Goal: Contribute content: Contribute content

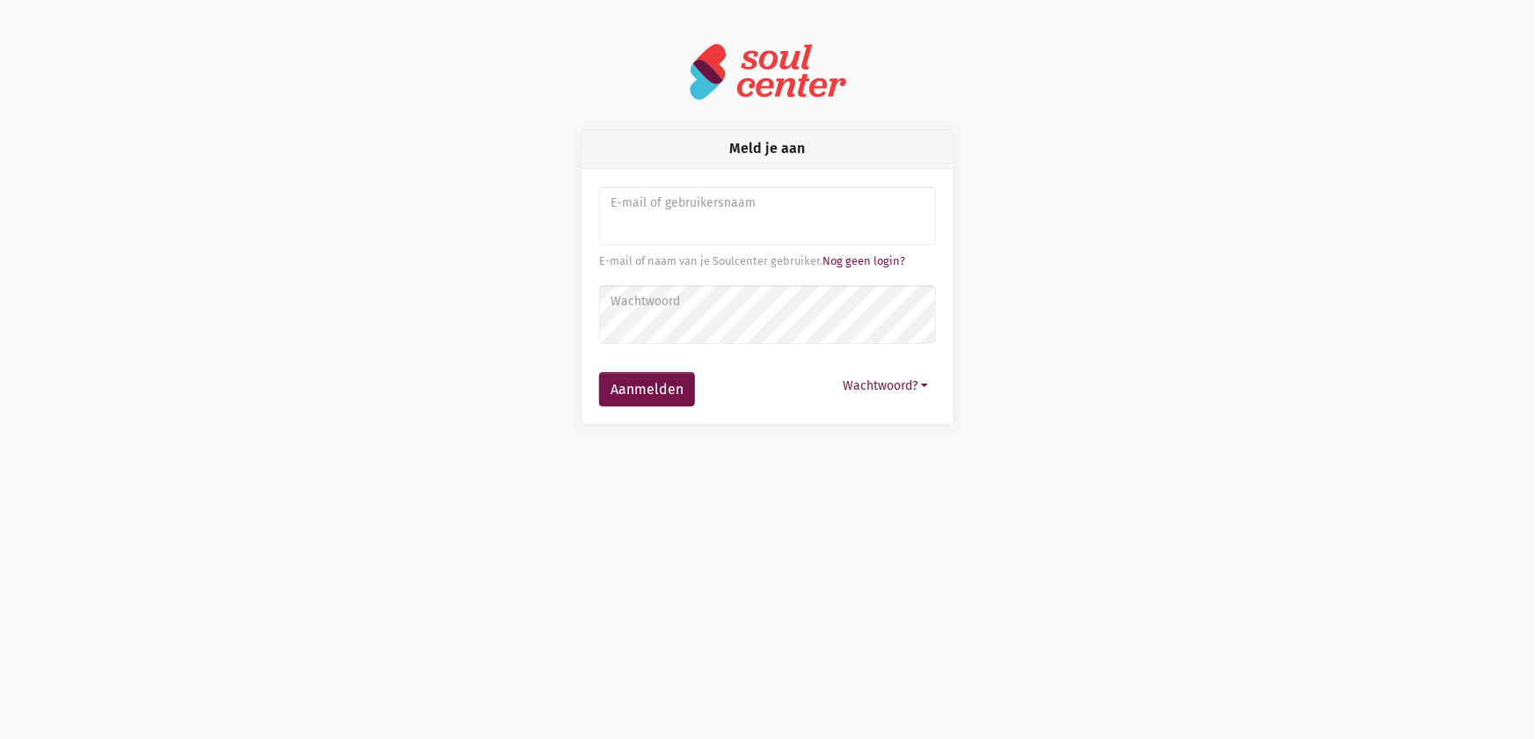
type input "ineskevanbelle@gmail.com"
drag, startPoint x: 813, startPoint y: 228, endPoint x: 551, endPoint y: 206, distance: 263.1
click at [562, 209] on div "Meld je aan E-mail of gebruikersnaam ineskevanbelle@gmail.com E-mail of naam va…" at bounding box center [768, 277] width 418 height 296
drag, startPoint x: 648, startPoint y: 236, endPoint x: 629, endPoint y: 224, distance: 21.7
click at [629, 224] on input "Aanmelden" at bounding box center [767, 217] width 337 height 60
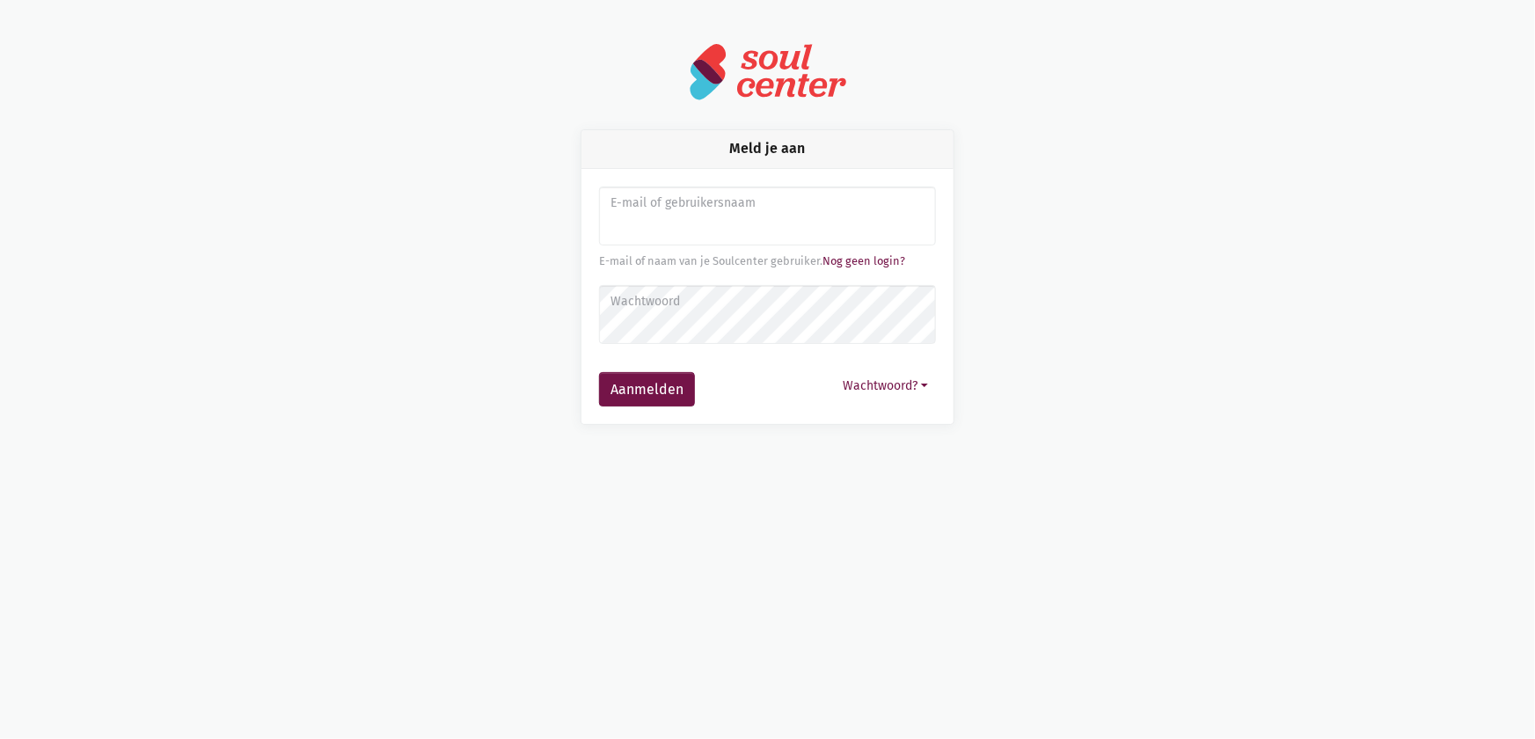
type input "sarahvds25@telenet.be"
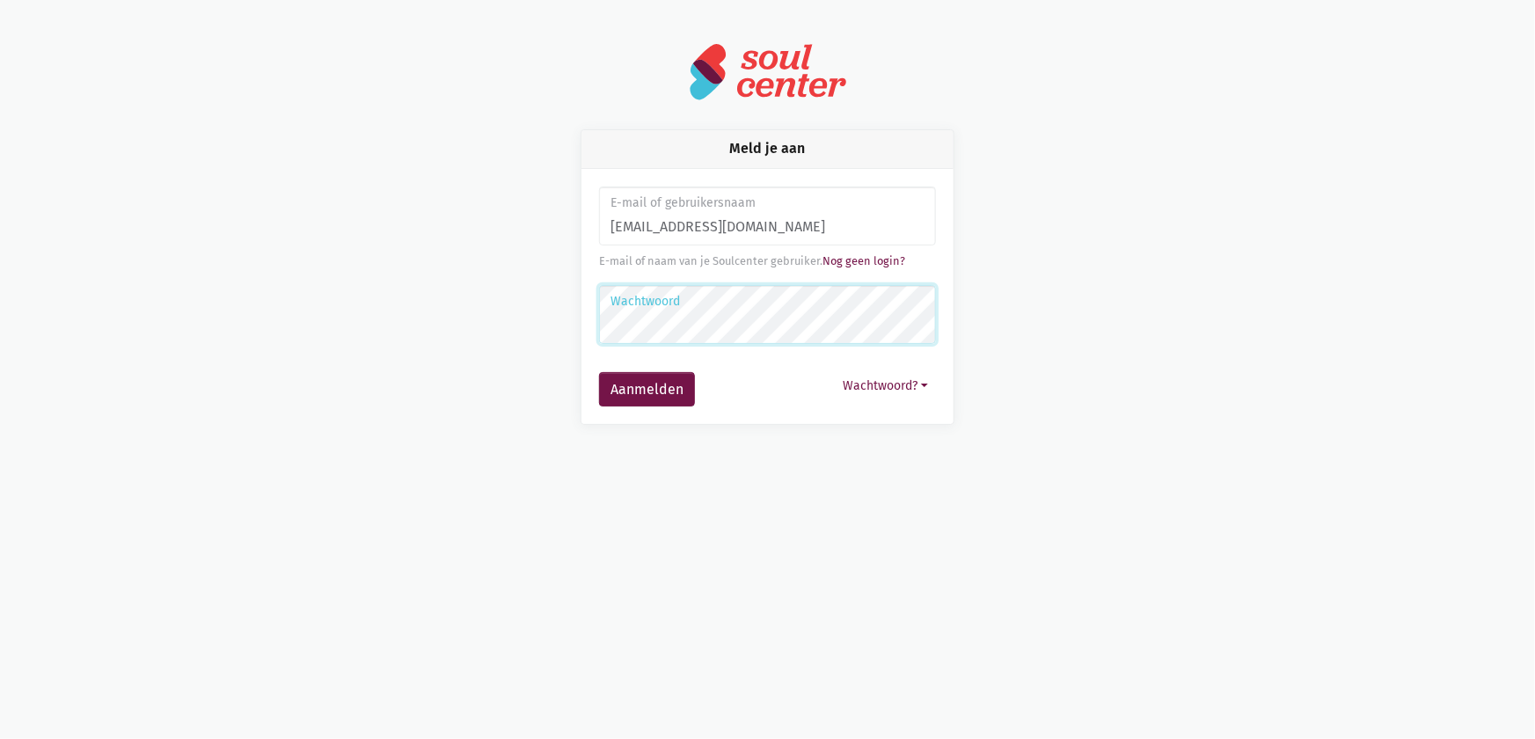
click at [599, 372] on button "Aanmelden" at bounding box center [647, 389] width 96 height 35
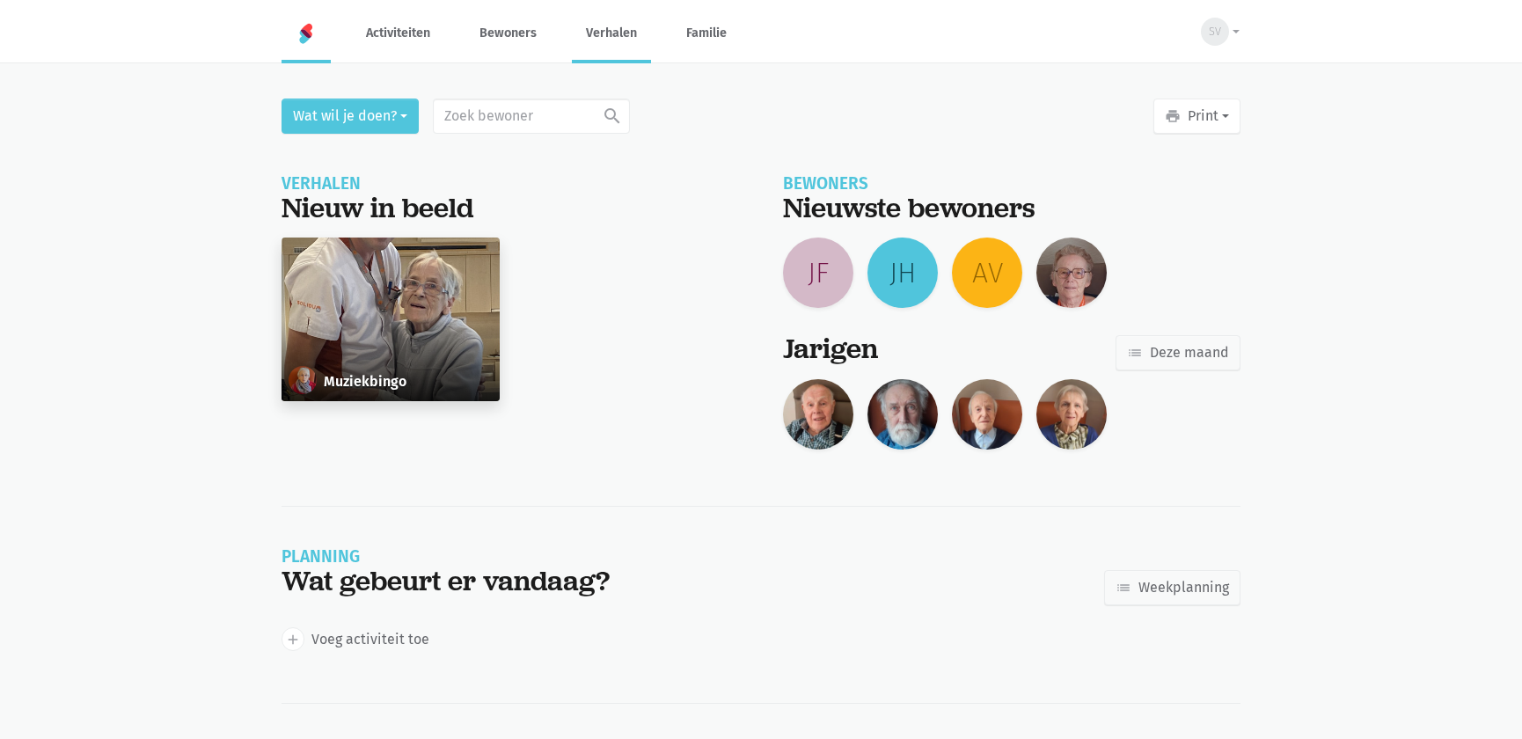
click at [596, 34] on link "Verhalen" at bounding box center [611, 33] width 79 height 59
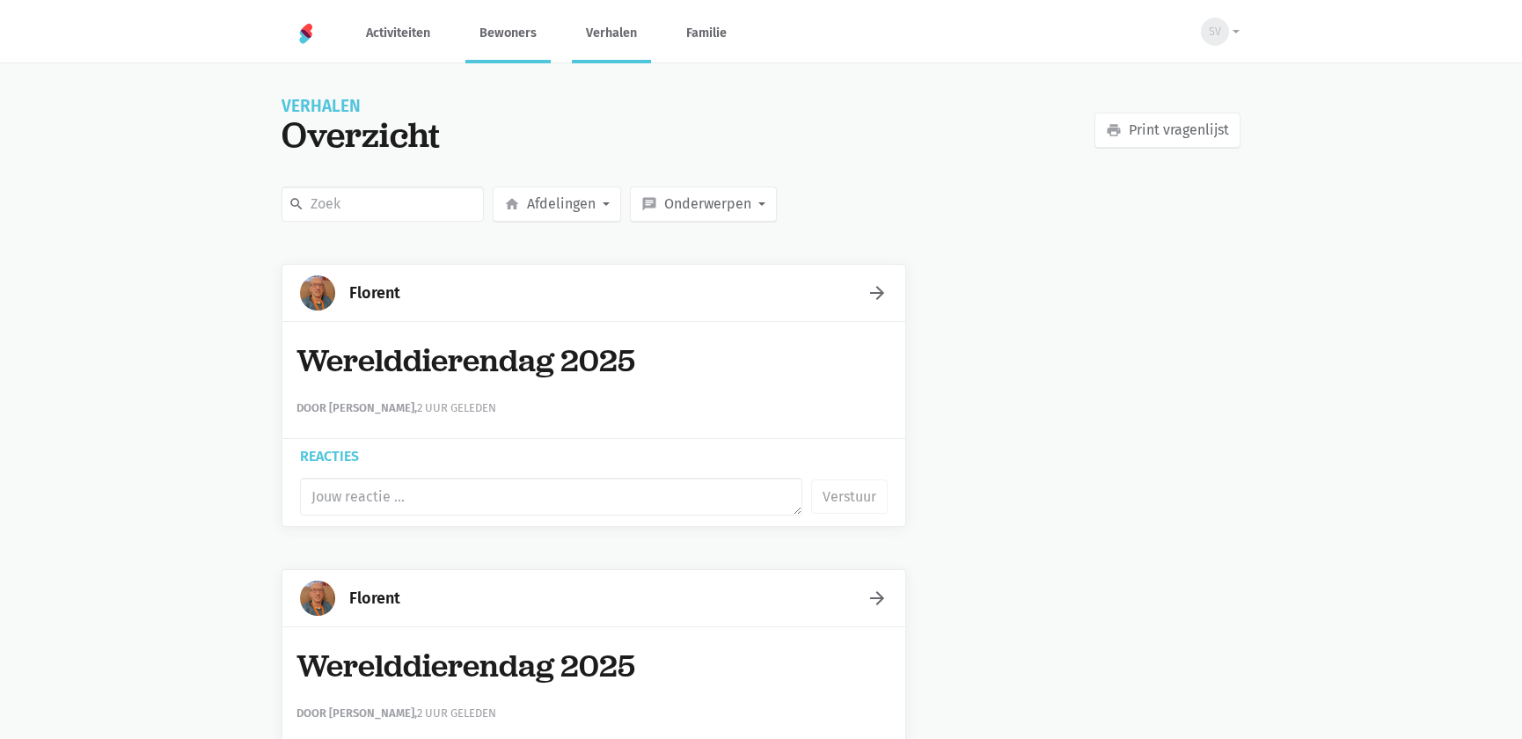
click at [499, 28] on link "Bewoners" at bounding box center [507, 33] width 85 height 59
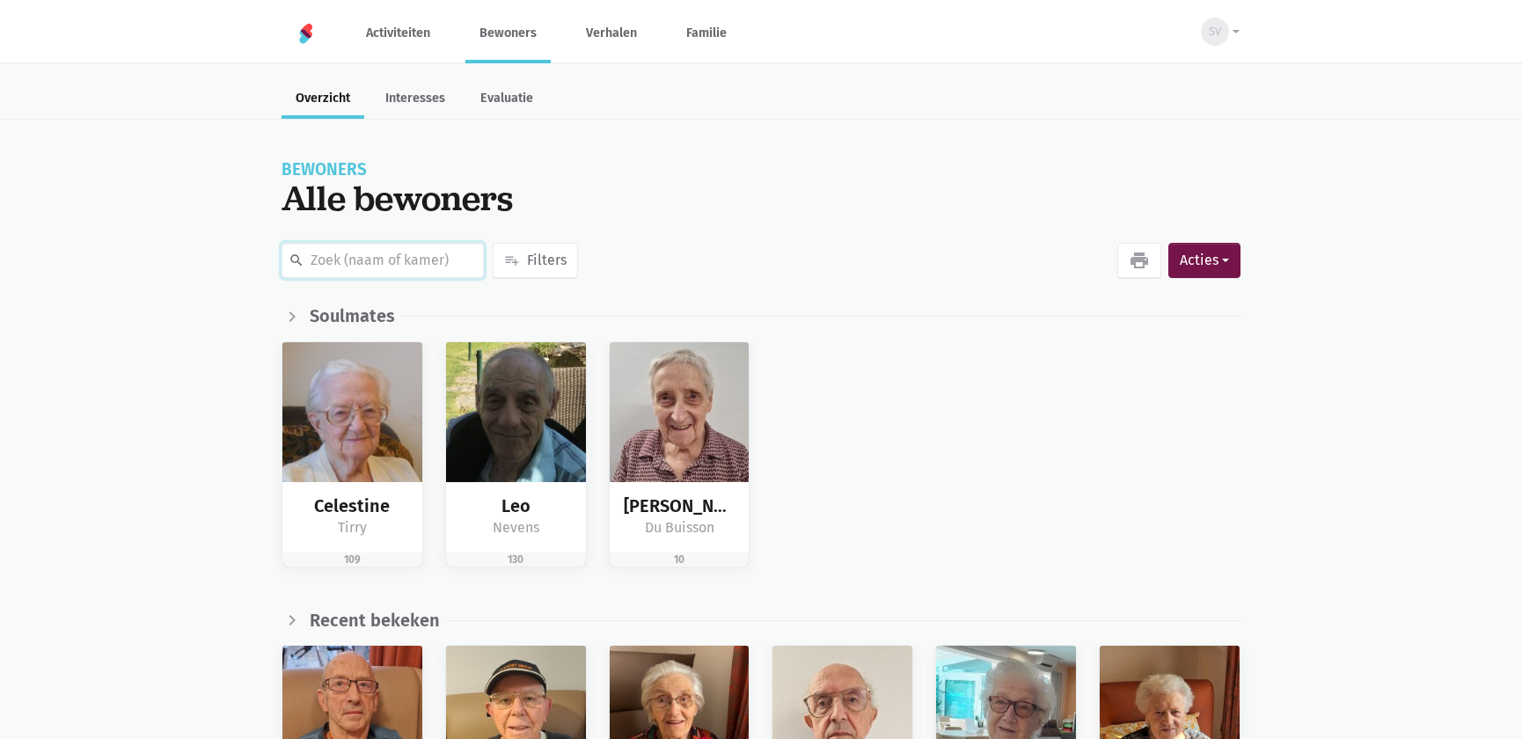
click at [384, 250] on input "text" at bounding box center [383, 260] width 202 height 35
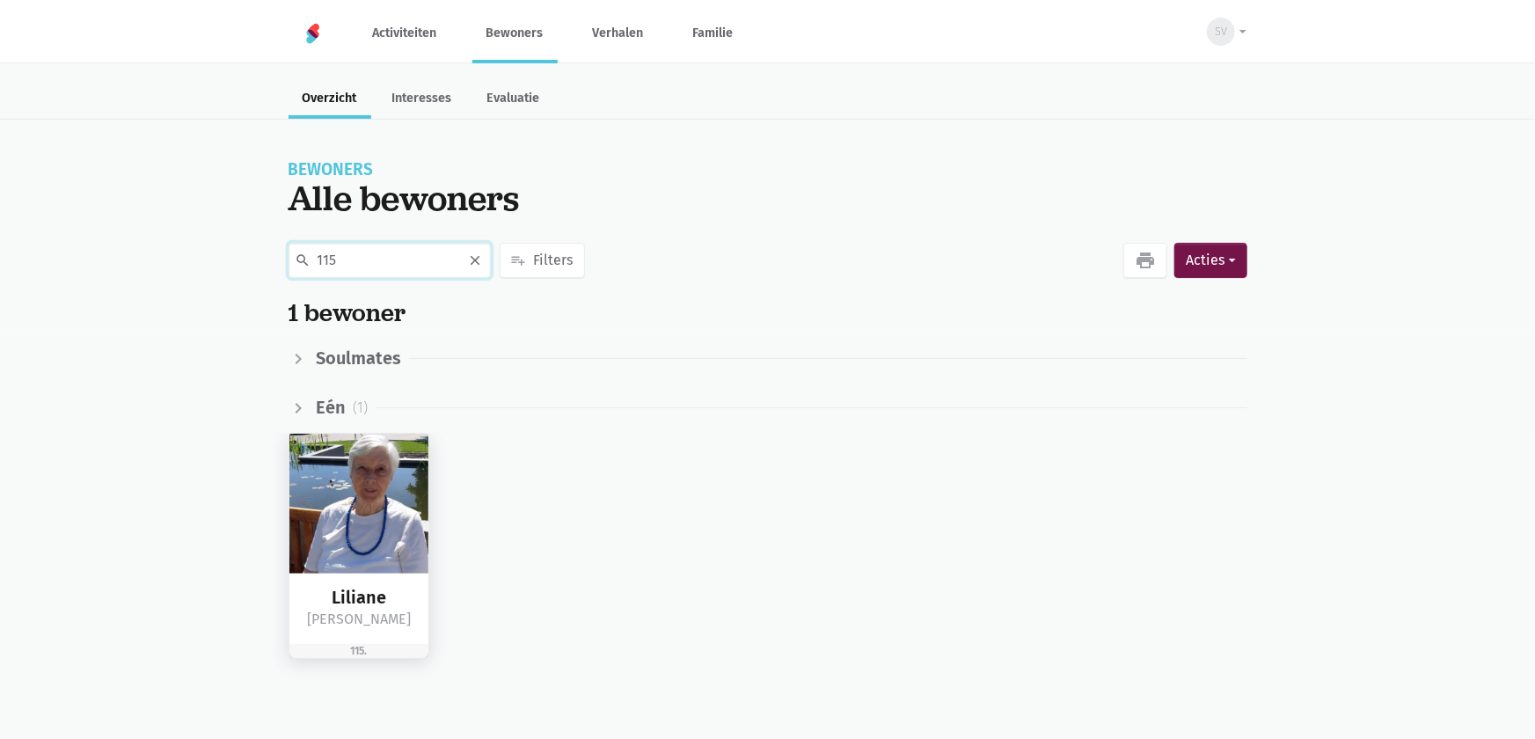
type input "115"
click at [316, 516] on img at bounding box center [359, 504] width 140 height 140
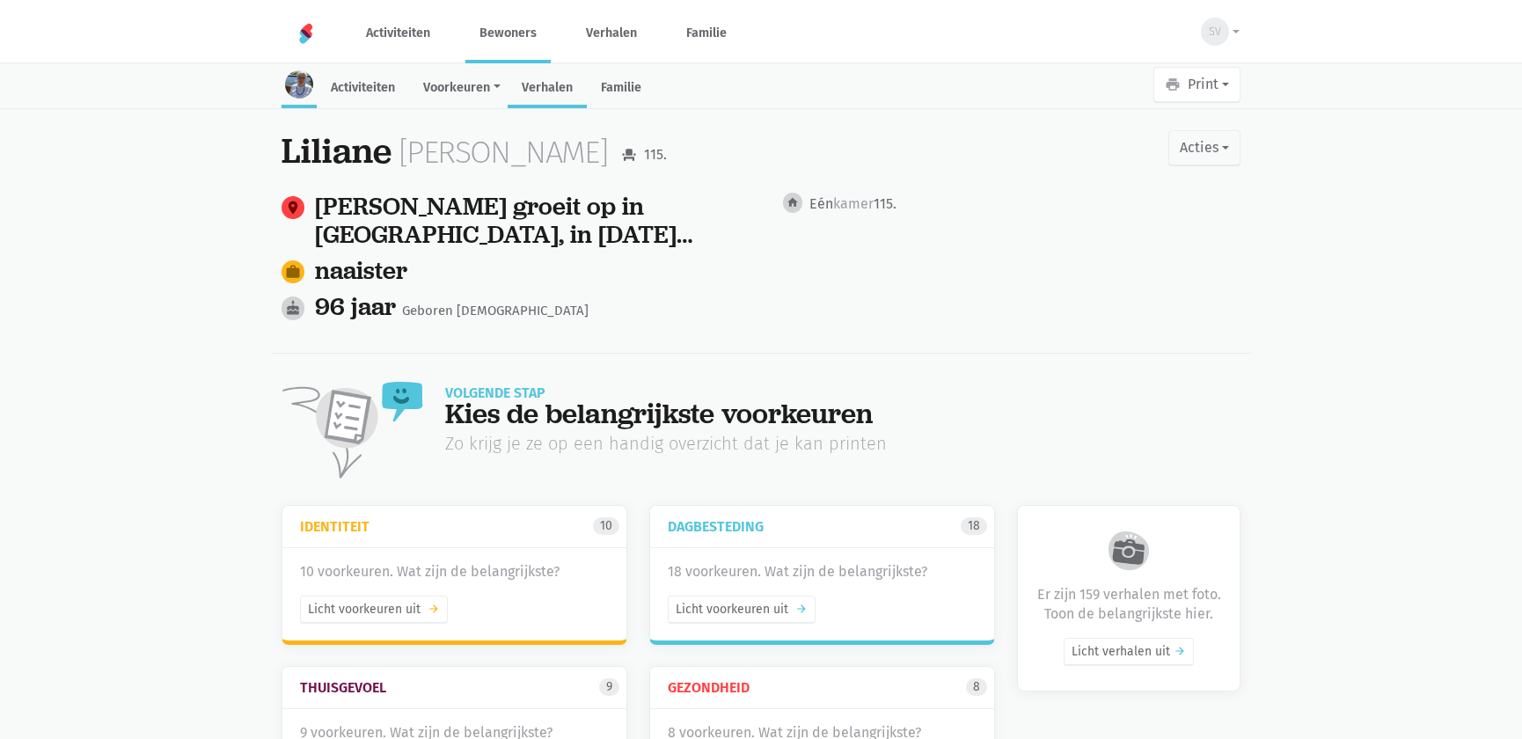
click at [546, 89] on link "Verhalen" at bounding box center [547, 89] width 79 height 38
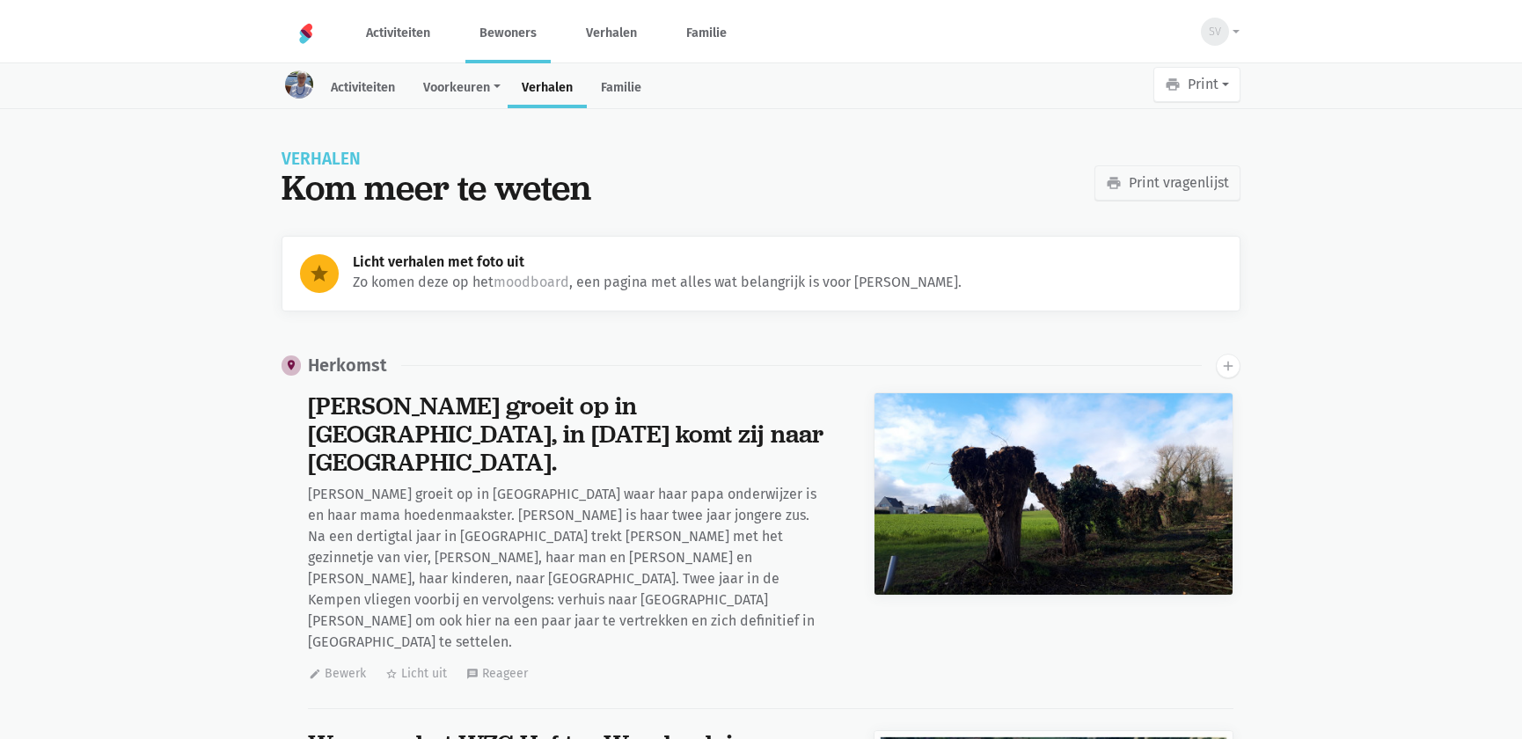
scroll to position [24574, 0]
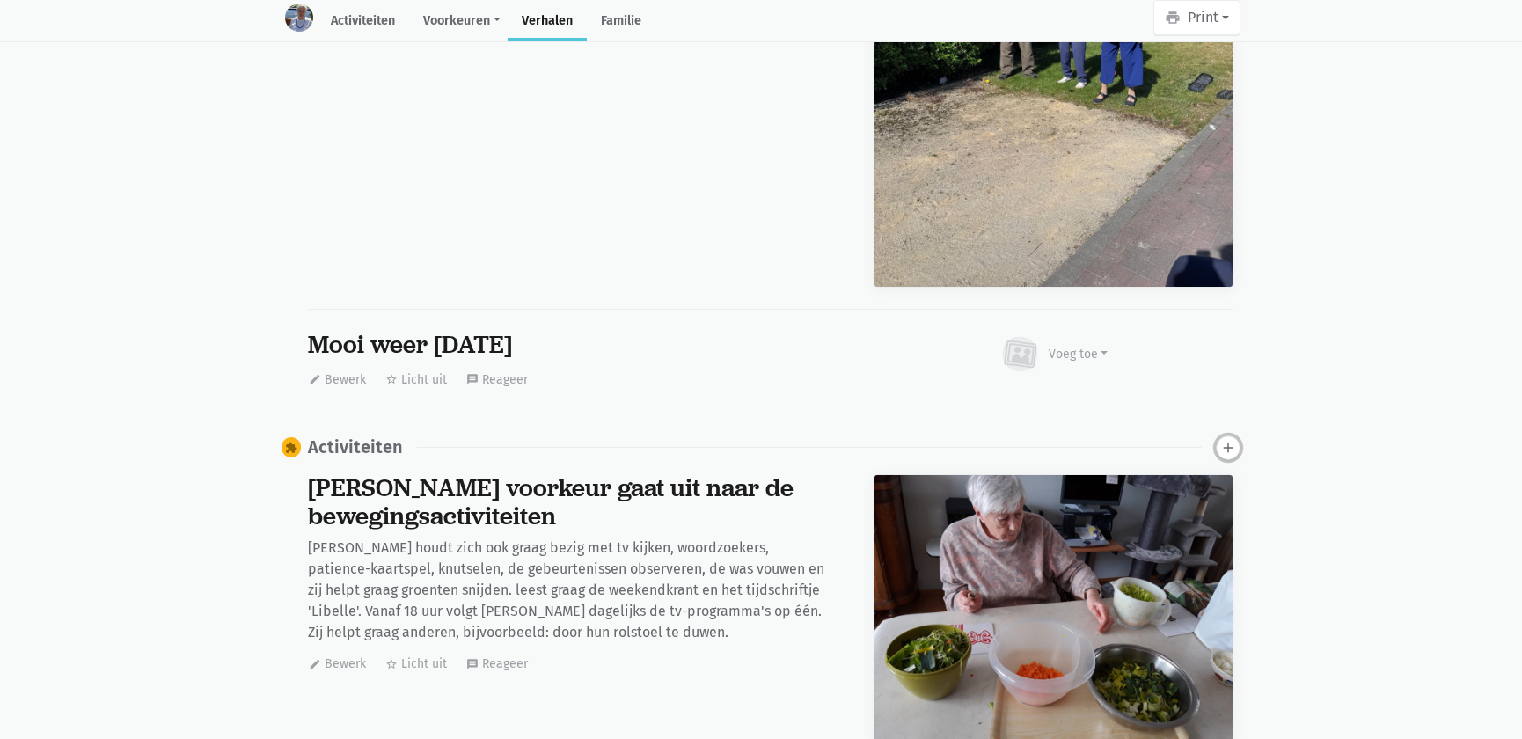
click at [1227, 440] on icon "add" at bounding box center [1228, 448] width 16 height 16
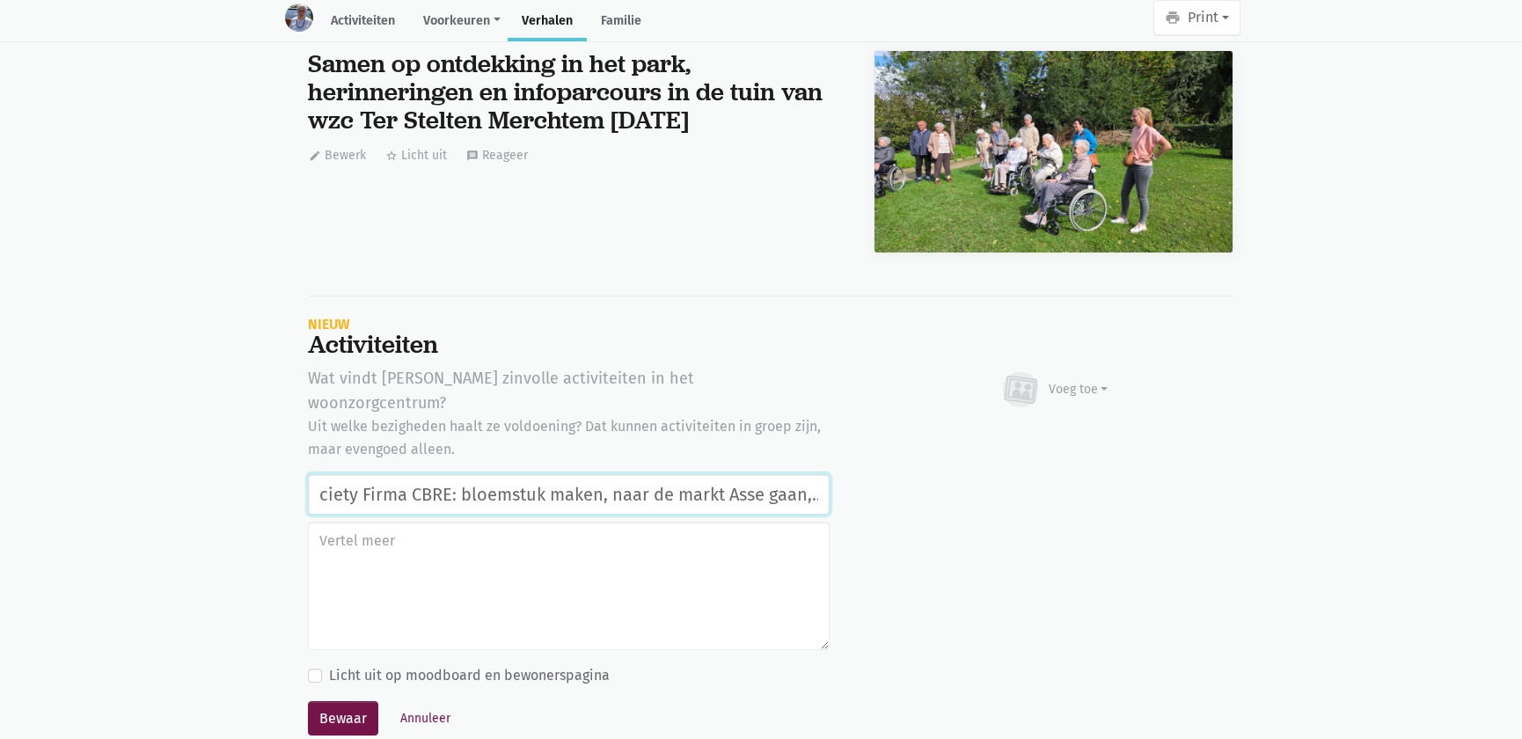
scroll to position [0, 179]
type input "Vrijwilligers Time 4 Society Firma CBRE: bloemstuk maken, naar de markt Asse ga…"
click at [1061, 380] on div "Voeg toe" at bounding box center [1079, 389] width 60 height 18
click at [1065, 426] on link "Afbeelding" at bounding box center [1044, 441] width 128 height 30
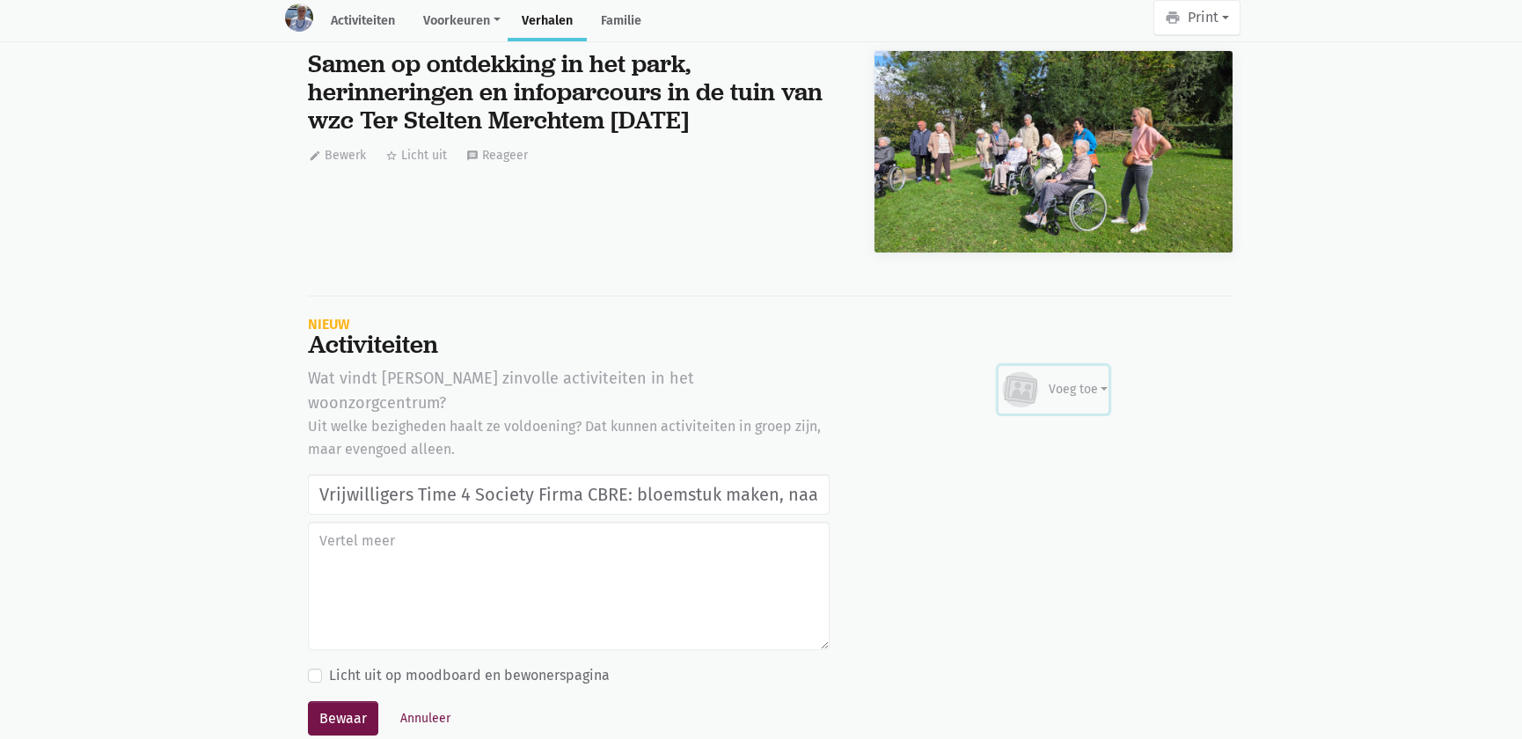
click at [1071, 380] on div "Voeg toe" at bounding box center [1079, 389] width 60 height 18
click at [1034, 426] on link "Afbeelding" at bounding box center [1044, 441] width 128 height 30
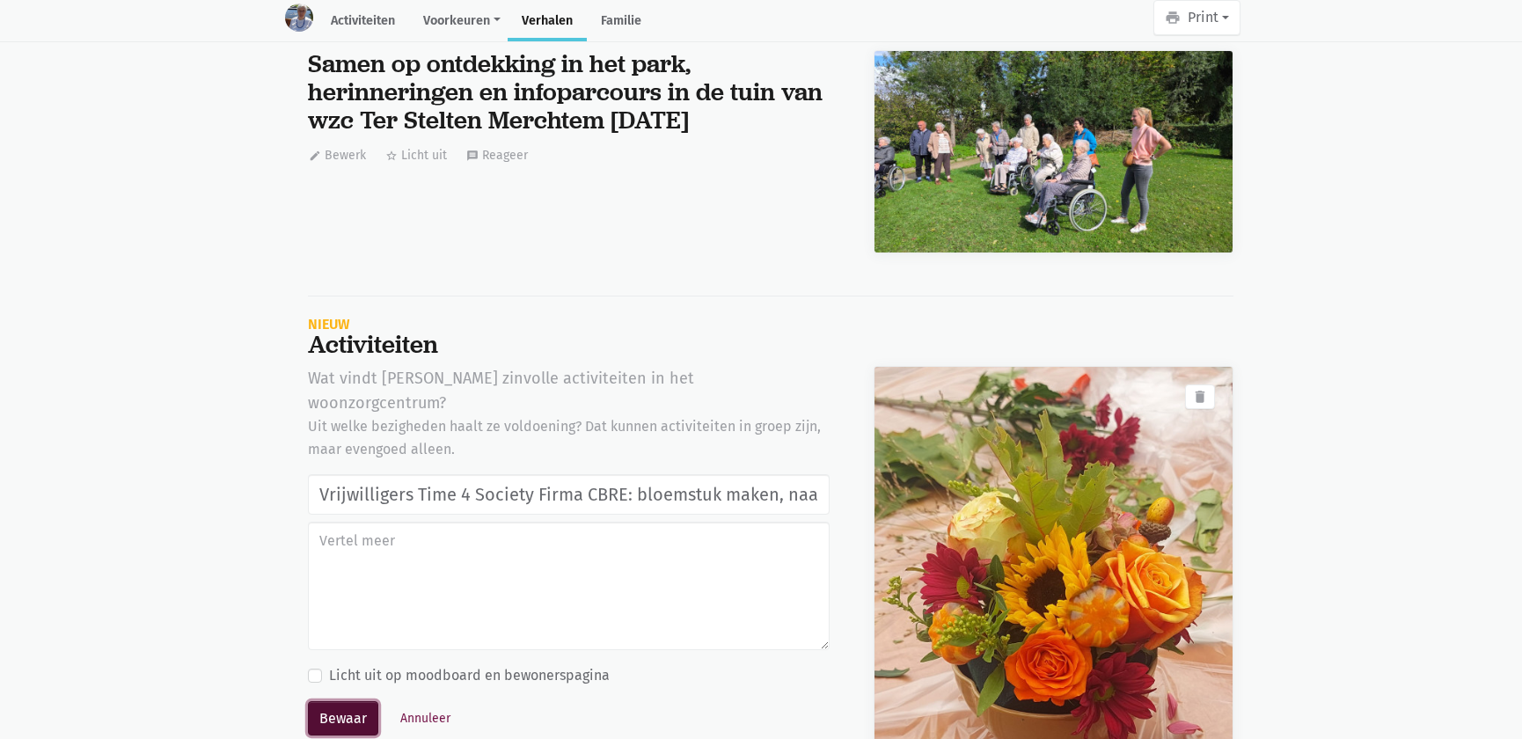
click at [330, 701] on button "Bewaar" at bounding box center [343, 718] width 70 height 35
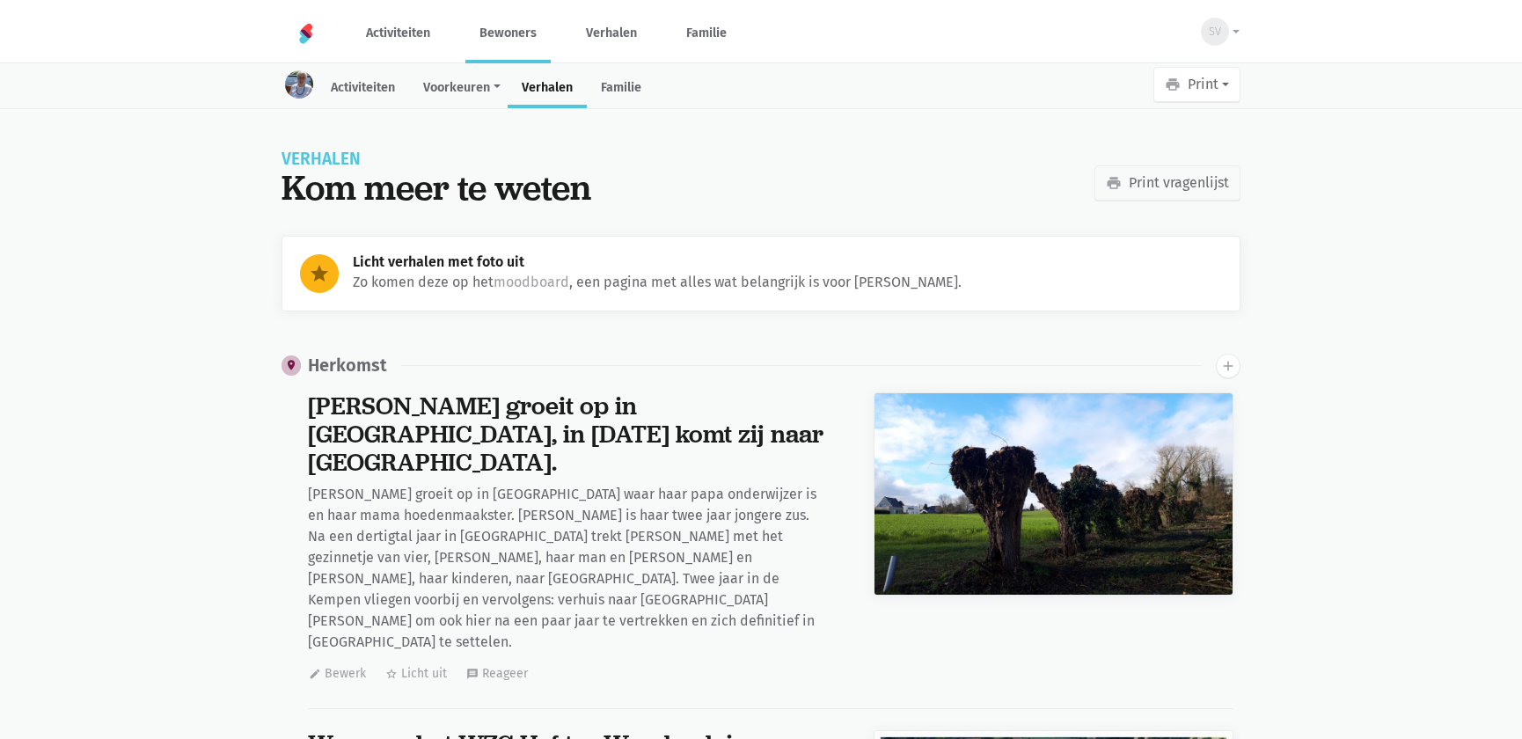
scroll to position [24574, 0]
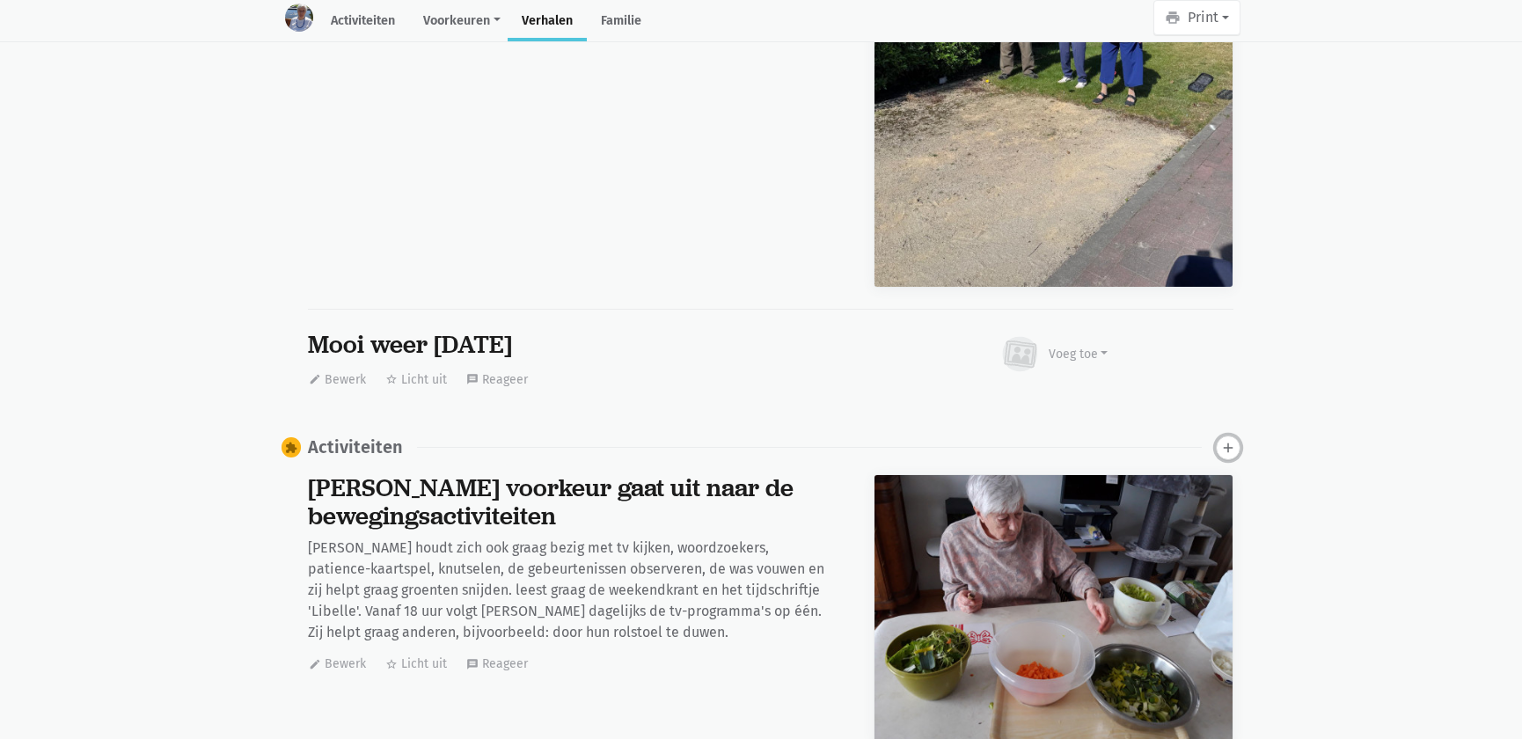
click at [1221, 440] on icon "add" at bounding box center [1228, 448] width 16 height 16
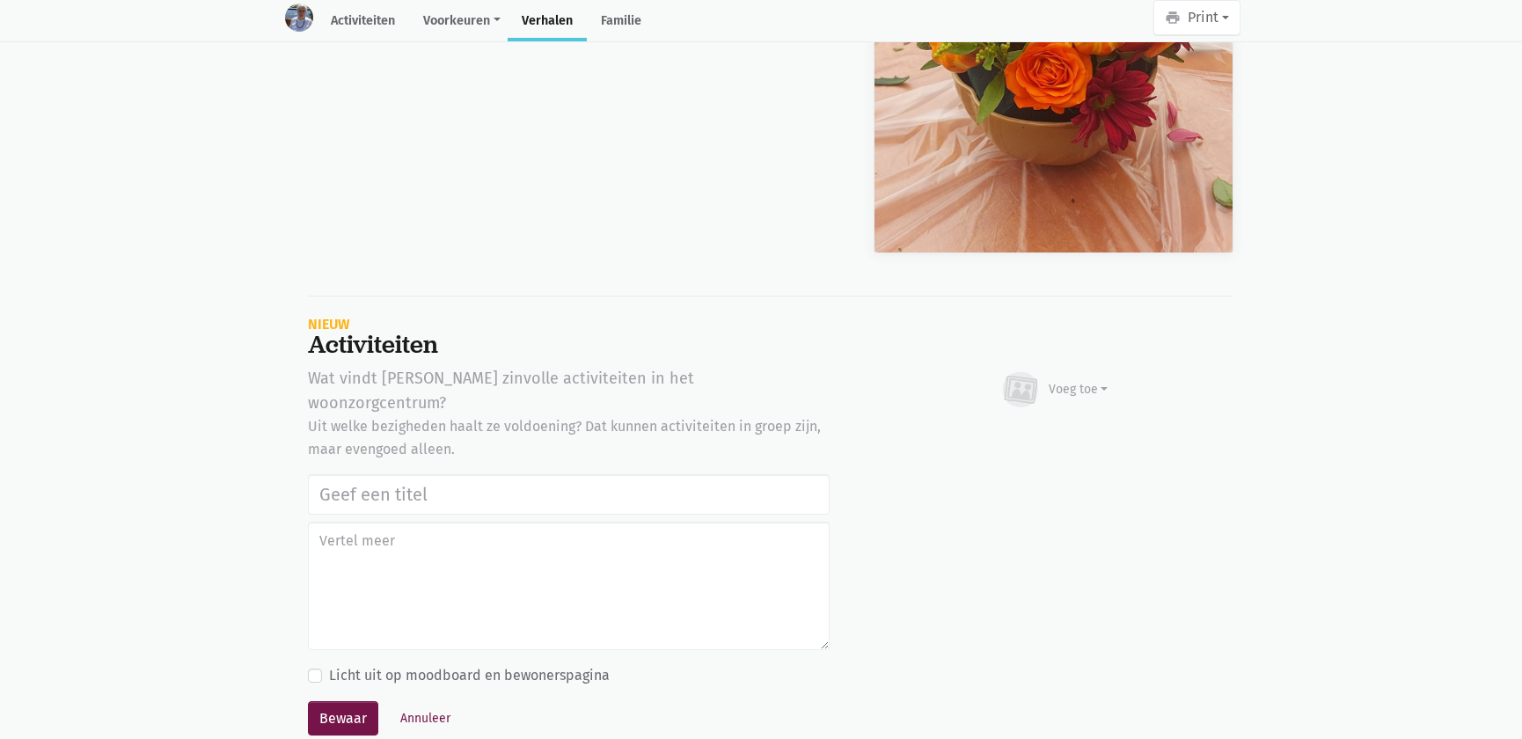
click at [389, 474] on input "text" at bounding box center [569, 494] width 522 height 40
type input "Middageten: goed gegeten, goed gedronken Middagzorg: inlegger droog, geen stoel…"
drag, startPoint x: 826, startPoint y: 377, endPoint x: 0, endPoint y: 361, distance: 826.4
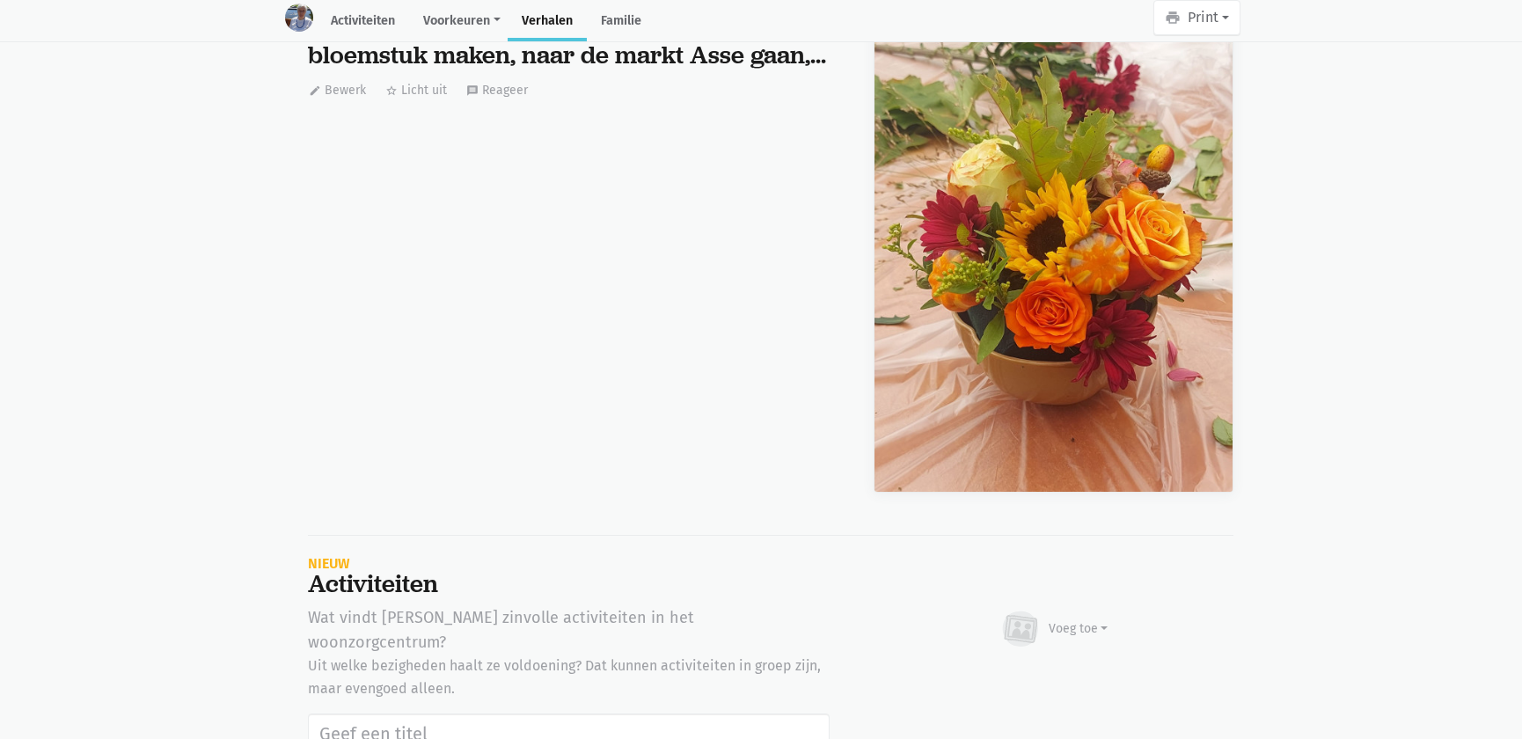
scroll to position [73543, 0]
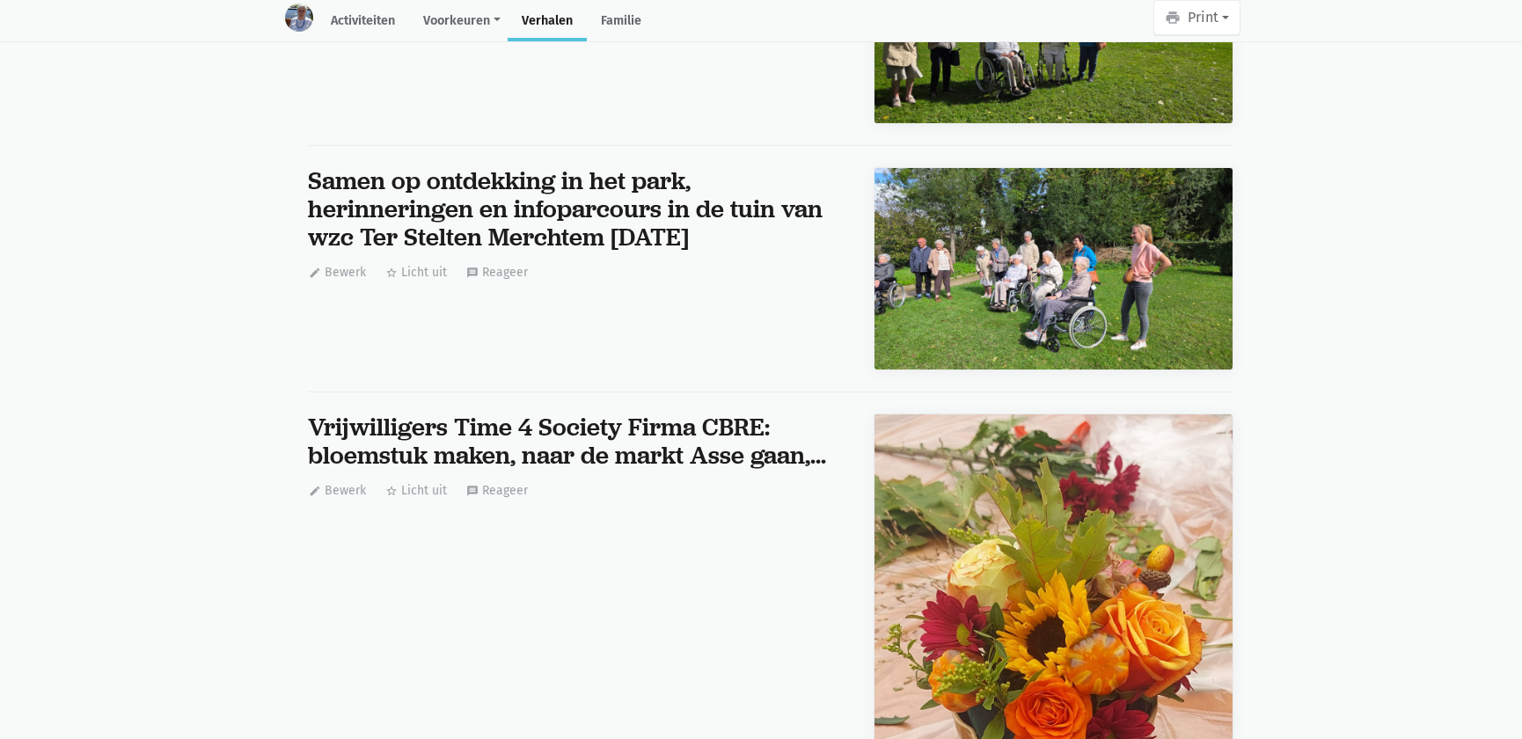
click at [697, 414] on div "Vrijwilligers Time 4 Society Firma CBRE: bloemstuk maken, naar de markt Asse ga…" at bounding box center [569, 442] width 522 height 56
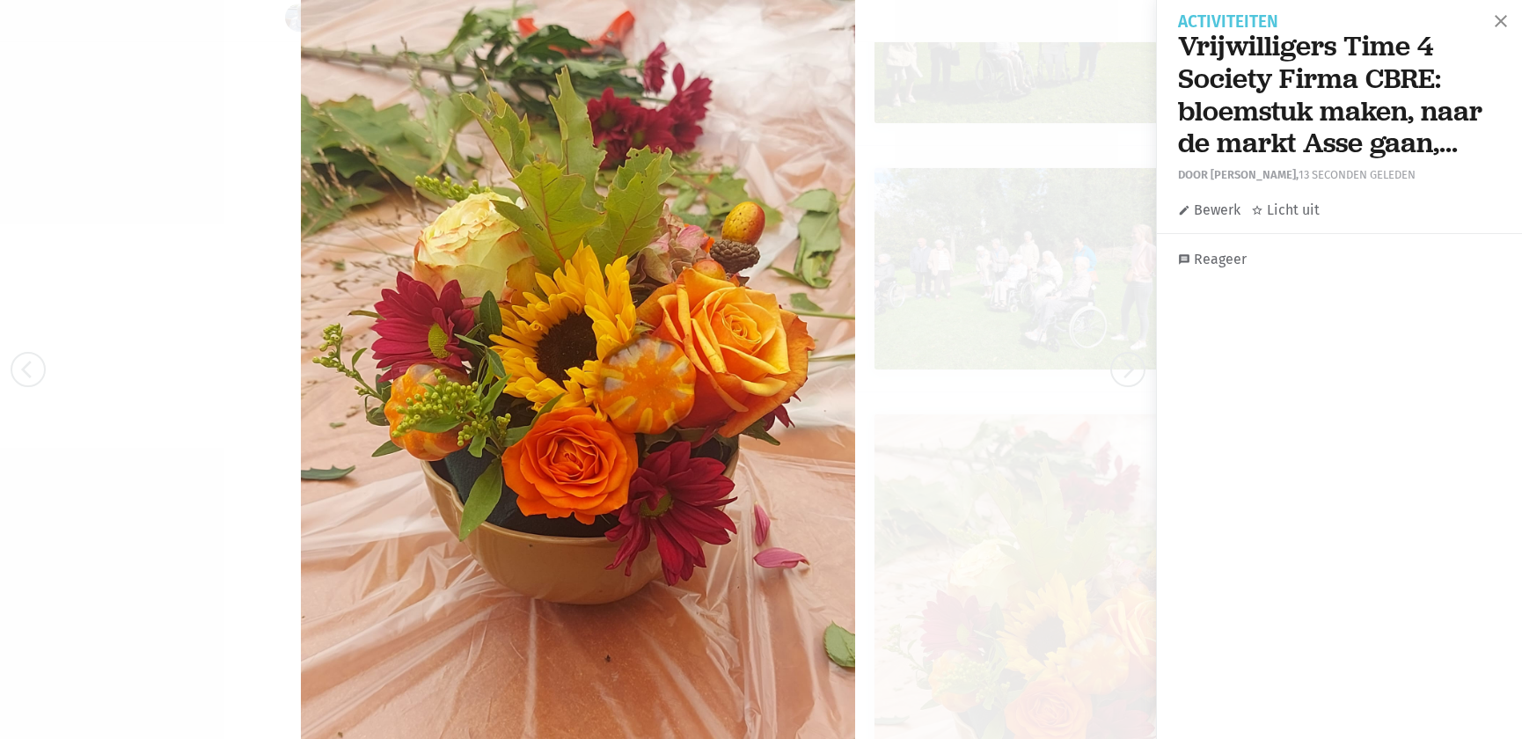
click at [1461, 143] on h1 "Vrijwilligers Time 4 Society Firma CBRE: bloemstuk maken, naar de markt Asse ga…" at bounding box center [1339, 94] width 323 height 129
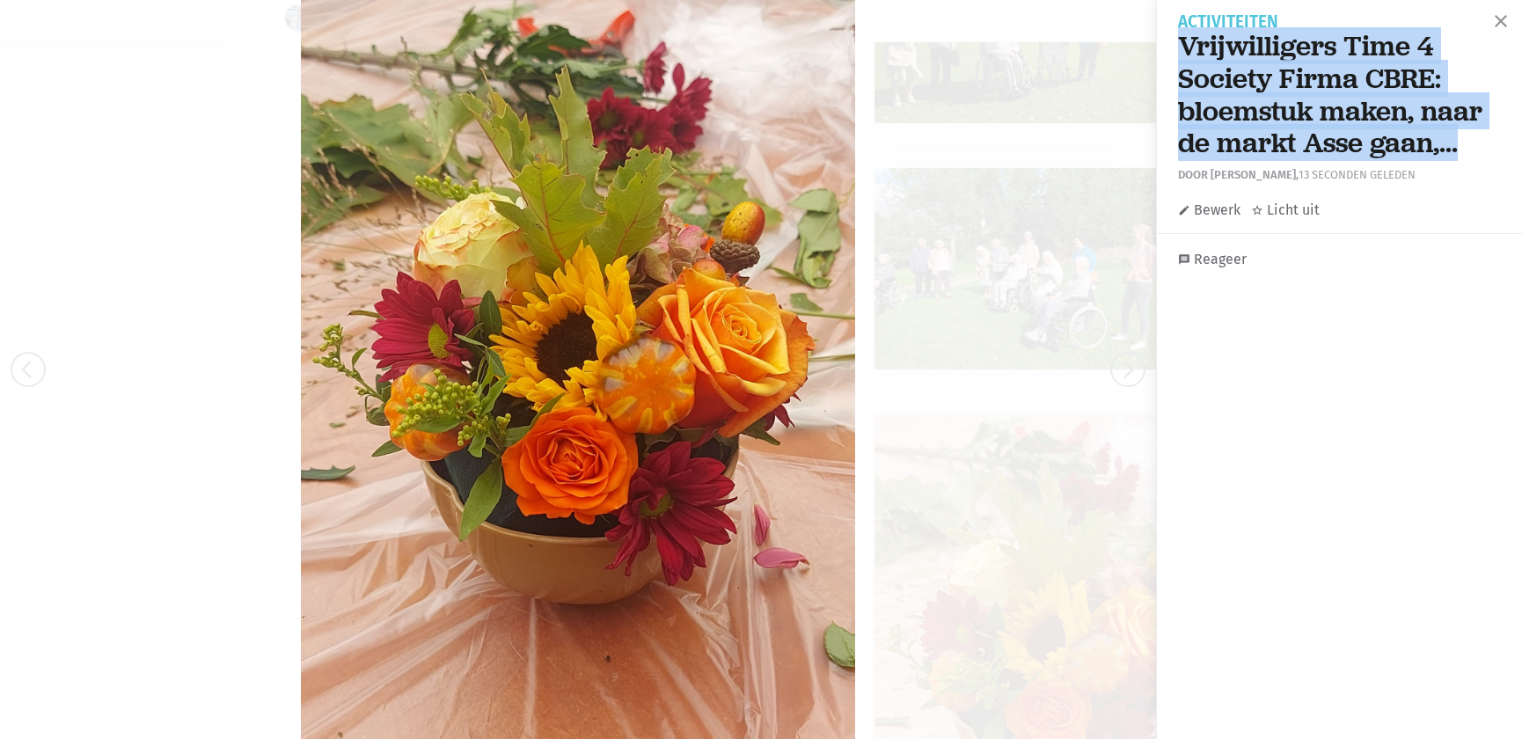
drag, startPoint x: 1455, startPoint y: 145, endPoint x: 1189, endPoint y: 44, distance: 285.2
click at [1178, 39] on h1 "Vrijwilligers Time 4 Society Firma CBRE: bloemstuk maken, naar de markt Asse ga…" at bounding box center [1339, 94] width 323 height 129
copy h1 "Vrijwilligers Time 4 Society Firma CBRE: bloemstuk maken, naar de markt Asse ga…"
click at [1492, 23] on span "close" at bounding box center [1500, 21] width 21 height 21
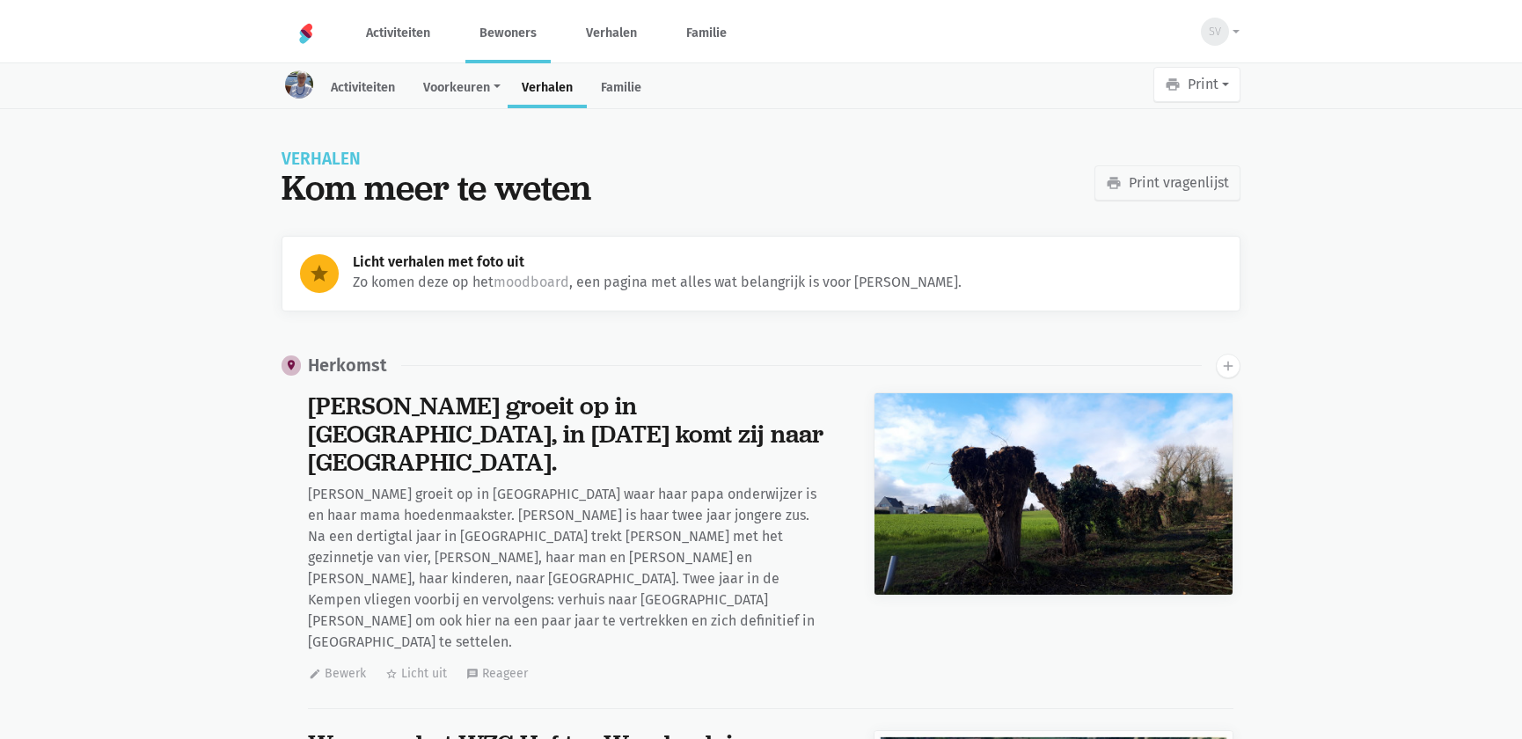
scroll to position [24574, 0]
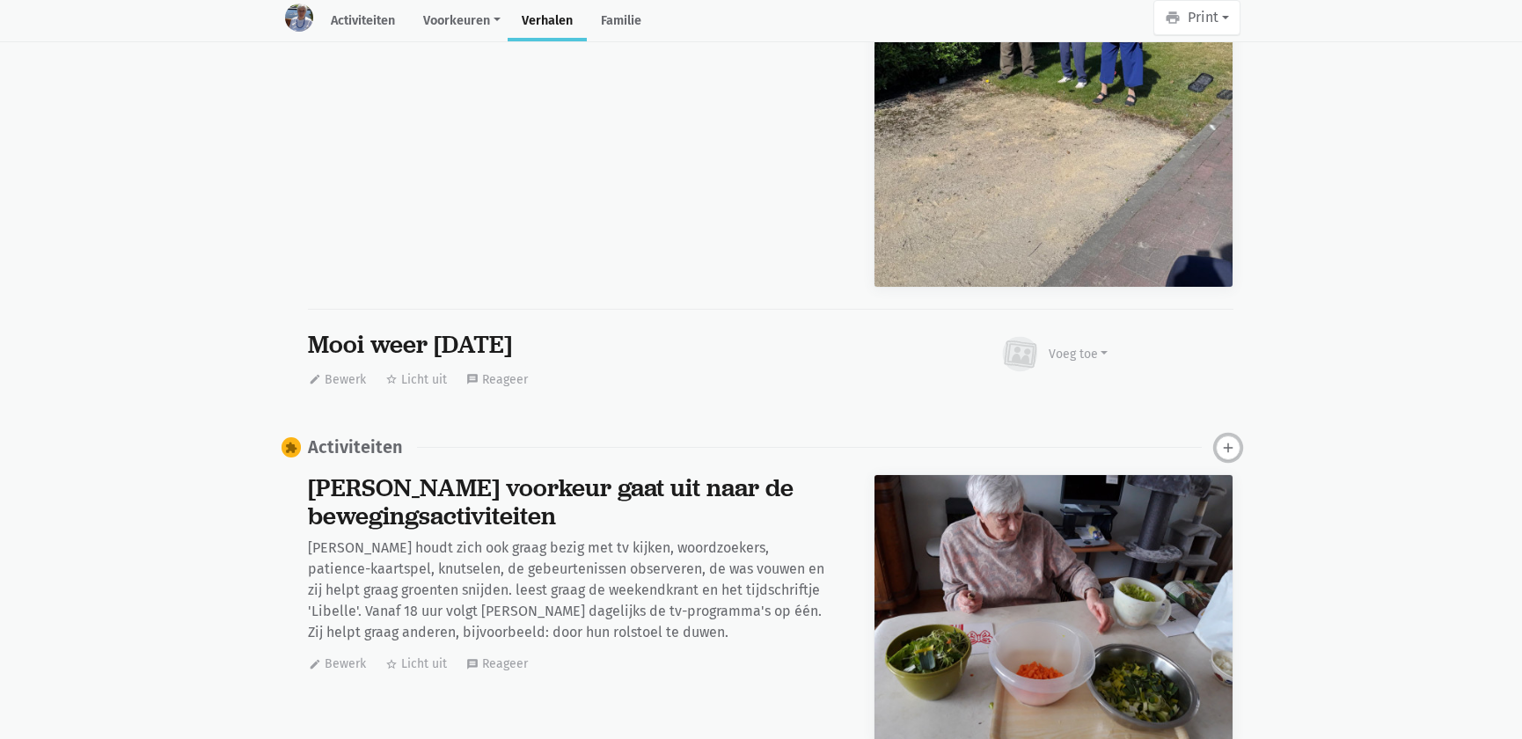
click at [1229, 440] on icon "add" at bounding box center [1228, 448] width 16 height 16
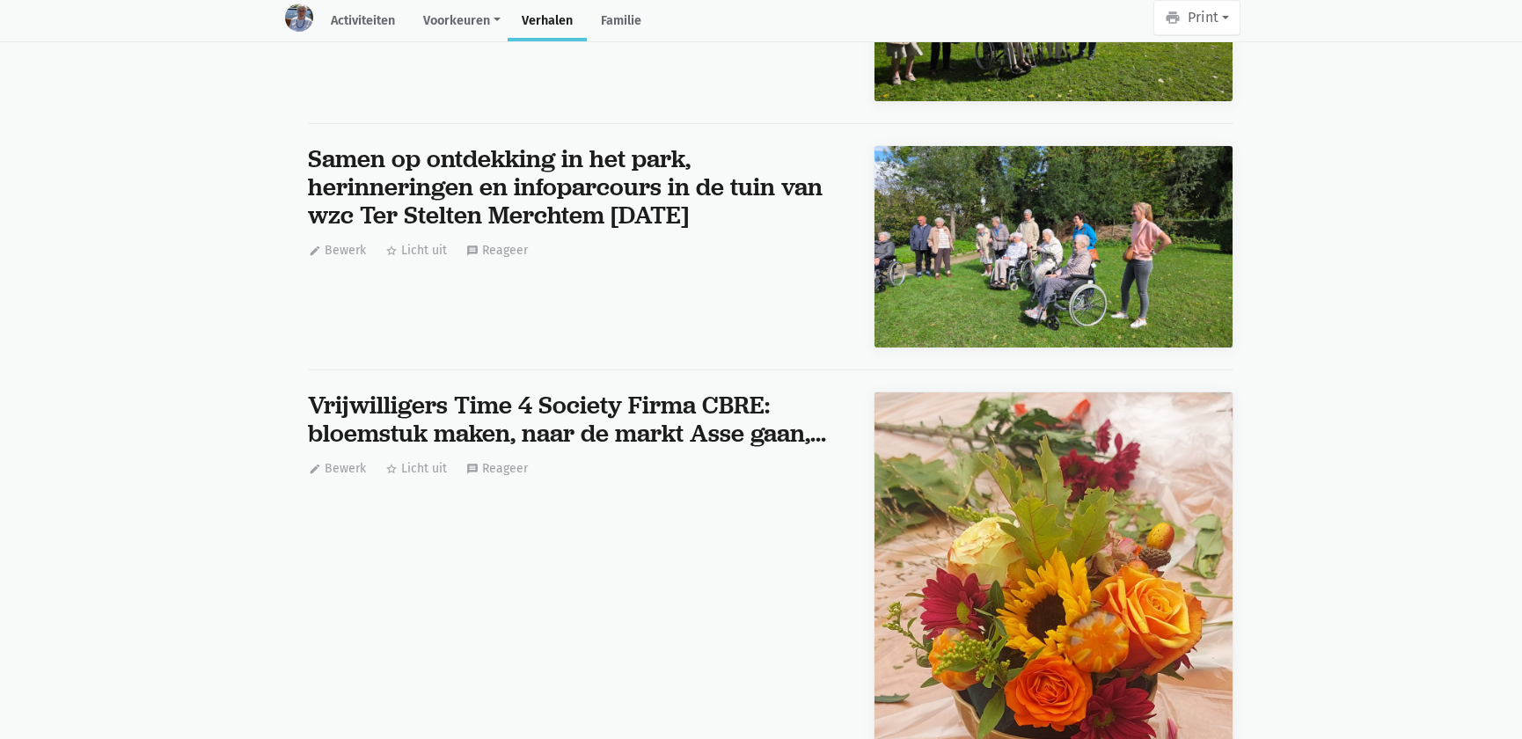
scroll to position [74126, 0]
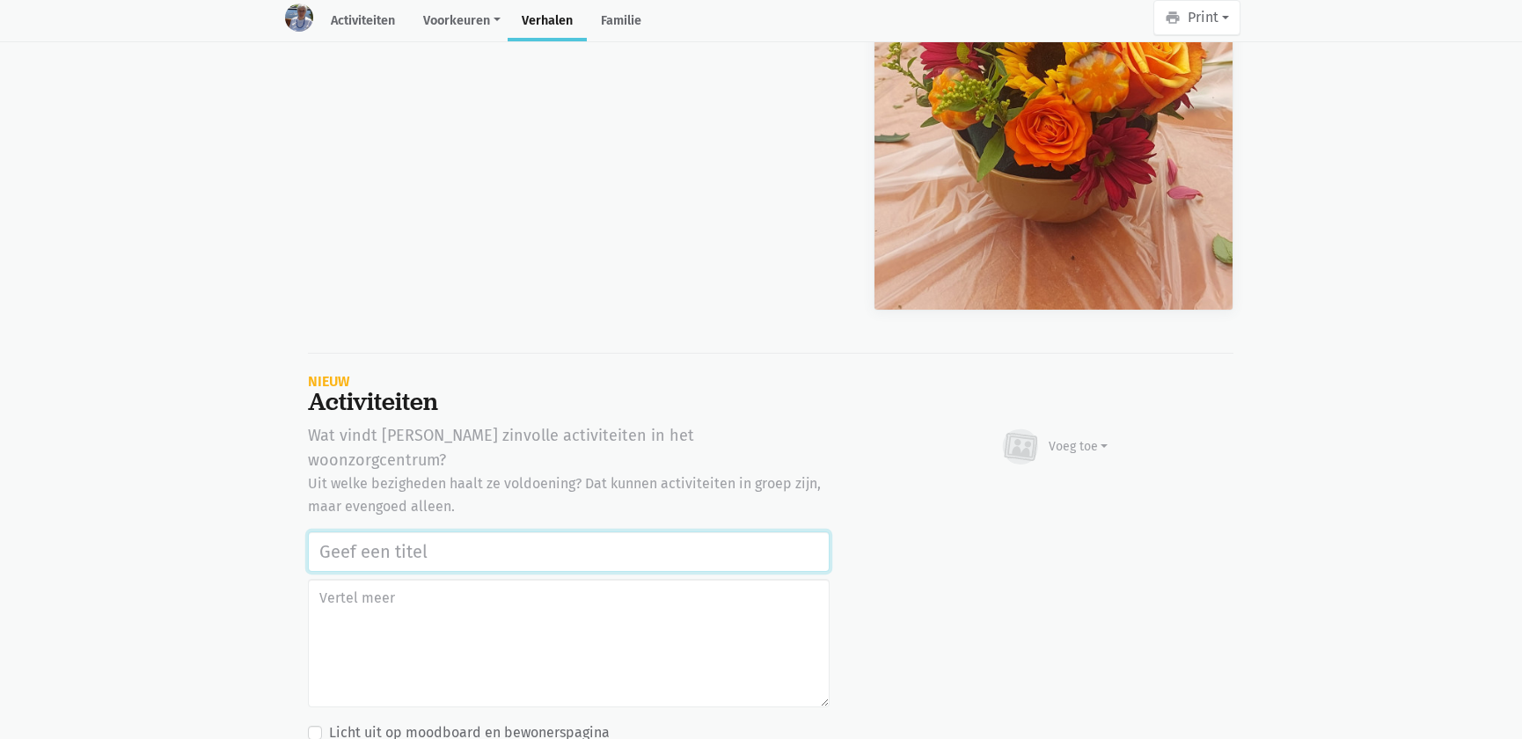
click at [395, 531] on input "text" at bounding box center [569, 551] width 522 height 40
paste input "Vrijwilligers Time 4 Society Firma CBRE: bloemstuk maken, naar de markt Asse ga…"
type input "Vrijwilligers Time 4 Society Firma CBRE: bloemstuk maken, naar de markt Asse ga…"
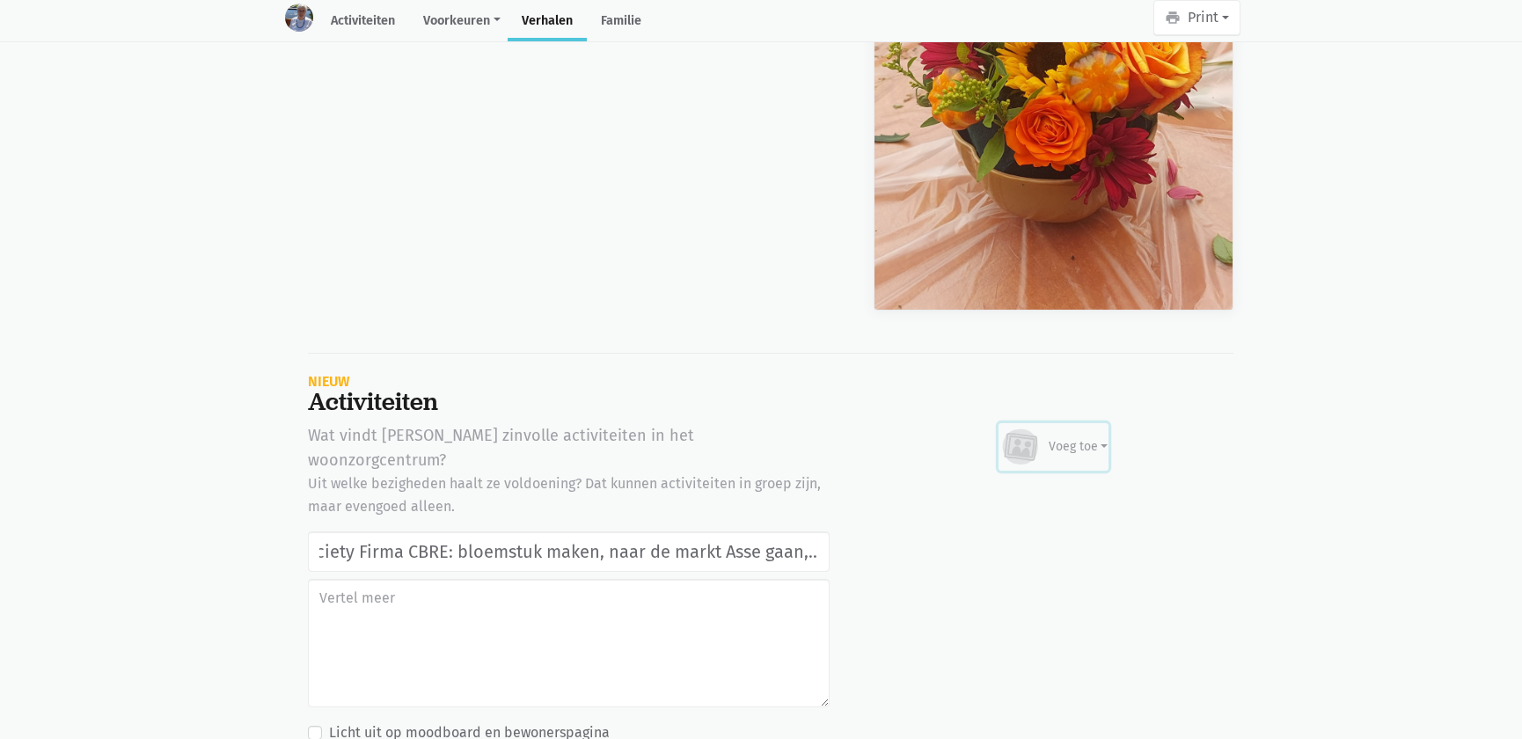
click at [1077, 437] on div "Voeg toe" at bounding box center [1079, 446] width 60 height 18
click at [1042, 483] on link "Afbeelding" at bounding box center [1044, 498] width 128 height 30
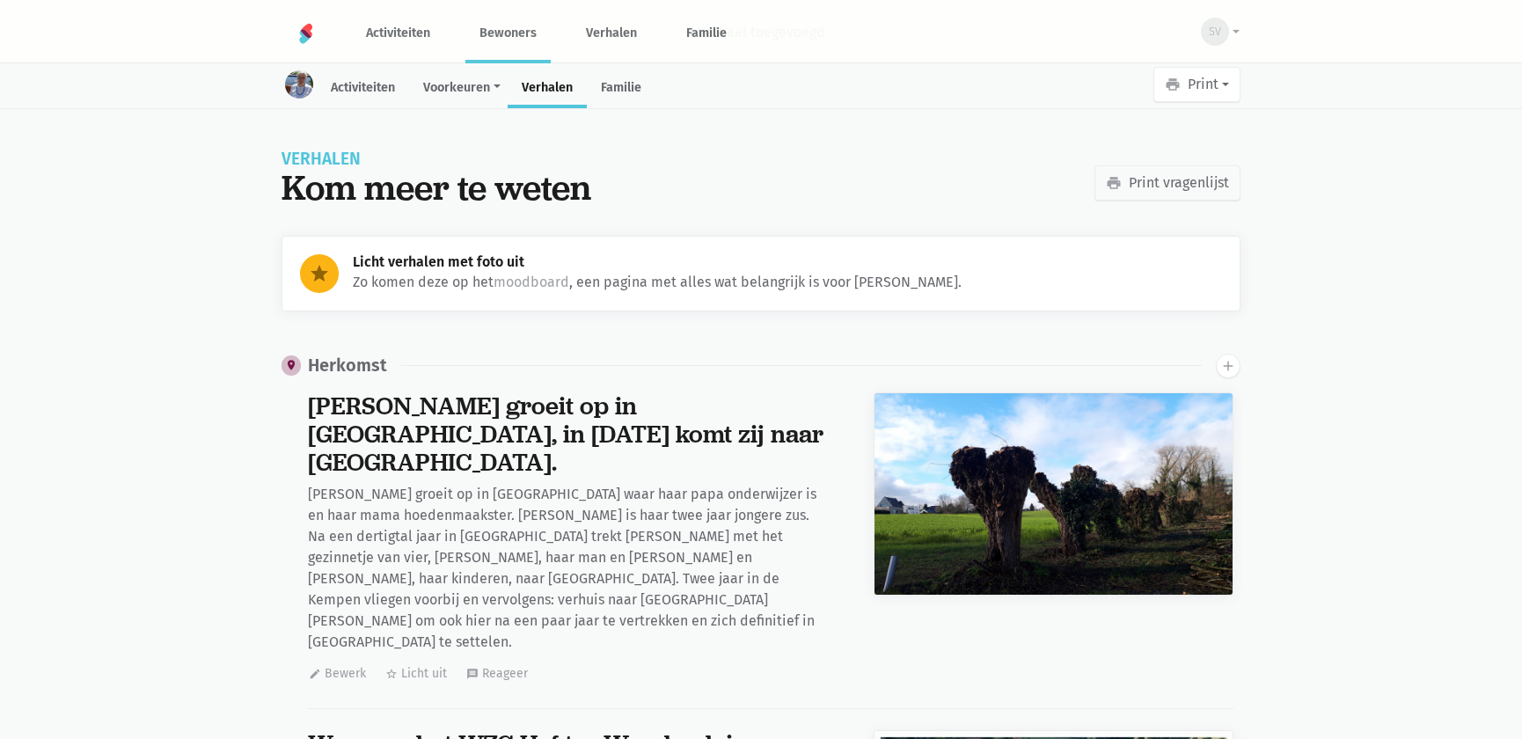
scroll to position [24574, 0]
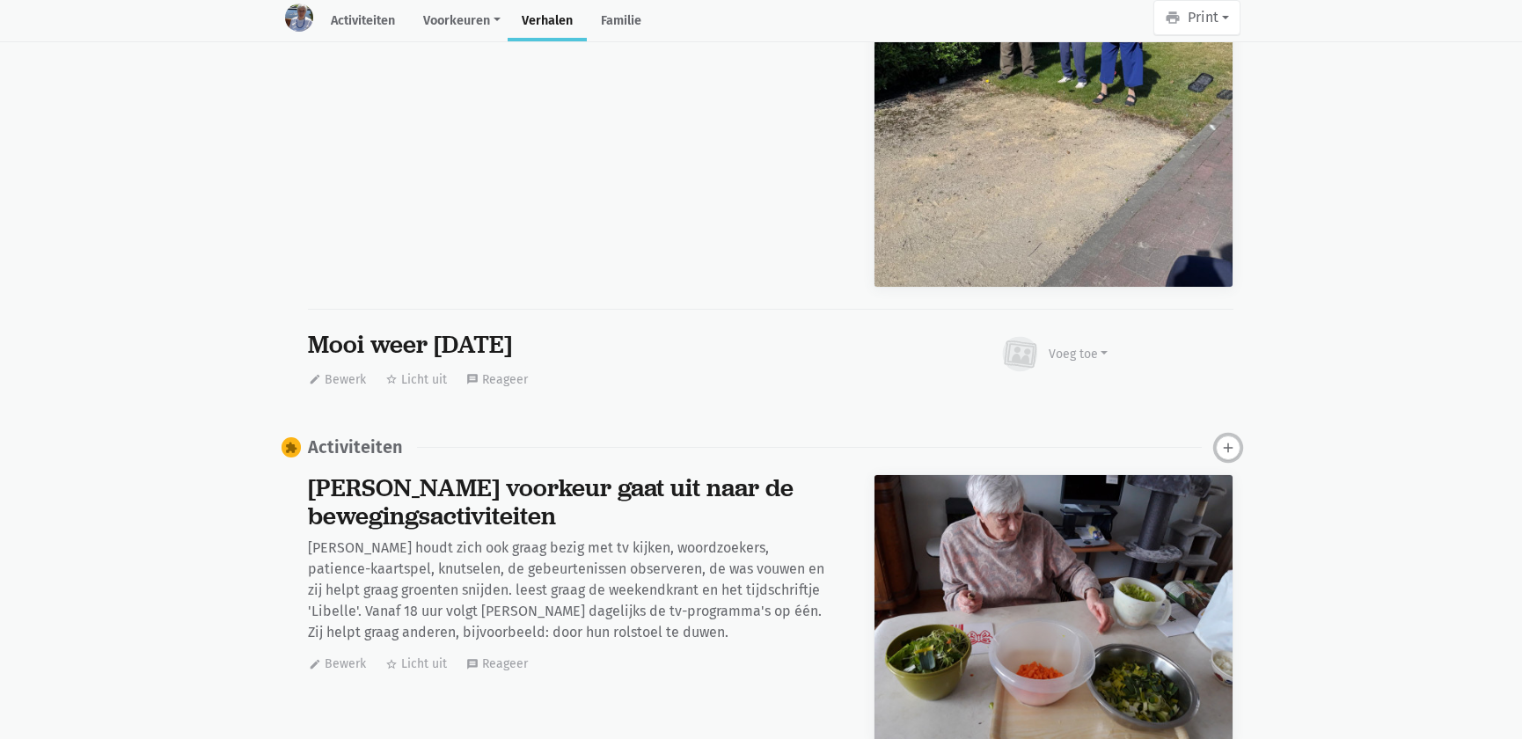
click at [1227, 440] on icon "add" at bounding box center [1228, 448] width 16 height 16
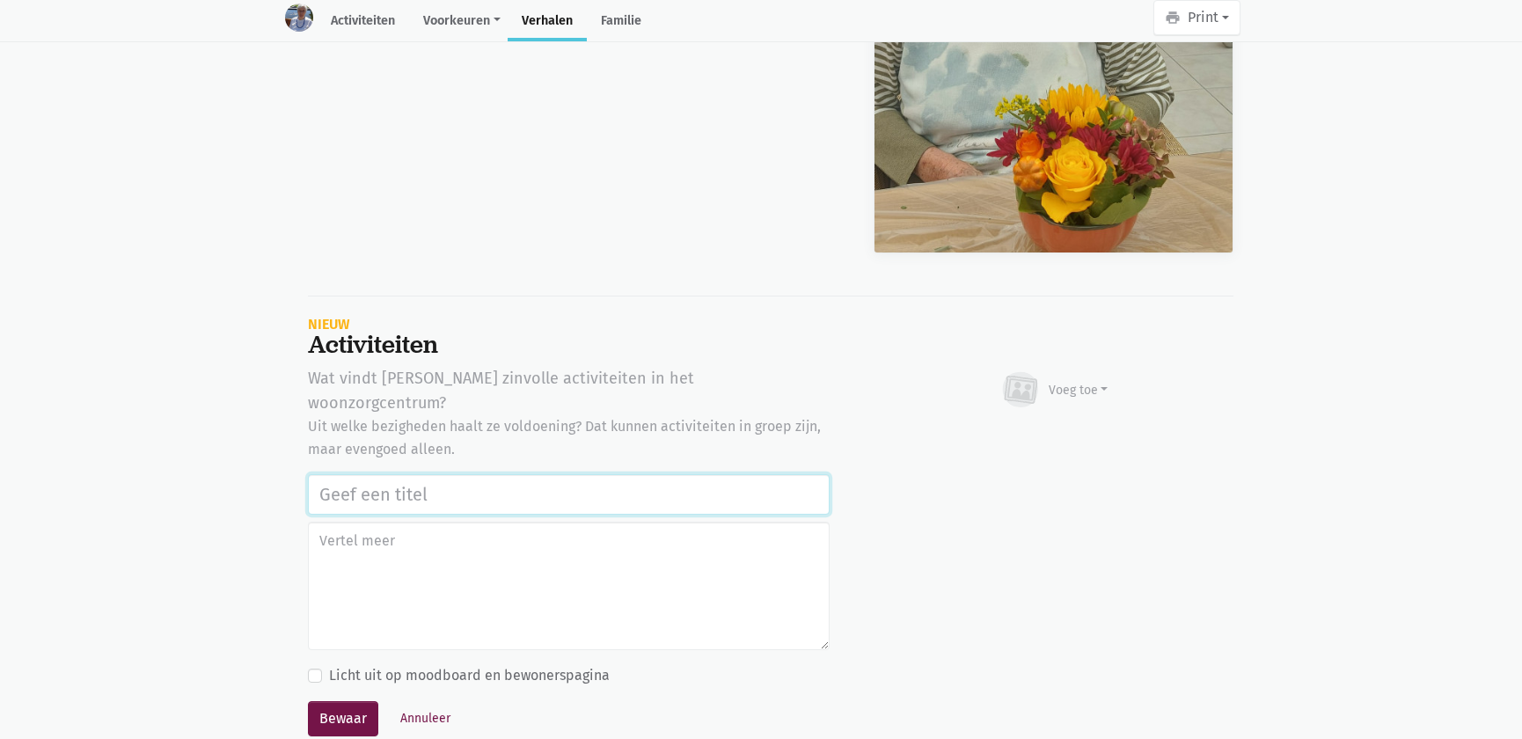
click at [515, 474] on input "text" at bounding box center [569, 494] width 522 height 40
paste input "Vrijwilligers Time 4 Society Firma CBRE: bloemstuk maken, naar de markt Asse ga…"
type input "Vrijwilligers Time 4 Society Firma CBRE: bloemstuk maken, naar de markt Asse ga…"
click at [1065, 381] on div "Voeg toe" at bounding box center [1079, 390] width 60 height 18
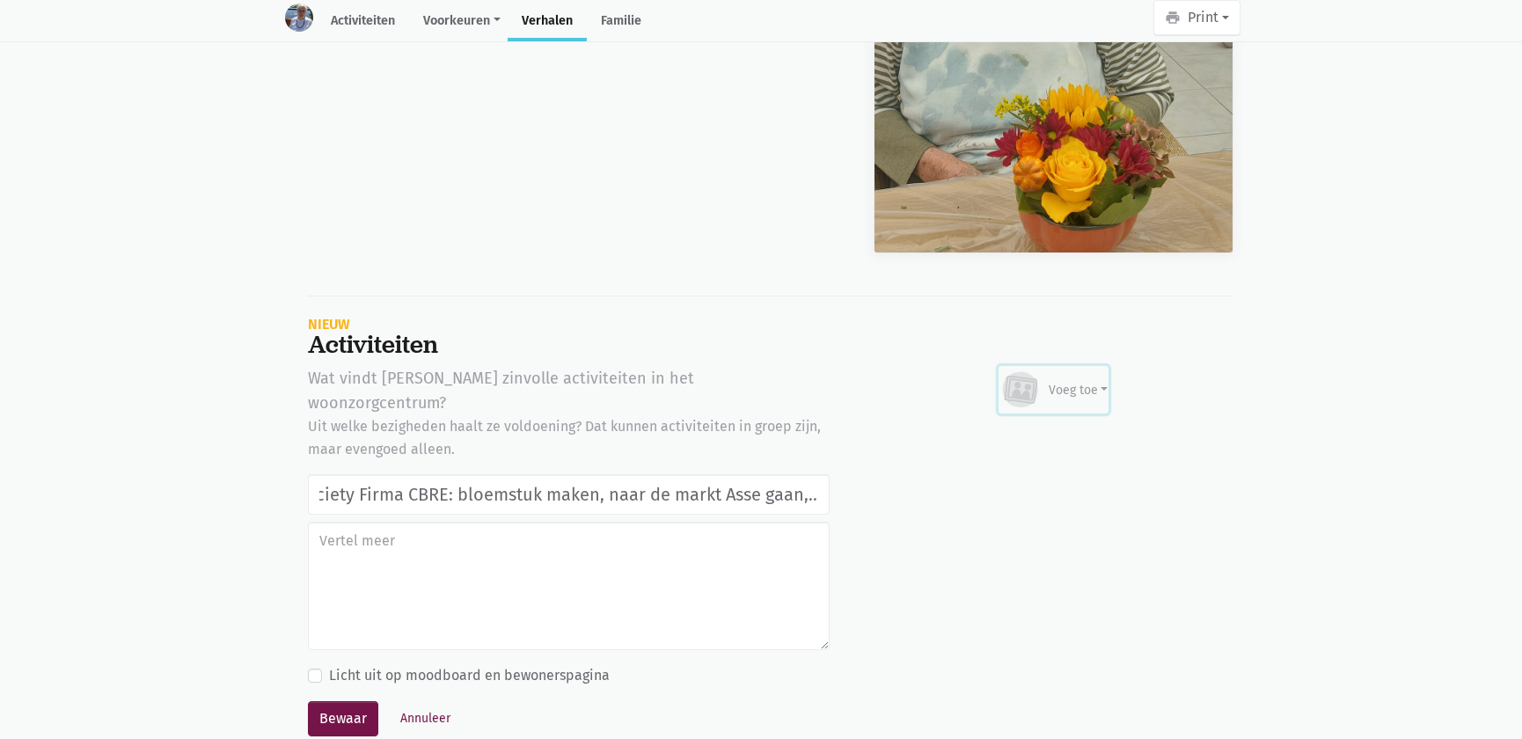
scroll to position [0, 0]
click at [1021, 426] on link "Afbeelding" at bounding box center [1044, 441] width 128 height 30
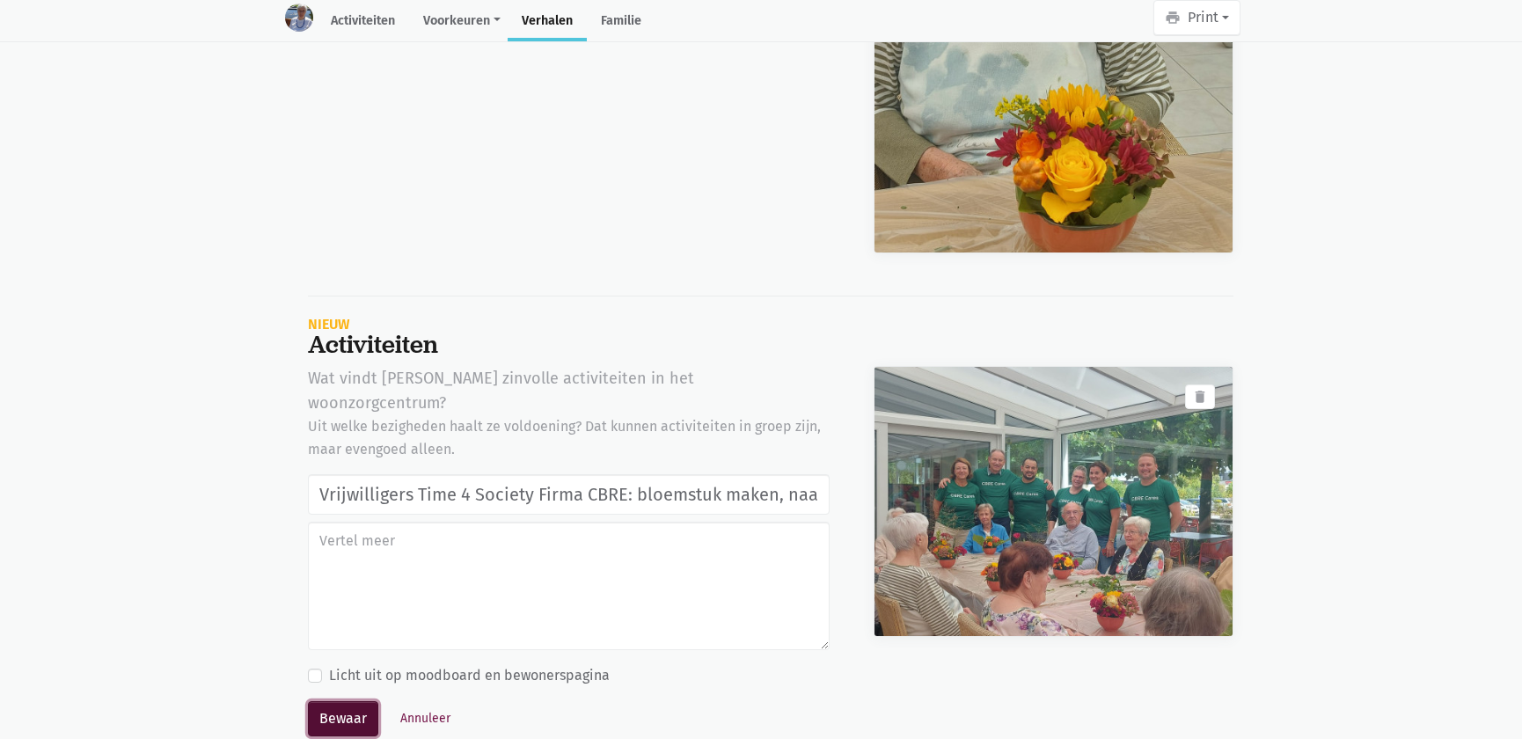
click at [334, 701] on button "Bewaar" at bounding box center [343, 718] width 70 height 35
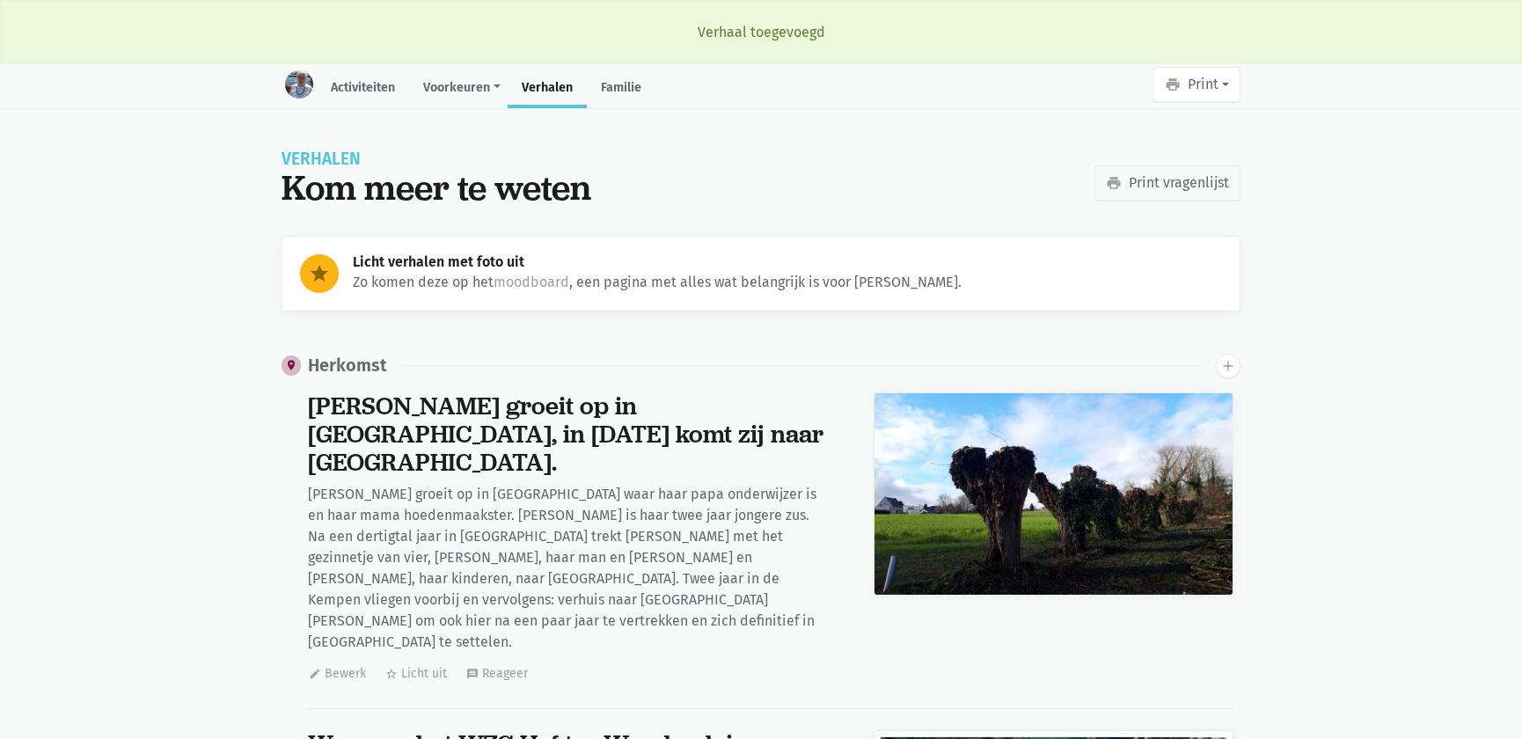
scroll to position [24574, 0]
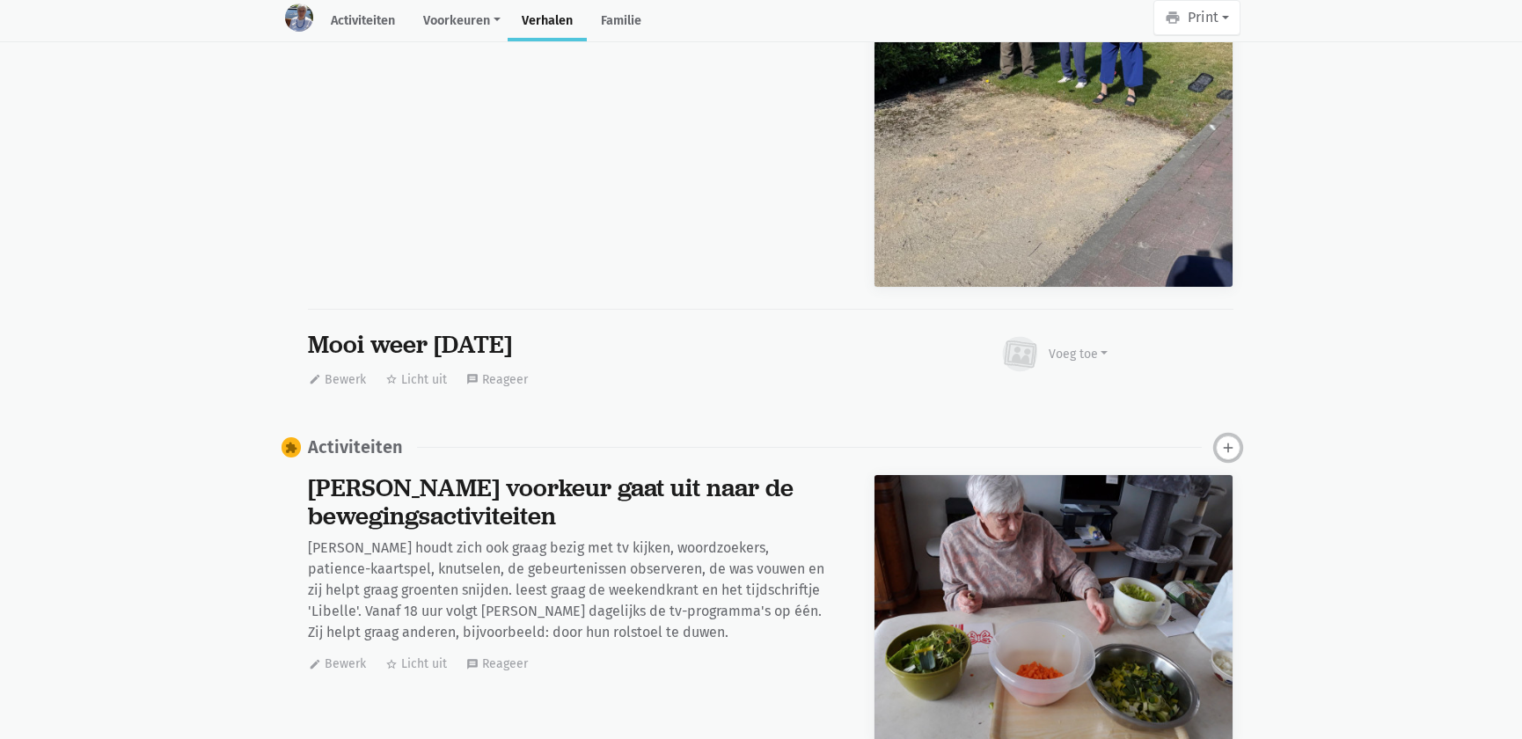
click at [1227, 440] on icon "add" at bounding box center [1228, 448] width 16 height 16
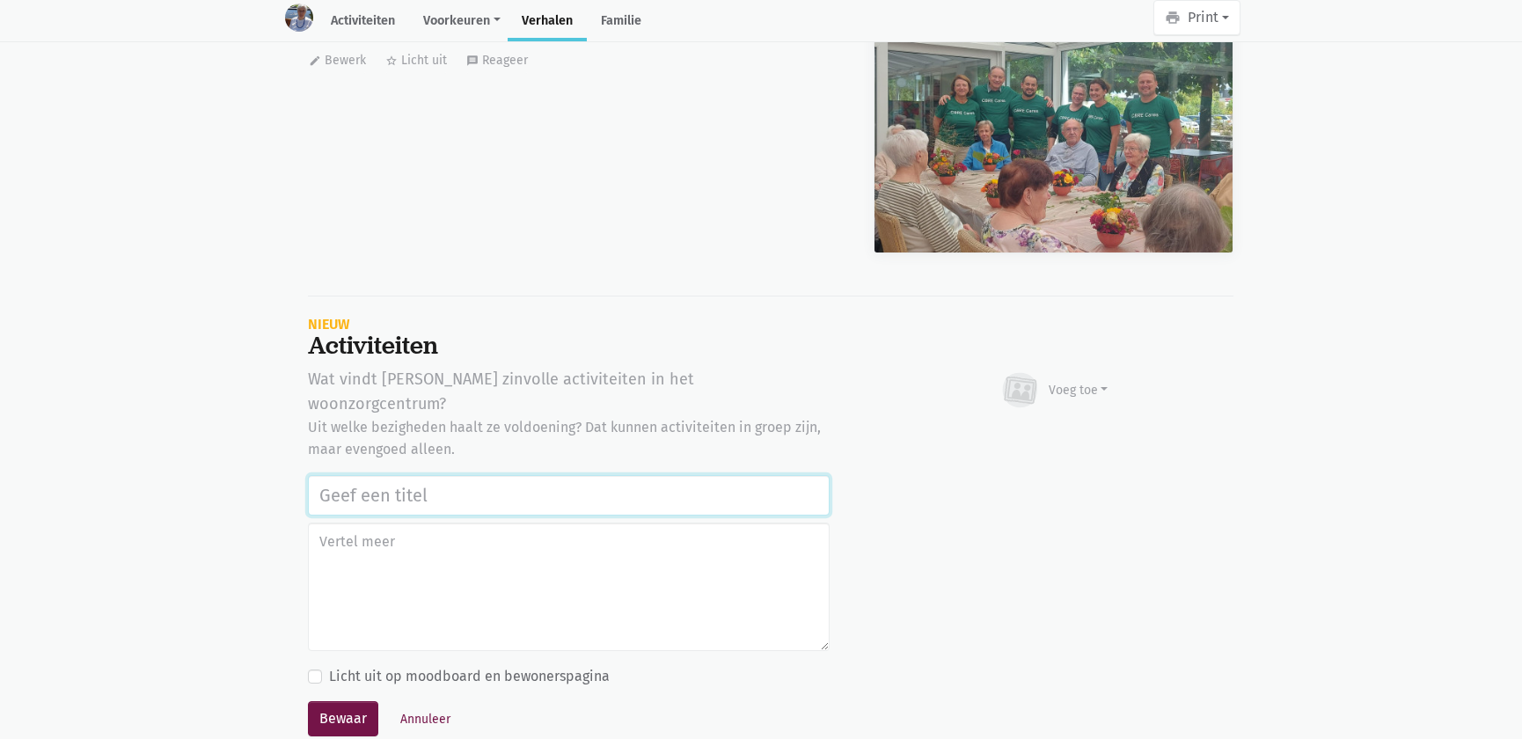
click at [377, 475] on input "text" at bounding box center [569, 495] width 522 height 40
paste input "Vrijwilligers Time 4 Society Firma CBRE: bloemstuk maken, naar de markt Asse ga…"
type input "Vrijwilligers Time 4 Society Firma CBRE: bloemstuk maken, naar de markt Asse ga…"
click at [1080, 371] on div "Voeg toe" at bounding box center [1054, 390] width 109 height 39
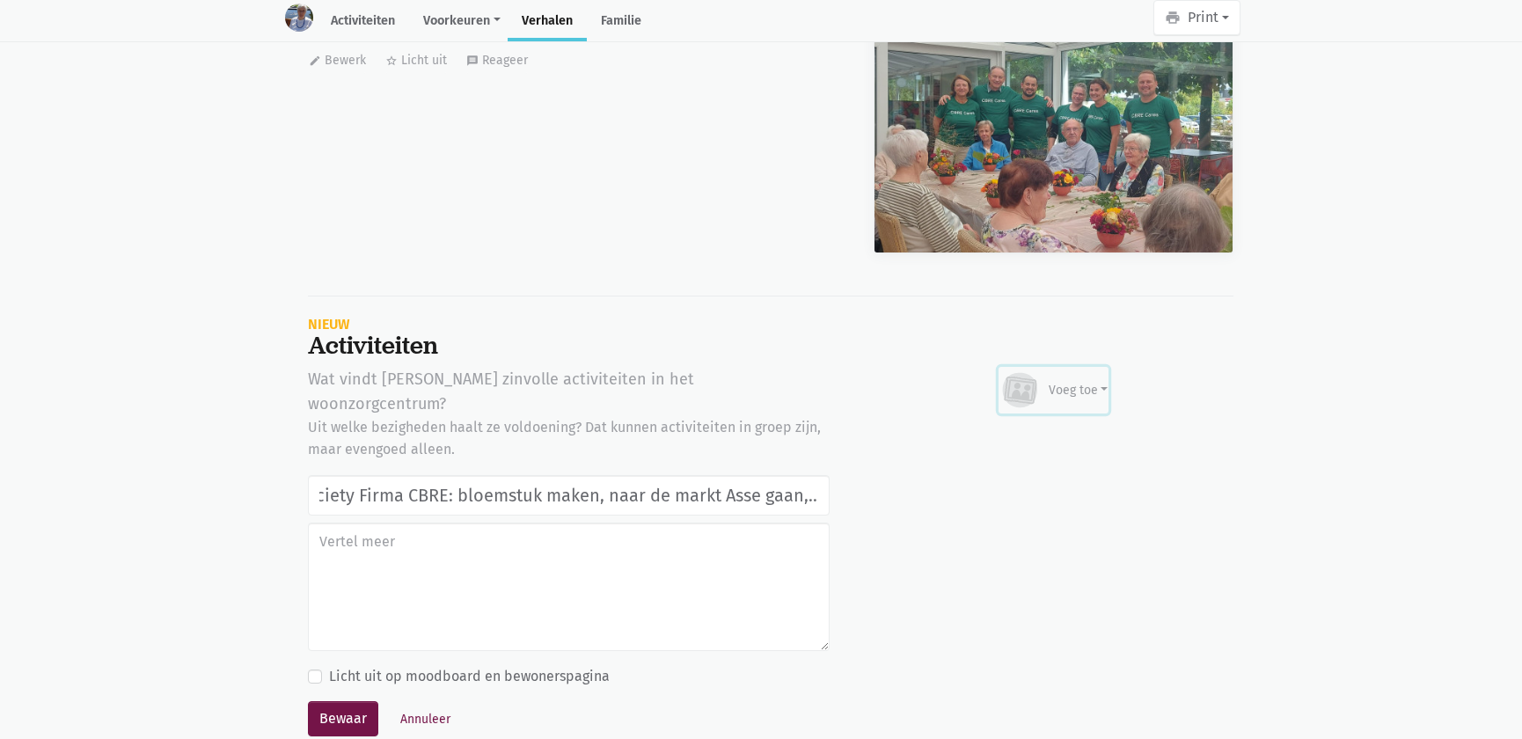
scroll to position [0, 0]
click at [1048, 427] on link "Afbeelding" at bounding box center [1044, 442] width 128 height 30
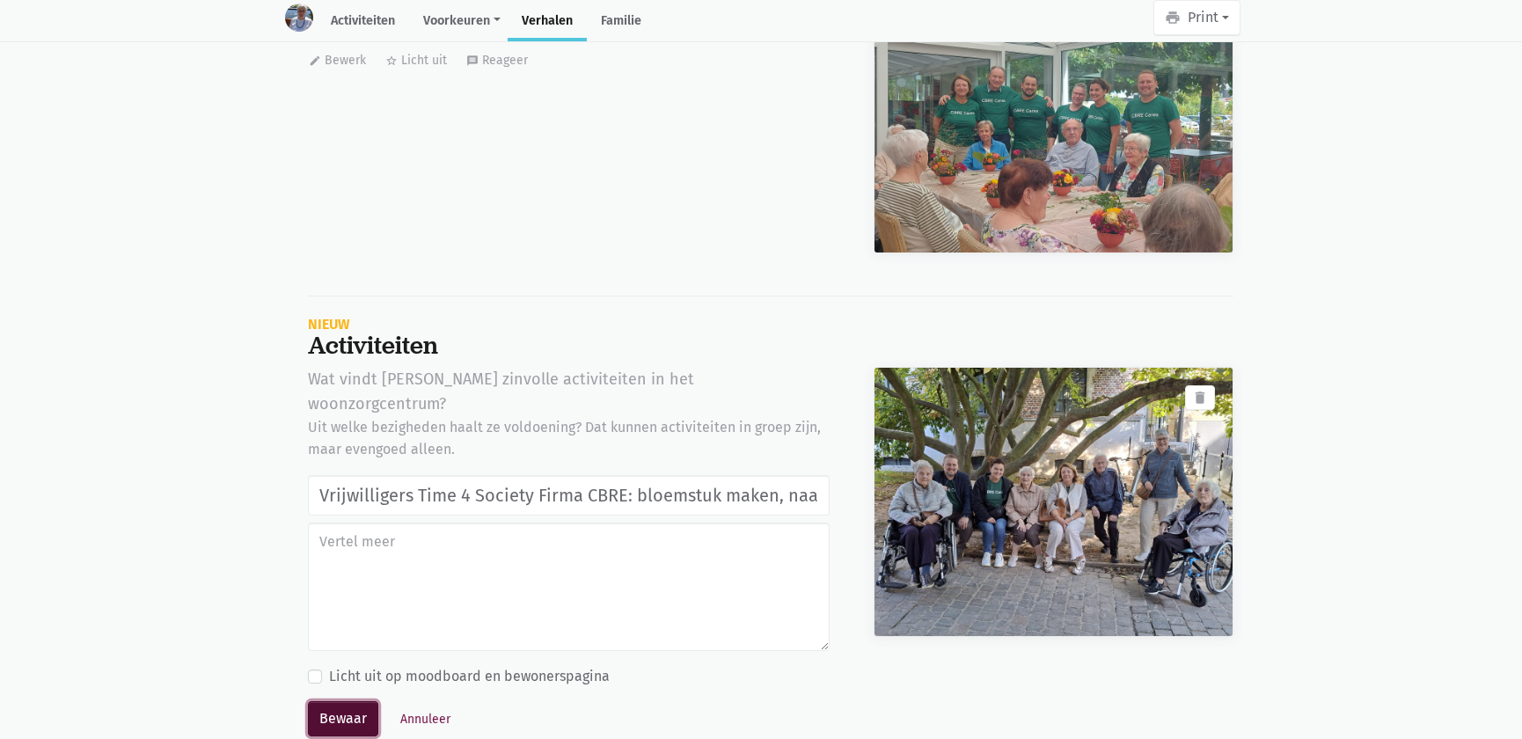
click at [338, 701] on button "Bewaar" at bounding box center [343, 718] width 70 height 35
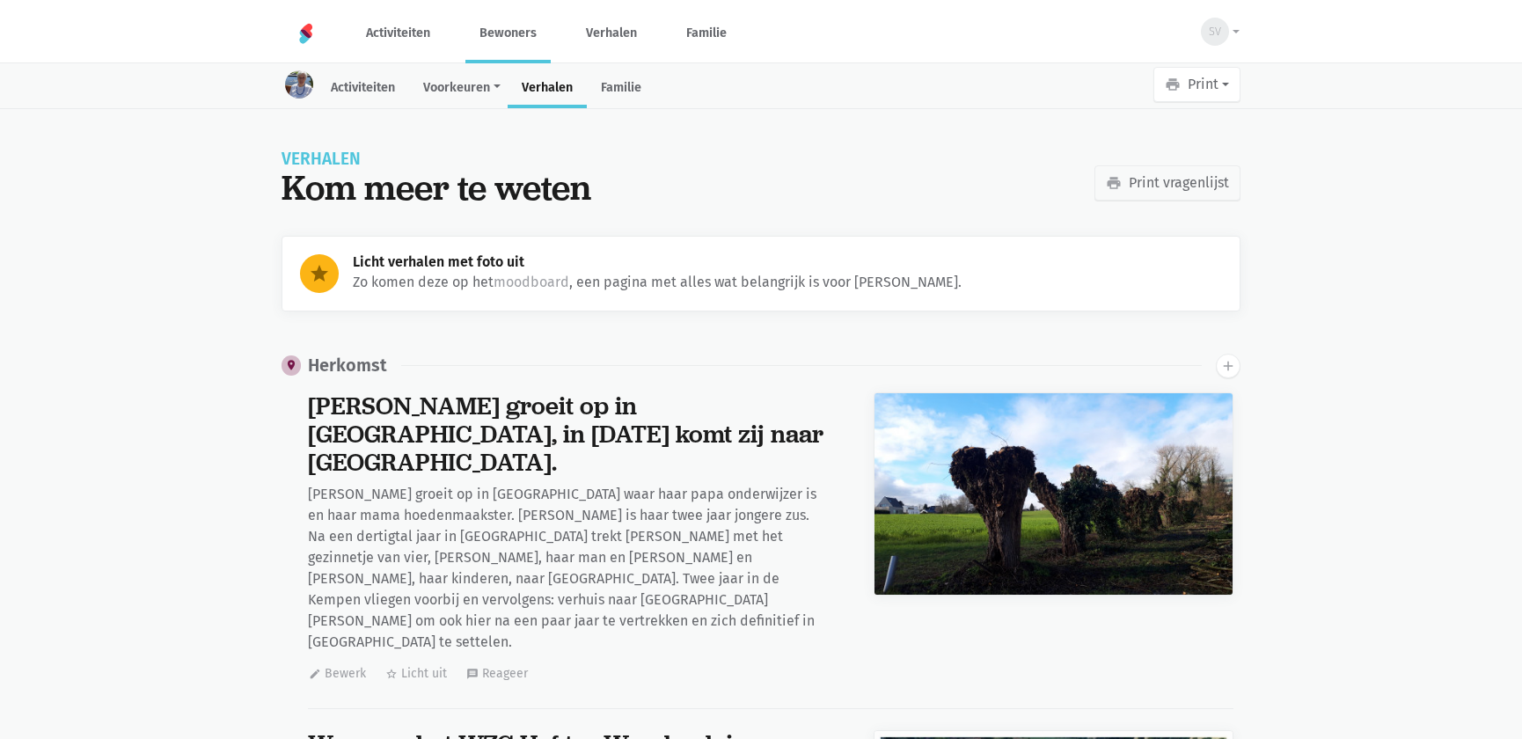
click at [484, 26] on link "Bewoners" at bounding box center [507, 33] width 85 height 59
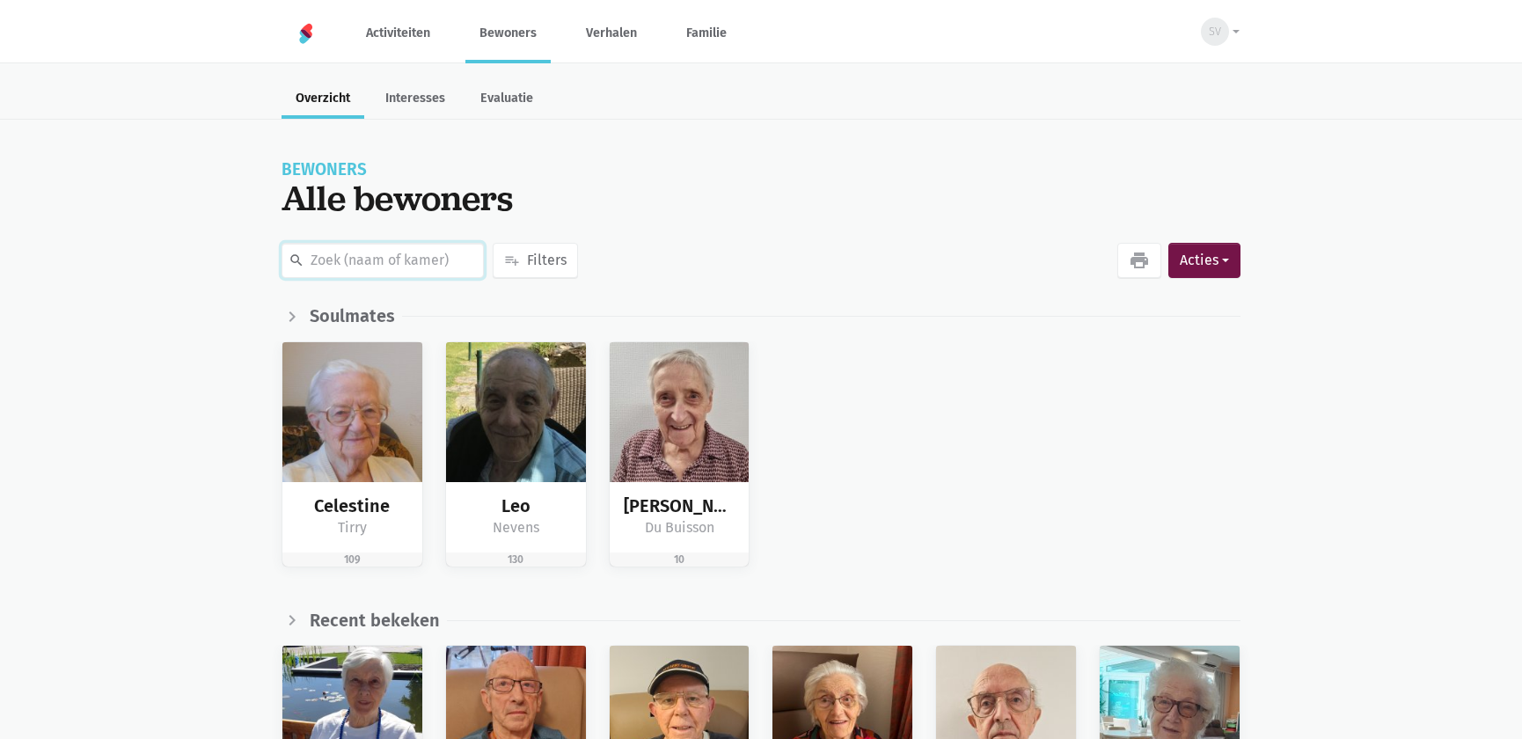
click at [351, 253] on input "text" at bounding box center [383, 260] width 202 height 35
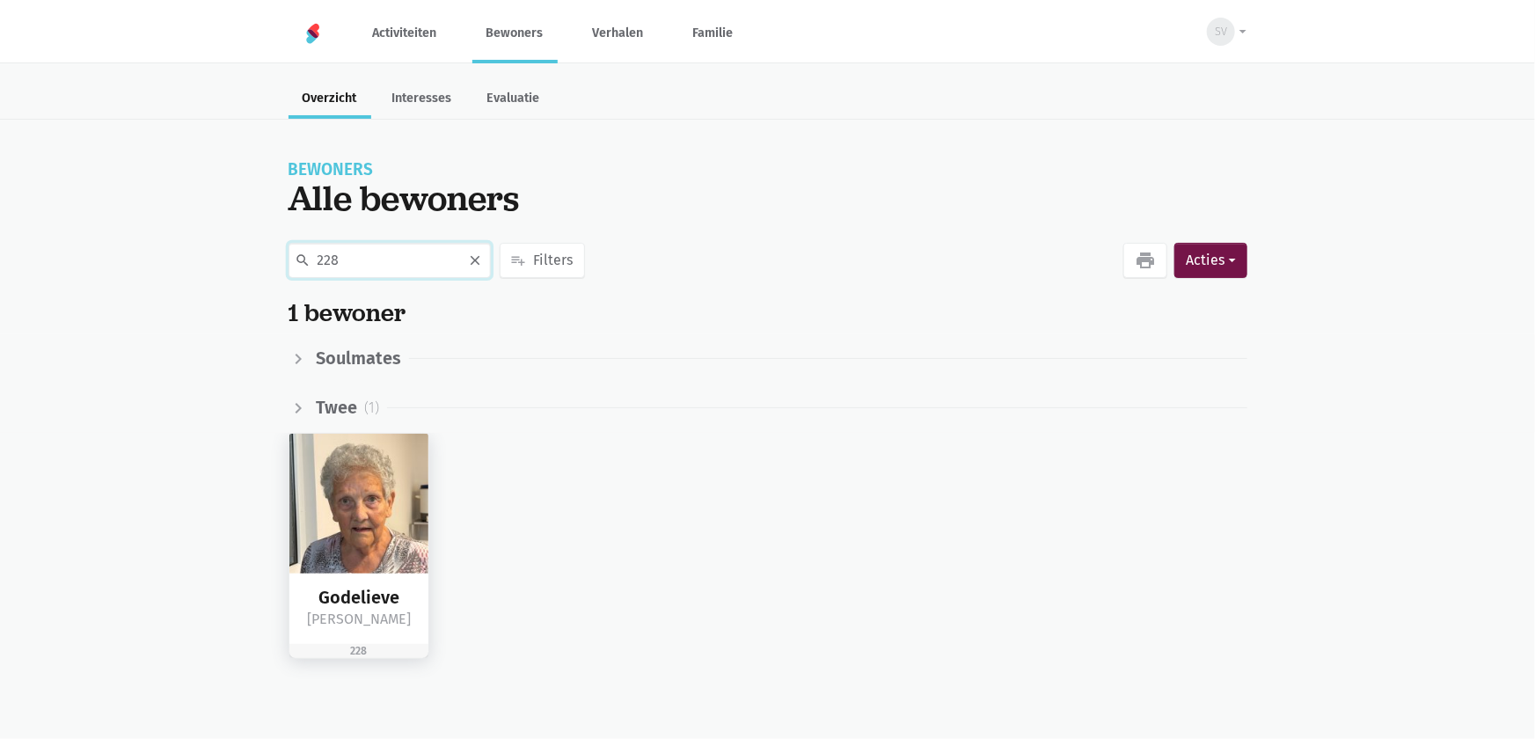
type input "228"
click at [381, 503] on img at bounding box center [359, 504] width 140 height 140
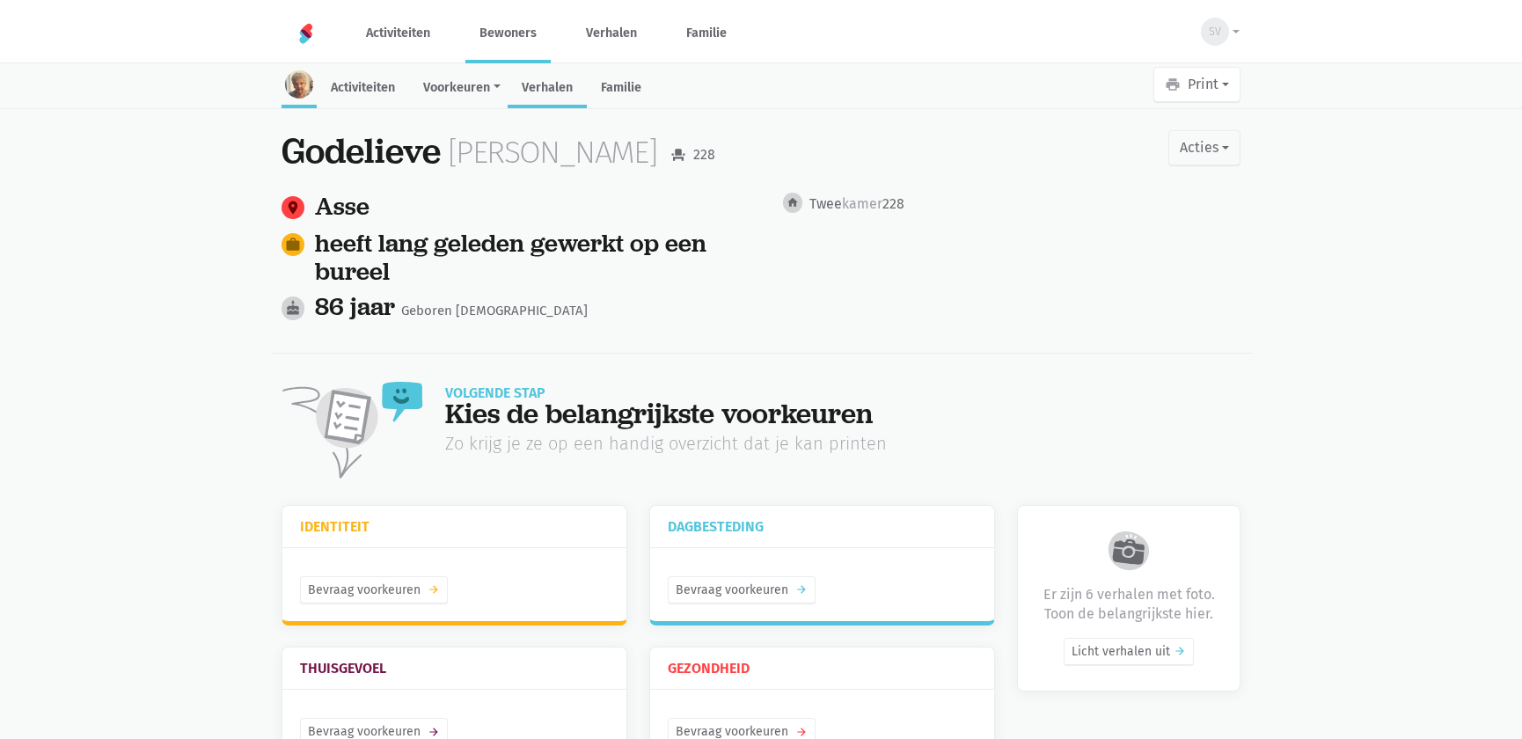
click at [560, 94] on link "Verhalen" at bounding box center [547, 89] width 79 height 38
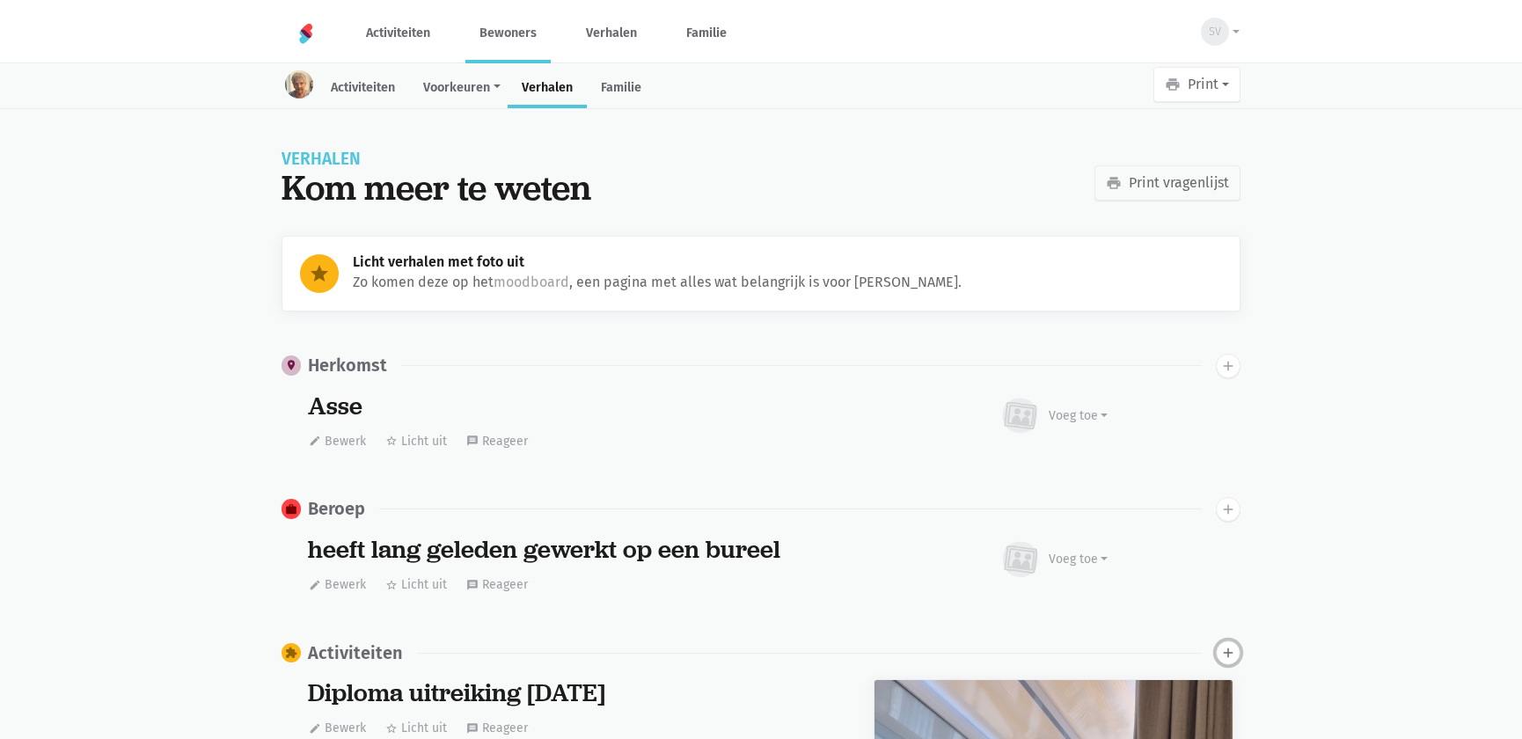
click at [1231, 649] on icon "add" at bounding box center [1228, 653] width 16 height 16
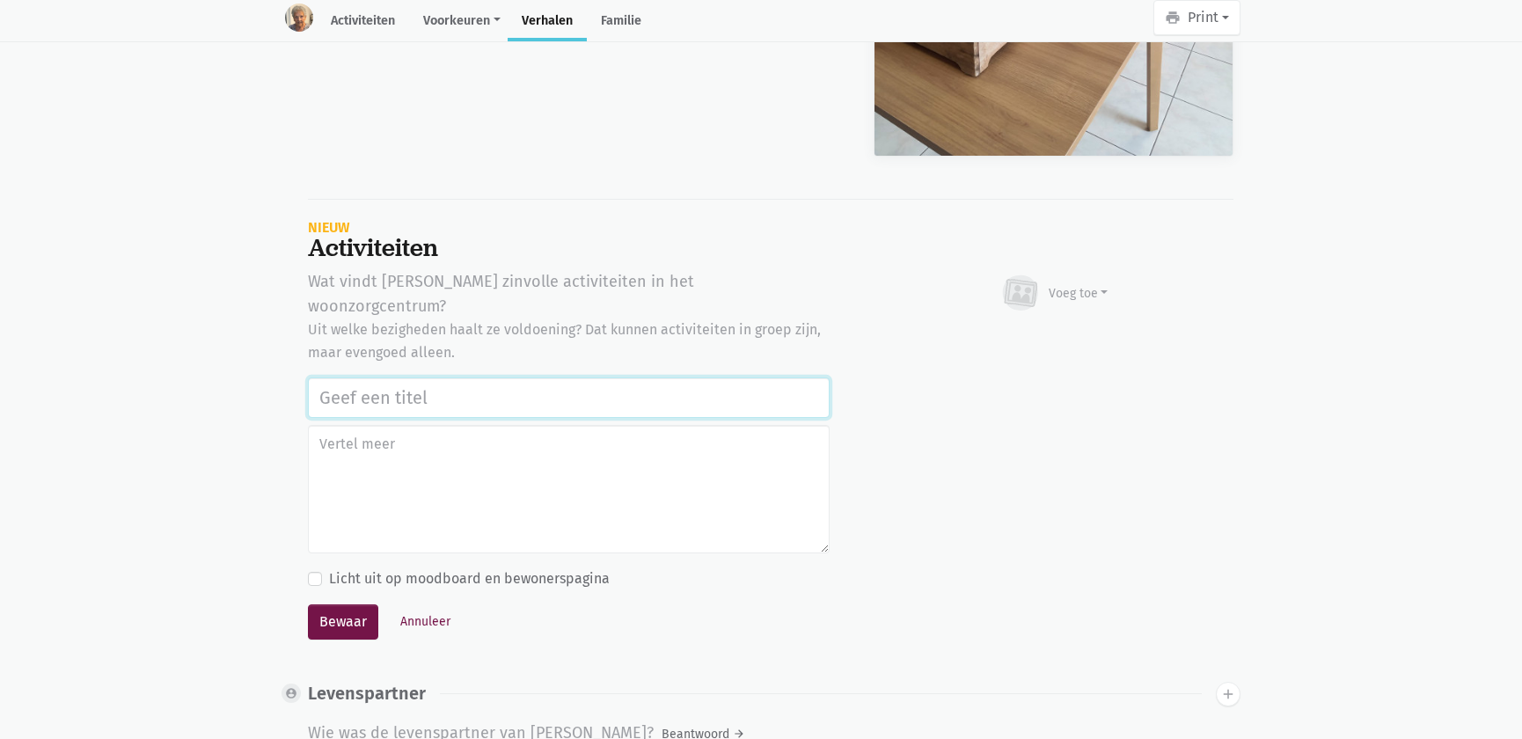
scroll to position [2924, 0]
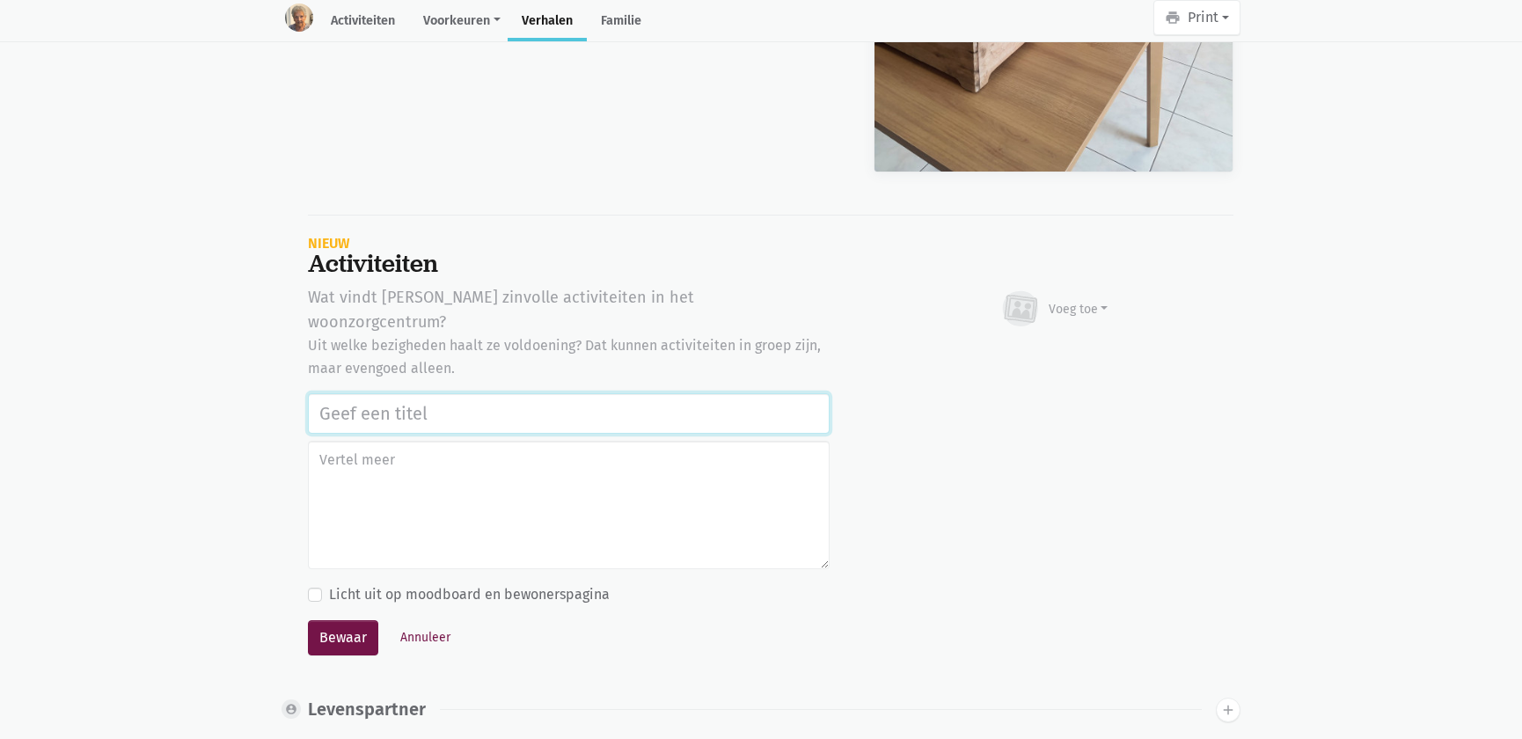
click at [377, 394] on input "text" at bounding box center [569, 413] width 522 height 40
paste input "Vrijwilligers Time 4 Society Firma CBRE: bloemstuk maken, naar de markt Asse ga…"
type input "Vrijwilligers Time 4 Society Firma CBRE: bloemstuk maken, naar de markt Asse ga…"
click at [1083, 290] on div "Voeg toe" at bounding box center [1054, 308] width 109 height 39
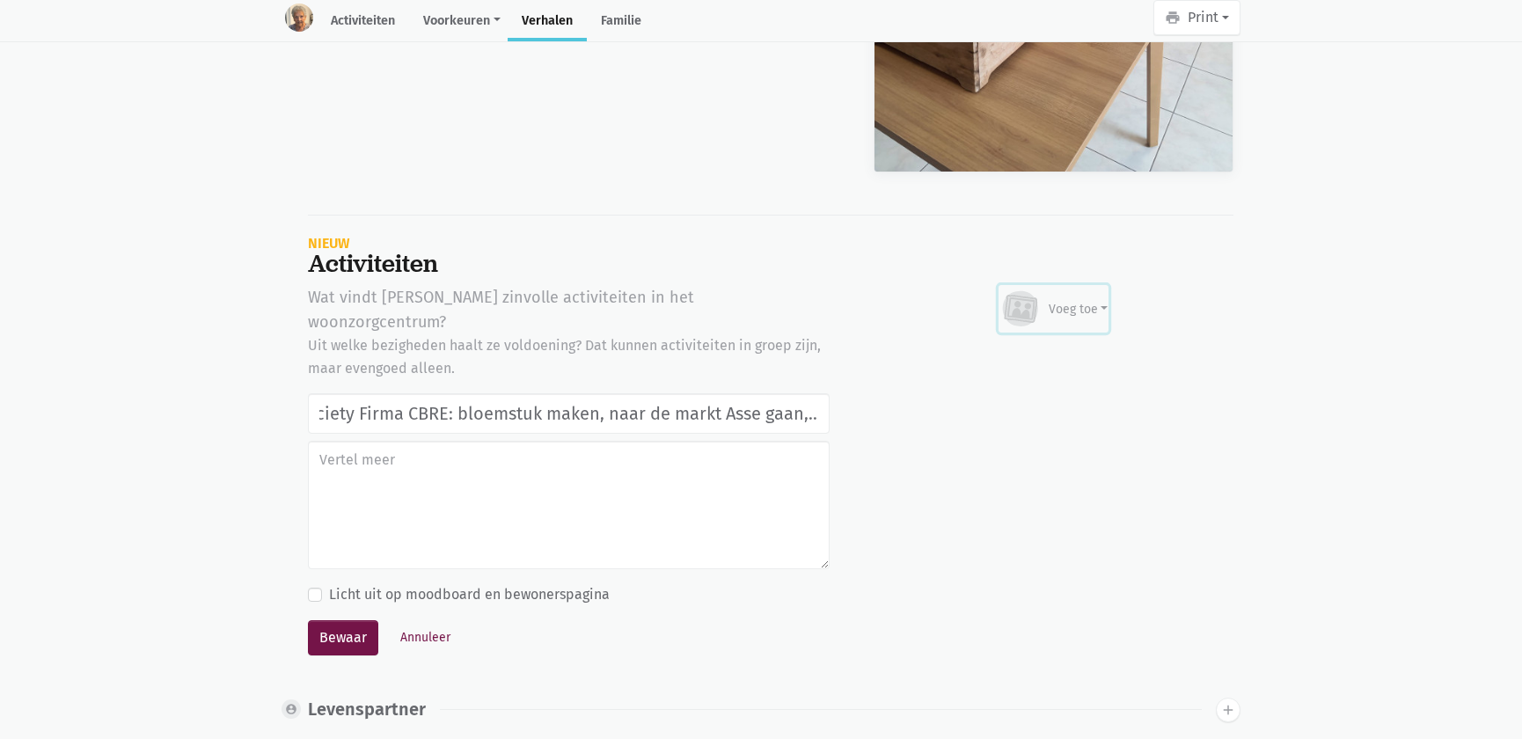
scroll to position [0, 0]
click at [1042, 364] on link "Afbeelding" at bounding box center [1044, 360] width 128 height 30
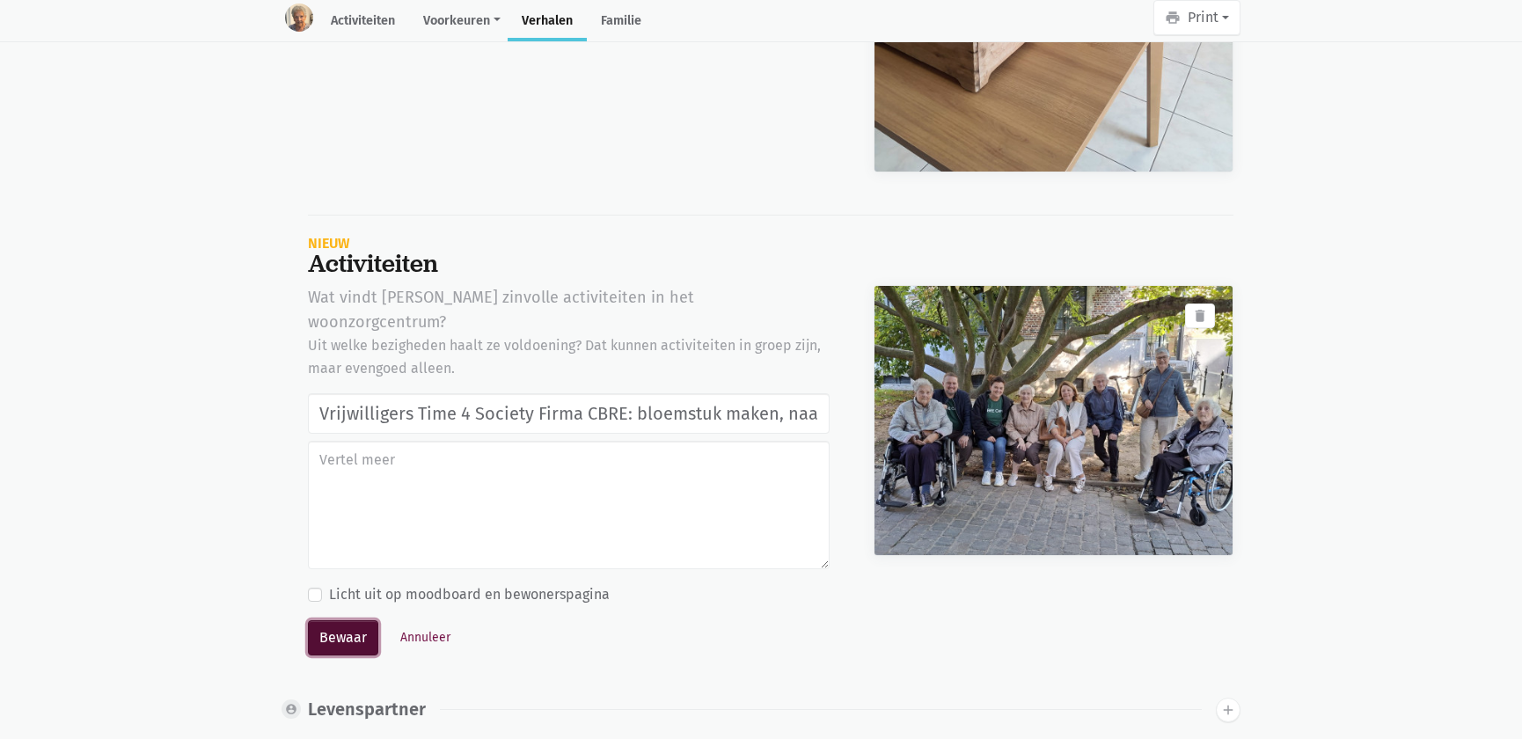
click at [345, 620] on button "Bewaar" at bounding box center [343, 637] width 70 height 35
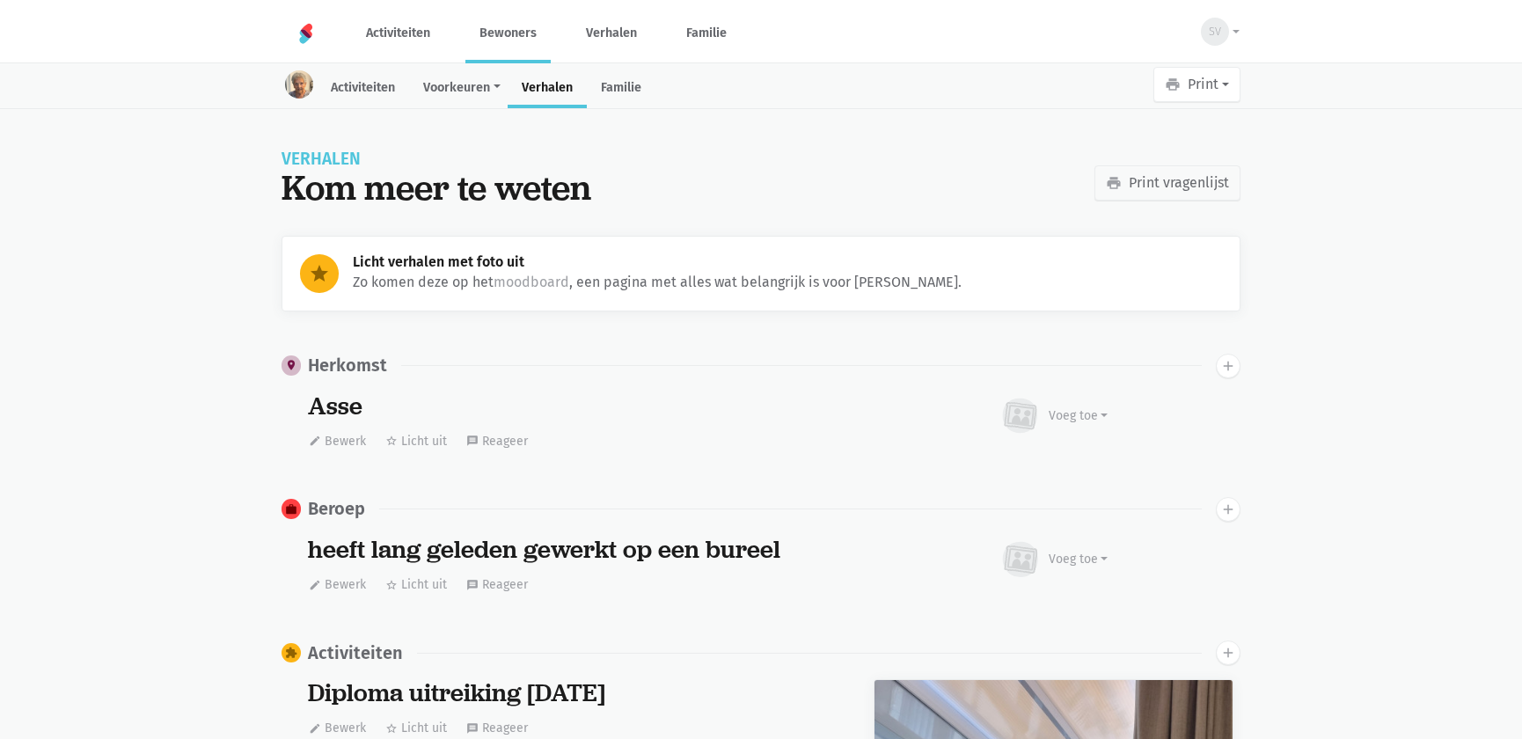
click at [506, 38] on link "Bewoners" at bounding box center [507, 33] width 85 height 59
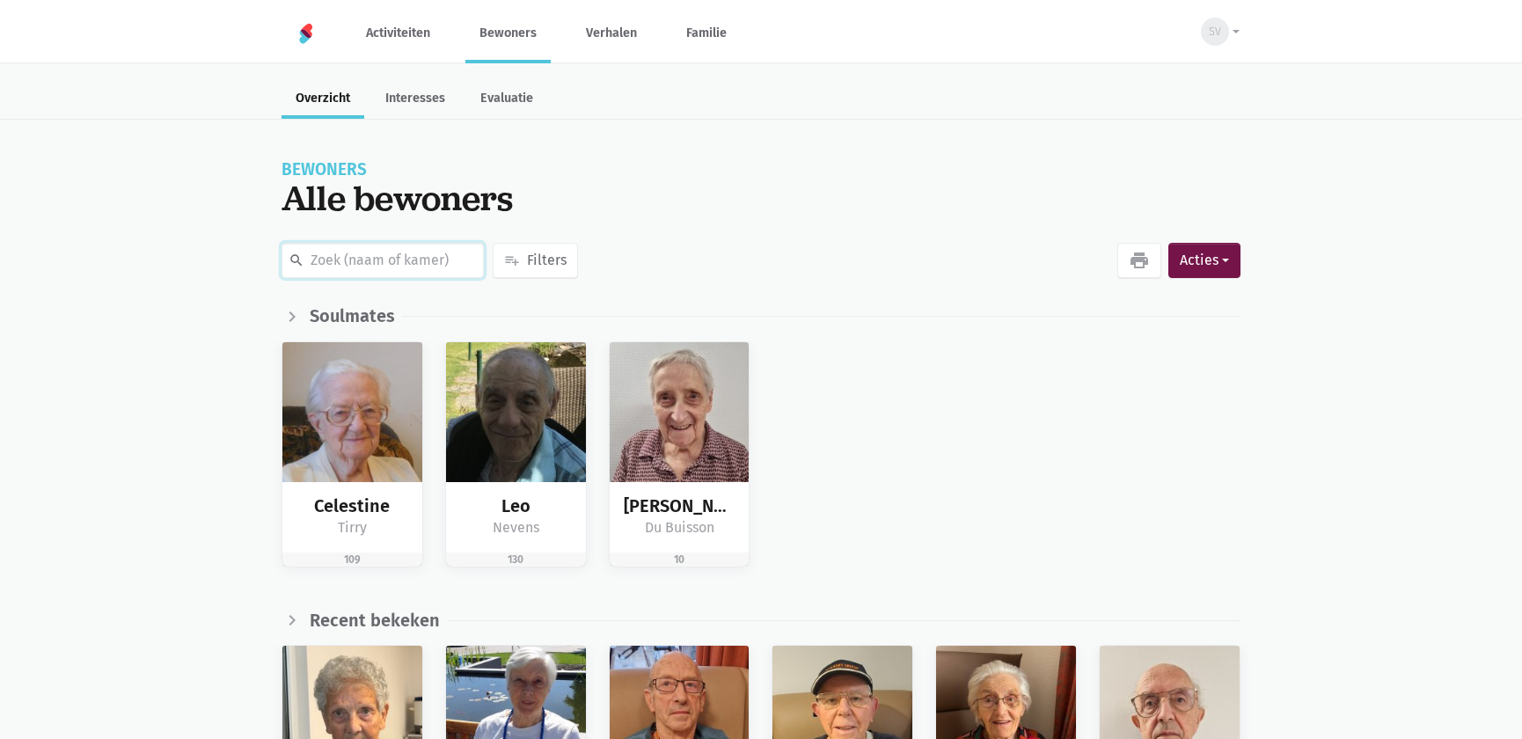
click at [384, 268] on input "text" at bounding box center [383, 260] width 202 height 35
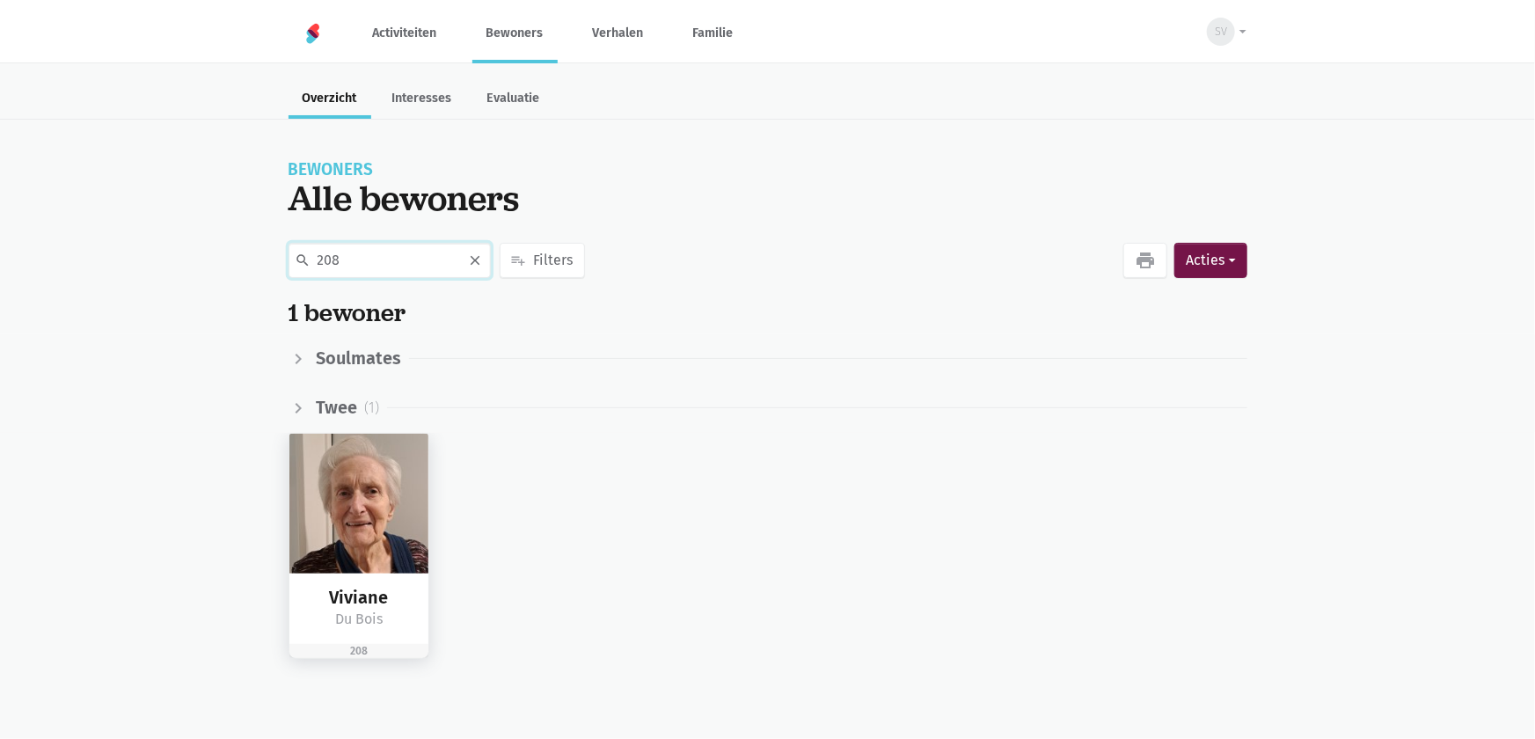
type input "208"
click at [325, 502] on img at bounding box center [359, 504] width 140 height 140
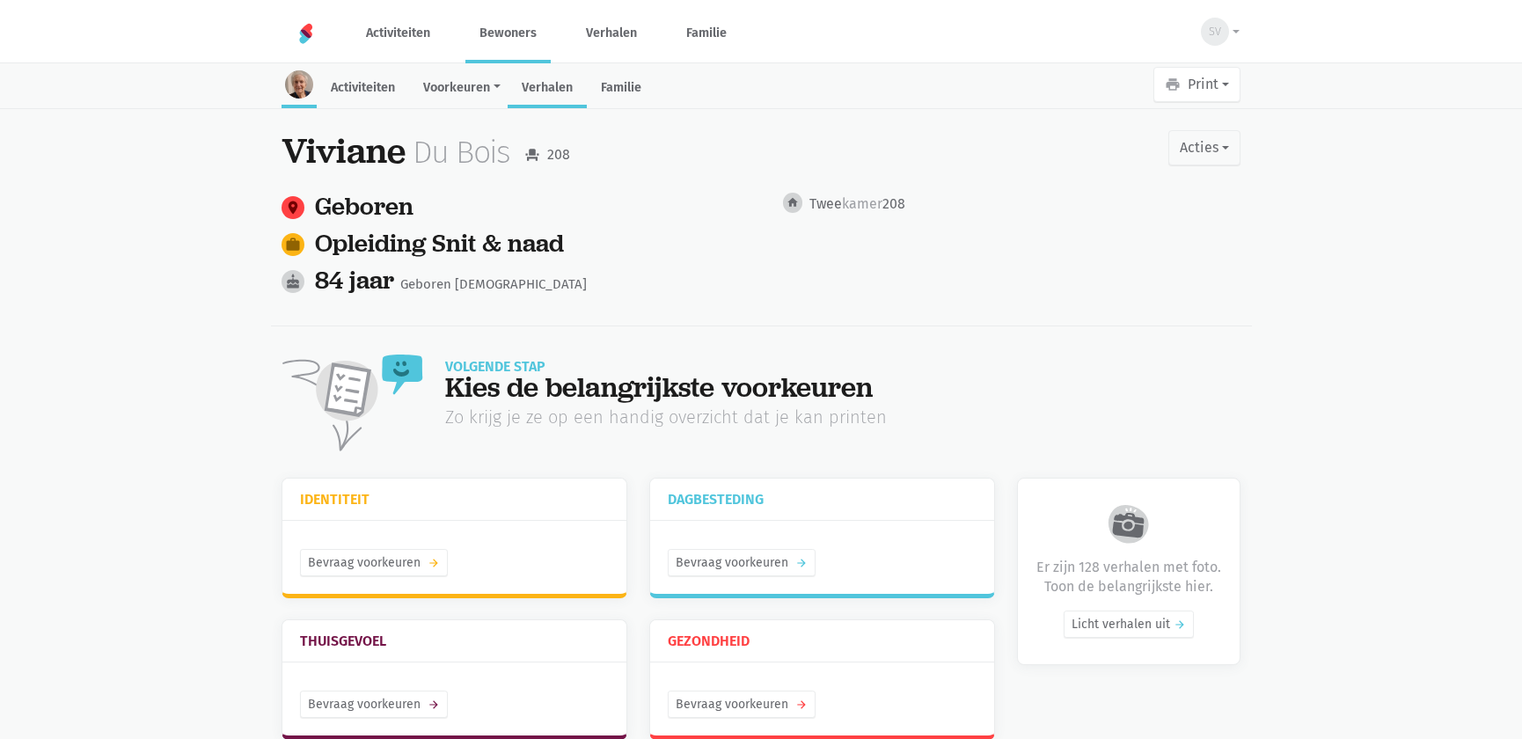
click at [542, 88] on link "Verhalen" at bounding box center [547, 89] width 79 height 38
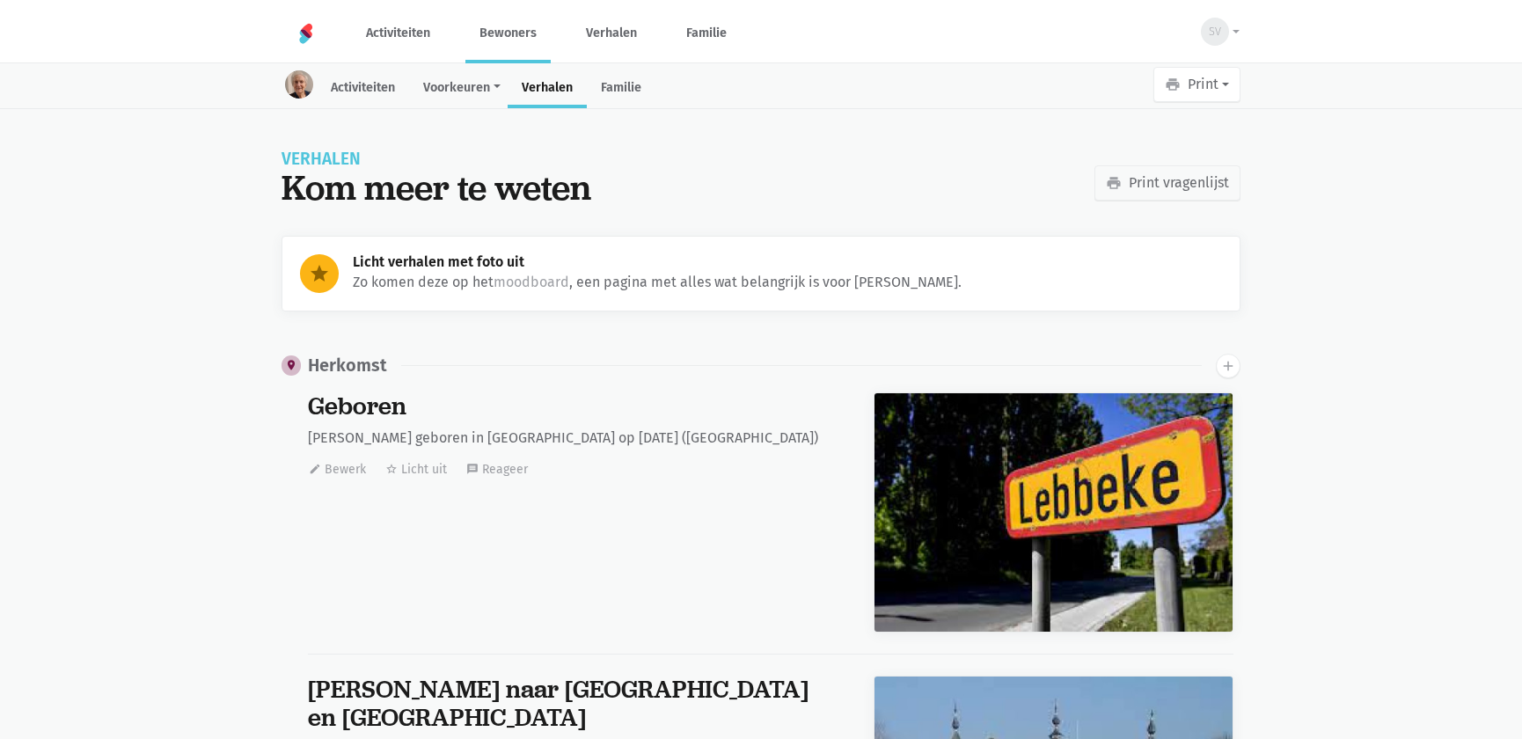
scroll to position [26455, 0]
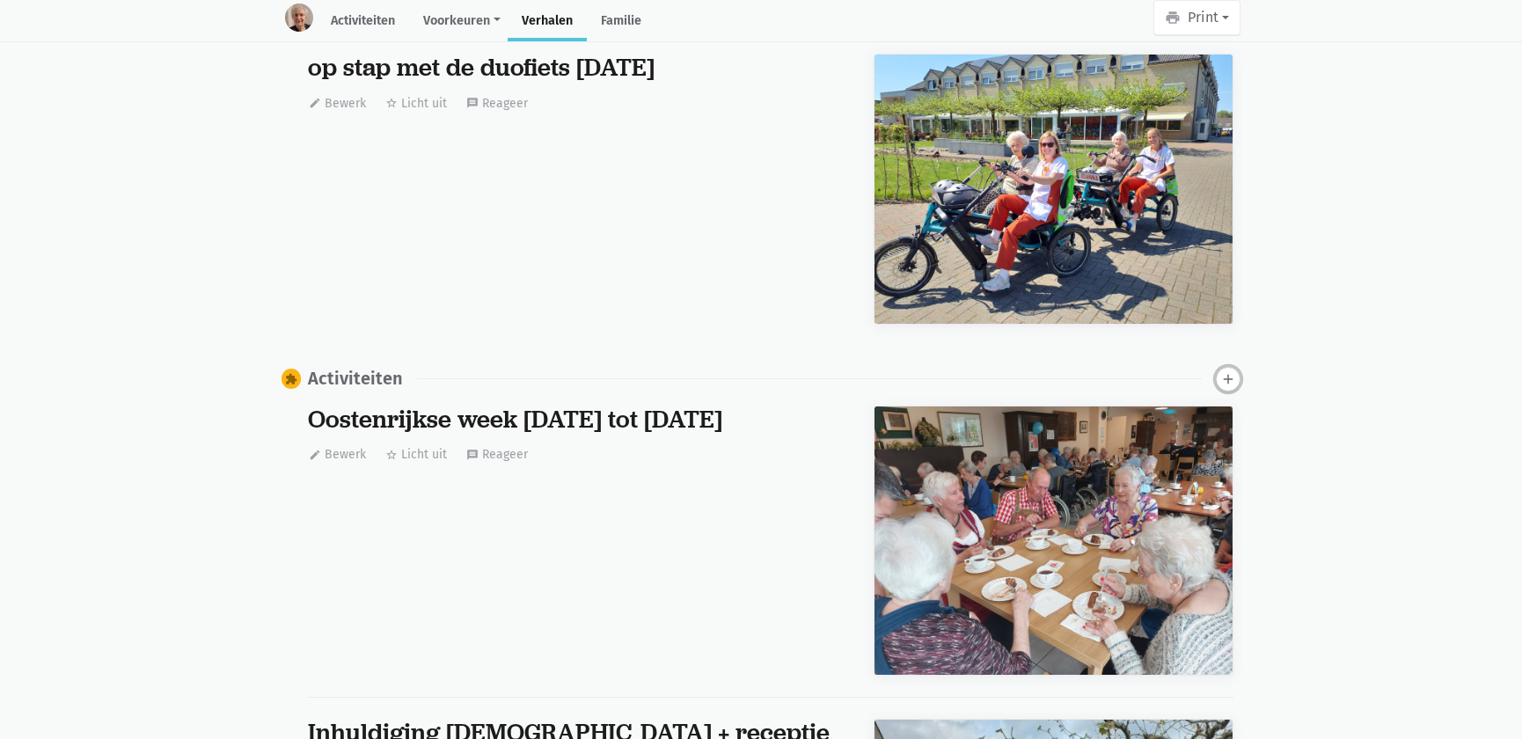
click at [1229, 371] on icon "add" at bounding box center [1228, 379] width 16 height 16
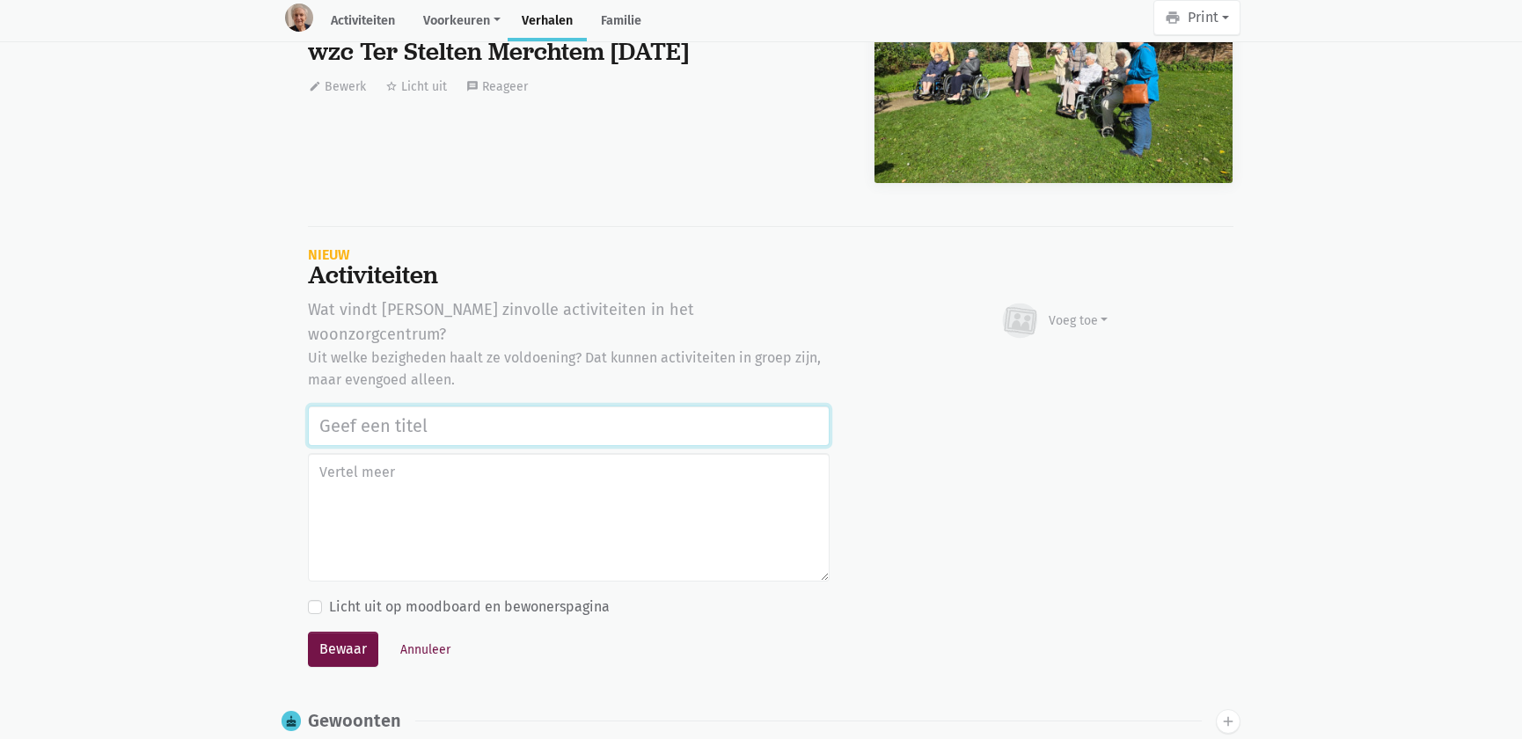
click at [381, 406] on input "text" at bounding box center [569, 426] width 522 height 40
paste input "Vrijwilligers Time 4 Society Firma CBRE: bloemstuk maken, naar de markt Asse ga…"
type input "Vrijwilligers Time 4 Society Firma CBRE: bloemstuk maken, naar de markt Asse ga…"
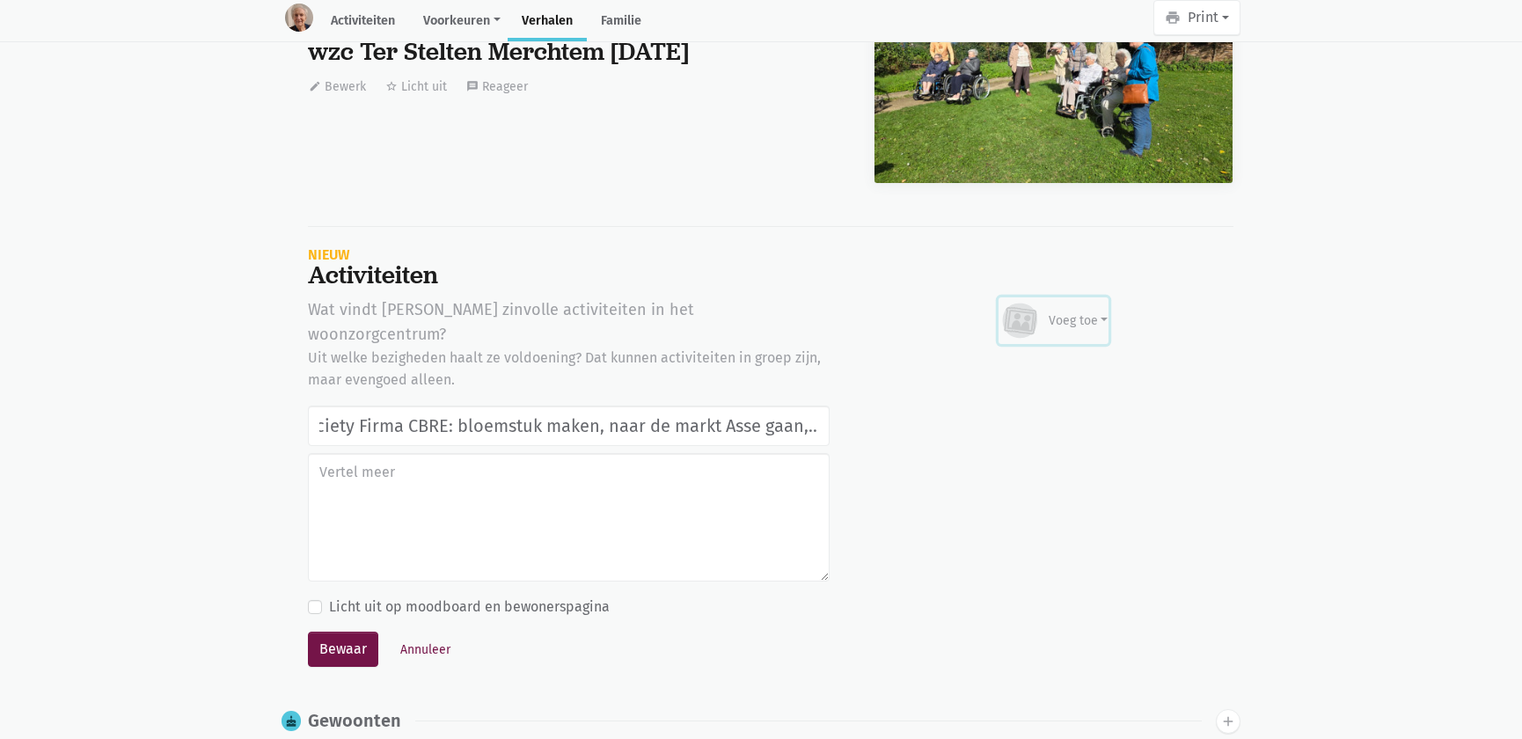
click at [1084, 311] on div "Voeg toe" at bounding box center [1079, 320] width 60 height 18
click at [1035, 357] on link "Afbeelding" at bounding box center [1044, 372] width 128 height 30
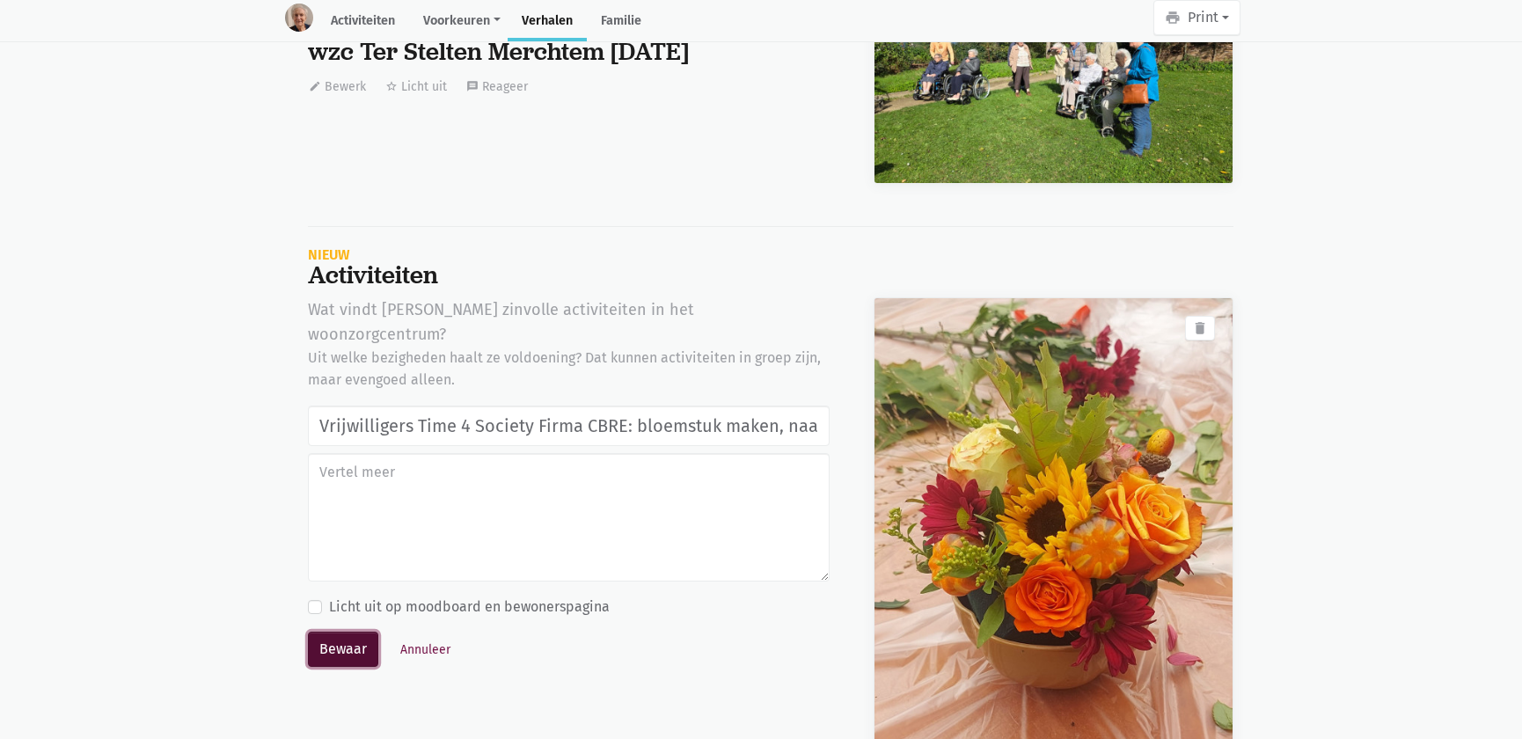
click at [334, 632] on button "Bewaar" at bounding box center [343, 649] width 70 height 35
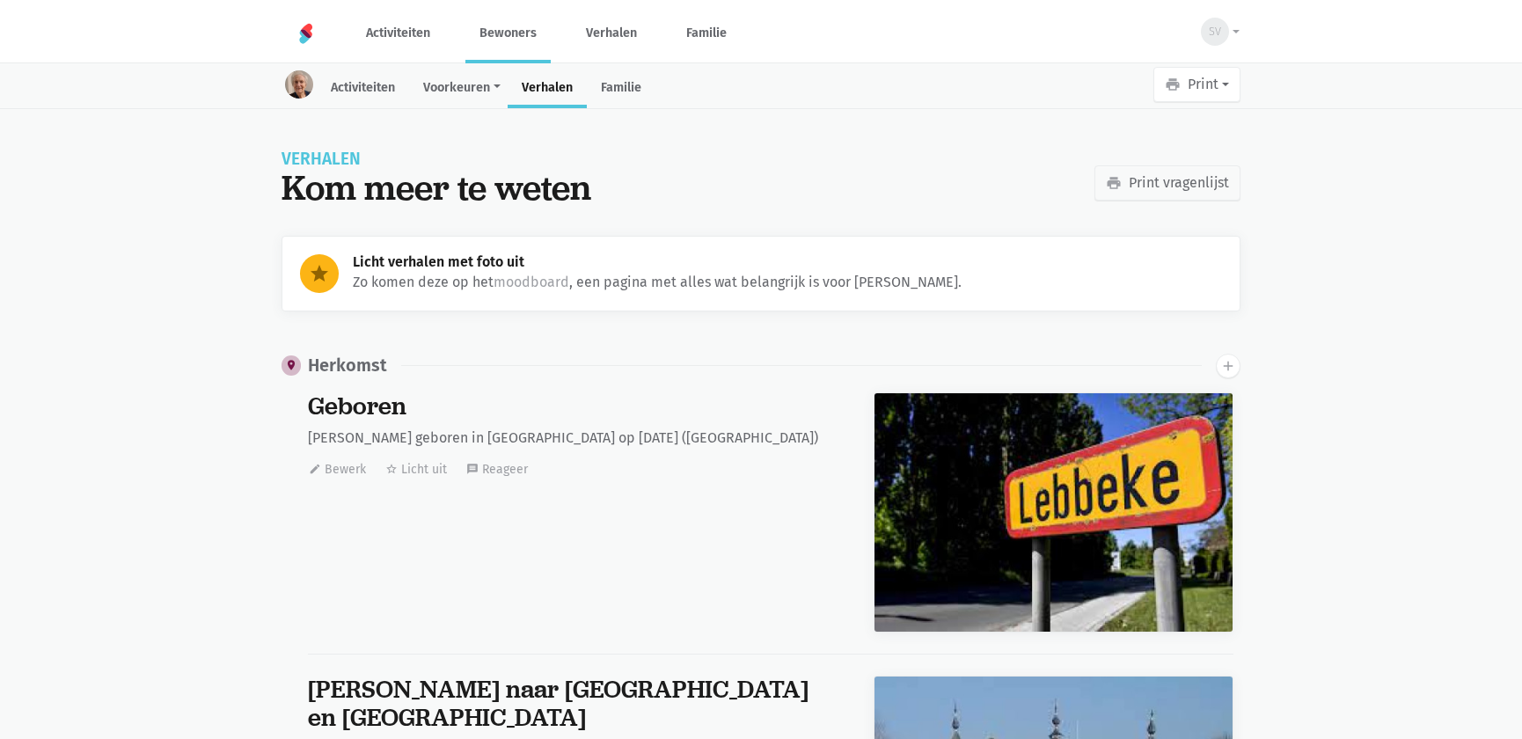
scroll to position [26455, 0]
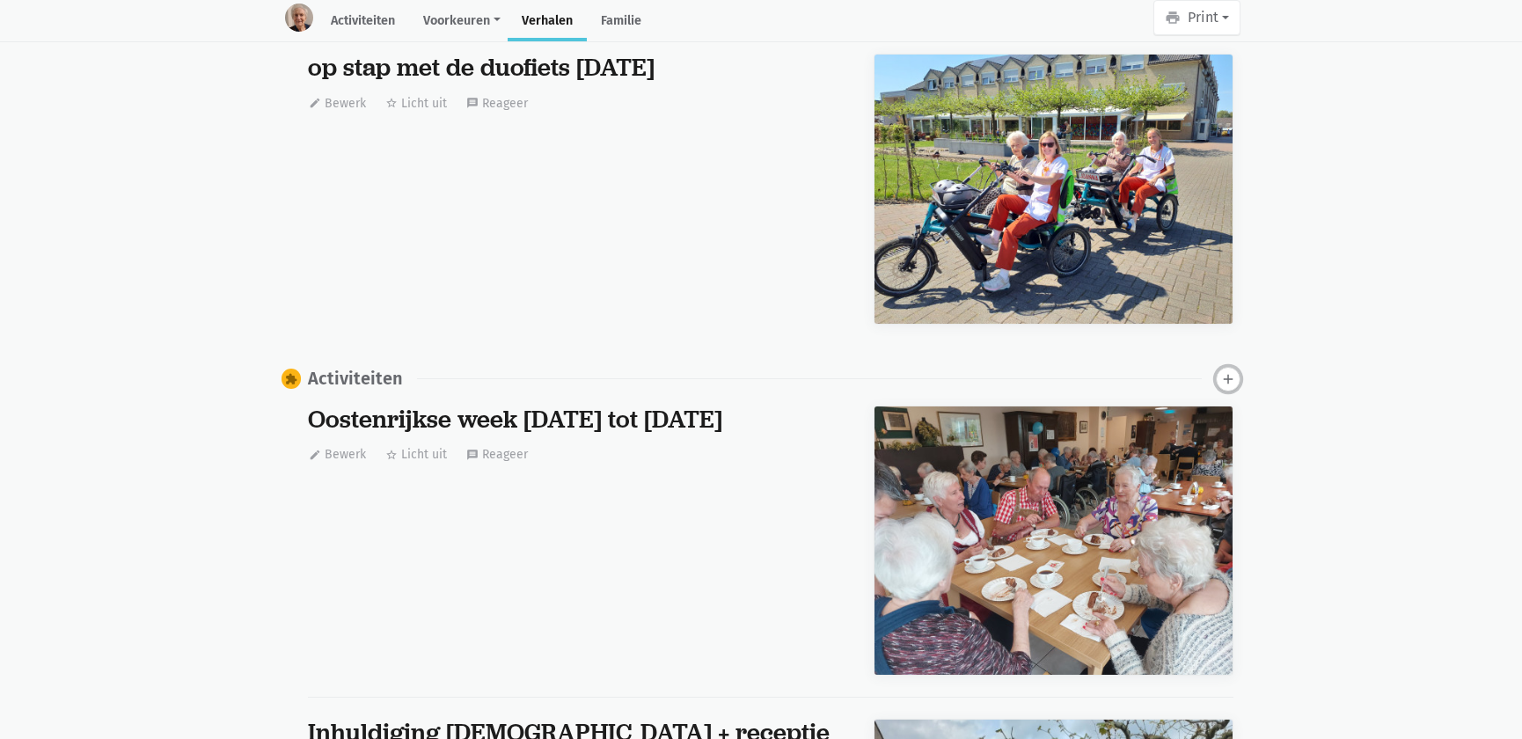
click at [1232, 371] on icon "add" at bounding box center [1228, 379] width 16 height 16
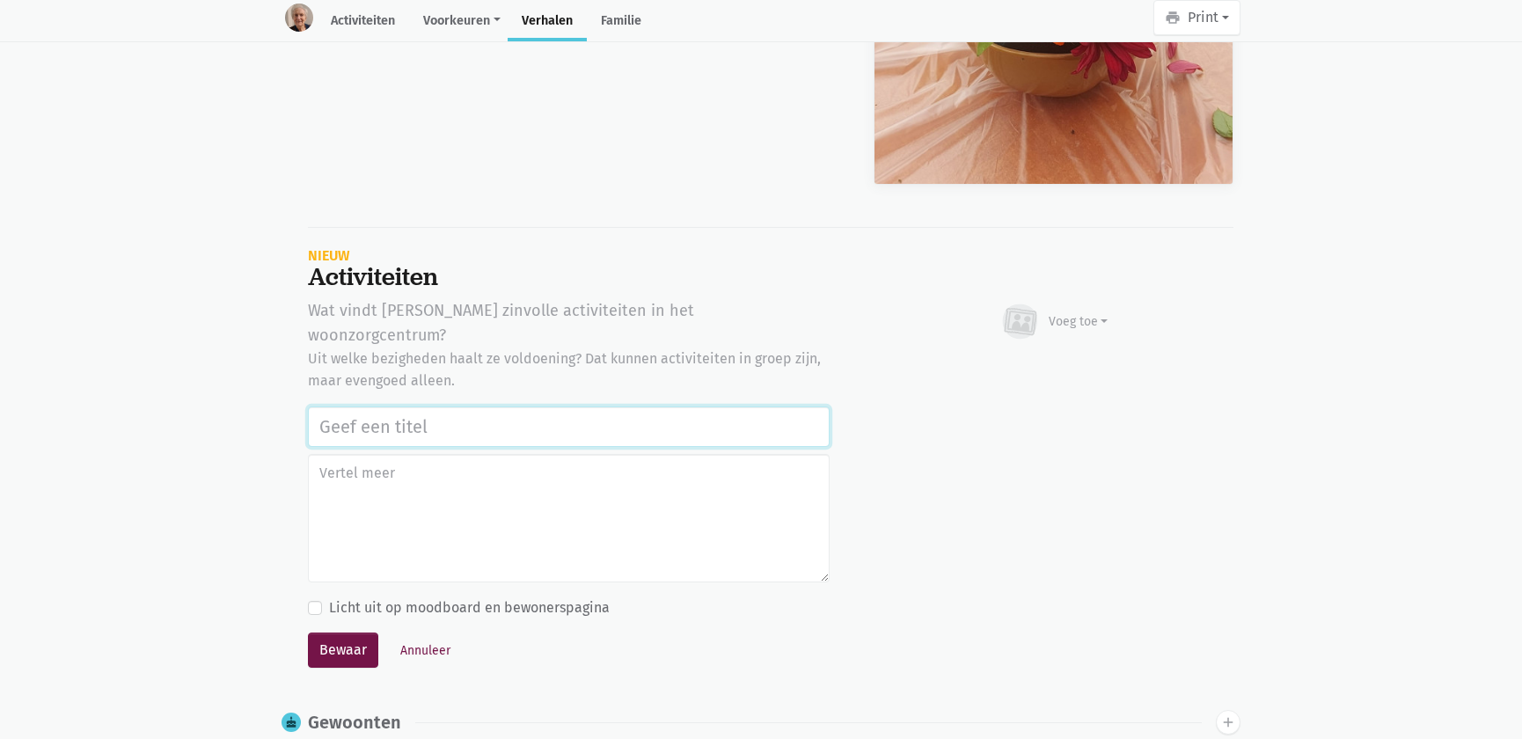
click at [378, 406] on input "text" at bounding box center [569, 426] width 522 height 40
paste input "Vrijwilligers Time 4 Society Firma CBRE: bloemstuk maken, naar de markt Asse ga…"
type input "Vrijwilligers Time 4 Society Firma CBRE: bloemstuk maken, naar de markt Asse ga…"
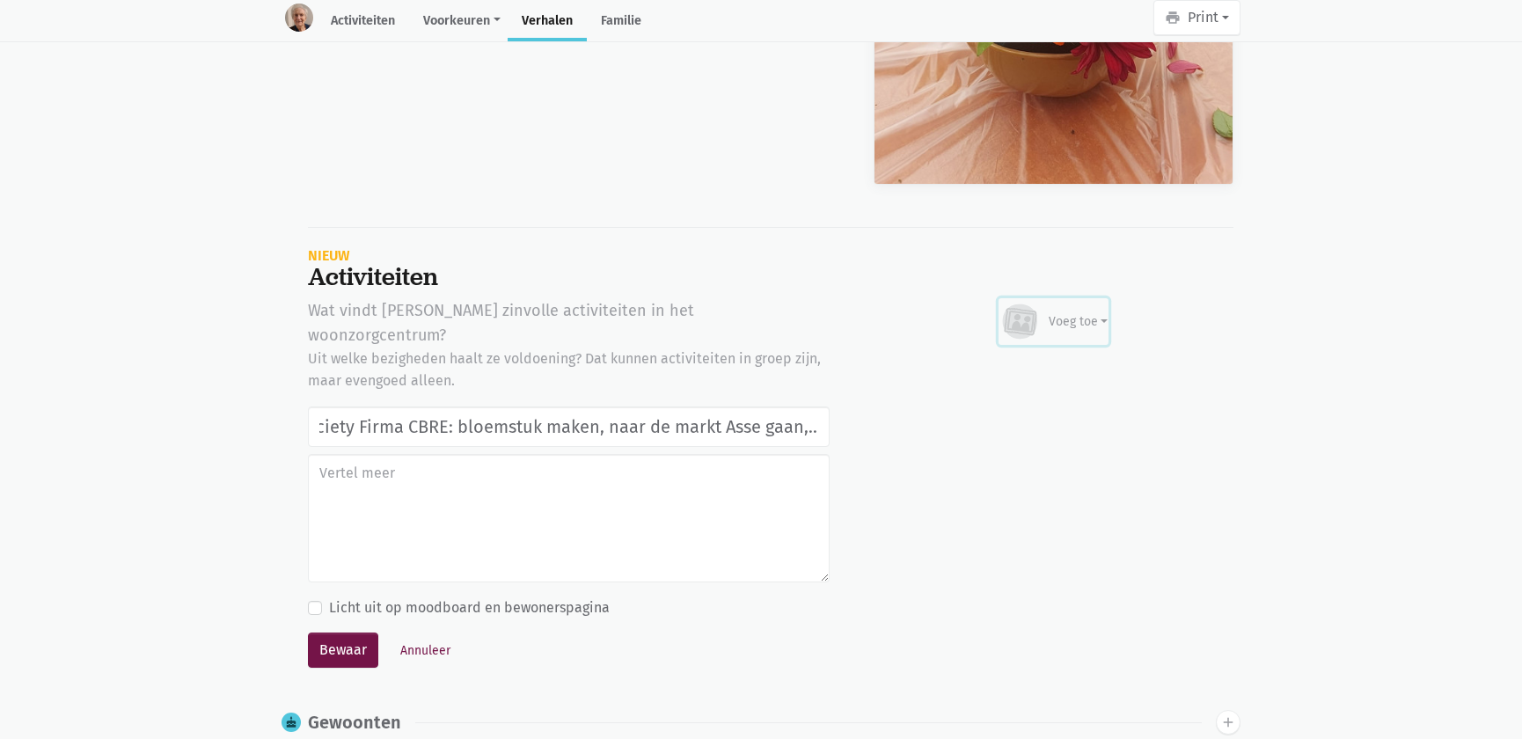
click at [1067, 303] on div "Voeg toe" at bounding box center [1054, 322] width 109 height 39
click at [1043, 358] on link "Afbeelding" at bounding box center [1044, 373] width 128 height 30
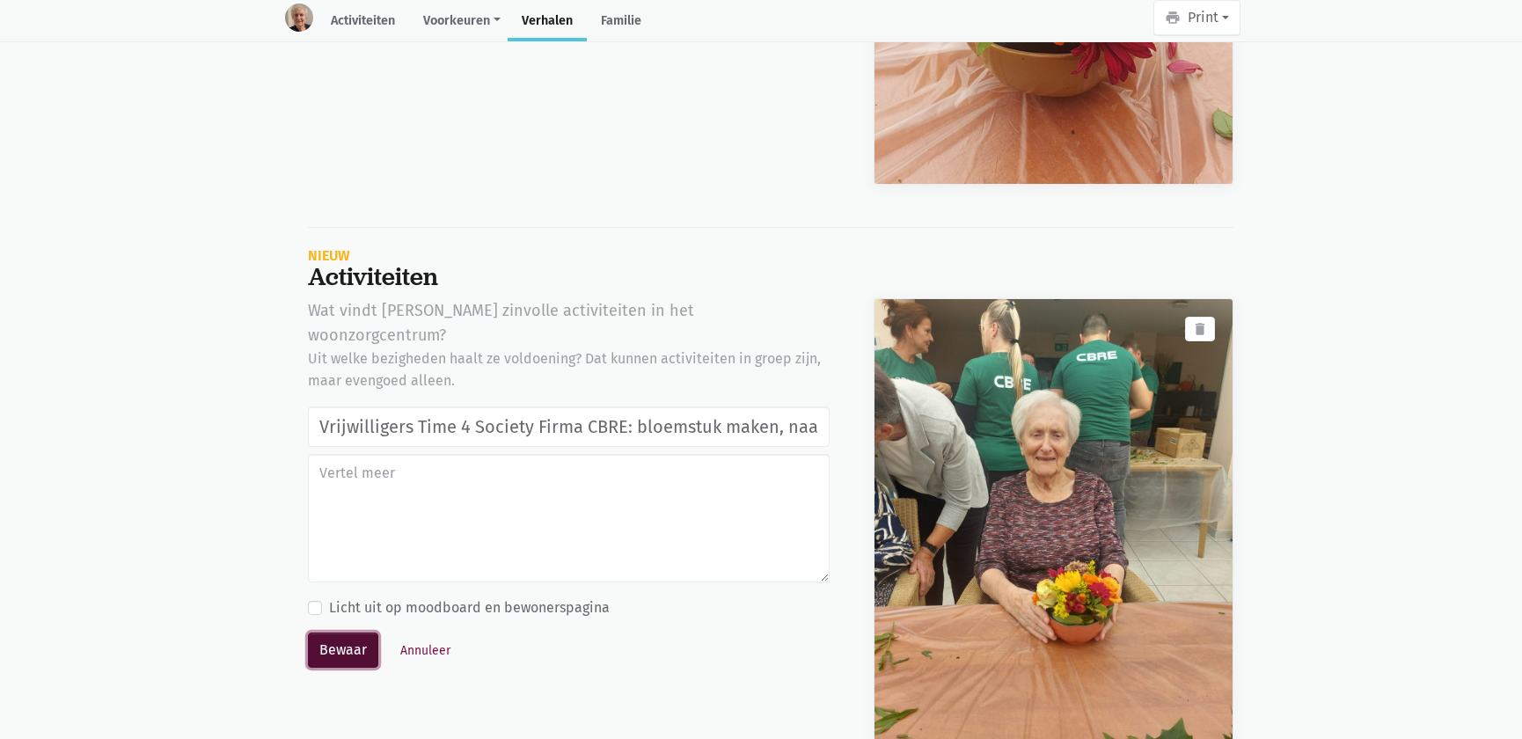
click at [343, 633] on button "Bewaar" at bounding box center [343, 650] width 70 height 35
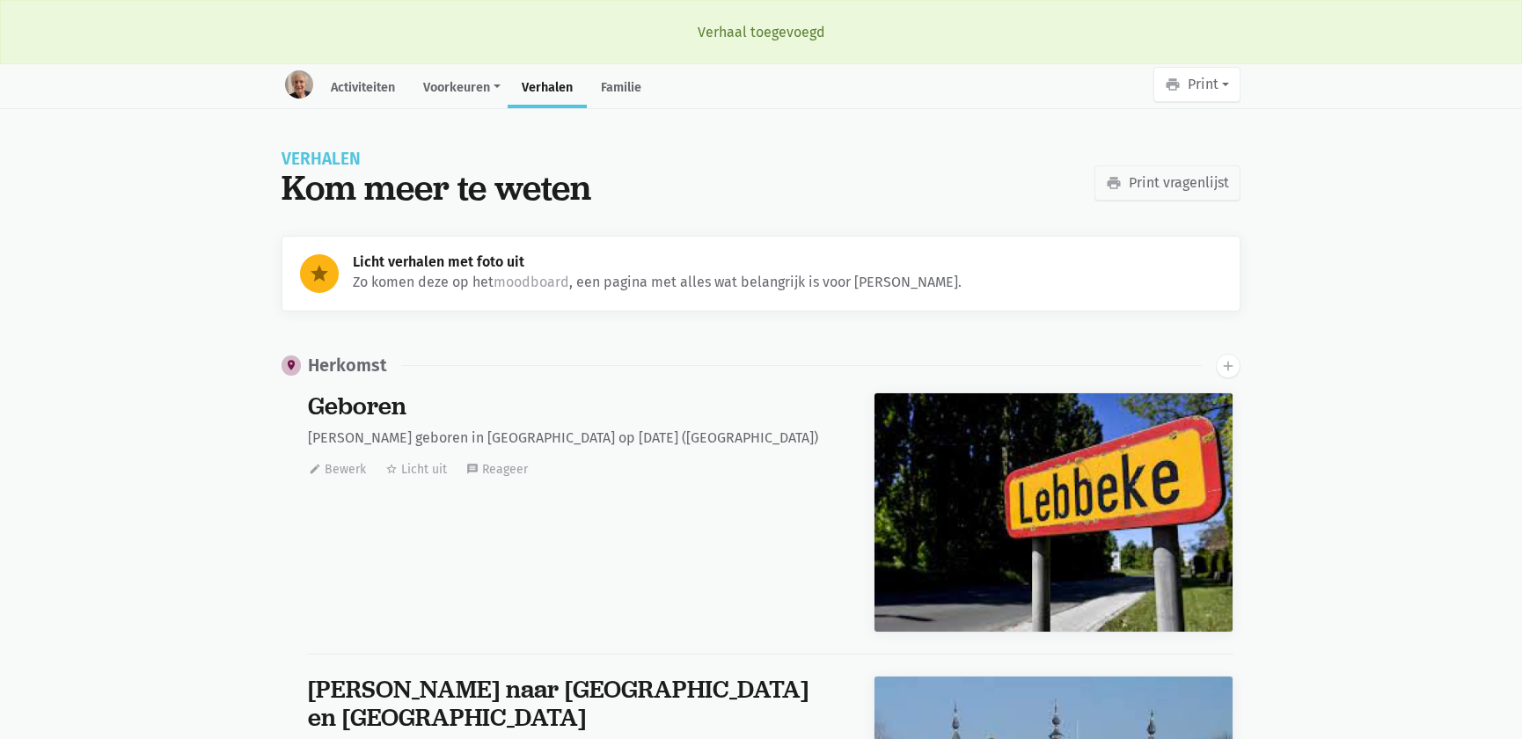
scroll to position [26455, 0]
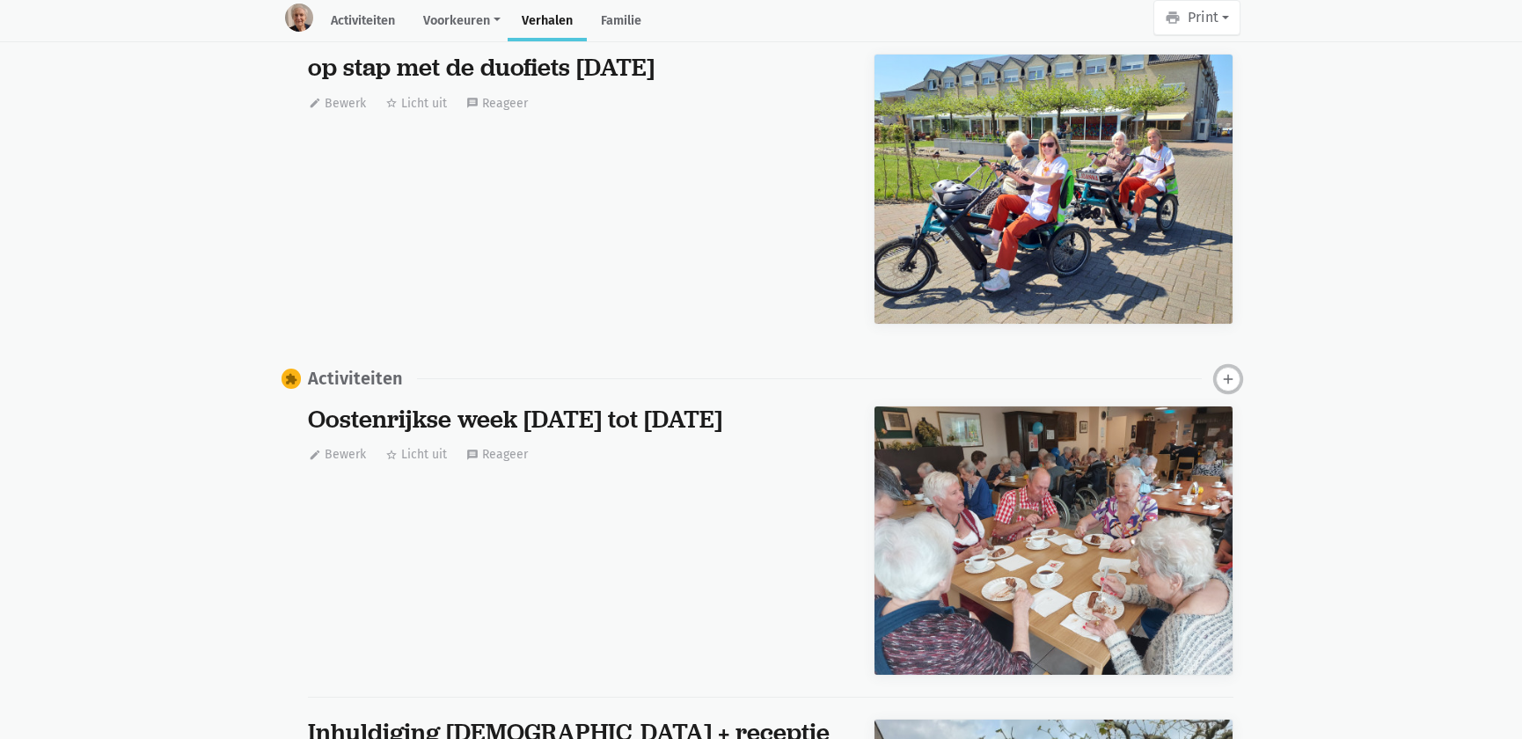
click at [1234, 371] on icon "add" at bounding box center [1228, 379] width 16 height 16
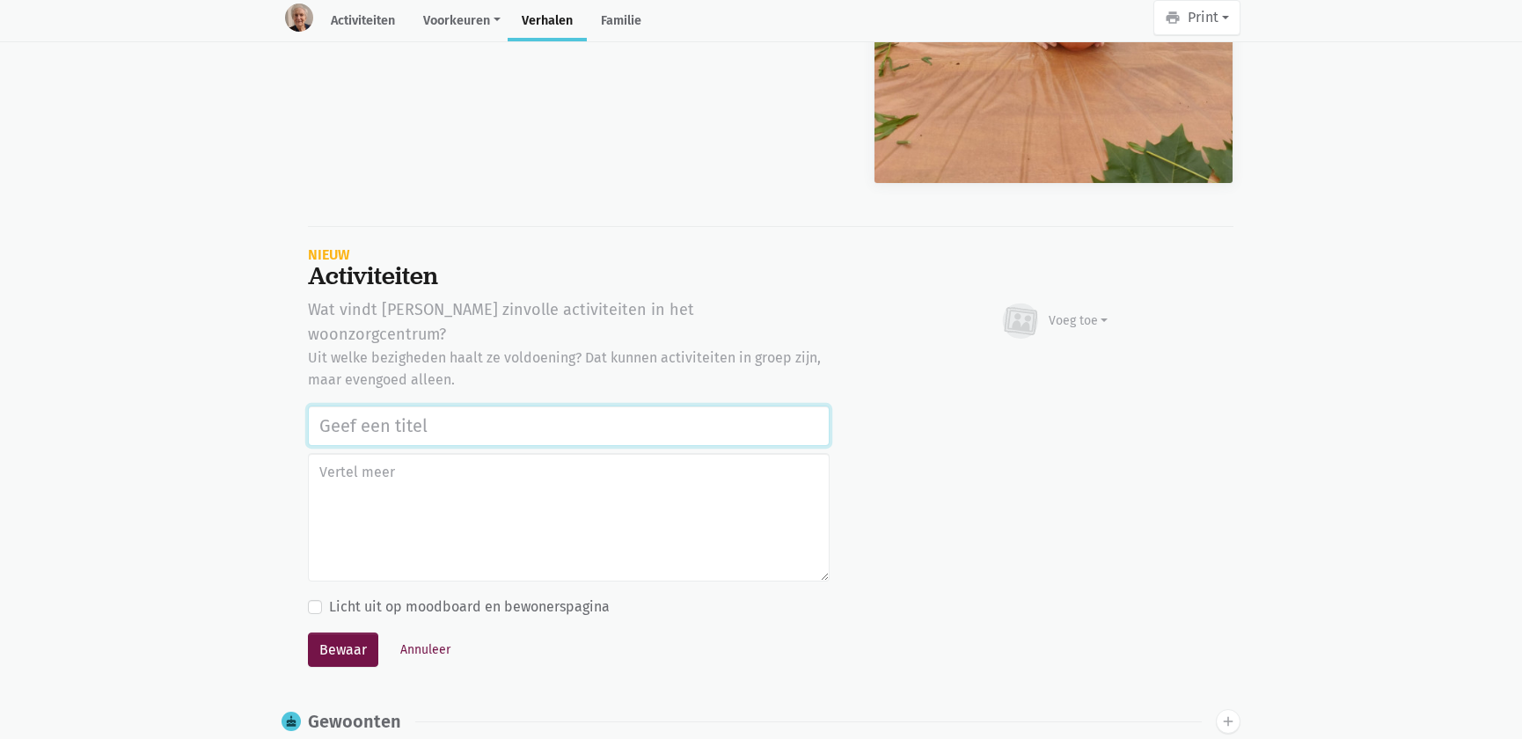
click at [454, 406] on input "text" at bounding box center [569, 426] width 522 height 40
paste input "Vrijwilligers Time 4 Society Firma CBRE: bloemstuk maken, naar de markt Asse ga…"
type input "Vrijwilligers Time 4 Society Firma CBRE: bloemstuk maken, naar de markt Asse ga…"
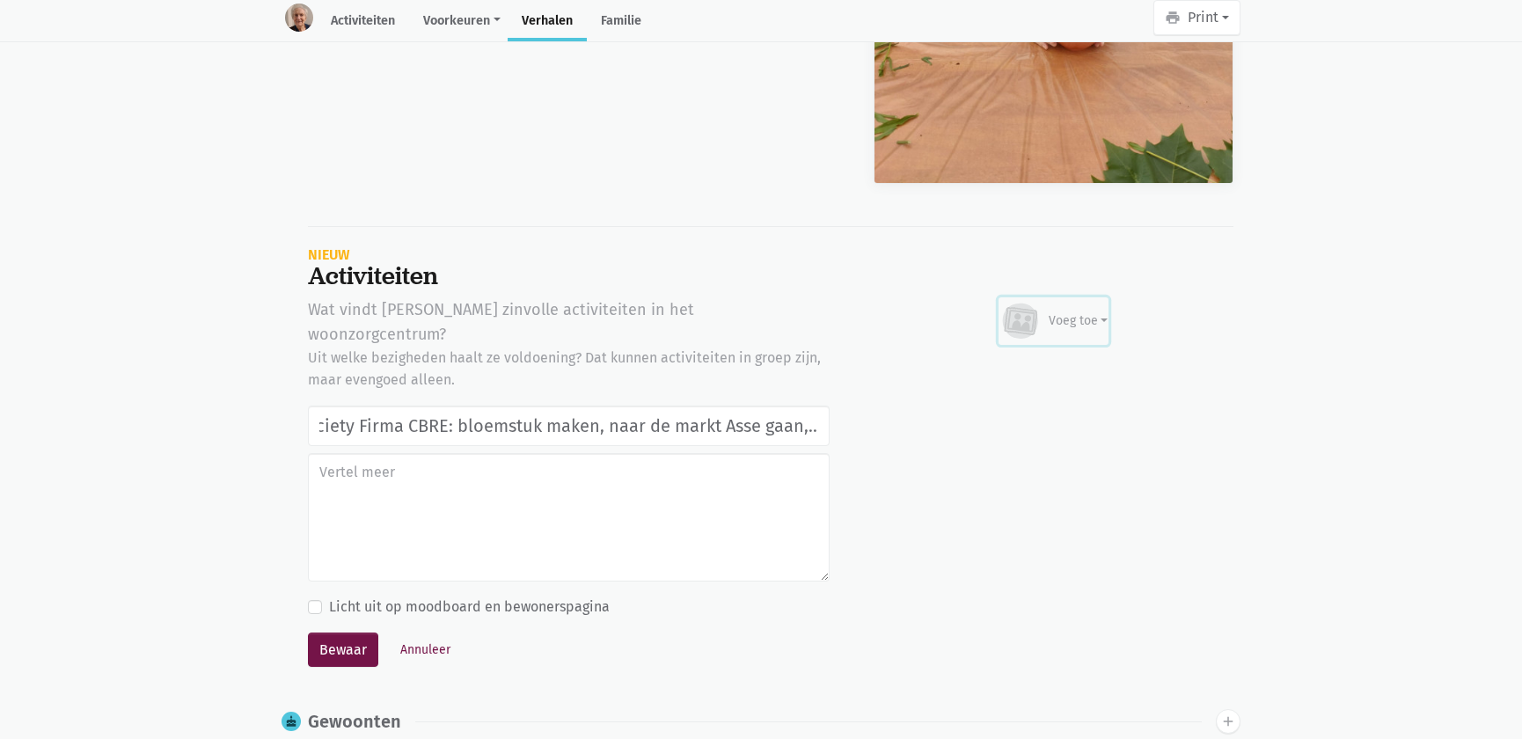
click at [1062, 311] on div "Voeg toe" at bounding box center [1079, 320] width 60 height 18
click at [1038, 346] on div "Afbeelding Youtube video" at bounding box center [1043, 387] width 129 height 82
click at [1074, 311] on div "Voeg toe" at bounding box center [1079, 320] width 60 height 18
click at [1064, 357] on link "Afbeelding" at bounding box center [1044, 372] width 128 height 30
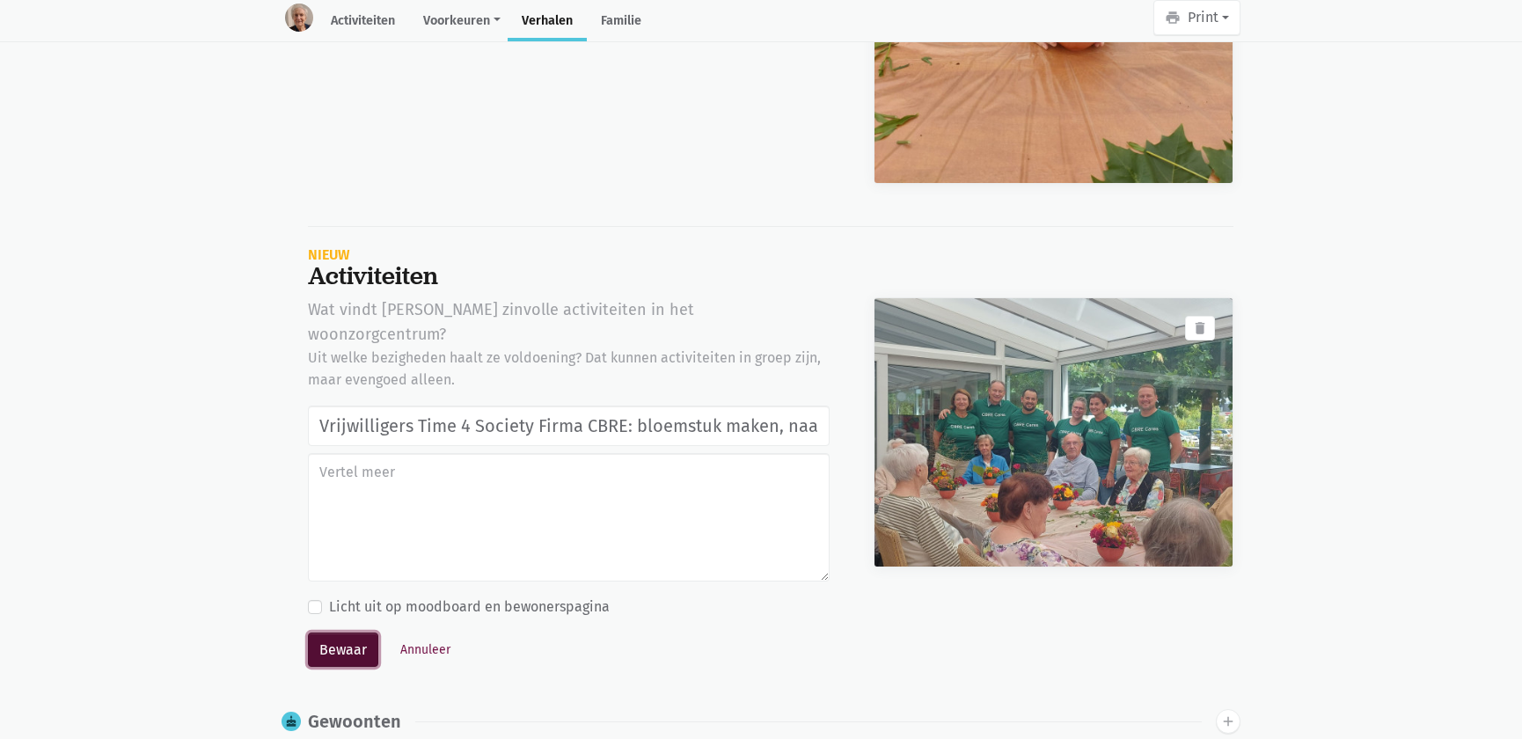
click at [343, 633] on button "Bewaar" at bounding box center [343, 650] width 70 height 35
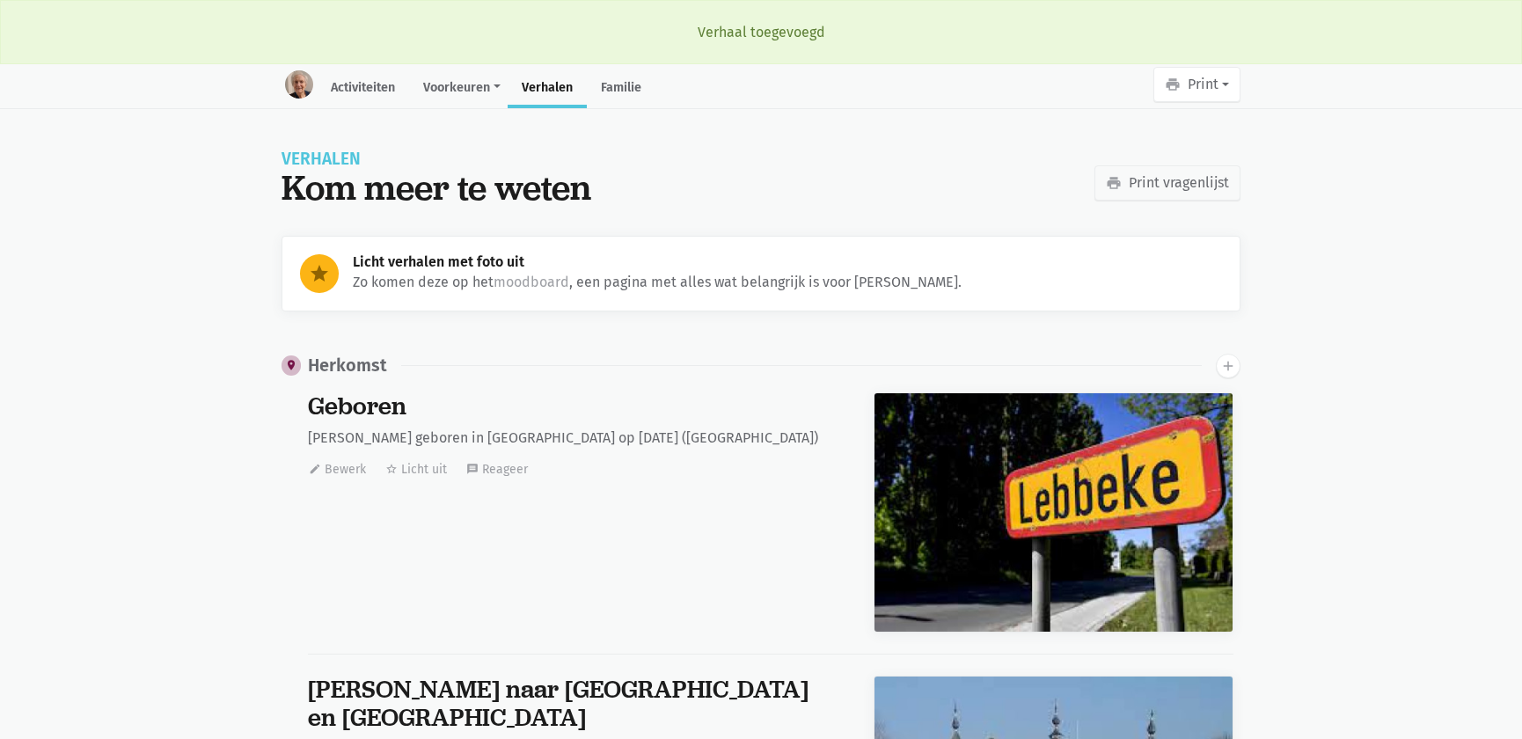
scroll to position [26455, 0]
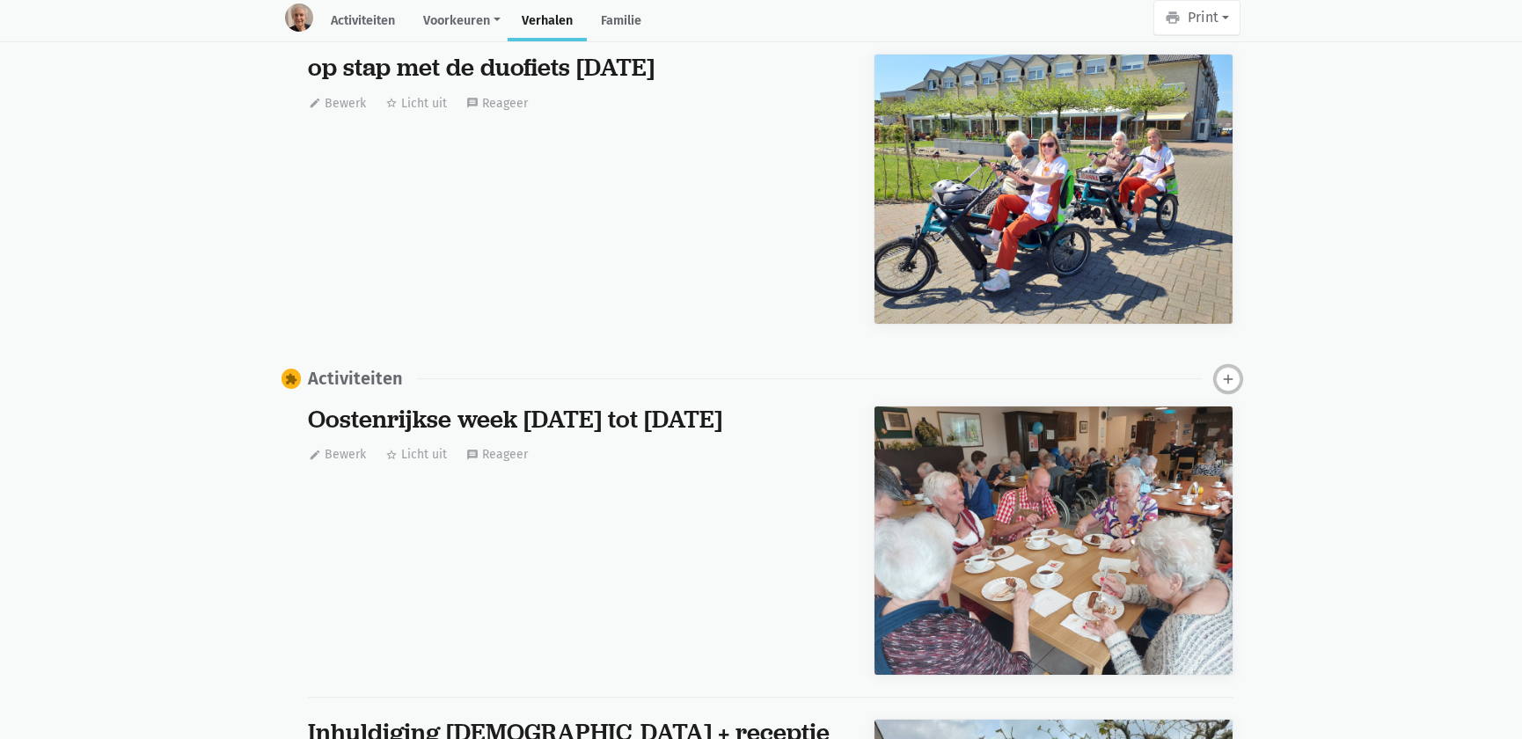
click at [1226, 371] on icon "add" at bounding box center [1228, 379] width 16 height 16
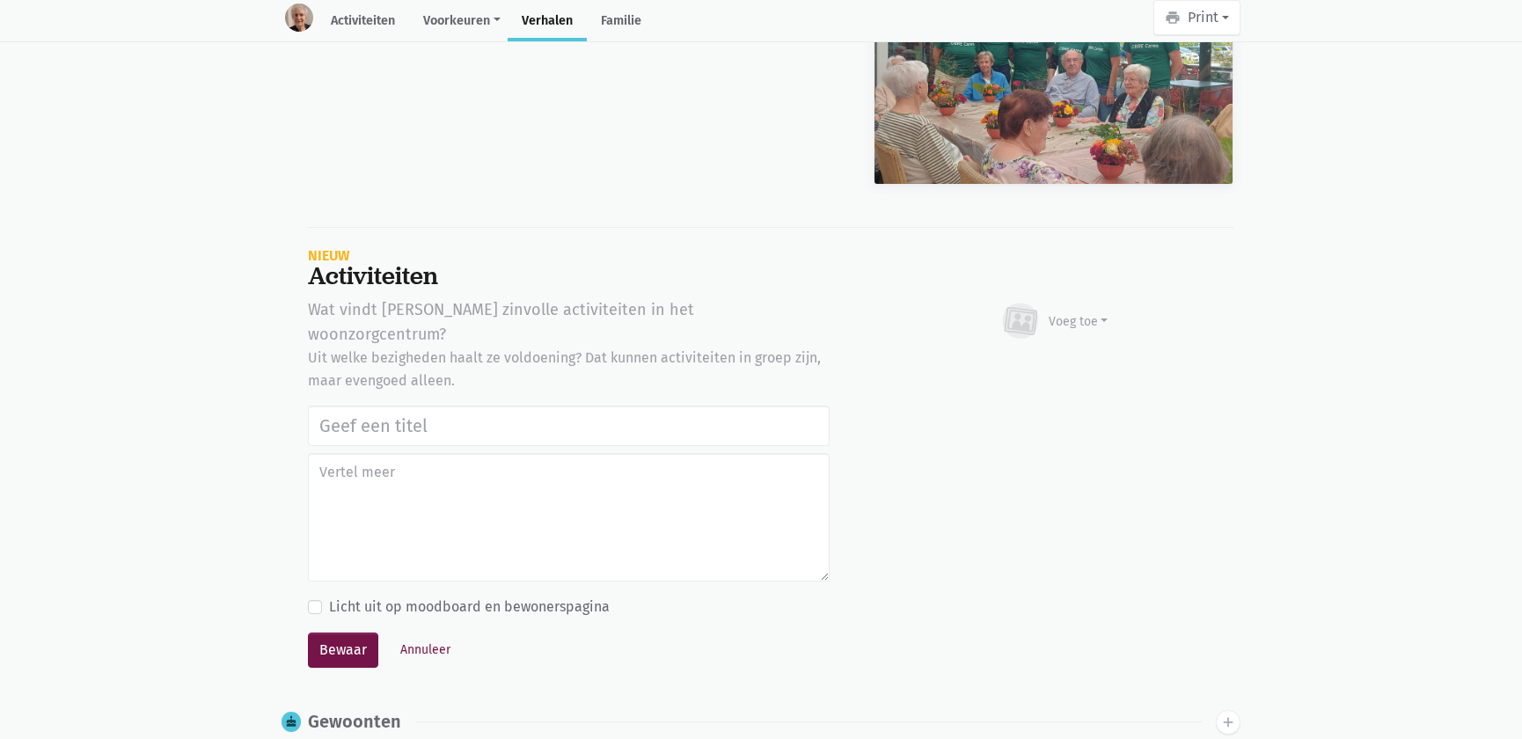
click at [325, 406] on input "text" at bounding box center [569, 426] width 522 height 40
type input "Vrijwilligers Time 4 Society Firma CBRE: bloemstuk maken, naar de markt Asse ga…"
click at [1070, 312] on div "Voeg toe" at bounding box center [1079, 321] width 60 height 18
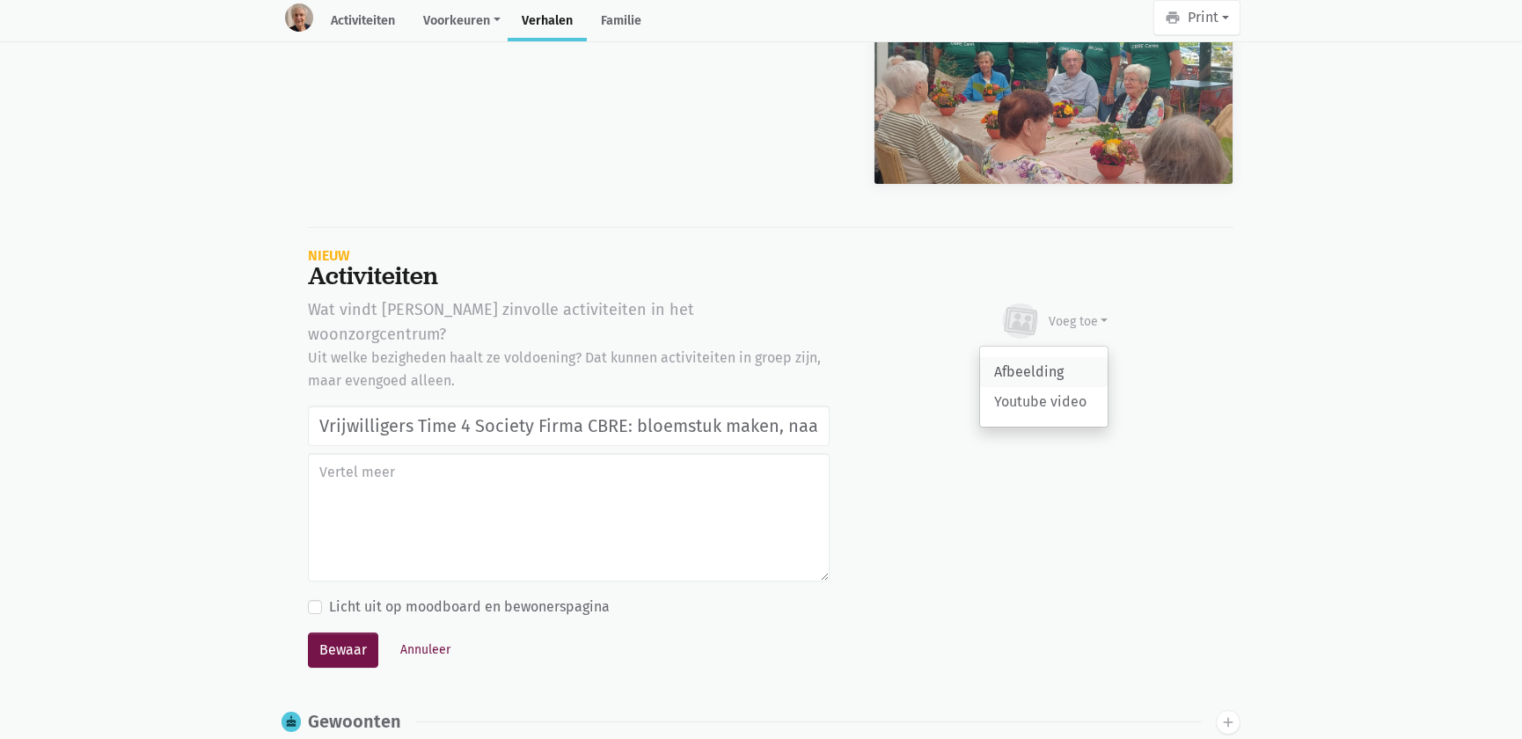
click at [1027, 358] on link "Afbeelding" at bounding box center [1044, 372] width 128 height 30
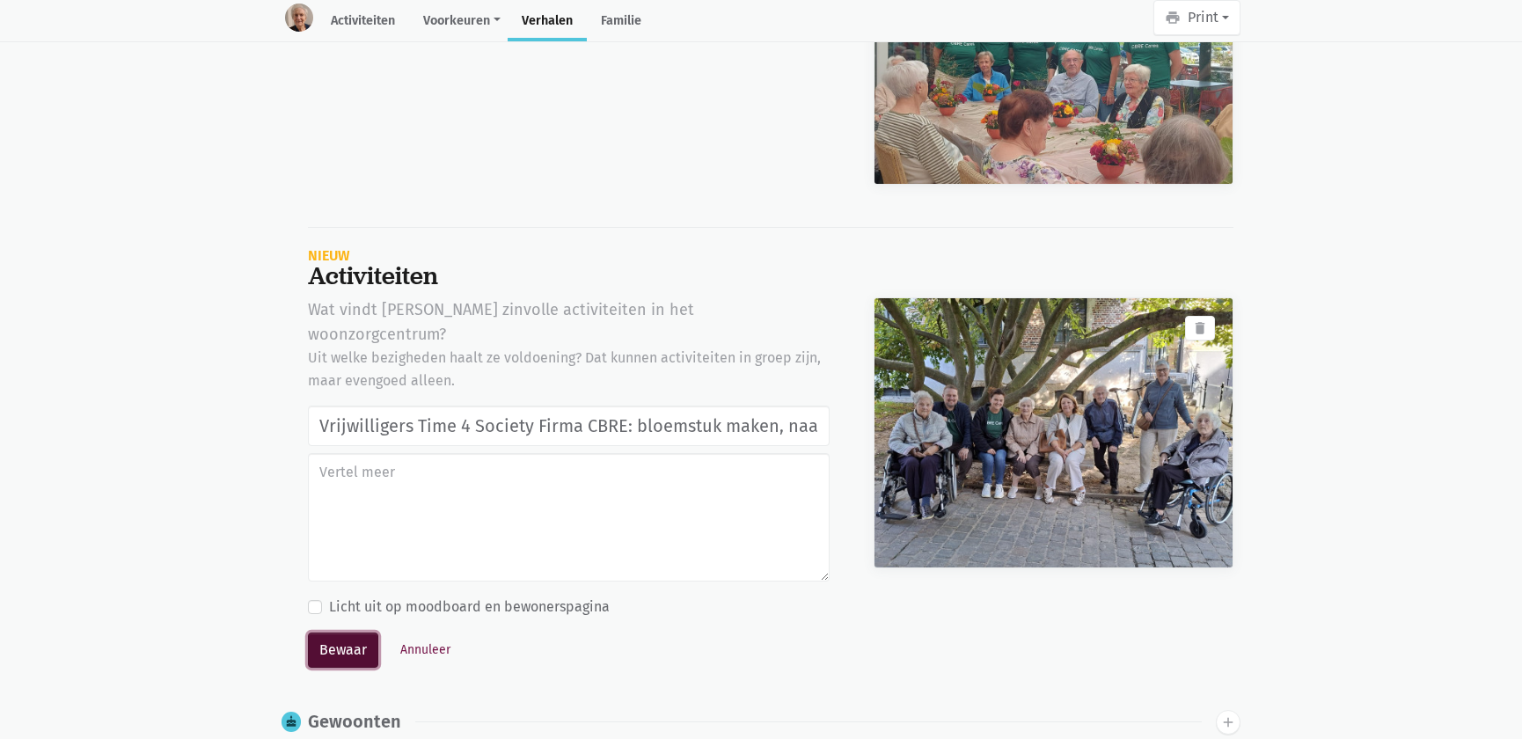
click at [360, 633] on button "Bewaar" at bounding box center [343, 650] width 70 height 35
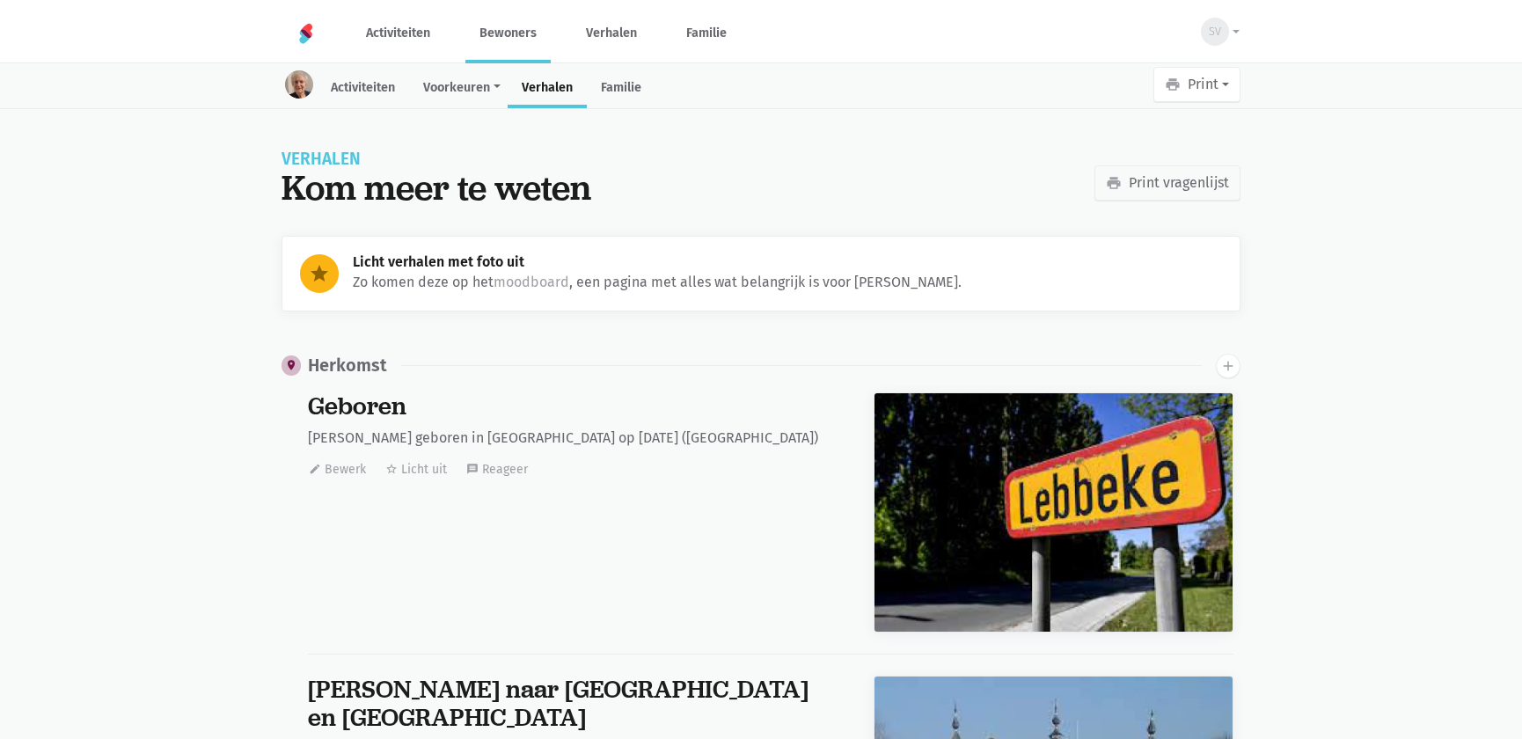
click at [511, 31] on link "Bewoners" at bounding box center [507, 33] width 85 height 59
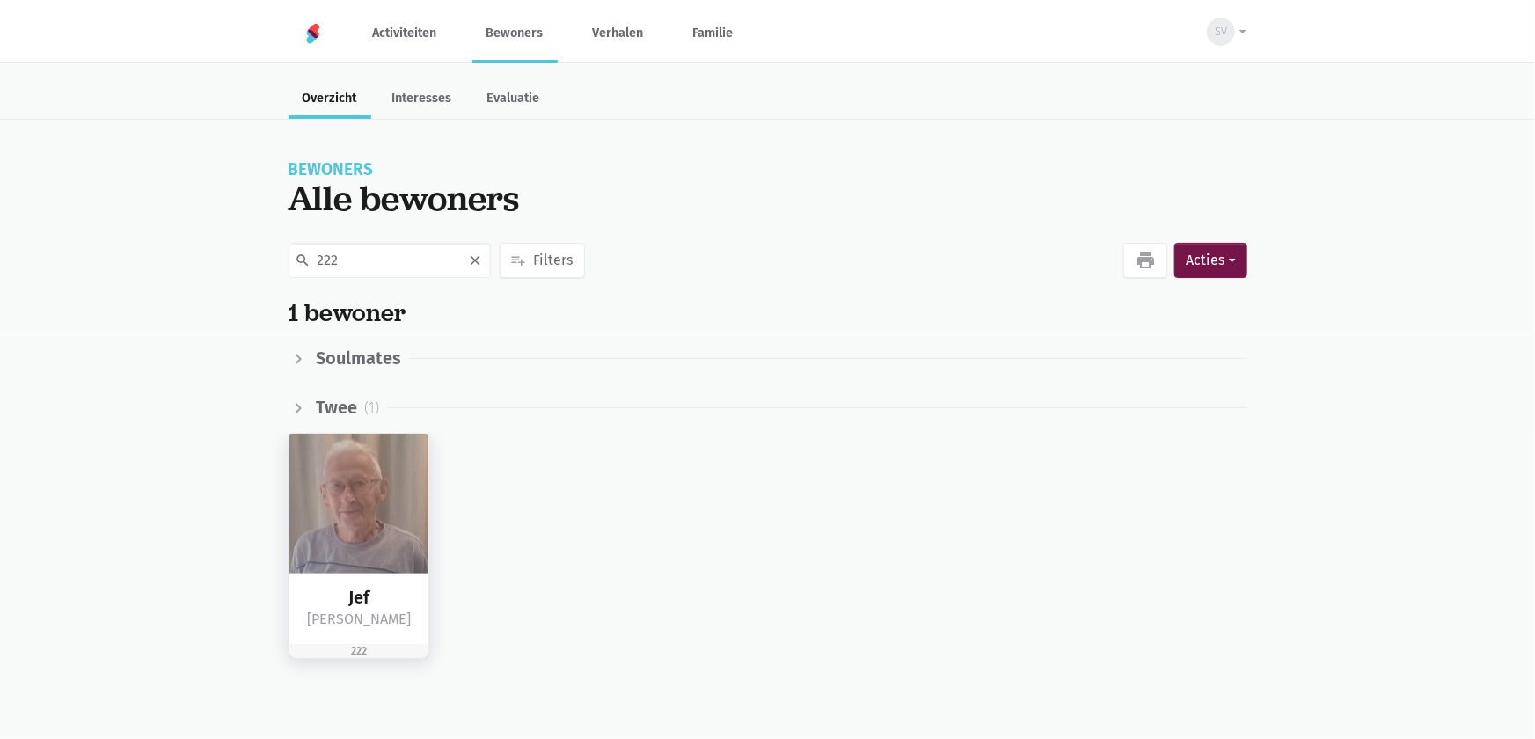
type input "222"
click at [362, 500] on img at bounding box center [359, 504] width 140 height 140
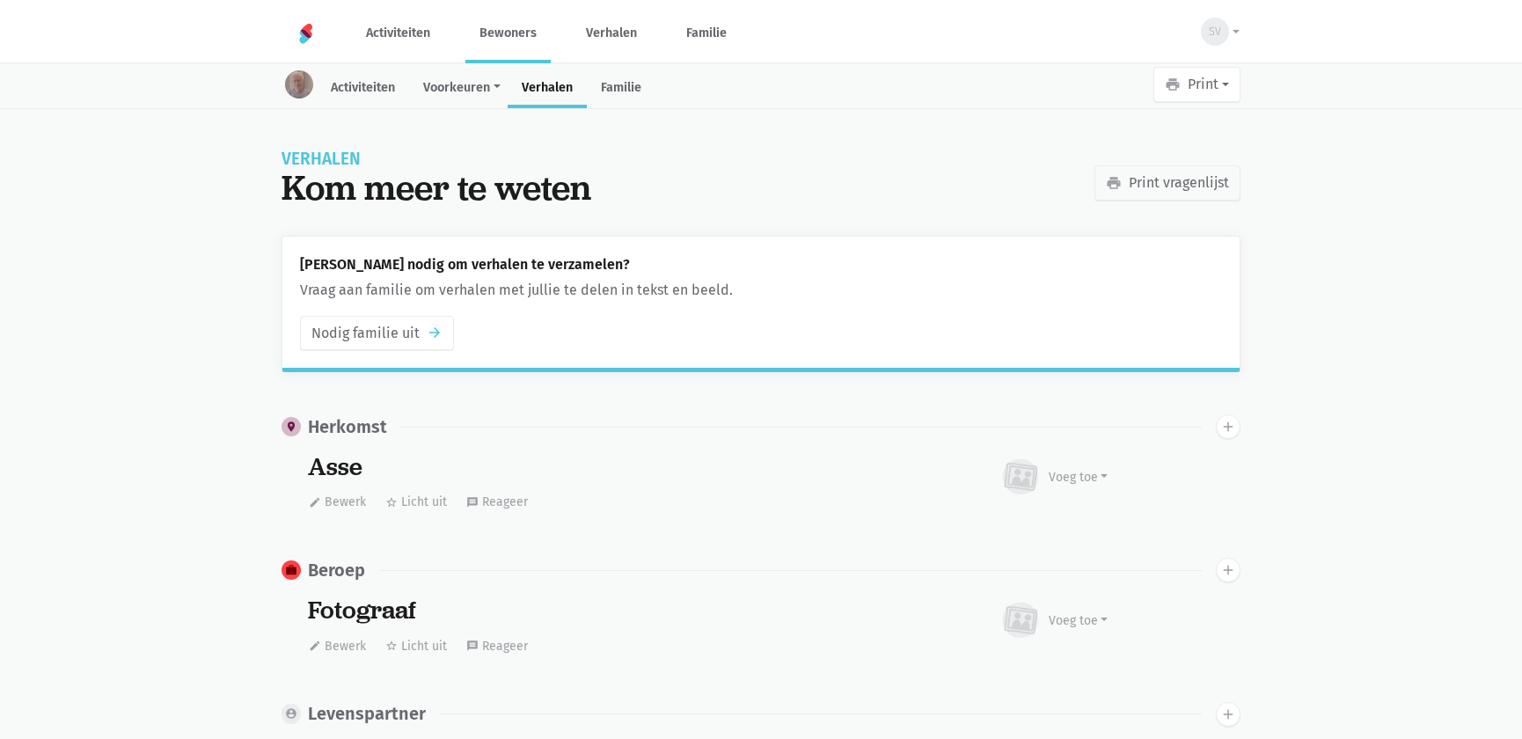
scroll to position [1469, 0]
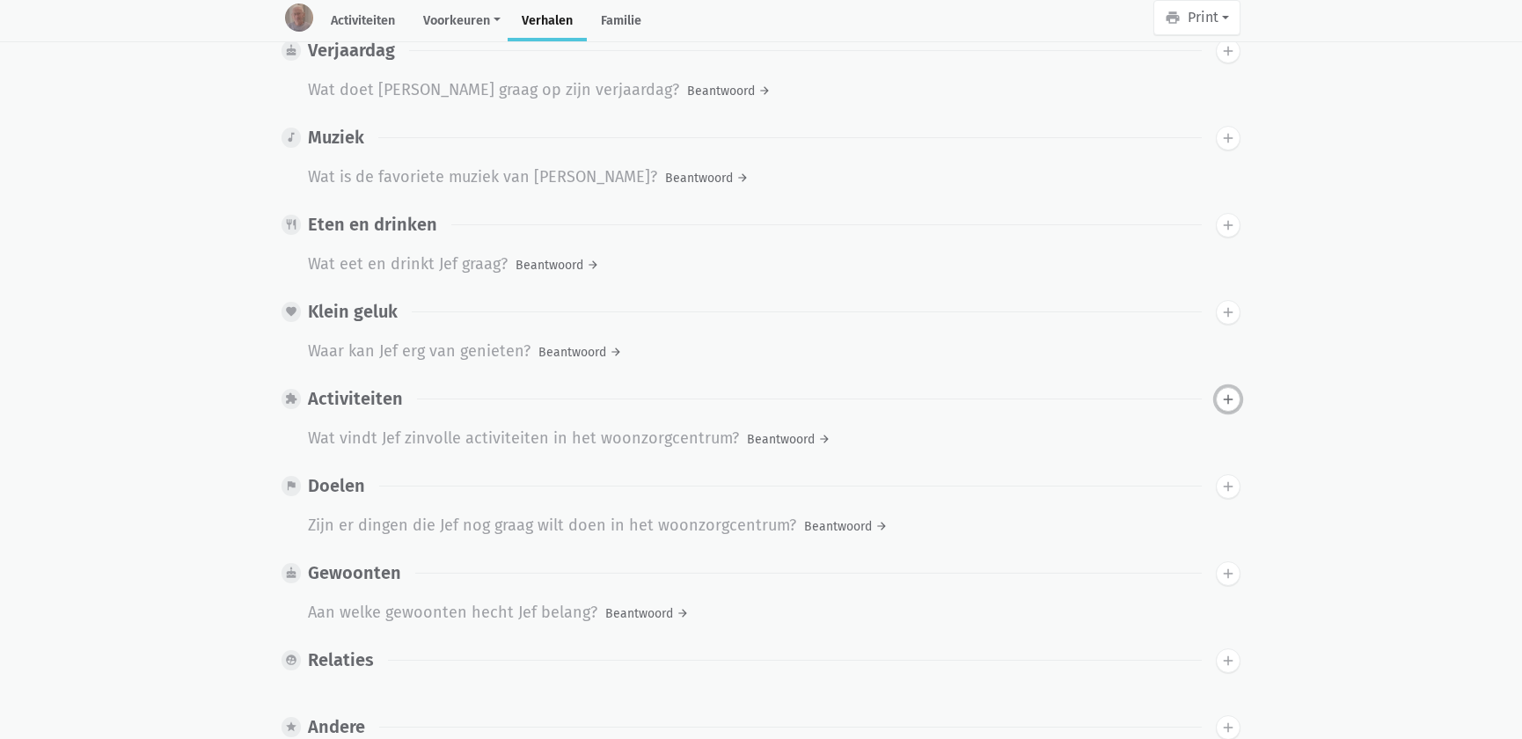
click at [1234, 392] on icon "add" at bounding box center [1228, 400] width 16 height 16
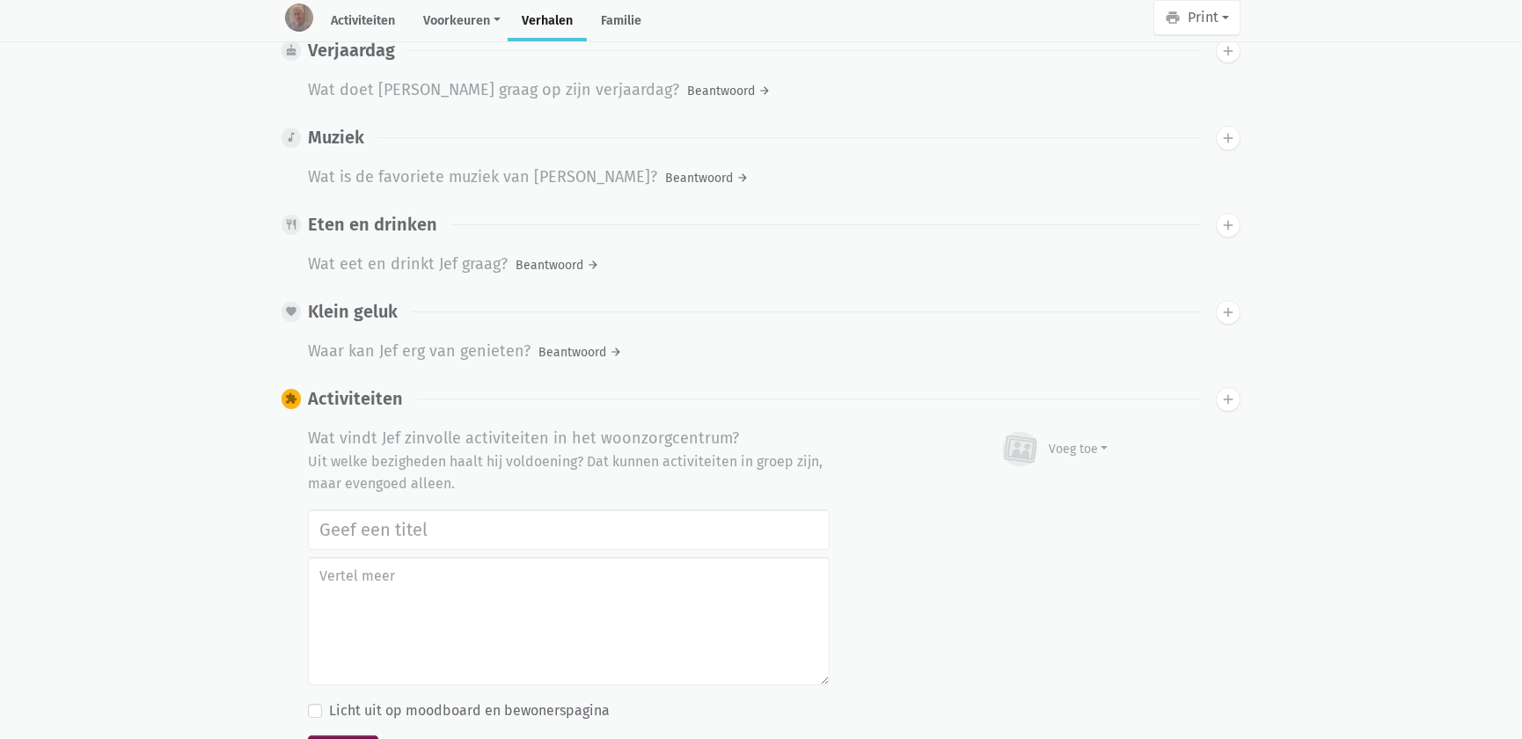
click at [377, 509] on input "text" at bounding box center [569, 529] width 522 height 40
type input "v"
click at [308, 736] on button "Bewaar" at bounding box center [343, 753] width 70 height 35
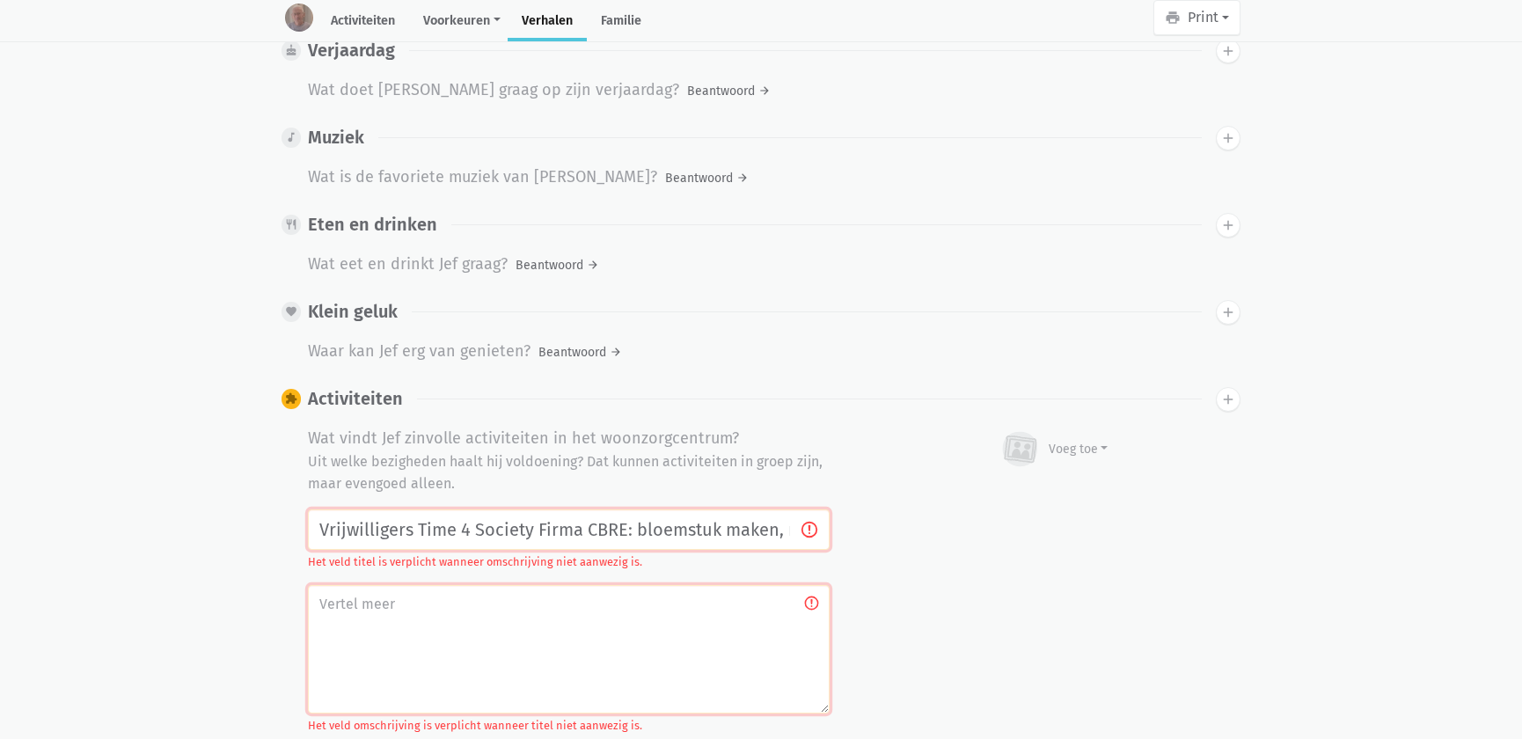
scroll to position [0, 208]
type input "Vrijwilligers Time 4 Society Firma CBRE: bloemstuk maken, naar de markt Asse ga…"
drag, startPoint x: 1096, startPoint y: 397, endPoint x: 1087, endPoint y: 414, distance: 19.3
click at [1094, 426] on button "Voeg toe" at bounding box center [1054, 450] width 111 height 48
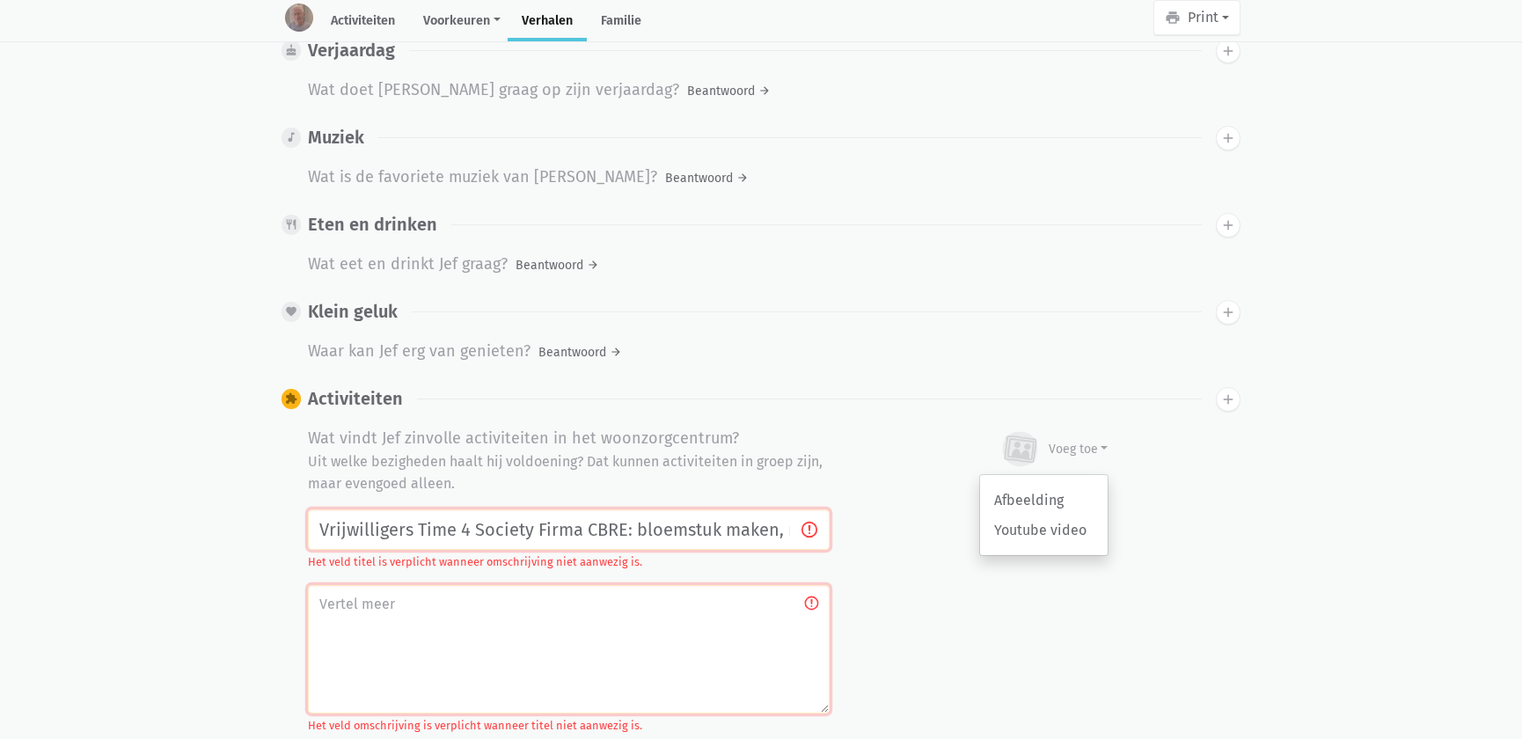
click at [1050, 474] on div "Afbeelding Youtube video" at bounding box center [1043, 515] width 129 height 82
click at [1065, 440] on div "Voeg toe" at bounding box center [1079, 449] width 60 height 18
click at [1048, 486] on link "Afbeelding" at bounding box center [1044, 501] width 128 height 30
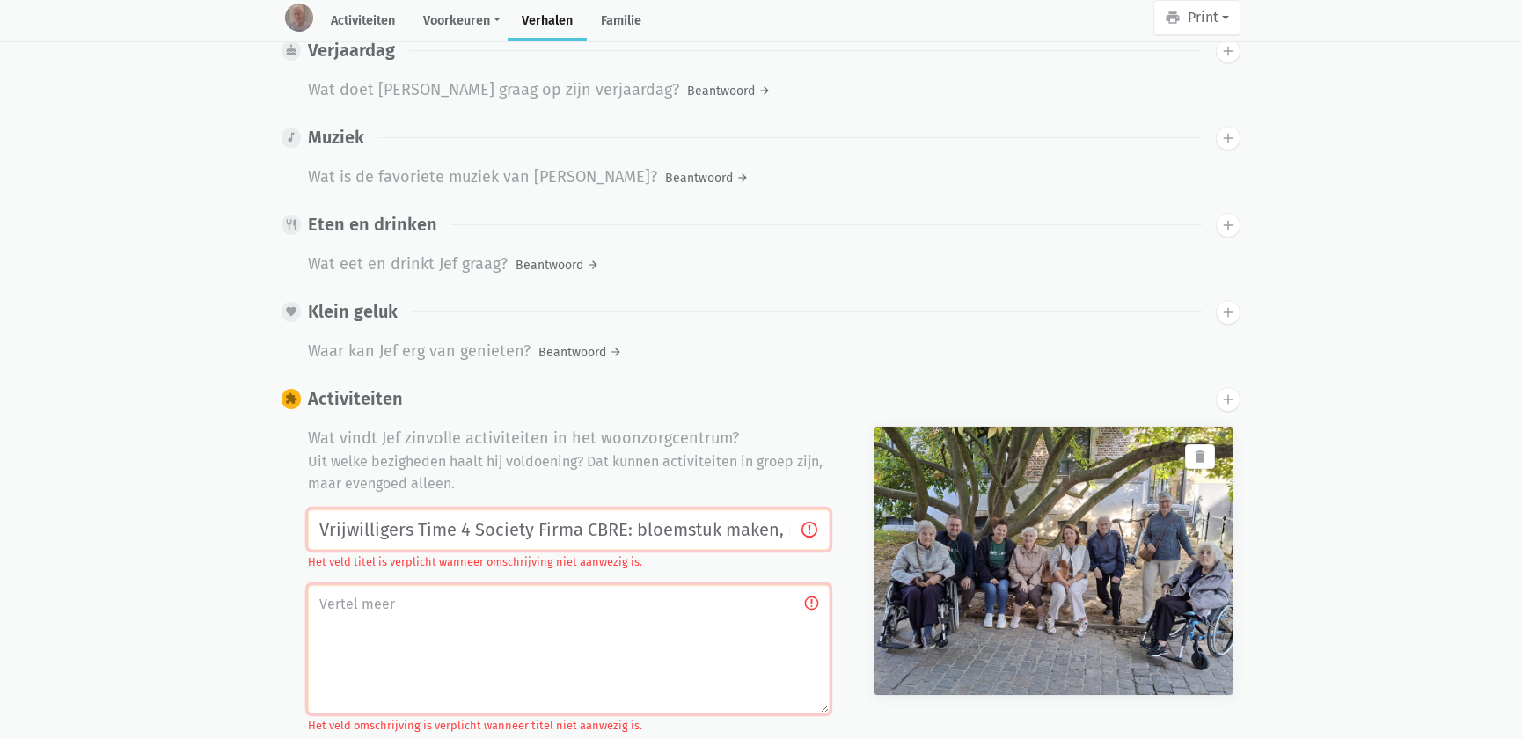
scroll to position [1630, 0]
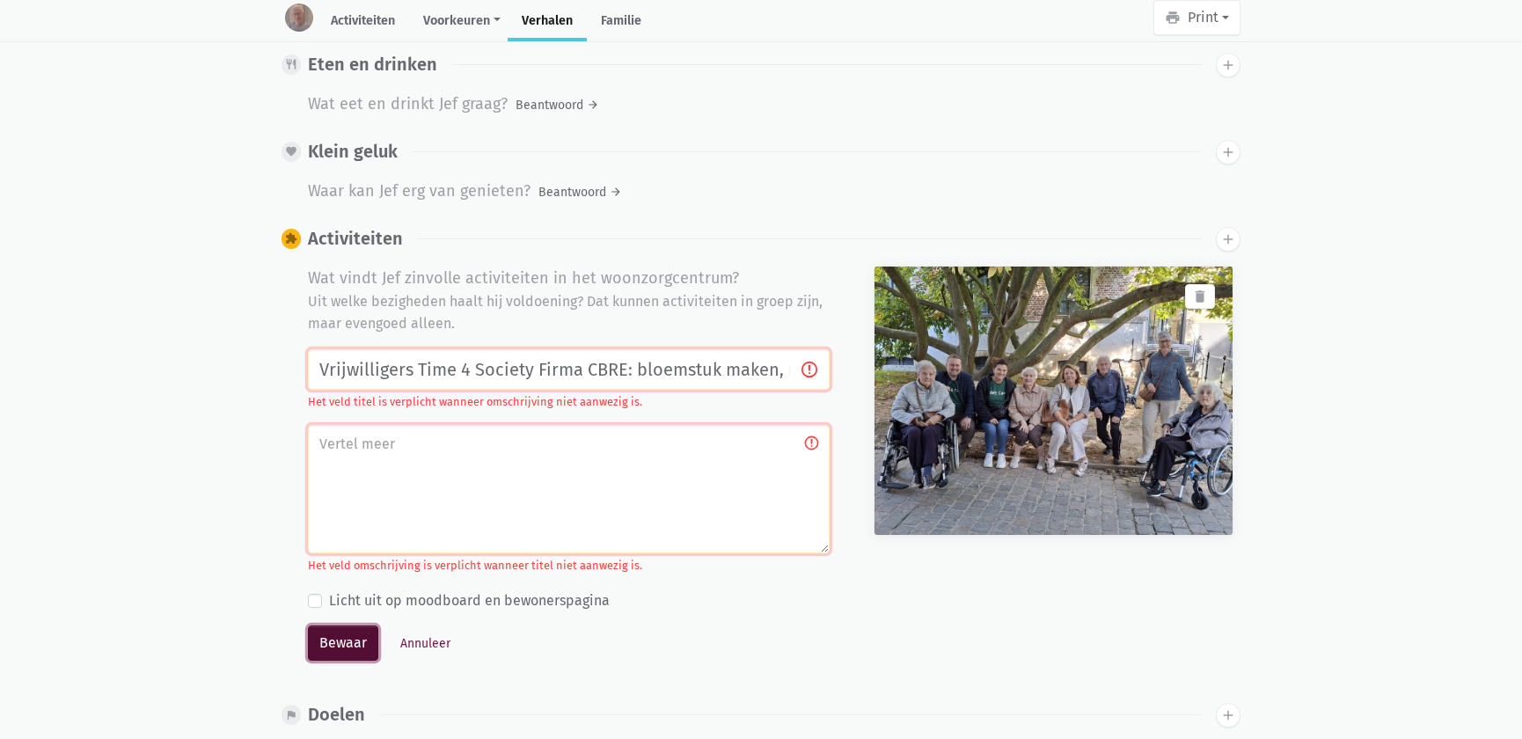
click at [348, 626] on button "Bewaar" at bounding box center [343, 643] width 70 height 35
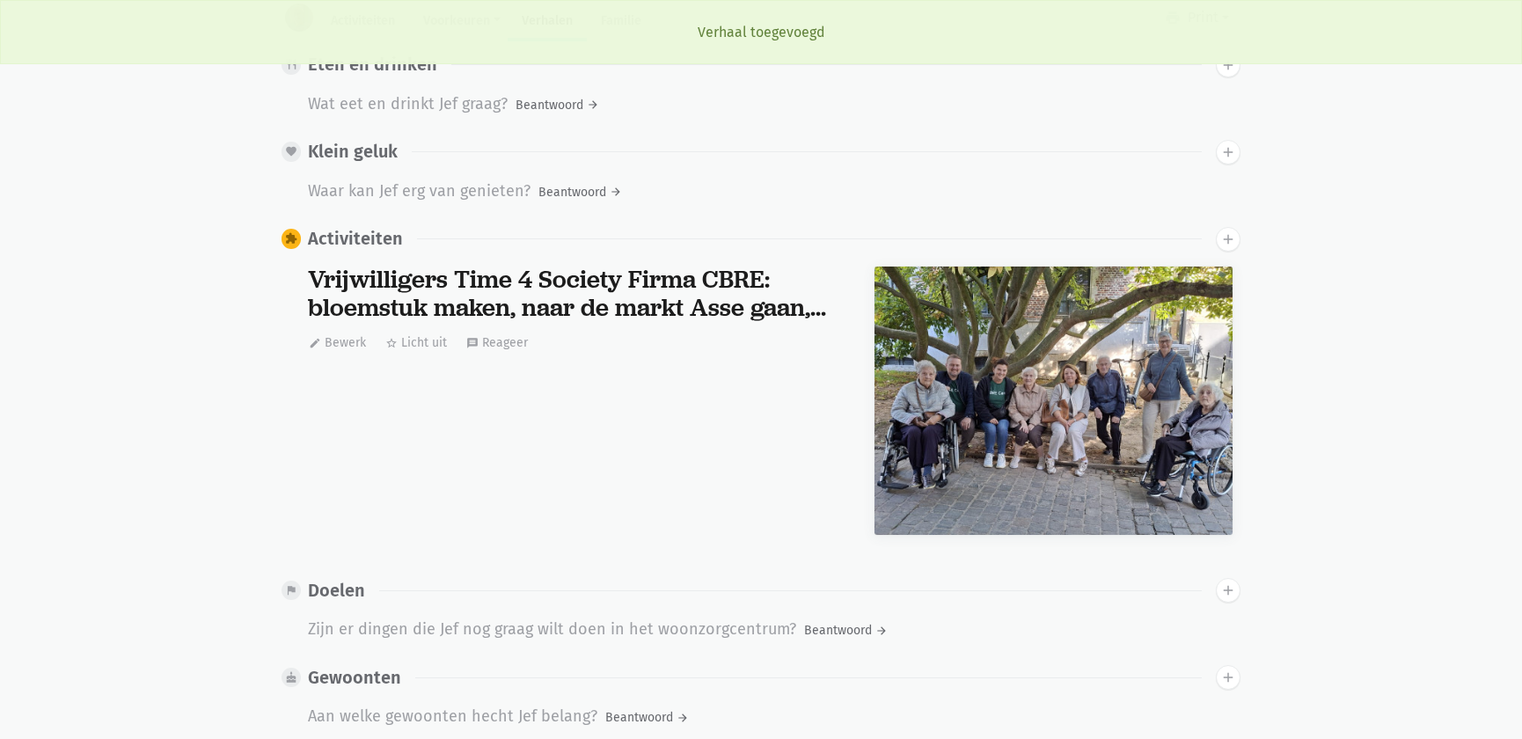
scroll to position [0, 0]
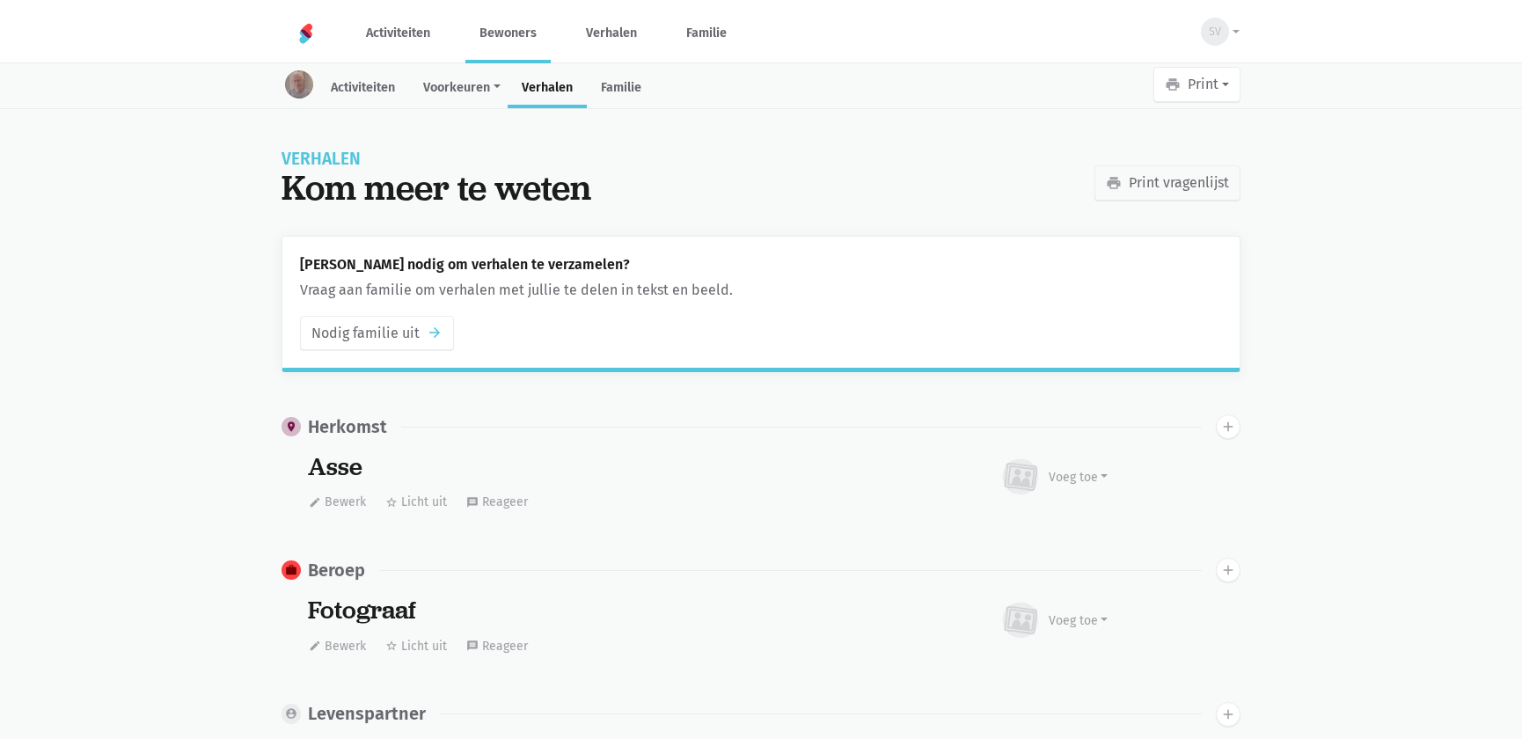
click at [501, 29] on link "Bewoners" at bounding box center [507, 33] width 85 height 59
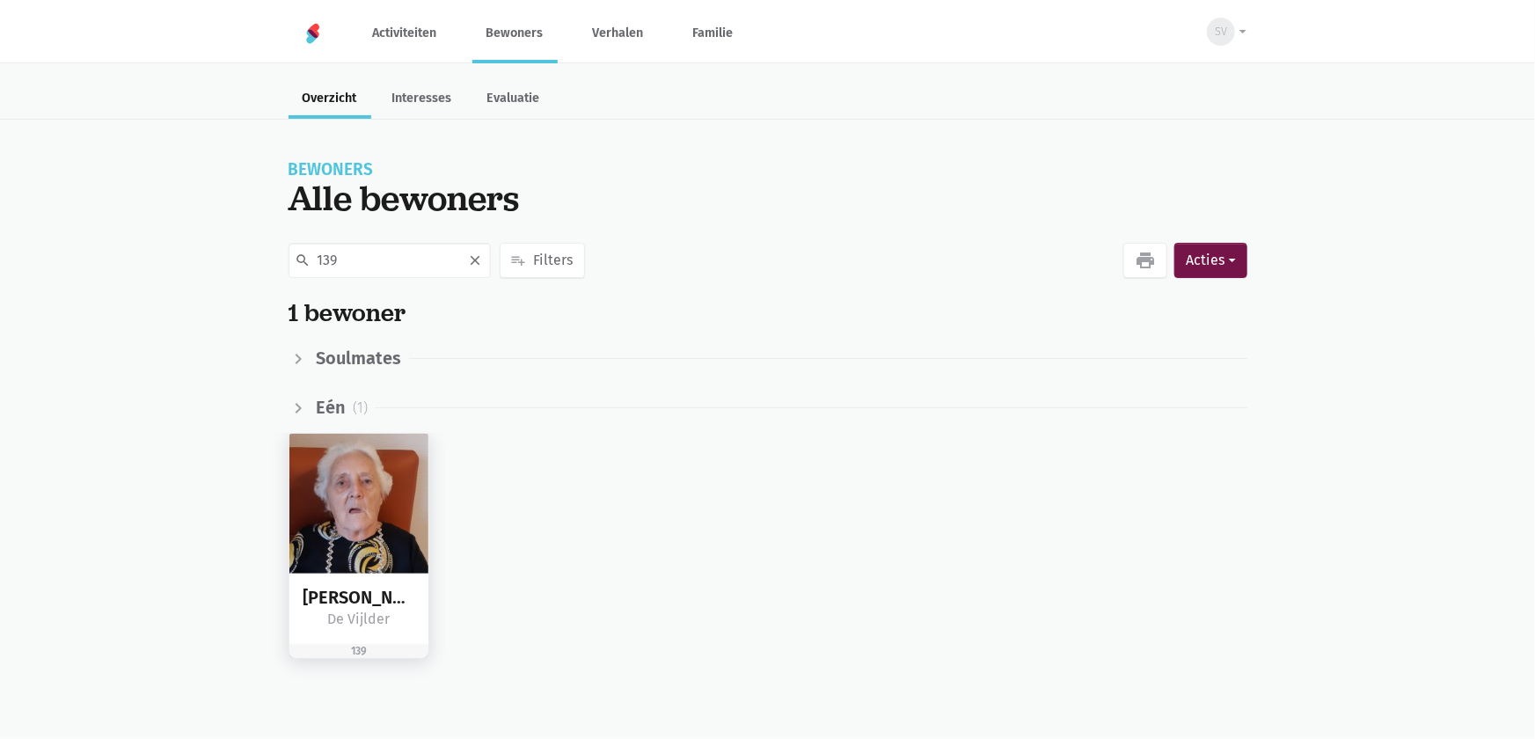
type input "139"
click at [331, 510] on img at bounding box center [359, 504] width 140 height 140
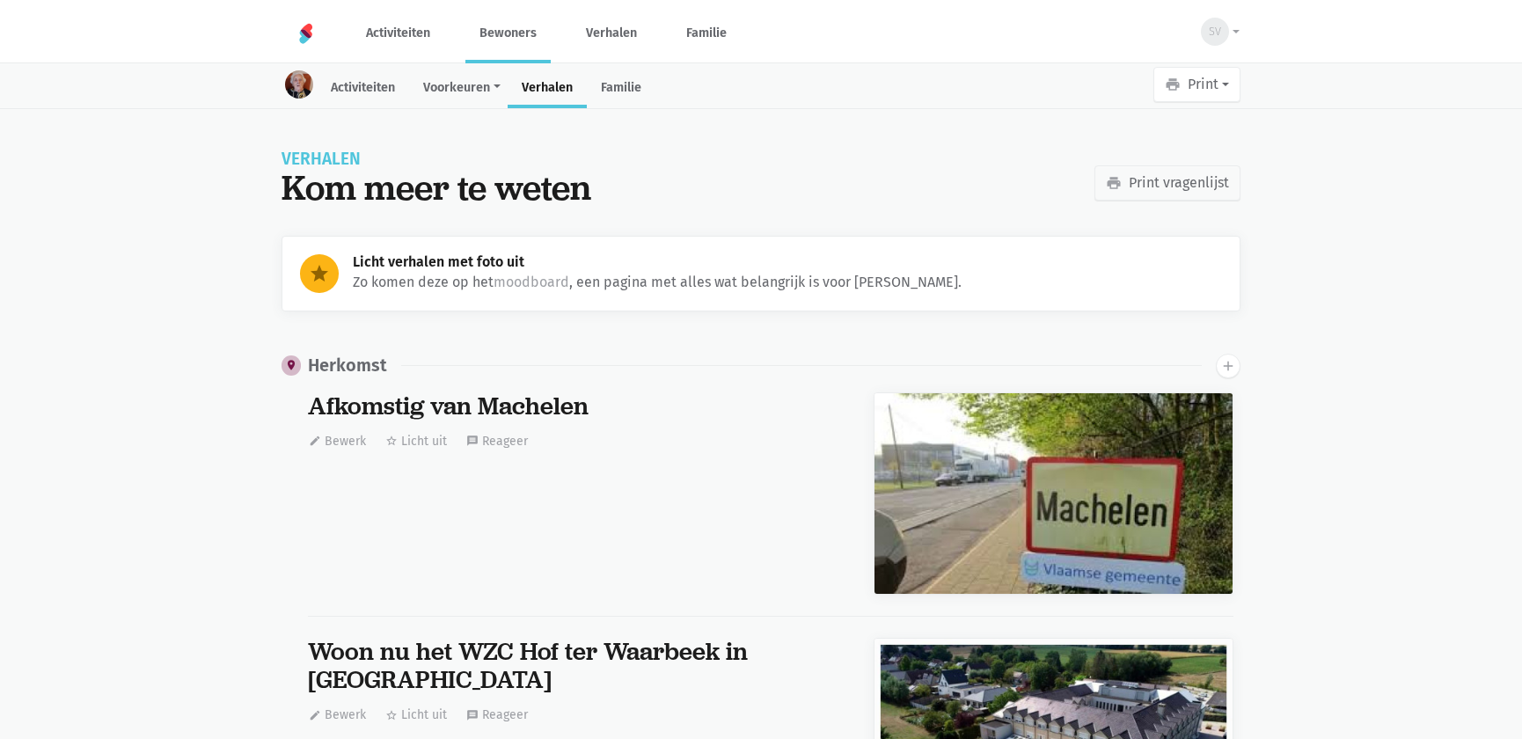
scroll to position [23566, 0]
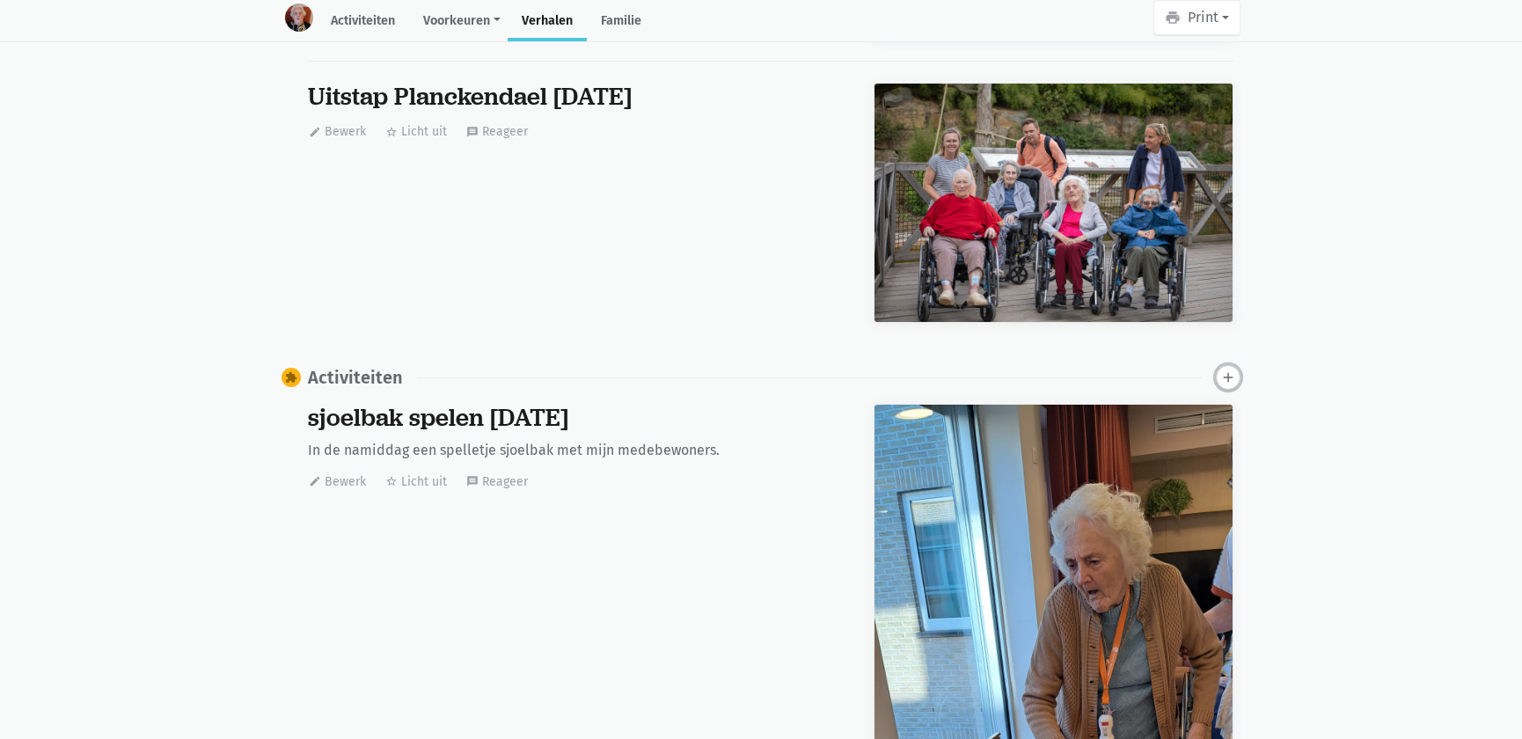
click at [1229, 372] on icon "add" at bounding box center [1228, 378] width 16 height 16
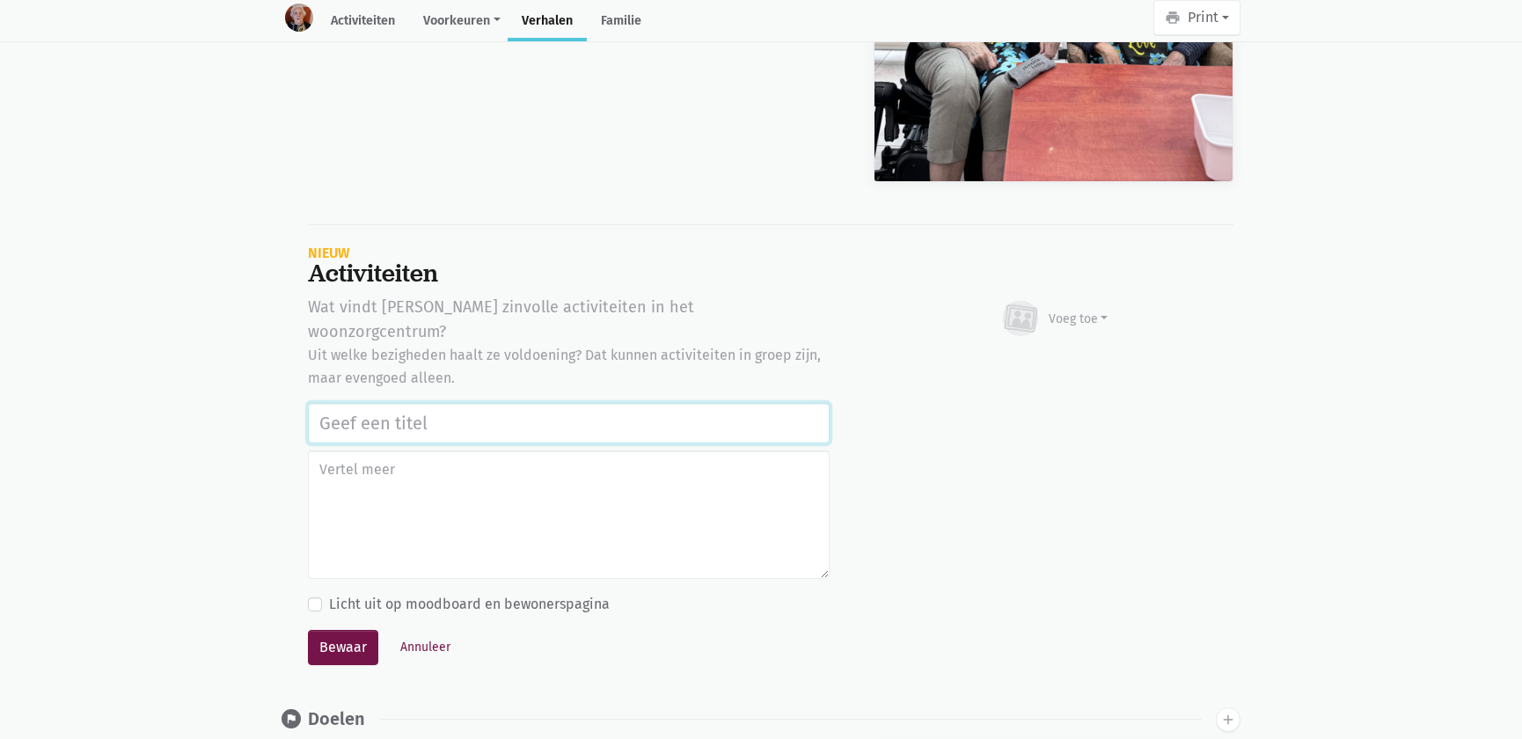
click at [531, 403] on input "text" at bounding box center [569, 423] width 522 height 40
paste input "Vrijwilligers Time 4 Society Firma CBRE: bloemstuk maken, naar de markt Asse ga…"
type input "Vrijwilligers Time 4 Society Firma CBRE: bloemstuk maken, naar de markt Asse ga…"
click at [1067, 310] on div "Voeg toe" at bounding box center [1079, 319] width 60 height 18
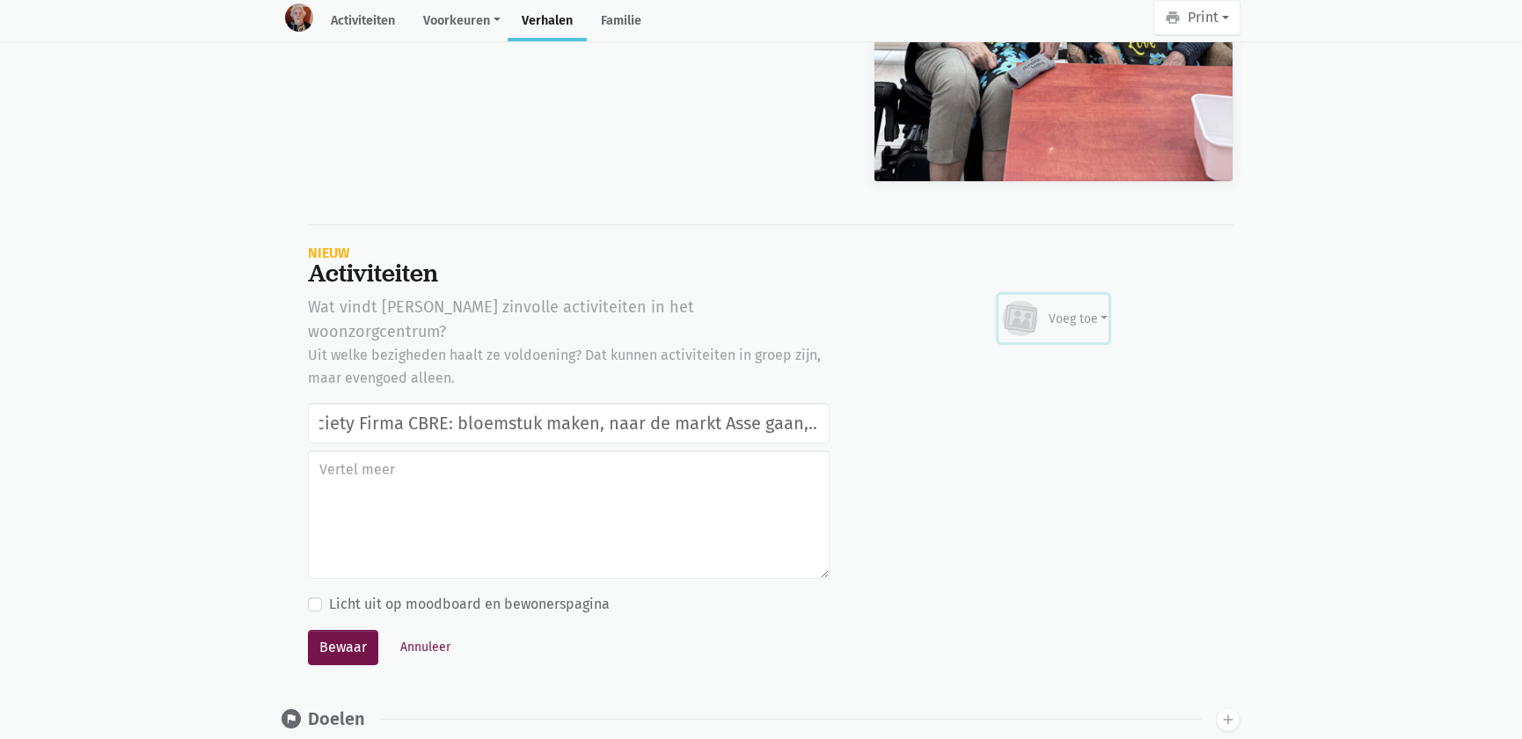
scroll to position [0, 0]
click at [1038, 355] on link "Afbeelding" at bounding box center [1044, 370] width 128 height 30
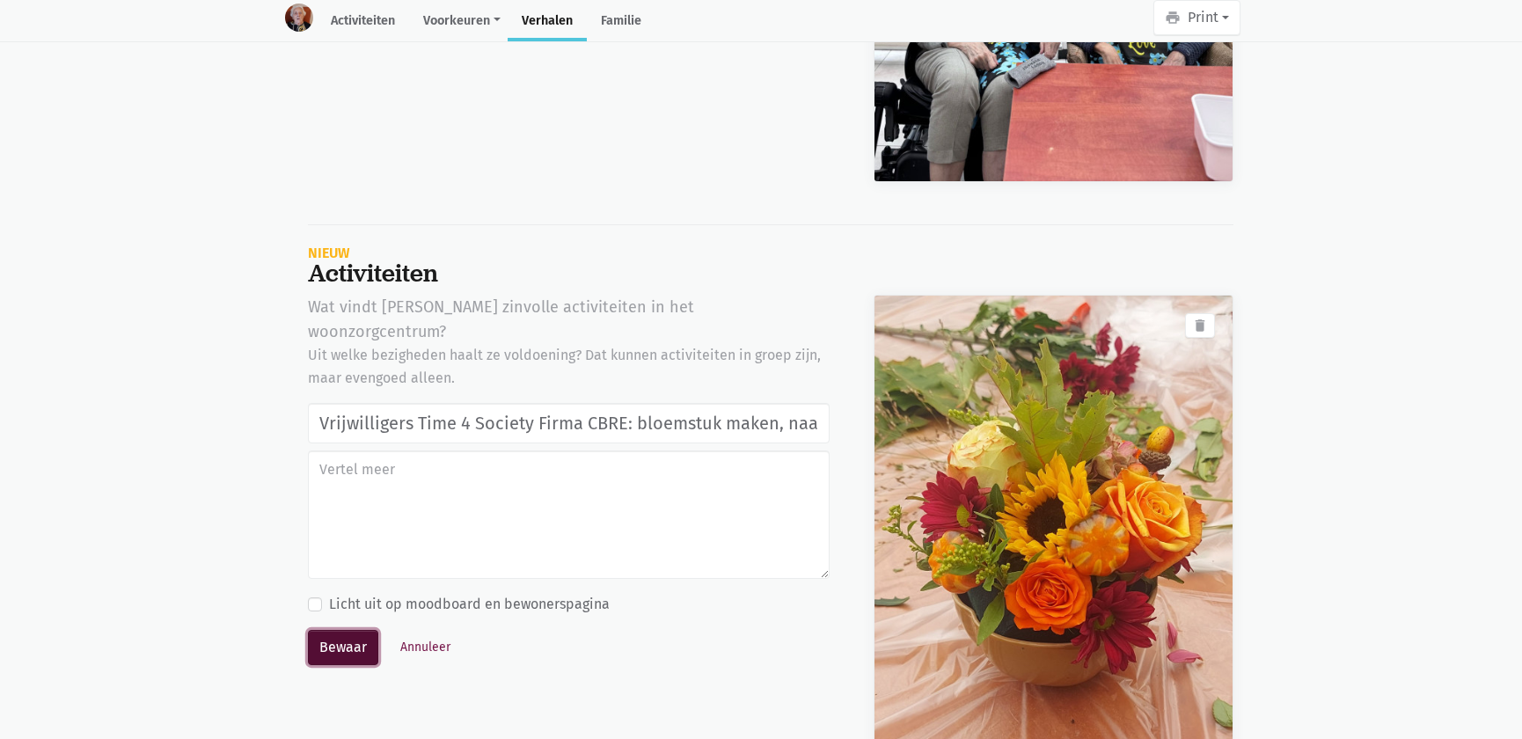
drag, startPoint x: 334, startPoint y: 612, endPoint x: 303, endPoint y: 624, distance: 34.0
click at [335, 630] on button "Bewaar" at bounding box center [343, 647] width 70 height 35
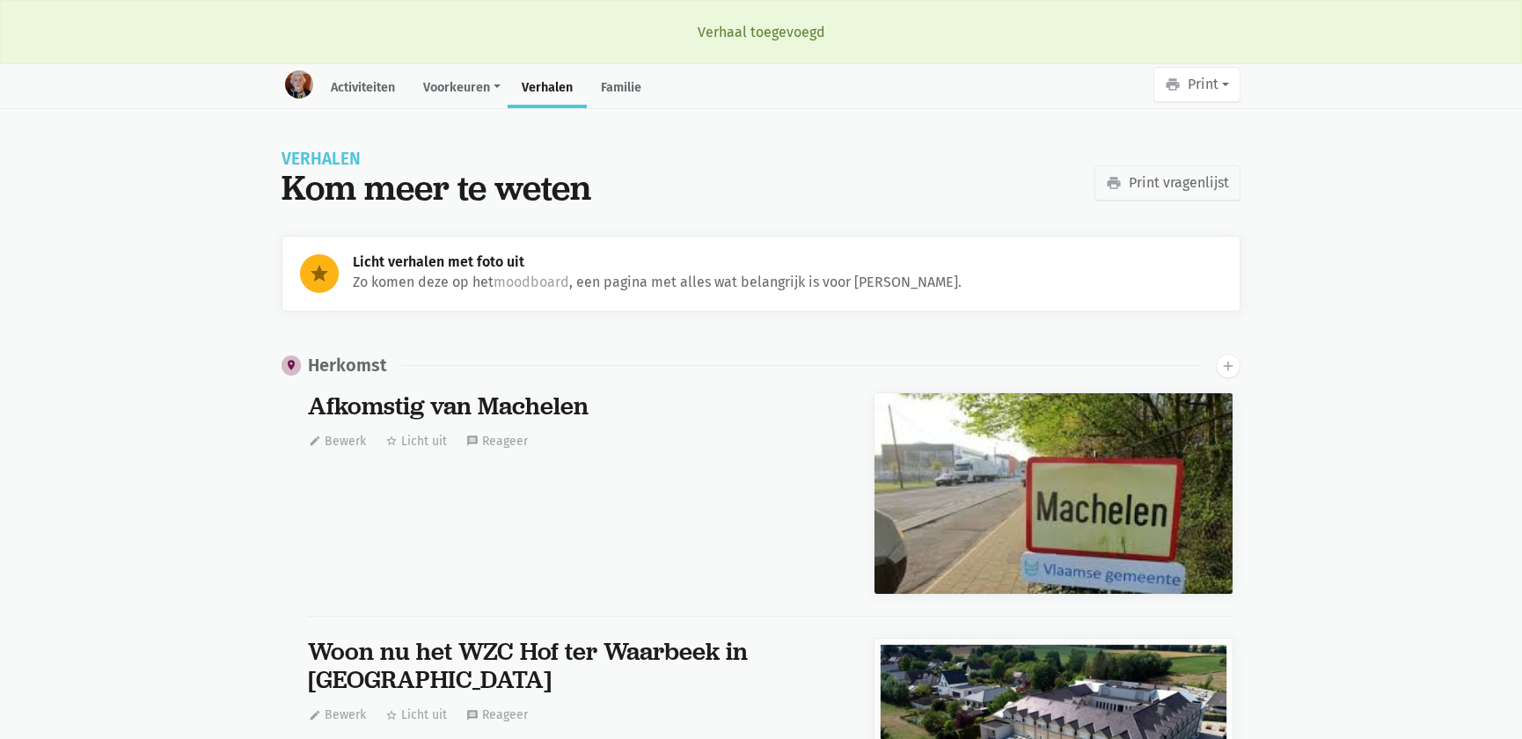
scroll to position [23566, 0]
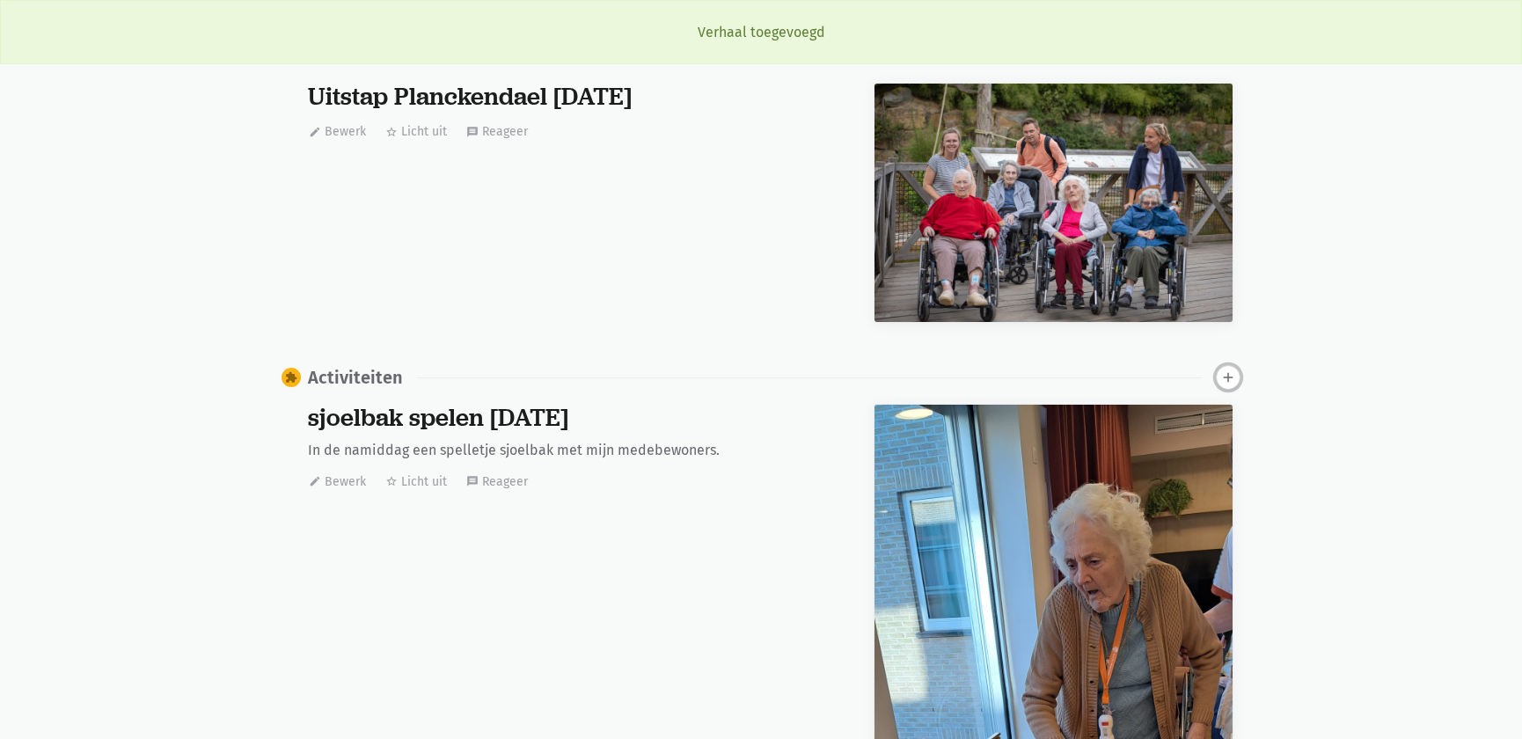
click at [1231, 370] on icon "add" at bounding box center [1228, 378] width 16 height 16
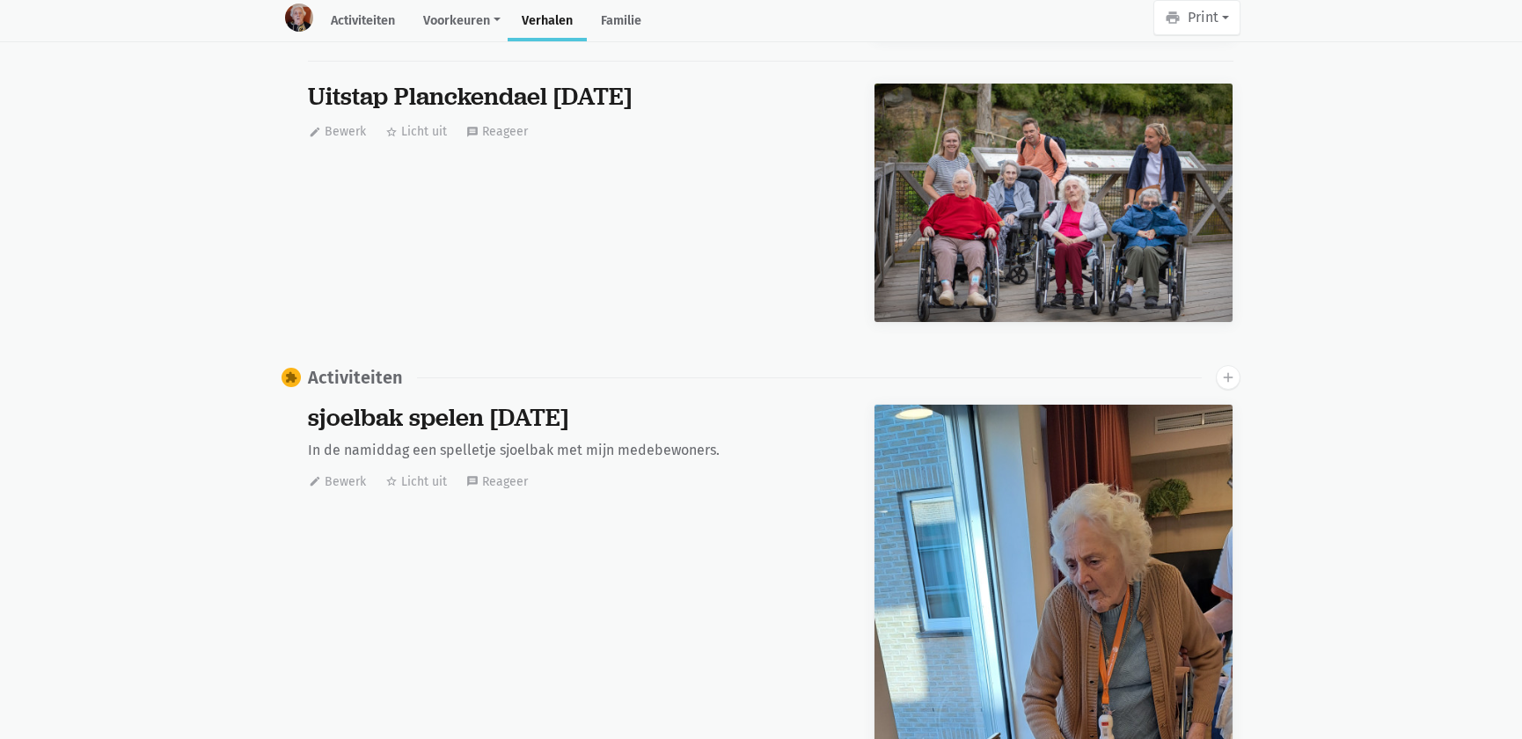
scroll to position [53322, 0]
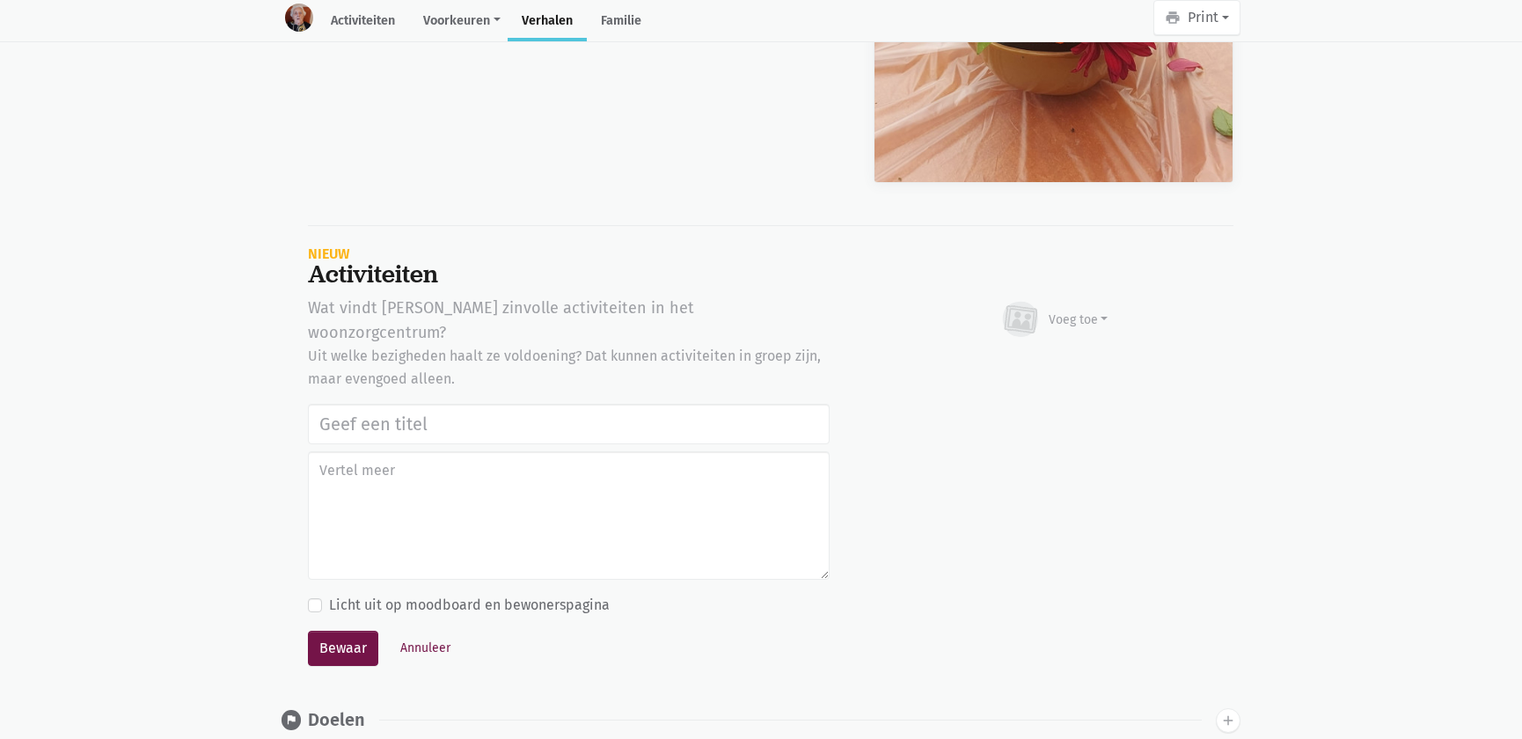
click at [476, 404] on input "text" at bounding box center [569, 424] width 522 height 40
type input "Vrijwilligers Time 4 Society Firma CBRE: bloemstuk maken, naar de markt Asse ga…"
click at [1044, 300] on div "Voeg toe" at bounding box center [1054, 319] width 109 height 39
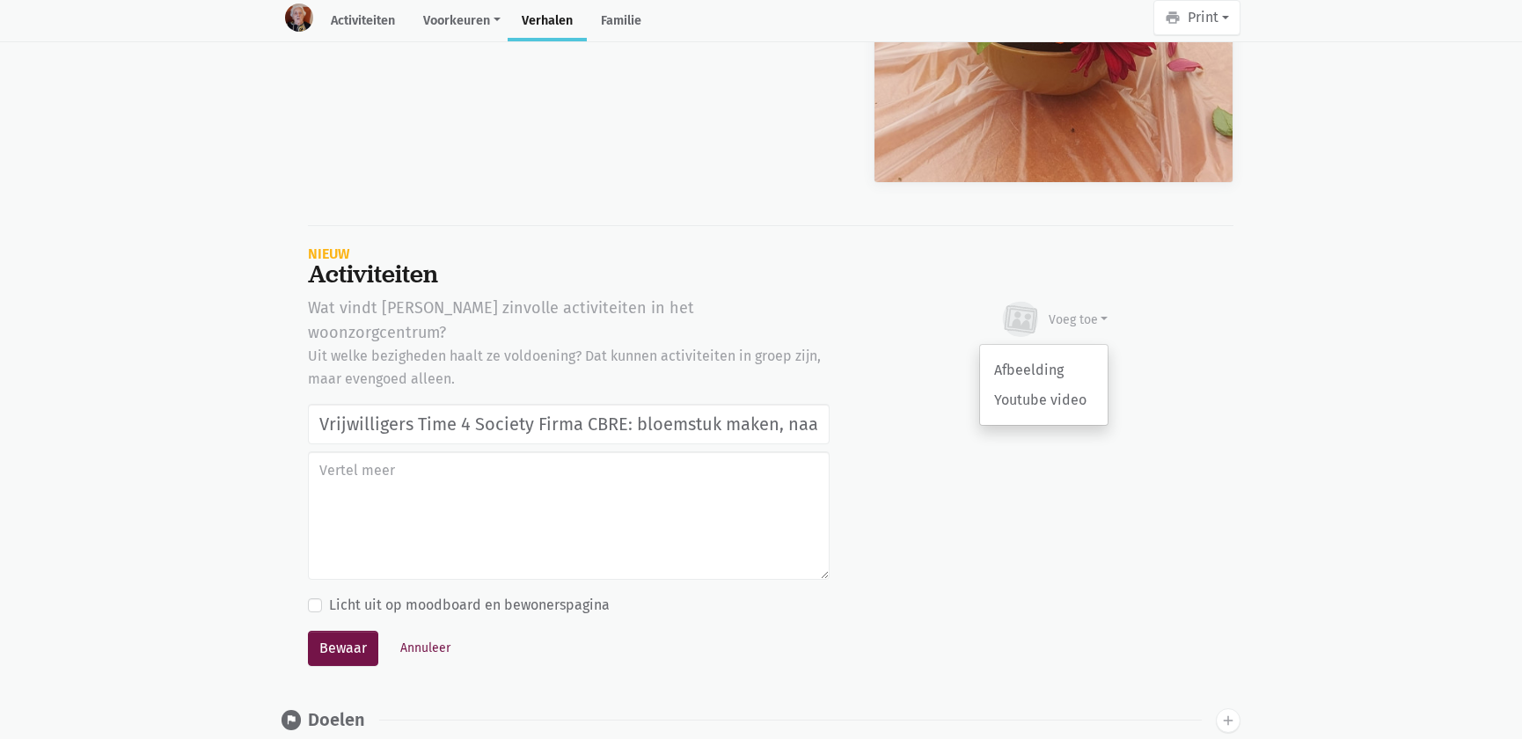
click at [1042, 344] on div "Afbeelding Youtube video" at bounding box center [1043, 385] width 129 height 82
click at [1068, 311] on div "Voeg toe" at bounding box center [1079, 320] width 60 height 18
click at [1045, 358] on link "Afbeelding" at bounding box center [1044, 370] width 128 height 30
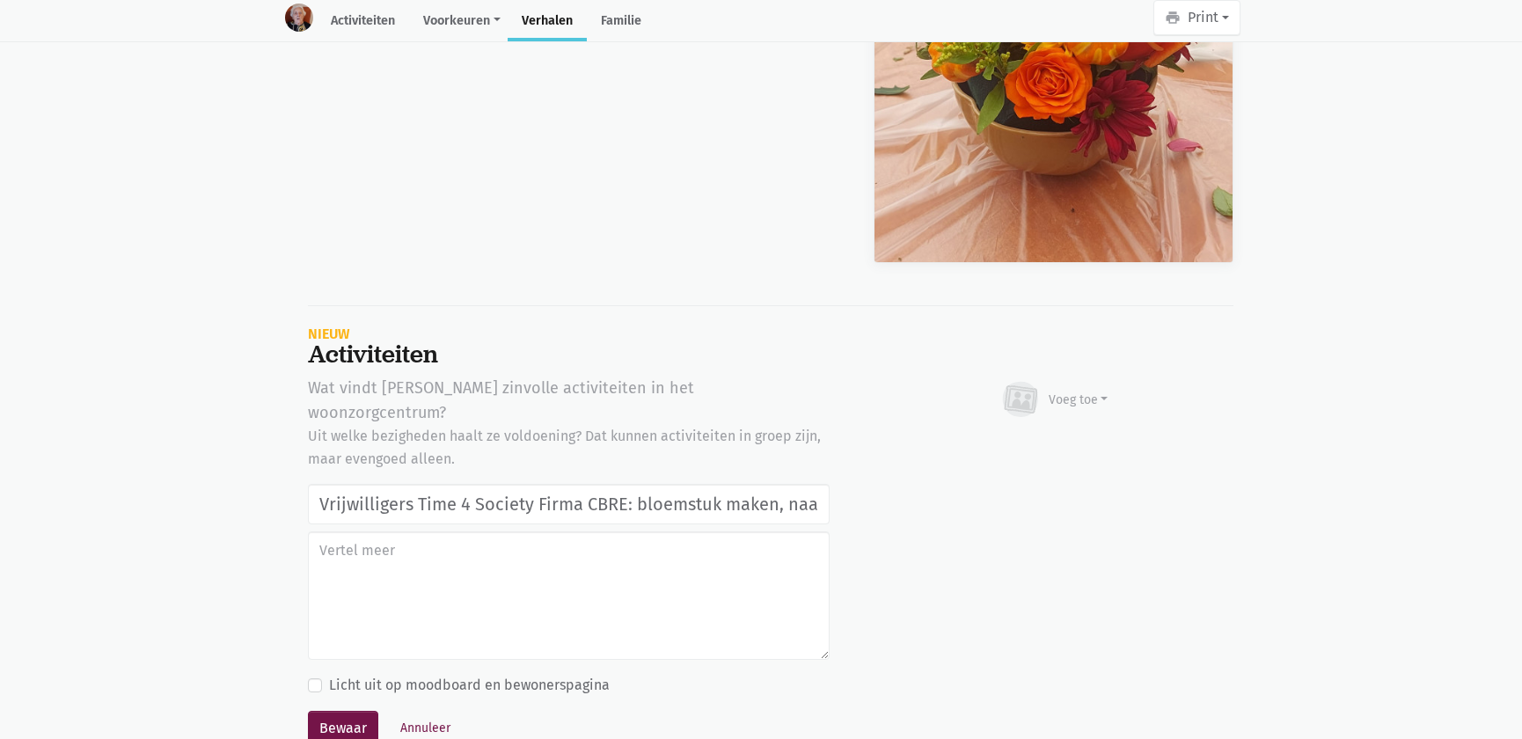
scroll to position [52923, 0]
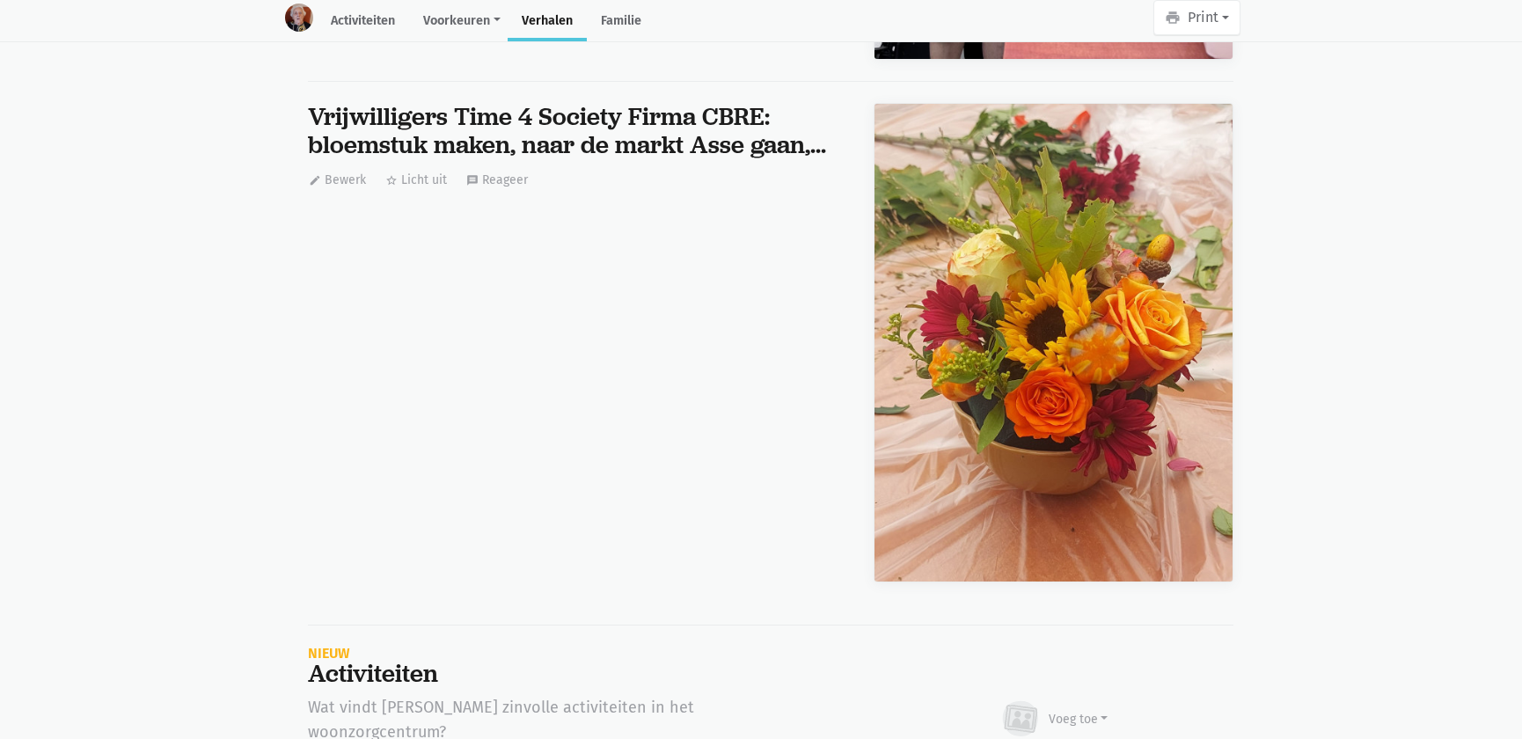
click at [1050, 298] on img at bounding box center [1054, 343] width 358 height 478
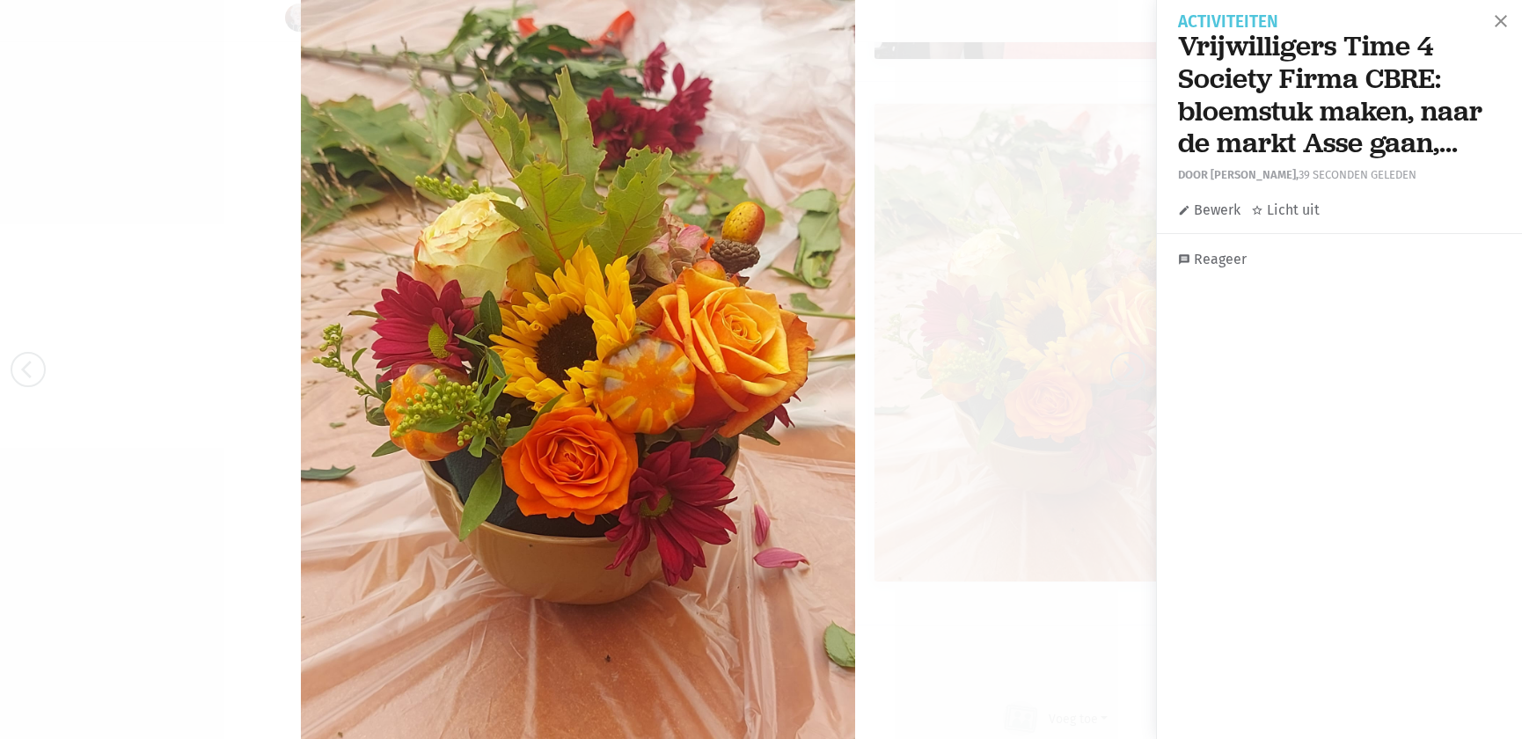
click at [1209, 213] on link "edit Bewerk" at bounding box center [1209, 210] width 62 height 23
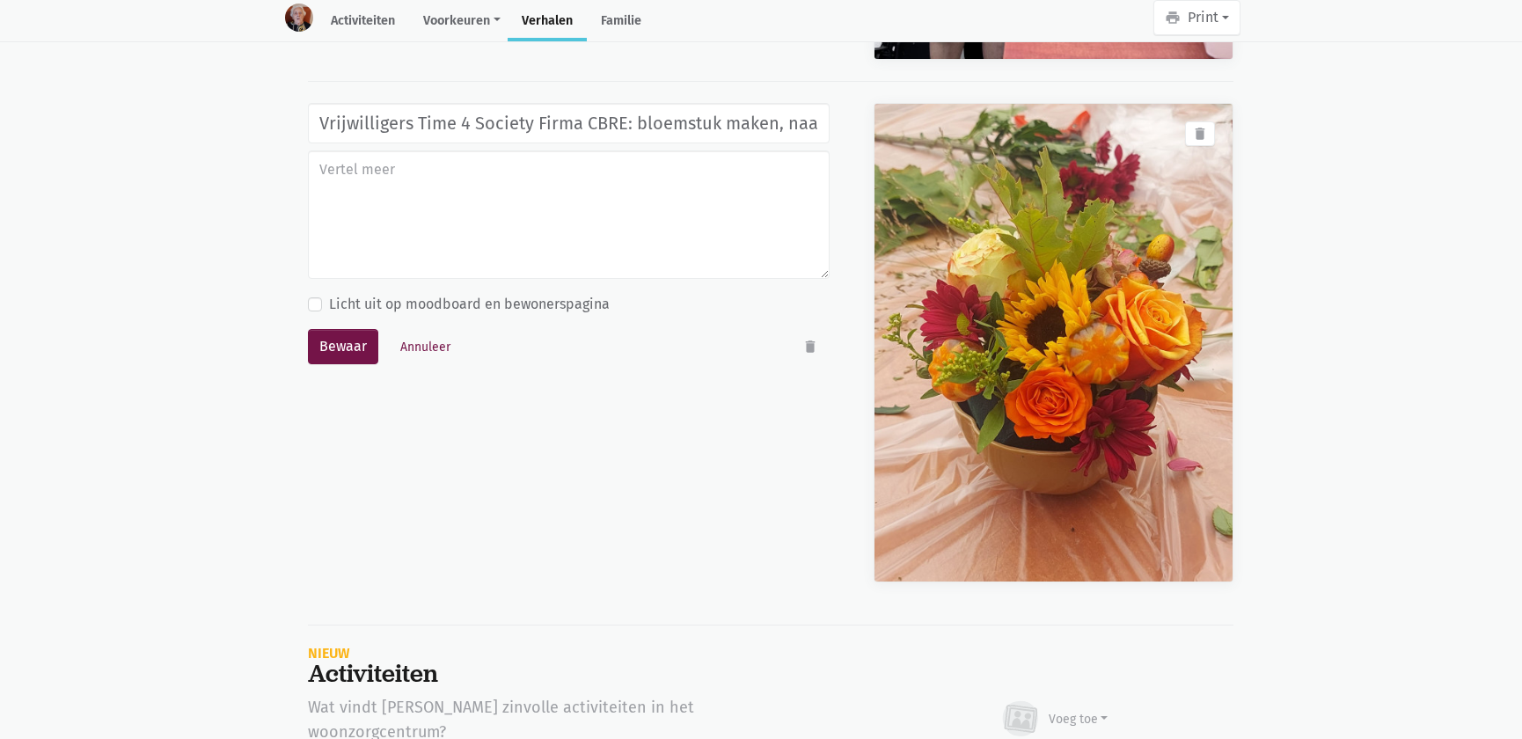
scroll to position [0, 180]
click at [1200, 128] on button "delete" at bounding box center [1200, 133] width 30 height 25
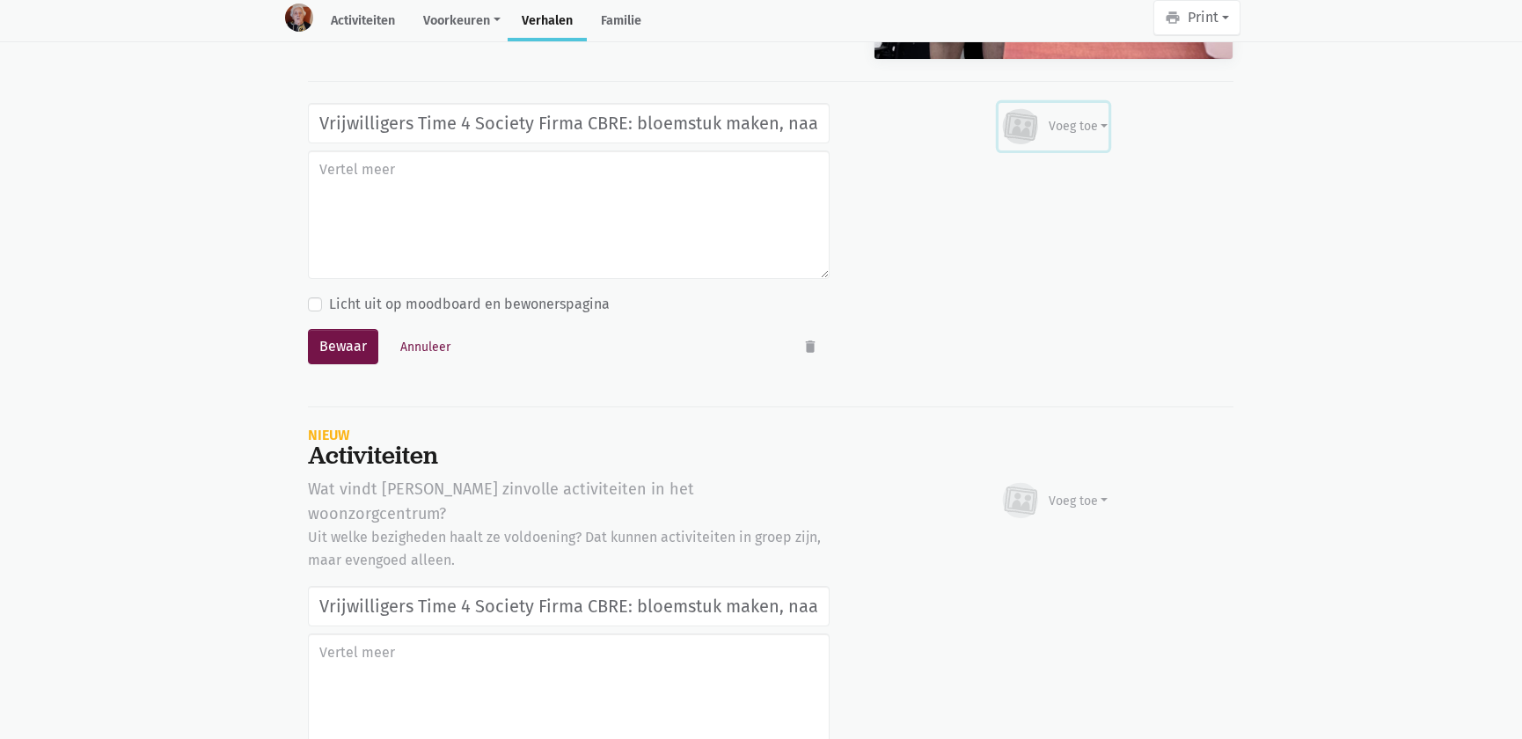
click at [1095, 117] on div "Voeg toe" at bounding box center [1079, 126] width 60 height 18
click at [1043, 167] on link "Afbeelding" at bounding box center [1044, 178] width 128 height 30
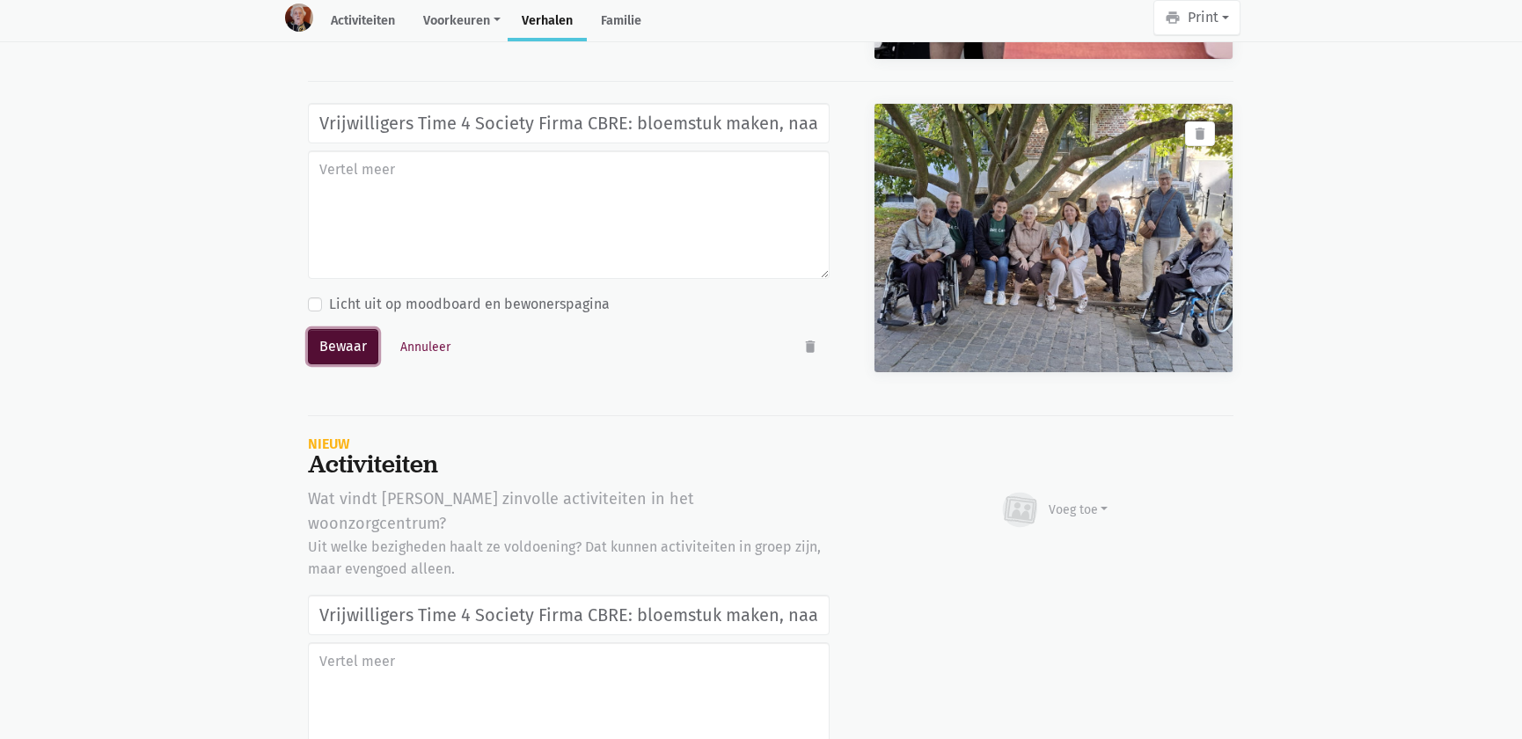
click at [355, 339] on button "Bewaar" at bounding box center [343, 346] width 70 height 35
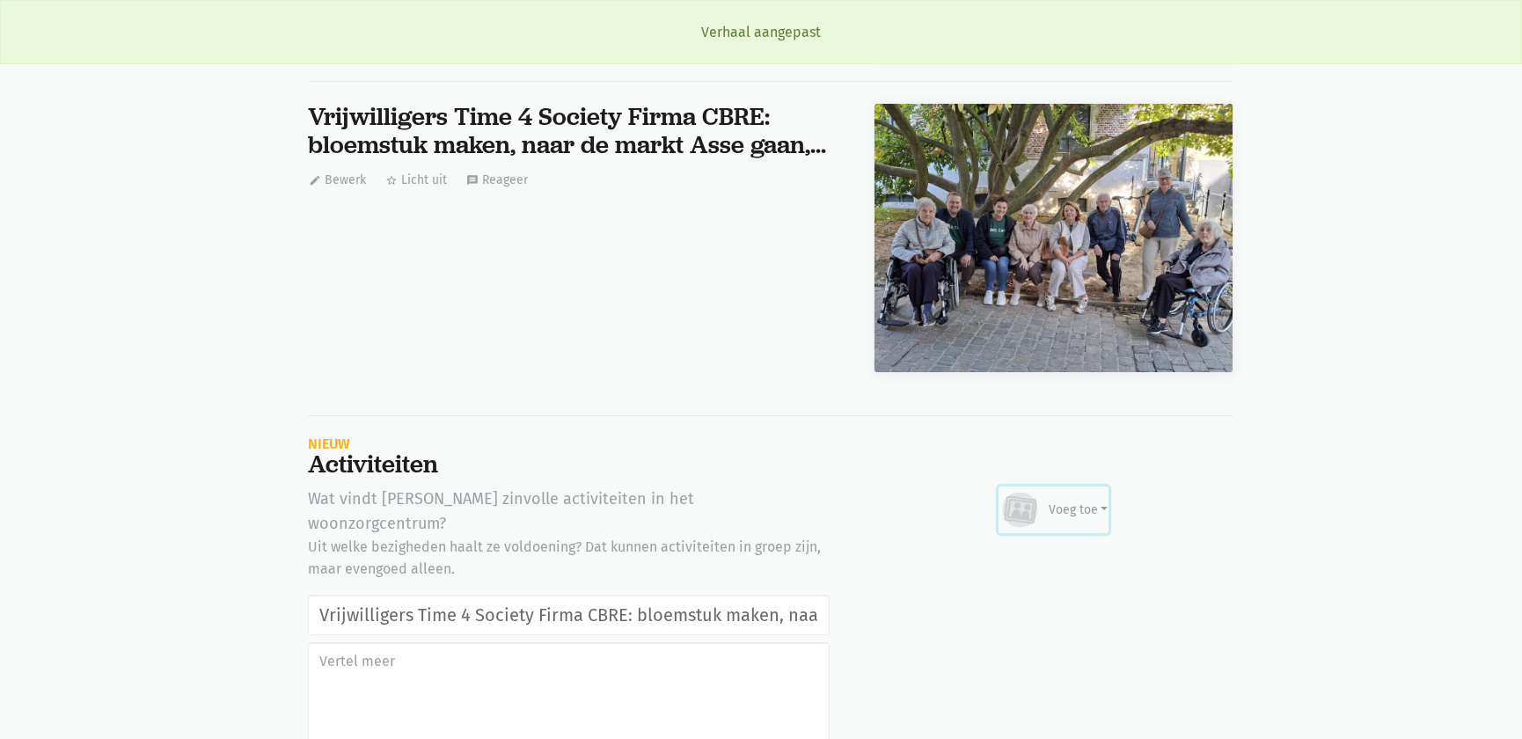
click at [1098, 506] on div "Voeg toe" at bounding box center [1054, 510] width 109 height 39
click at [1082, 546] on link "Afbeelding" at bounding box center [1044, 561] width 128 height 30
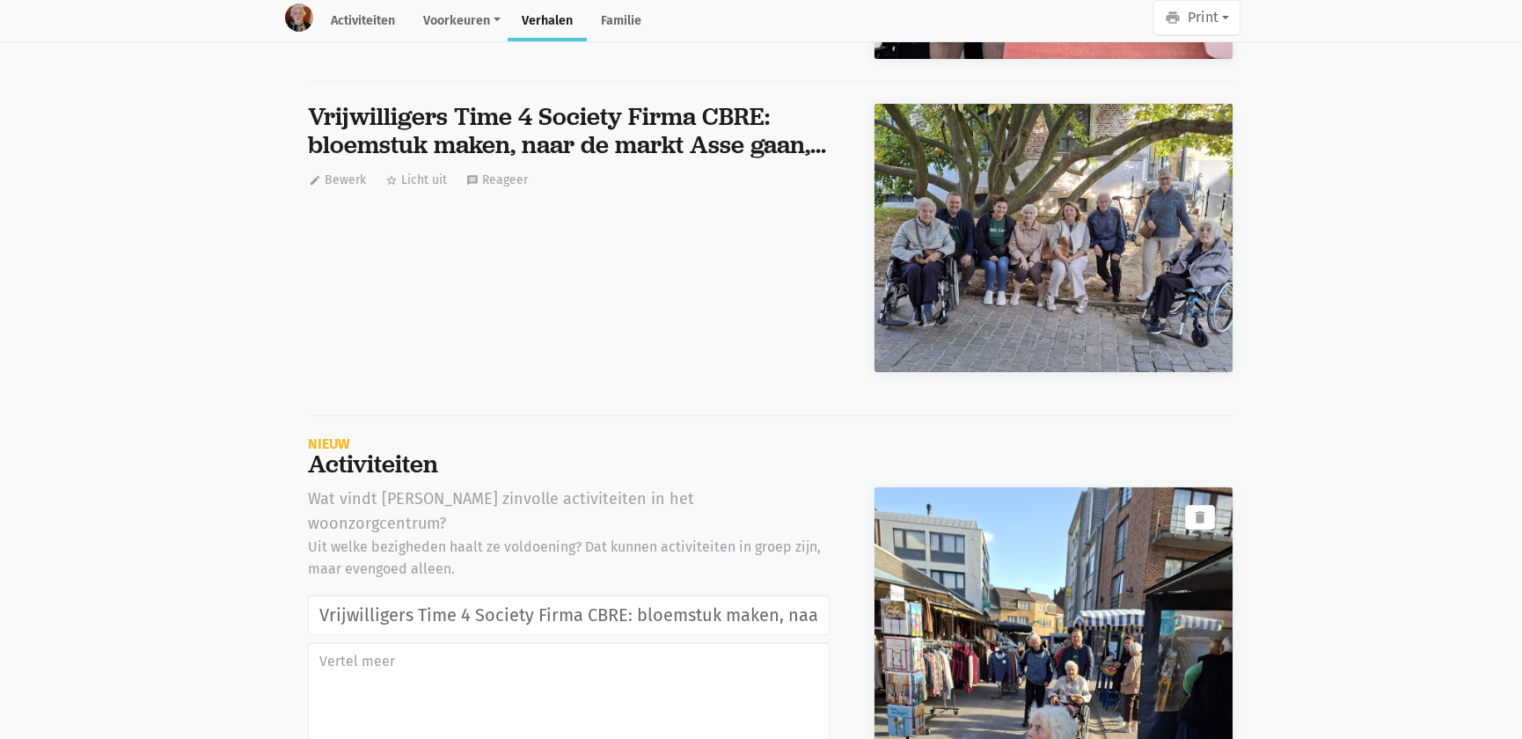
scroll to position [53162, 0]
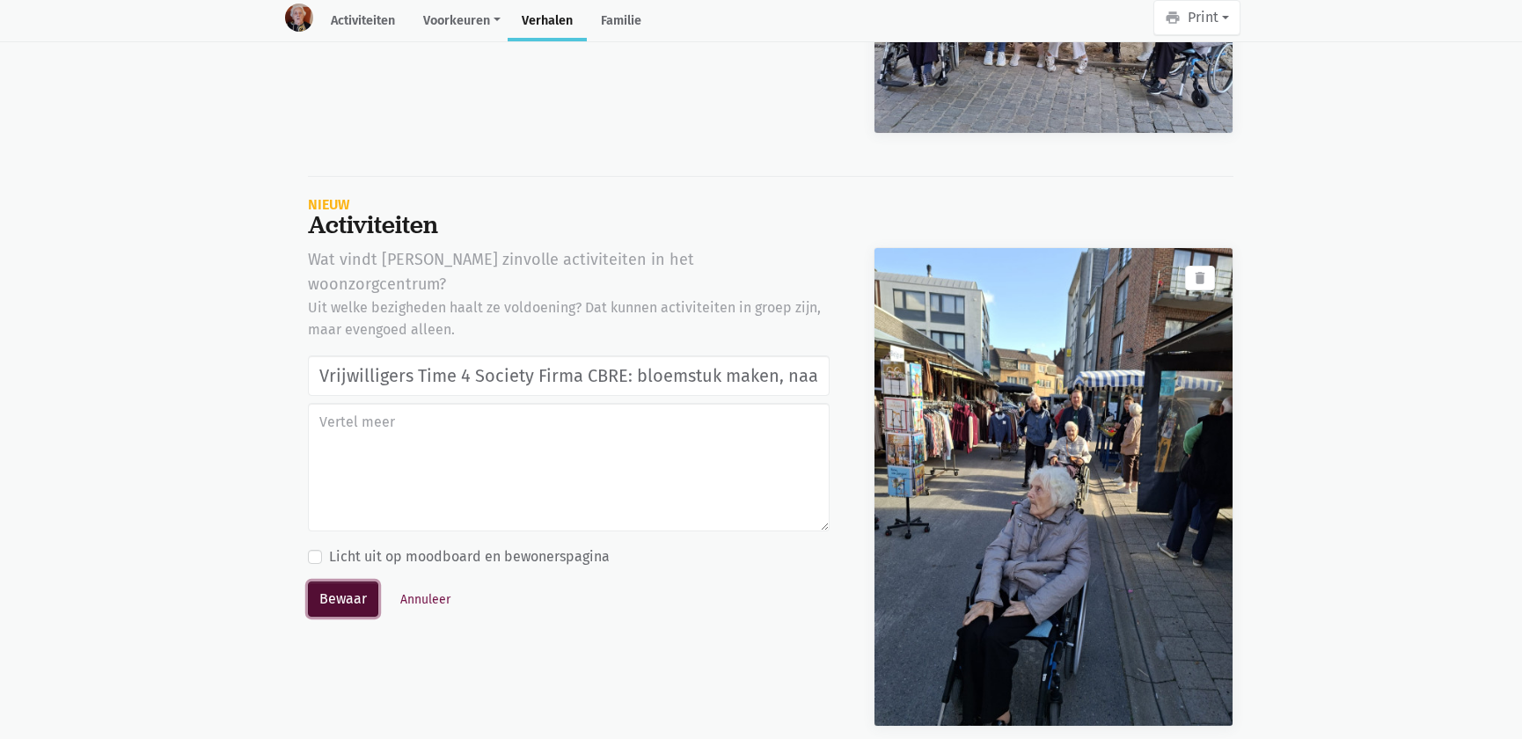
click at [348, 582] on button "Bewaar" at bounding box center [343, 599] width 70 height 35
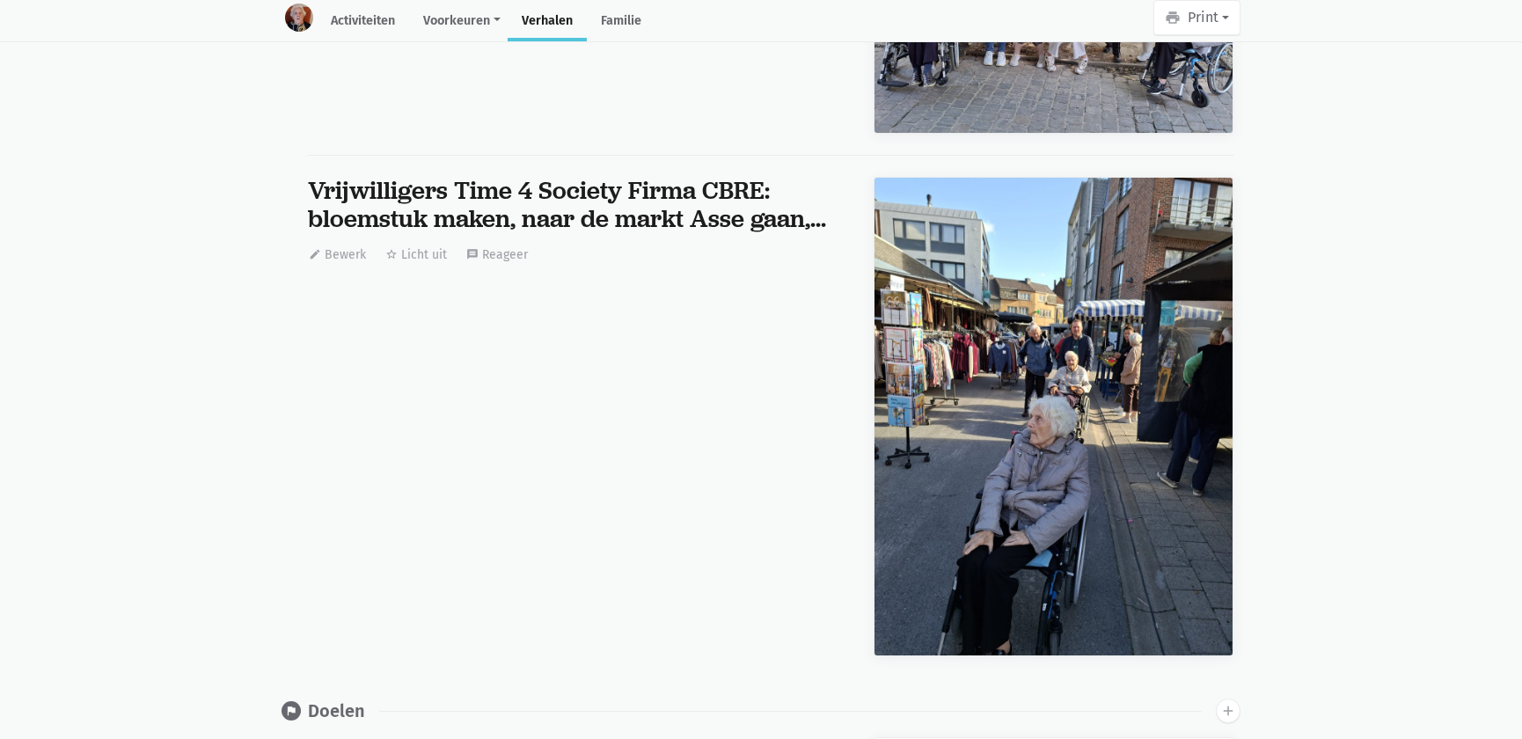
scroll to position [0, 0]
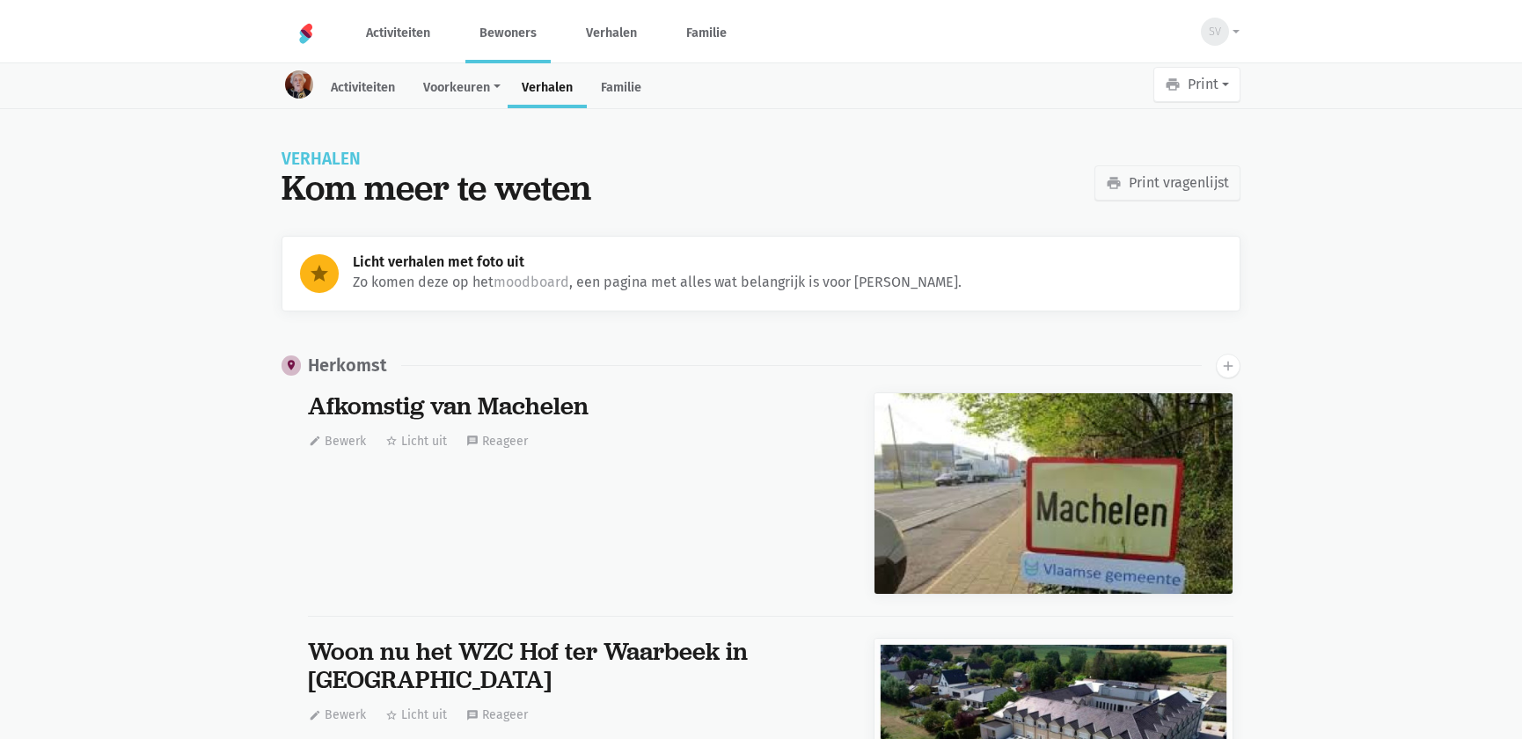
click at [492, 30] on link "Bewoners" at bounding box center [507, 33] width 85 height 59
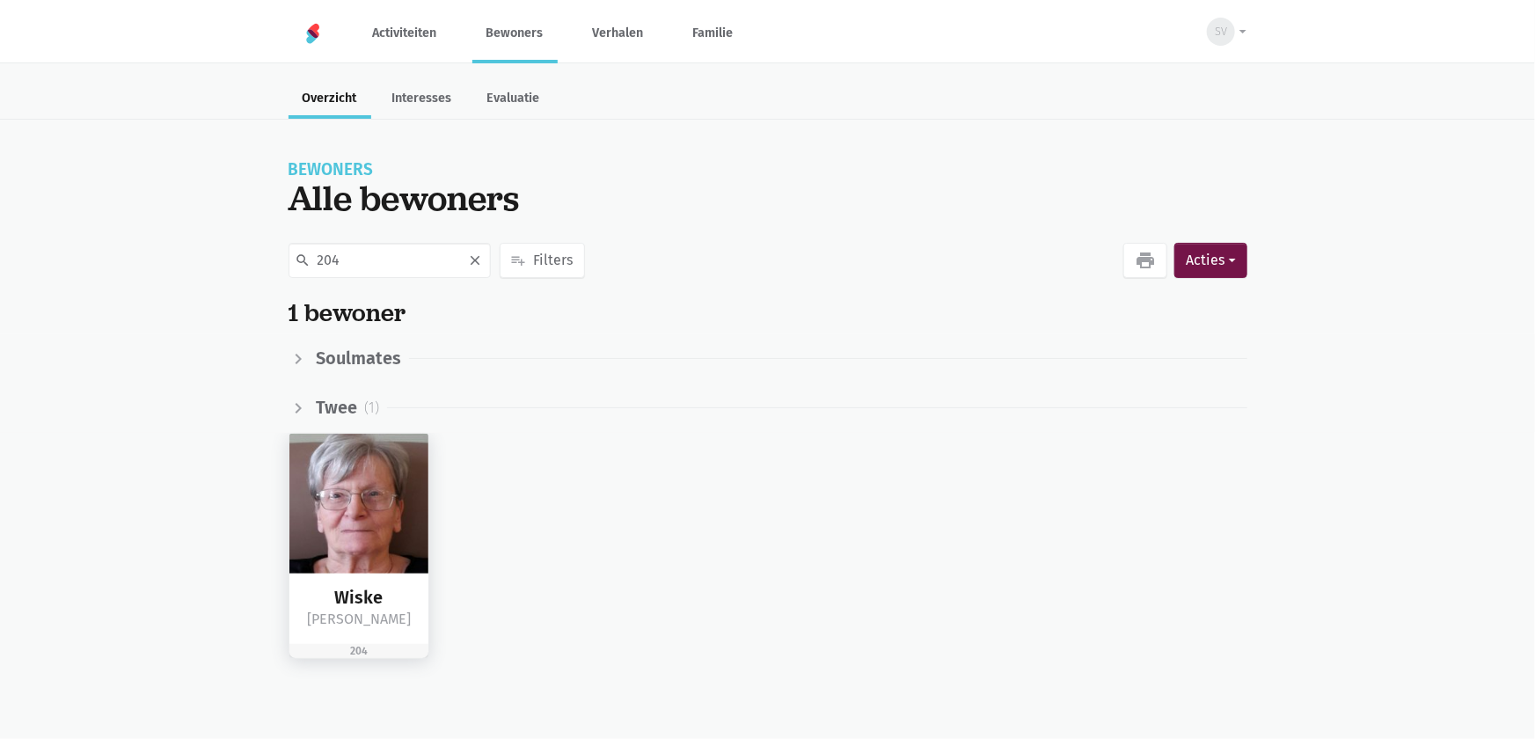
type input "204"
click at [341, 481] on img at bounding box center [359, 504] width 140 height 140
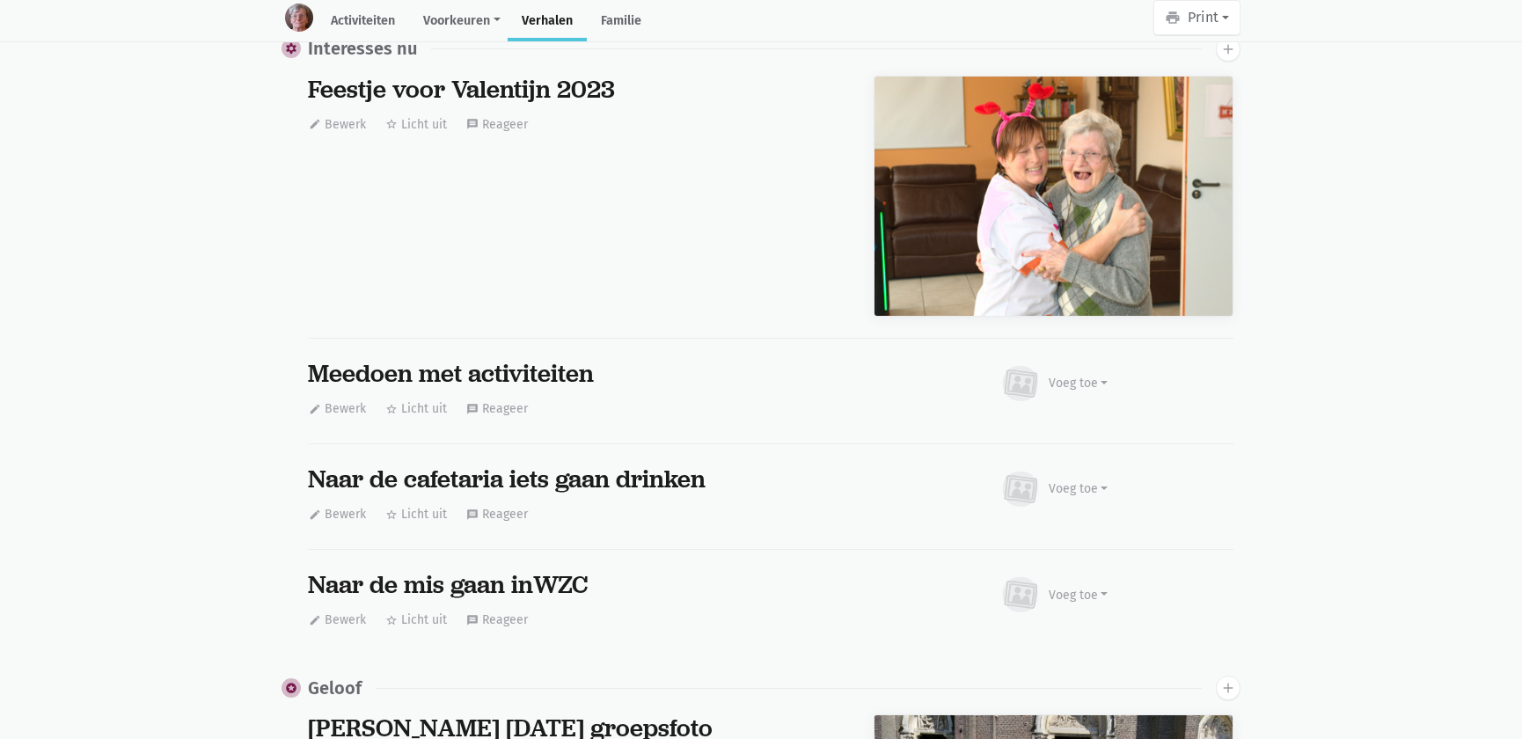
scroll to position [18554, 0]
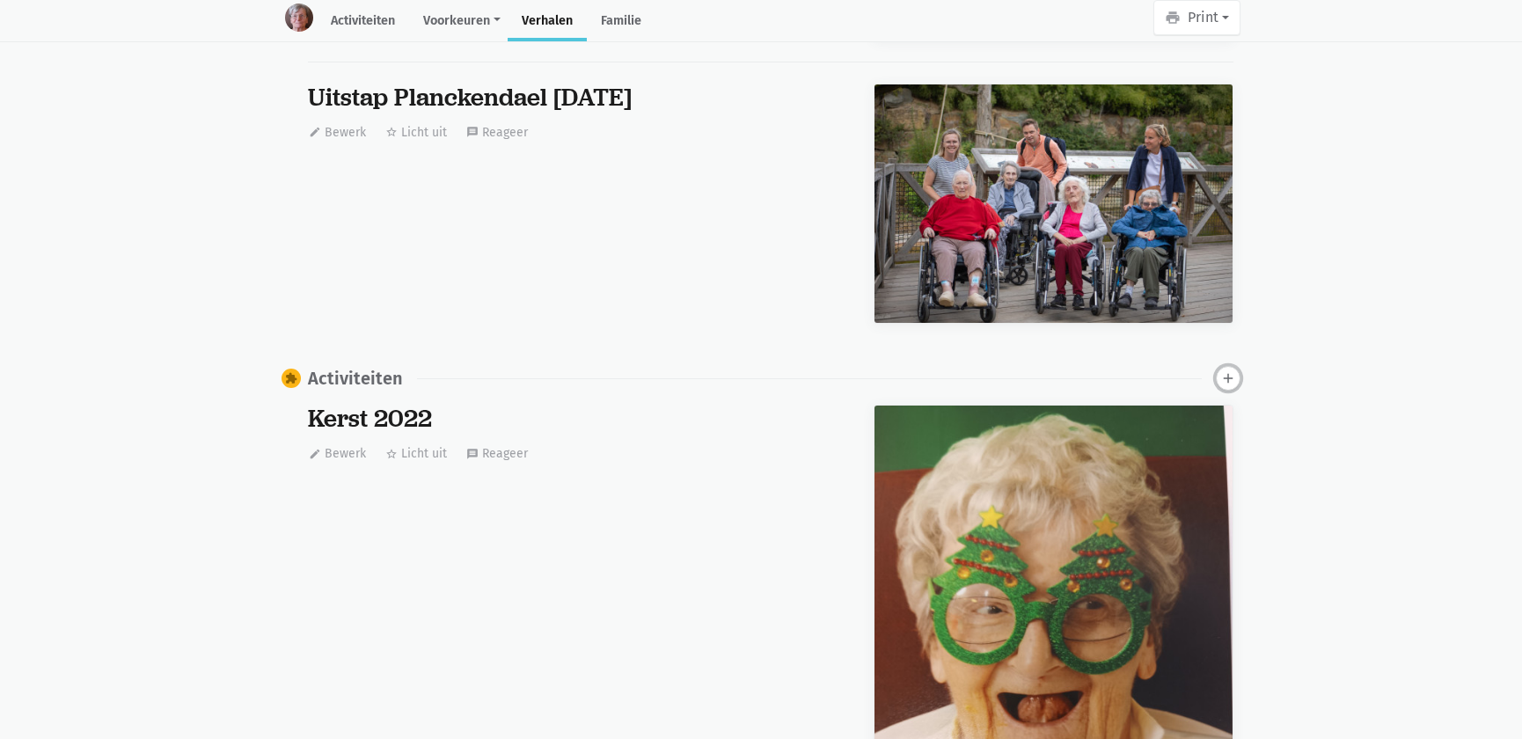
click at [1228, 373] on icon "add" at bounding box center [1228, 378] width 16 height 16
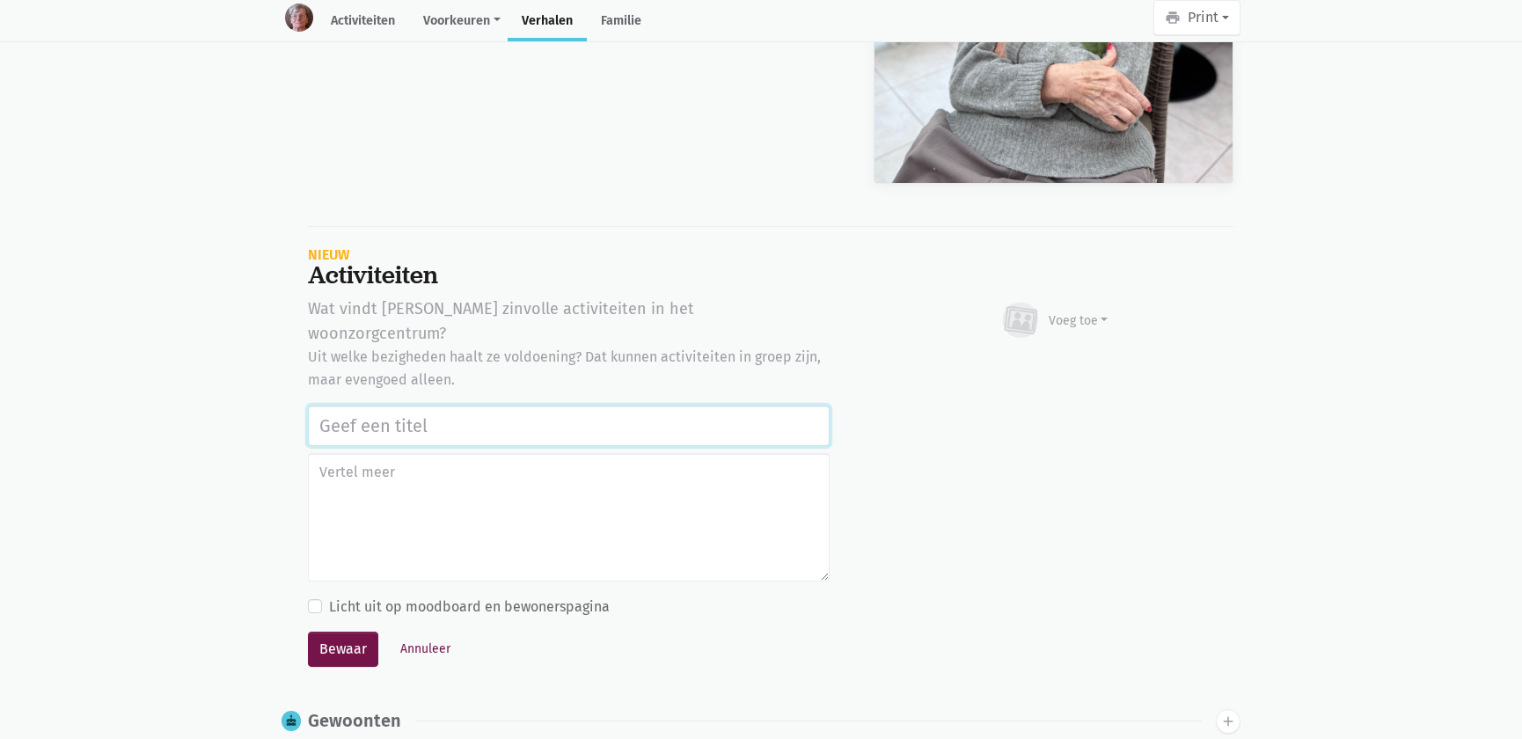
click at [395, 406] on input "text" at bounding box center [569, 426] width 522 height 40
paste input "Vrijwilligers Time 4 Society Firma CBRE: bloemstuk maken, naar de markt Asse ga…"
type input "Vrijwilligers Time 4 Society Firma CBRE: bloemstuk maken, naar de markt Asse ga…"
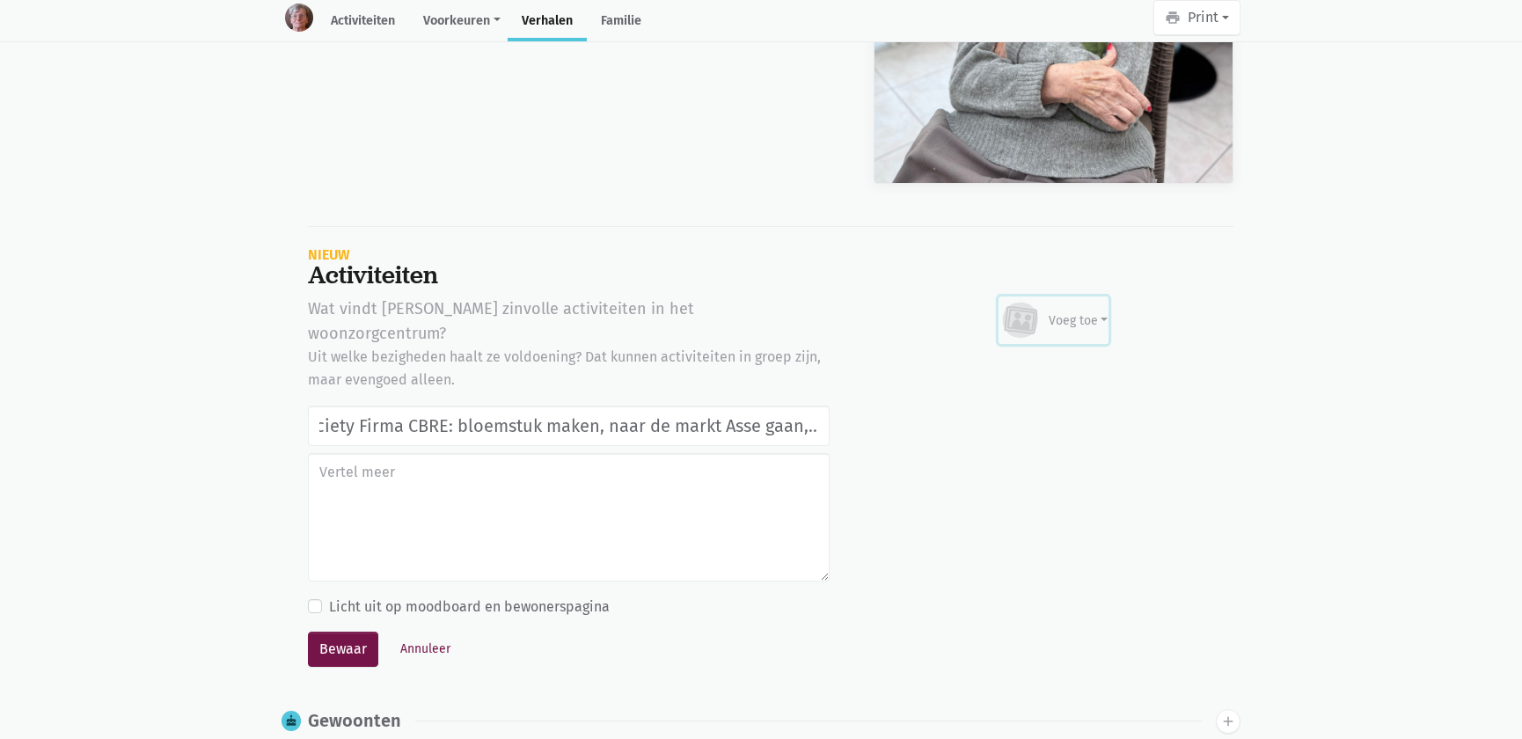
scroll to position [0, 0]
click at [1080, 311] on div "Voeg toe" at bounding box center [1079, 320] width 60 height 18
click at [1022, 356] on link "Afbeelding" at bounding box center [1044, 371] width 128 height 30
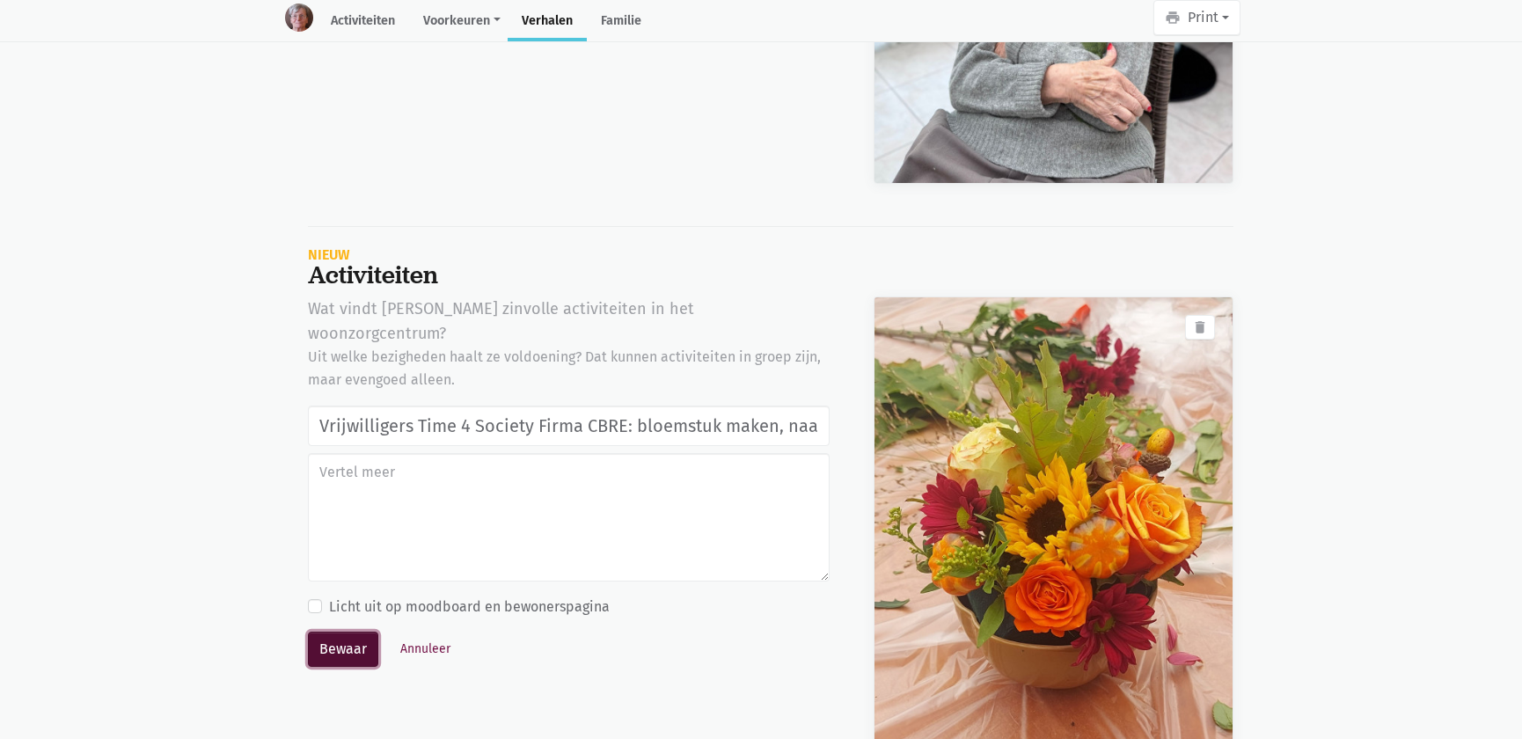
click at [324, 632] on button "Bewaar" at bounding box center [343, 649] width 70 height 35
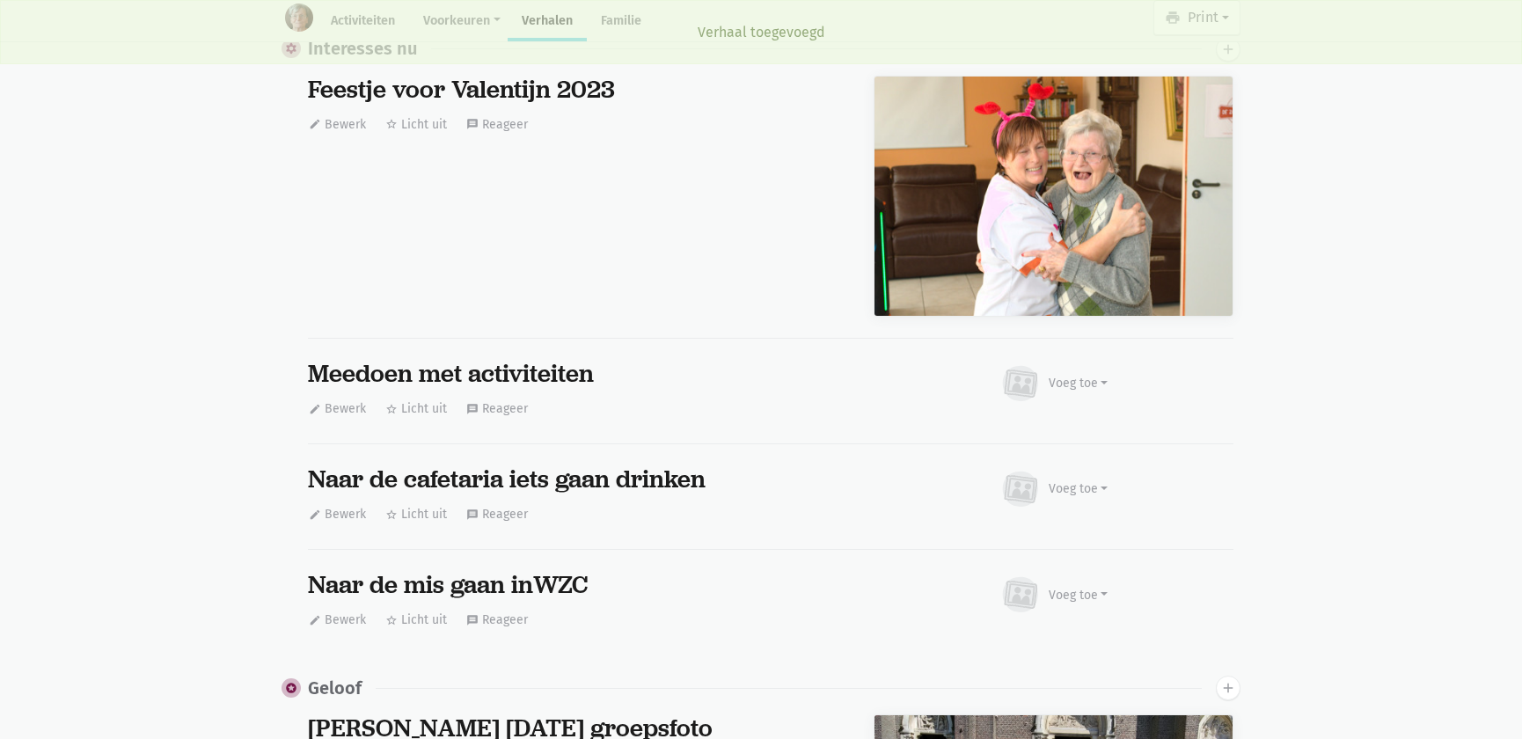
scroll to position [18554, 0]
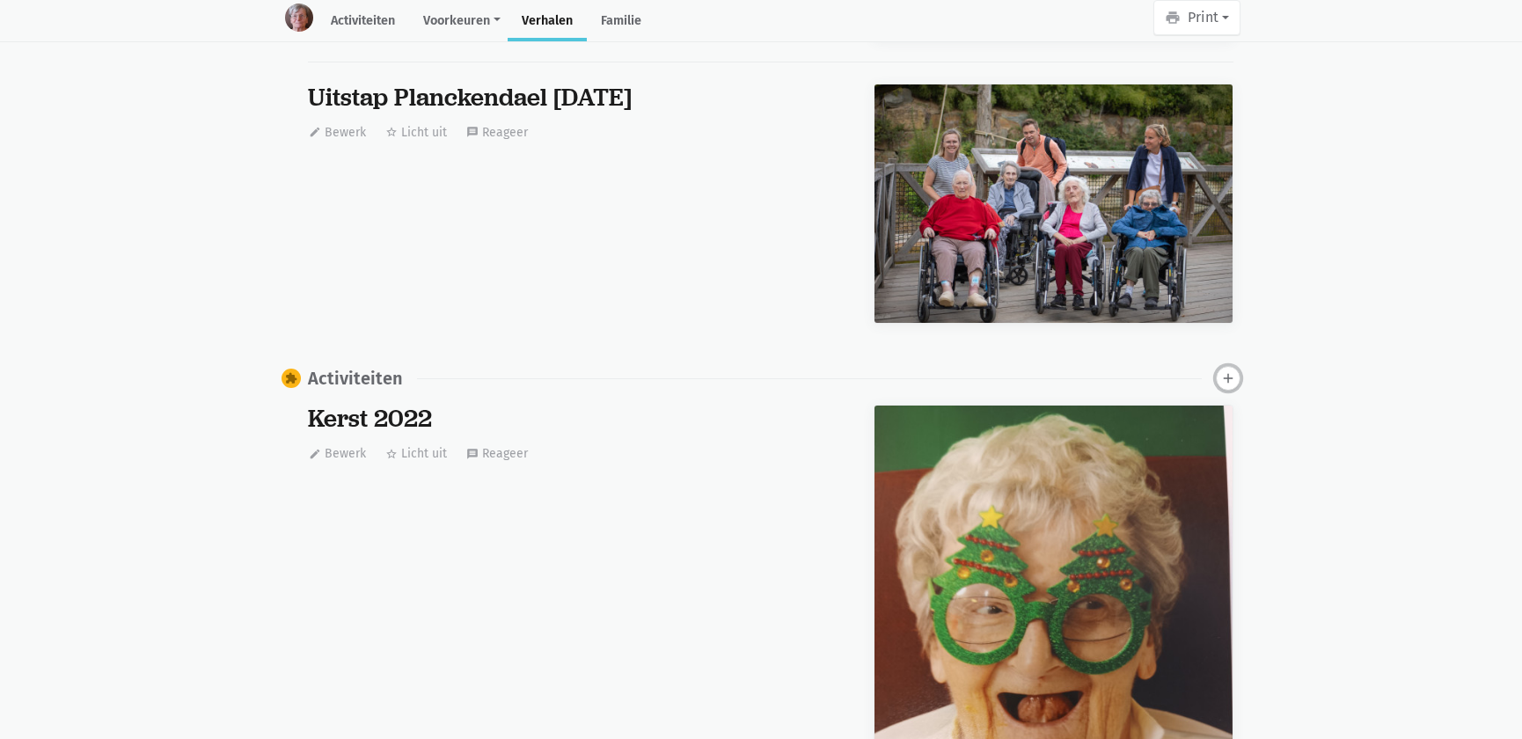
click at [1232, 377] on icon "add" at bounding box center [1228, 378] width 16 height 16
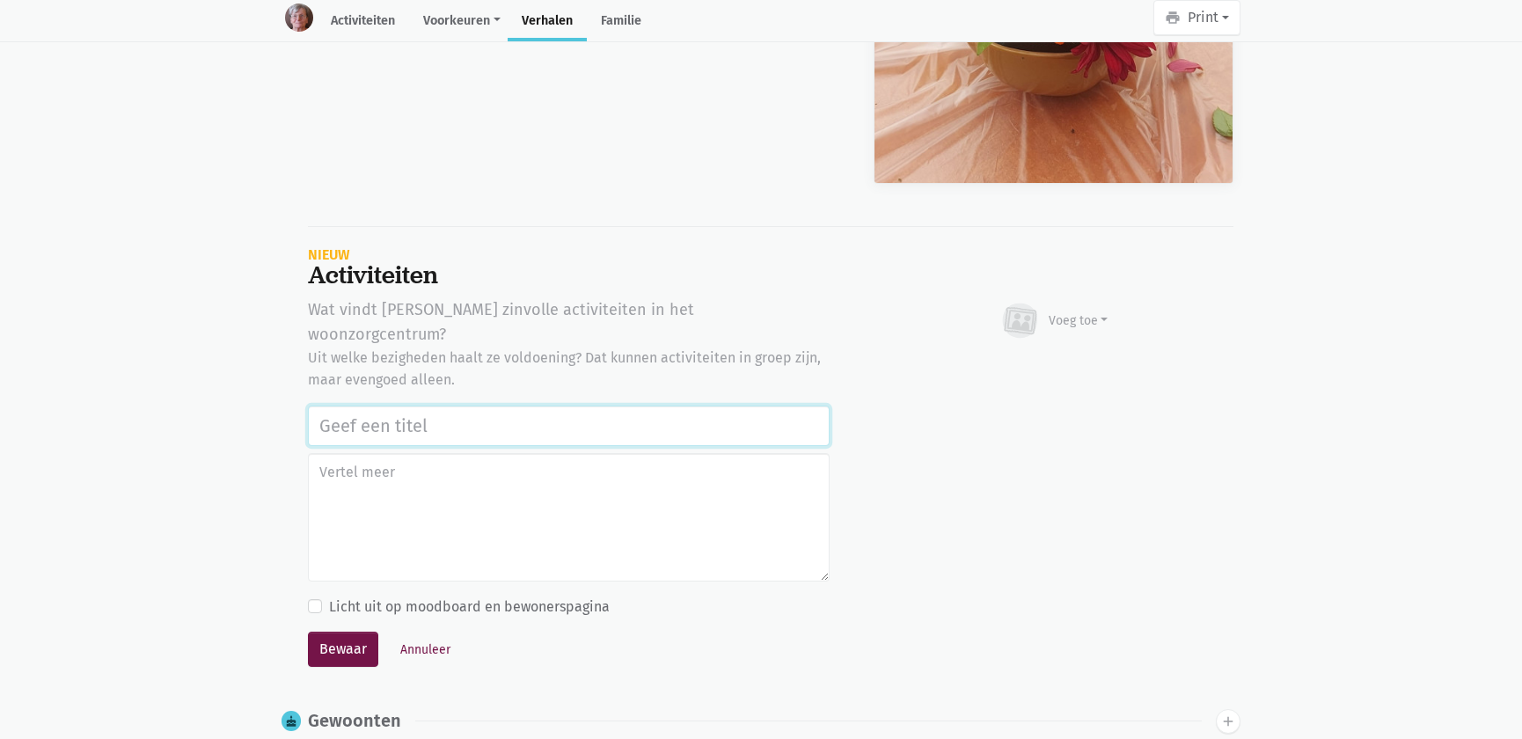
click at [419, 406] on input "text" at bounding box center [569, 426] width 522 height 40
paste input "Vrijwilligers Time 4 Society Firma CBRE: bloemstuk maken, naar de markt Asse ga…"
type input "Vrijwilligers Time 4 Society Firma CBRE: bloemstuk maken, naar de markt Asse ga…"
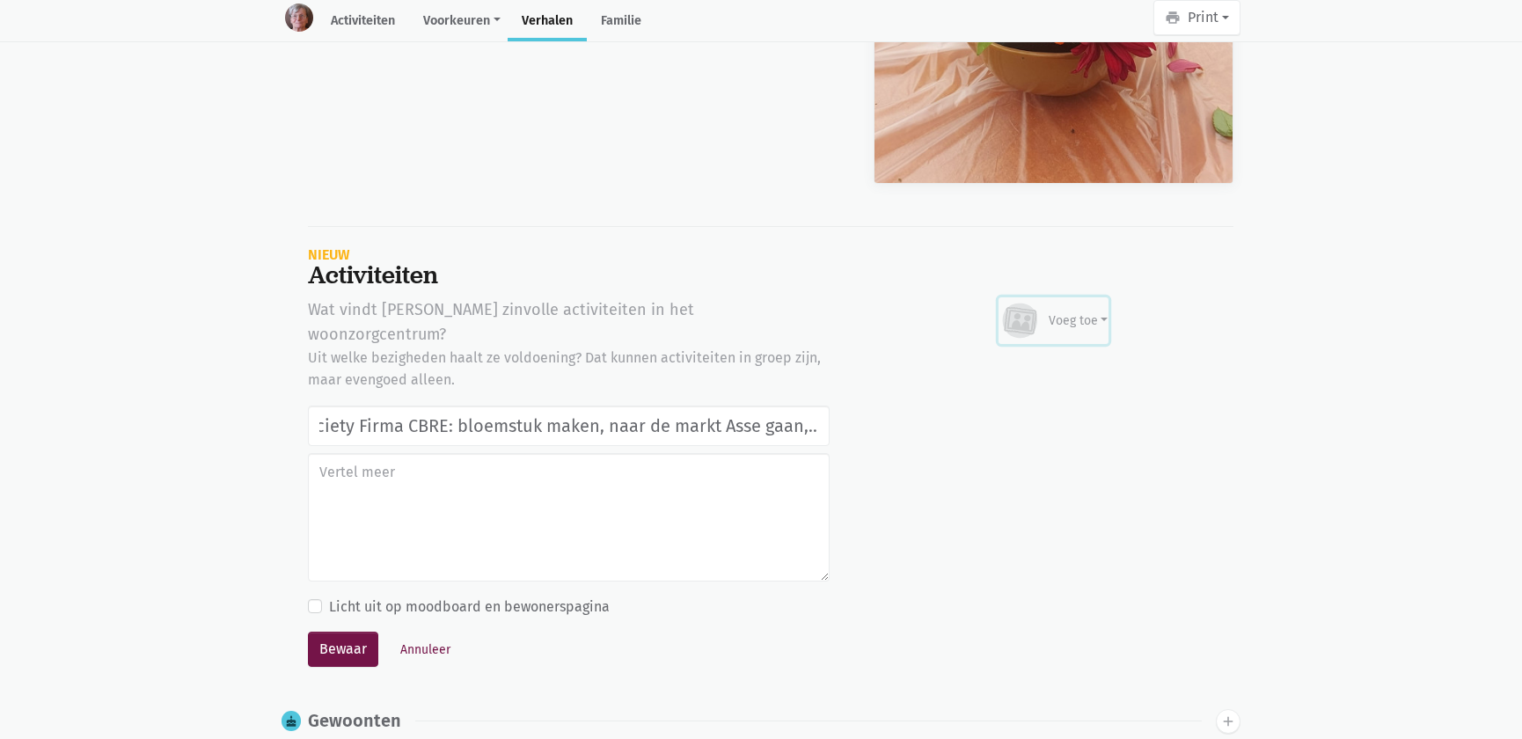
click at [1042, 319] on div "Voeg toe" at bounding box center [1054, 321] width 109 height 39
click at [1033, 370] on link "Afbeelding" at bounding box center [1044, 372] width 128 height 30
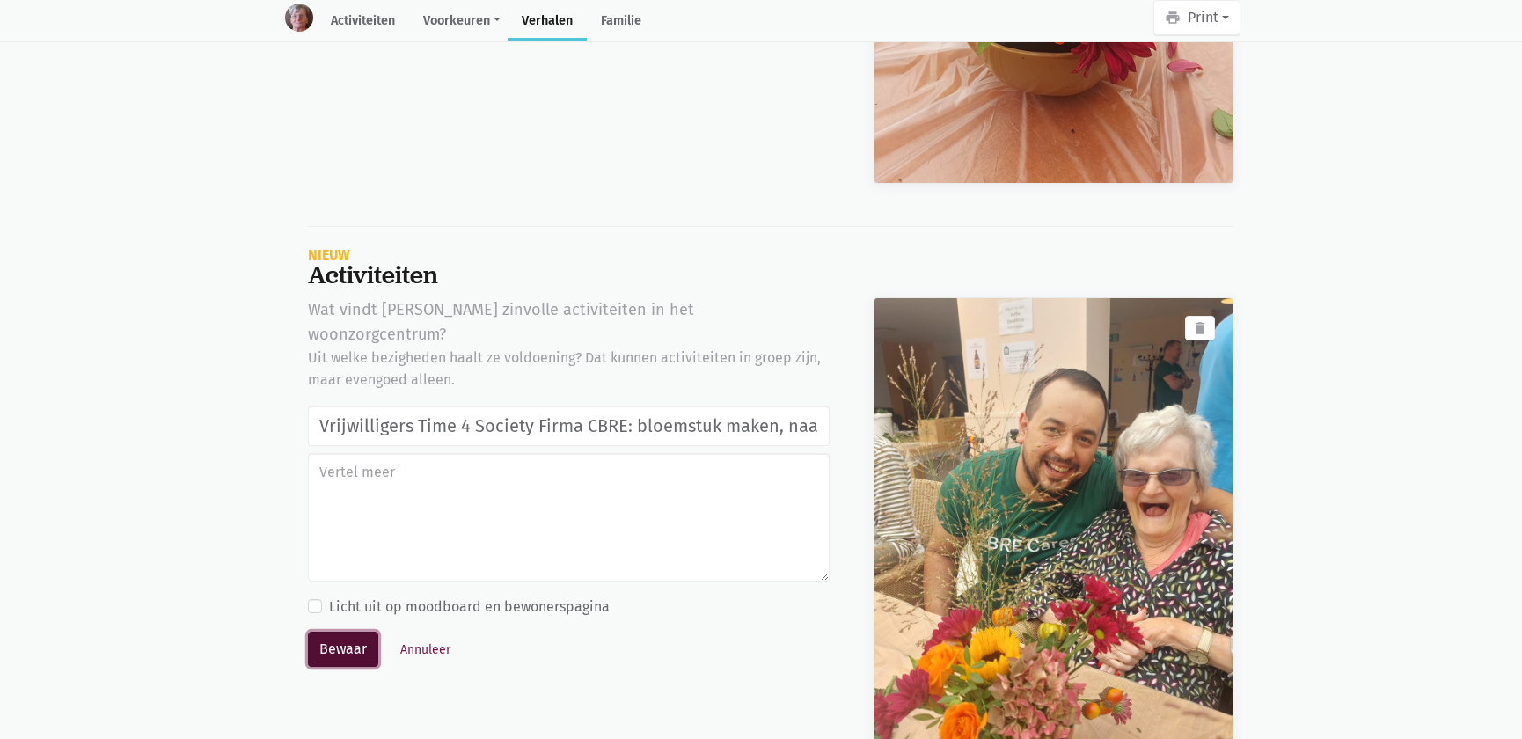
click at [353, 632] on button "Bewaar" at bounding box center [343, 649] width 70 height 35
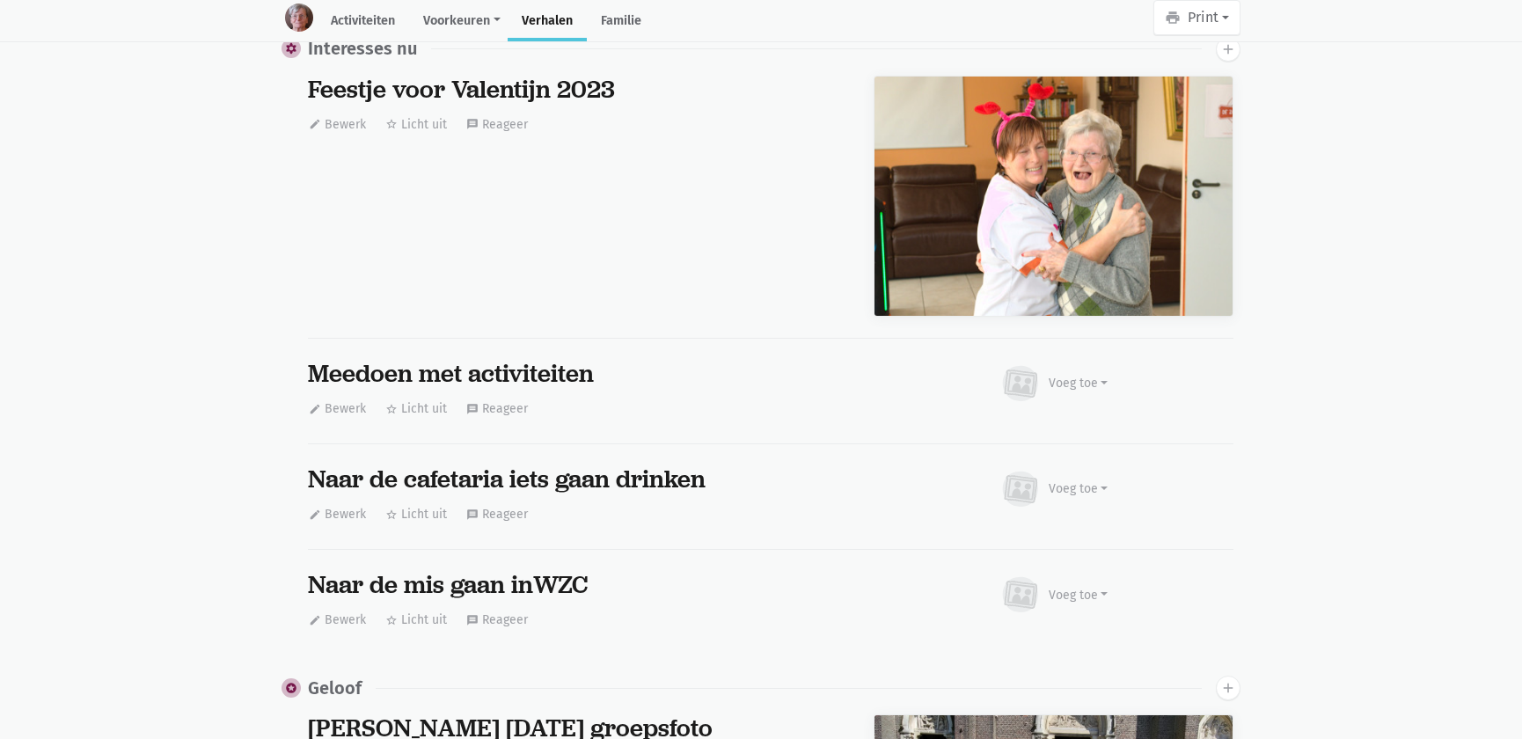
scroll to position [18554, 0]
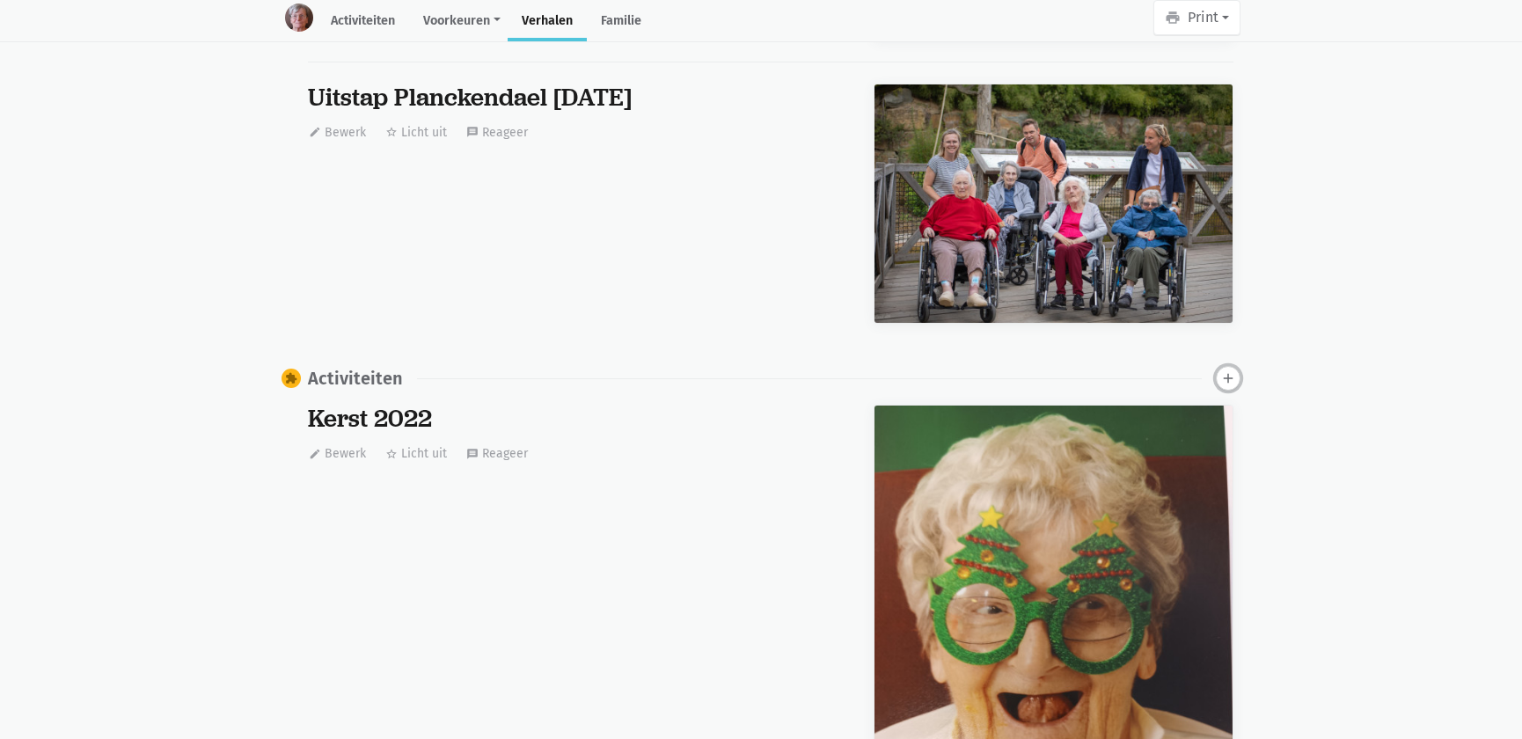
click at [1227, 372] on icon "add" at bounding box center [1228, 378] width 16 height 16
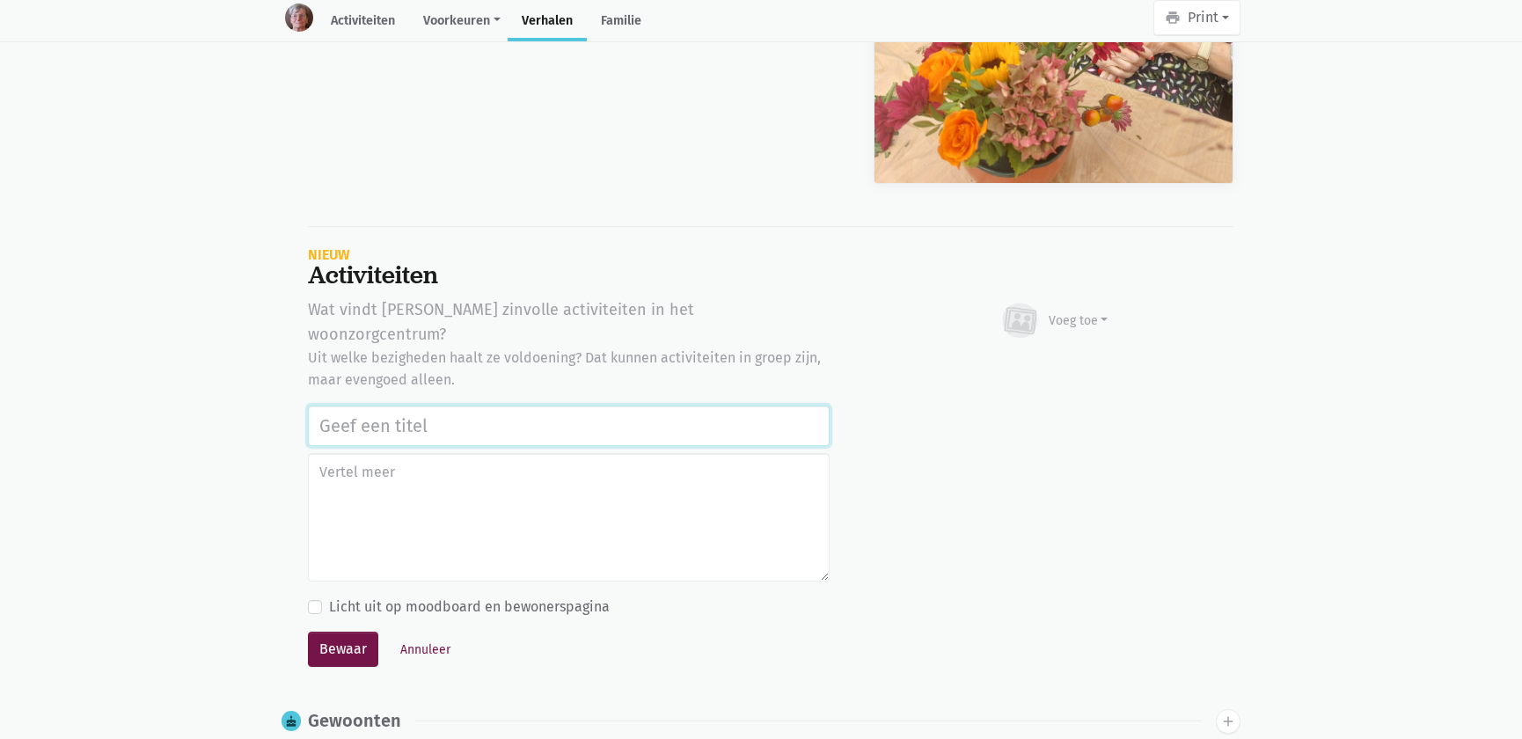
click at [476, 406] on input "text" at bounding box center [569, 426] width 522 height 40
paste input "Vrijwilligers Time 4 Society Firma CBRE: bloemstuk maken, naar de markt Asse ga…"
type input "Vrijwilligers Time 4 Society Firma CBRE: bloemstuk maken, naar de markt Asse ga…"
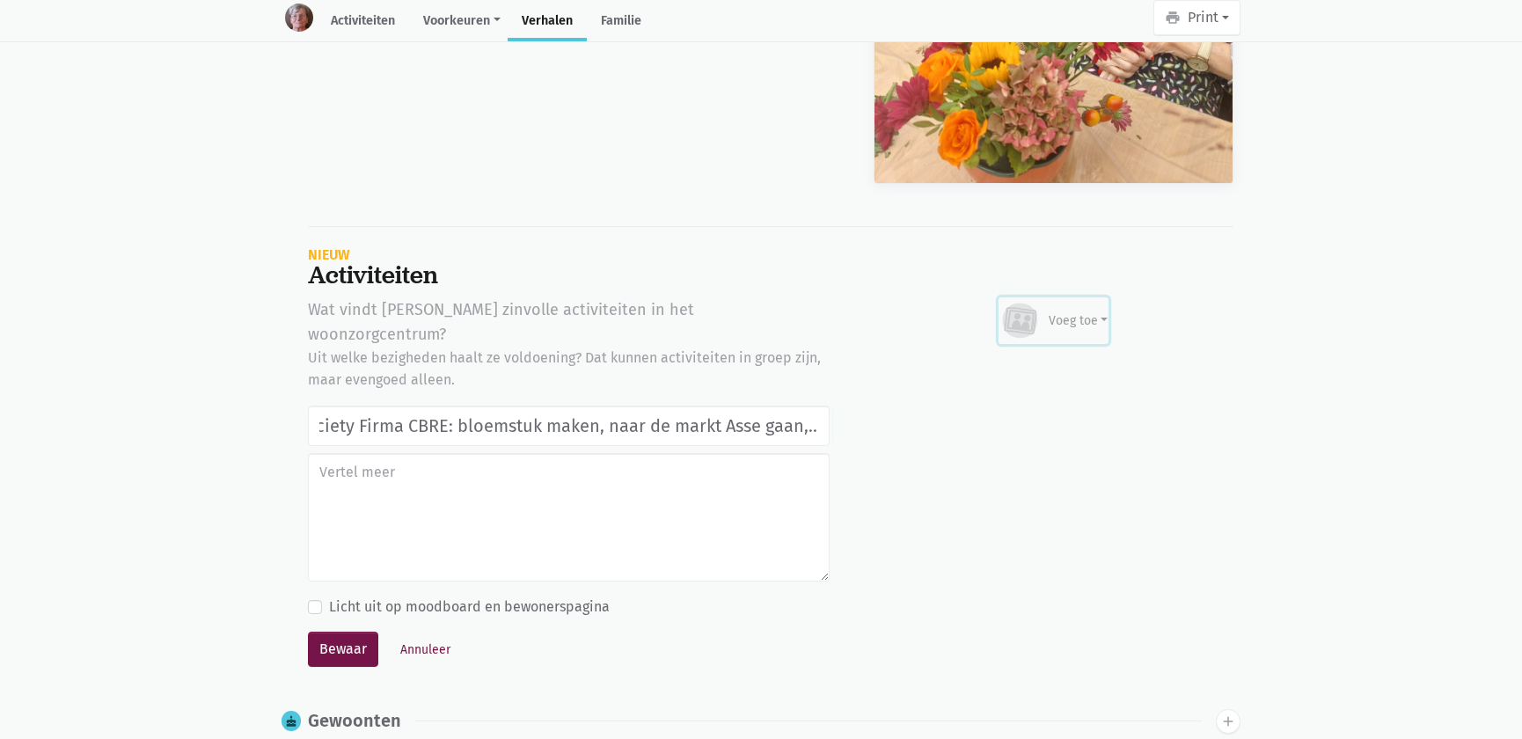
click at [1084, 319] on div "Voeg toe" at bounding box center [1054, 321] width 109 height 39
click at [1065, 357] on link "Afbeelding" at bounding box center [1044, 372] width 128 height 30
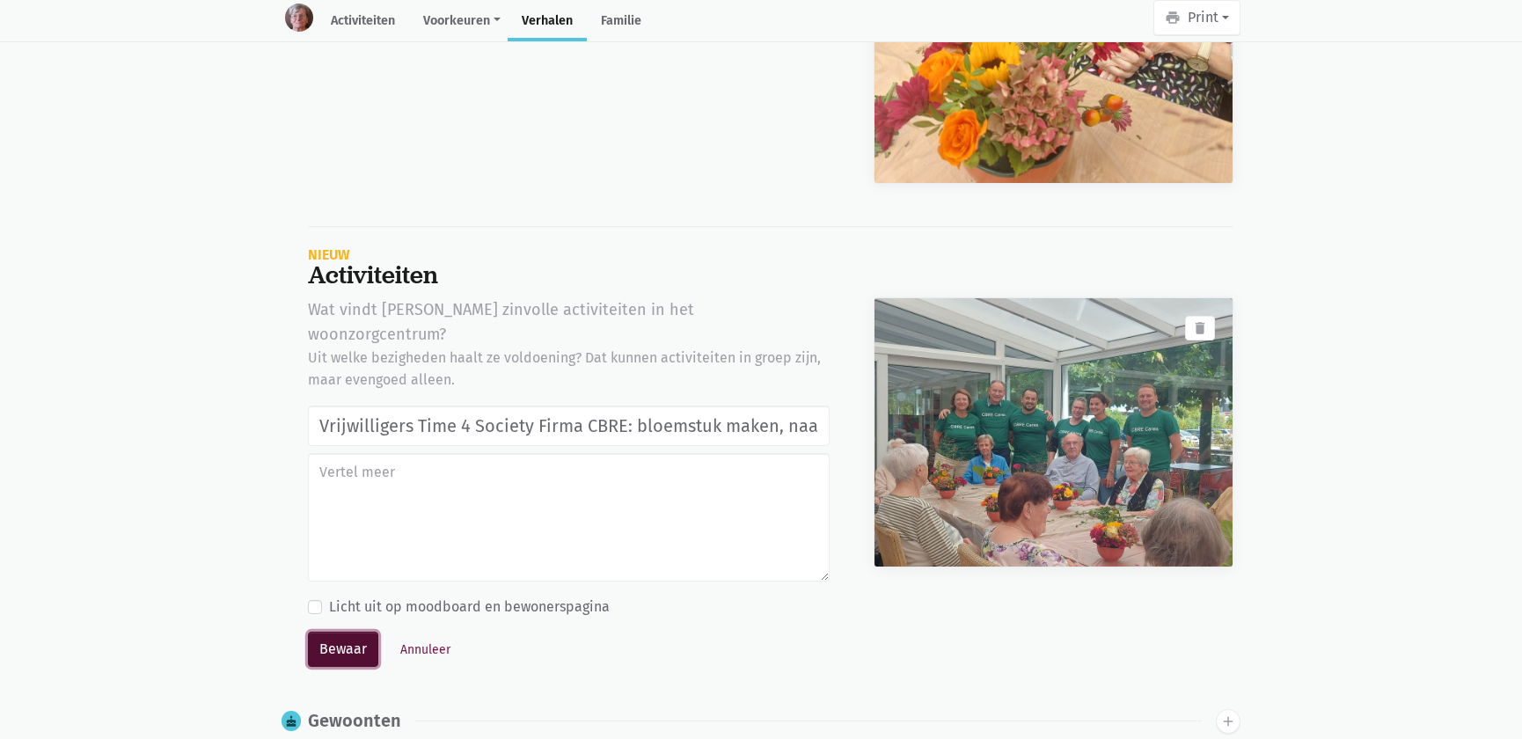
click at [331, 632] on button "Bewaar" at bounding box center [343, 649] width 70 height 35
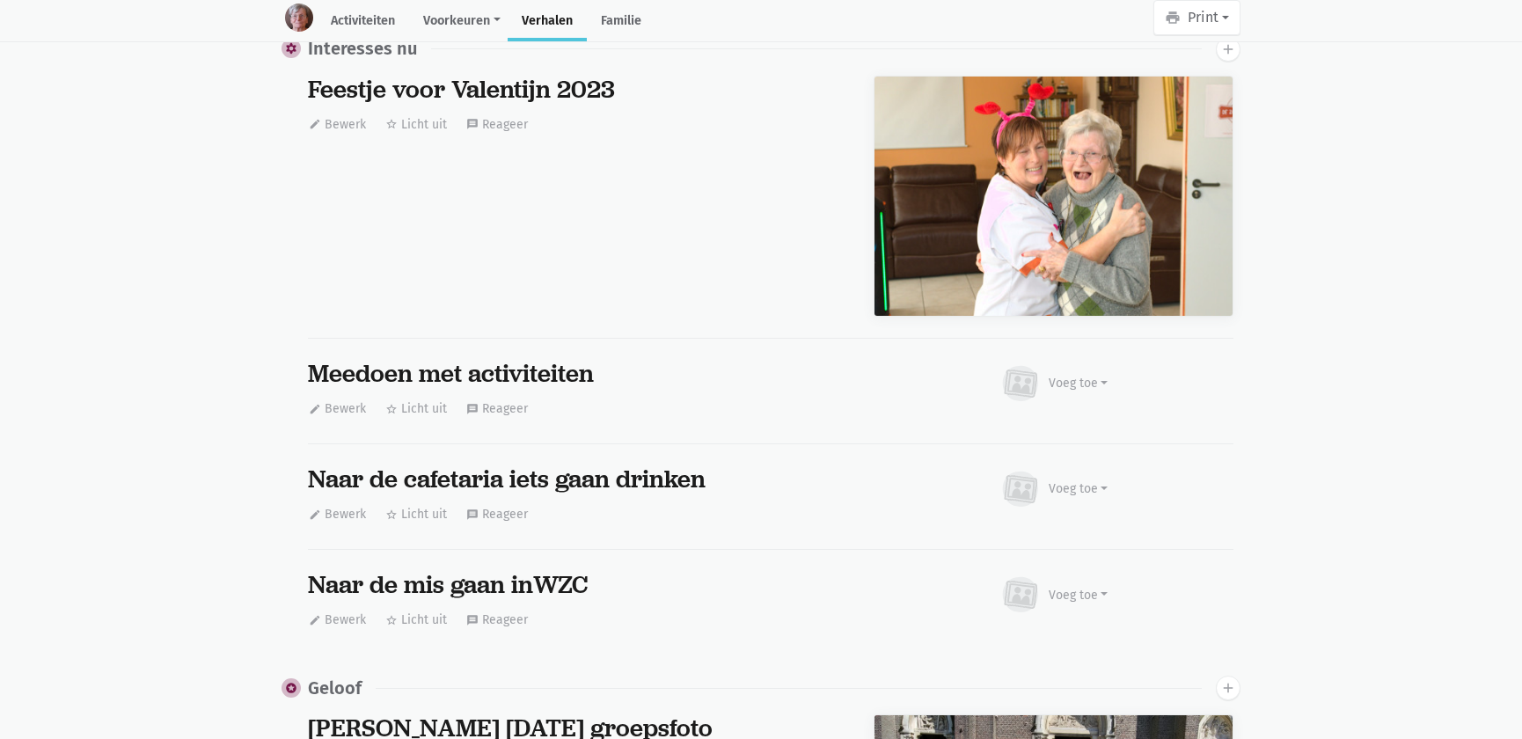
scroll to position [18554, 0]
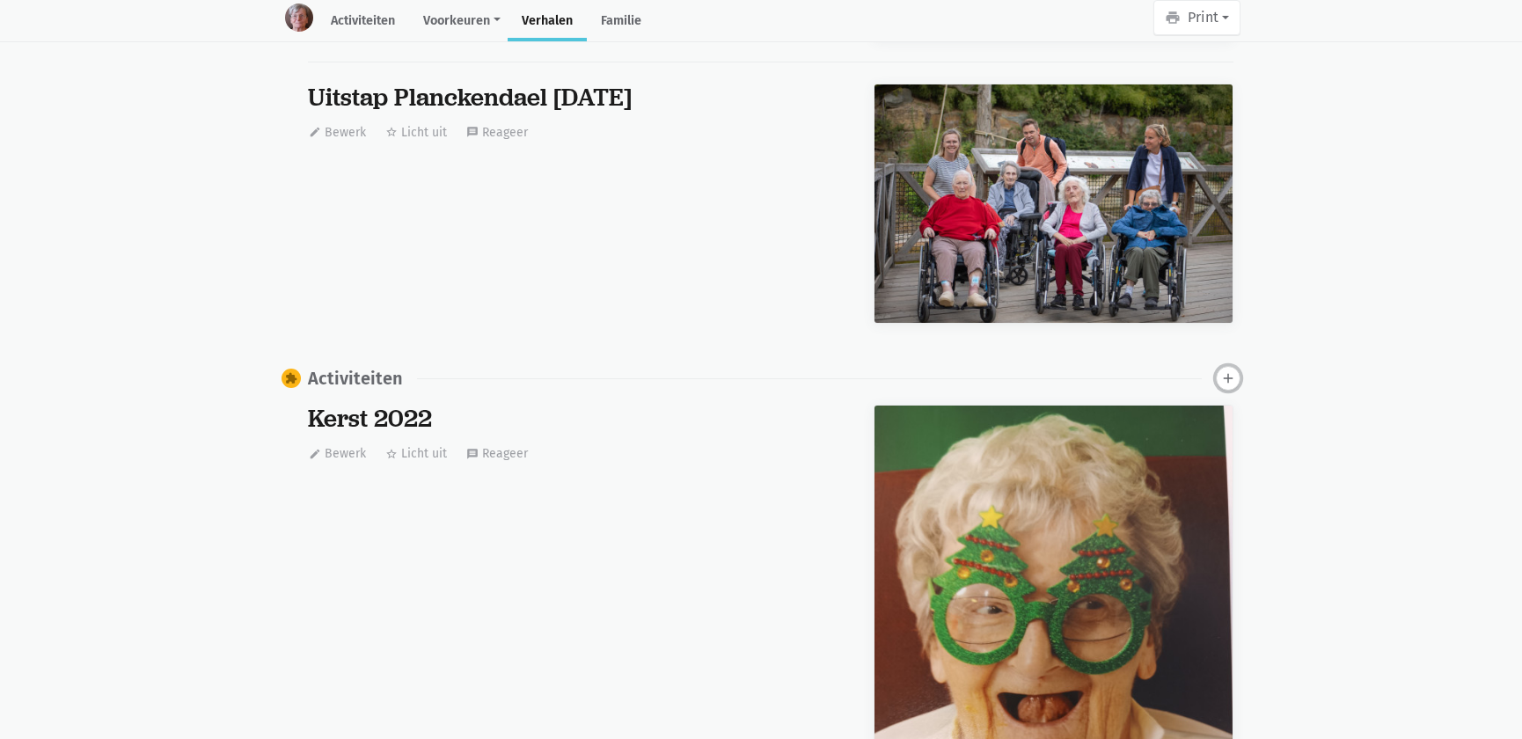
click at [1227, 370] on icon "add" at bounding box center [1228, 378] width 16 height 16
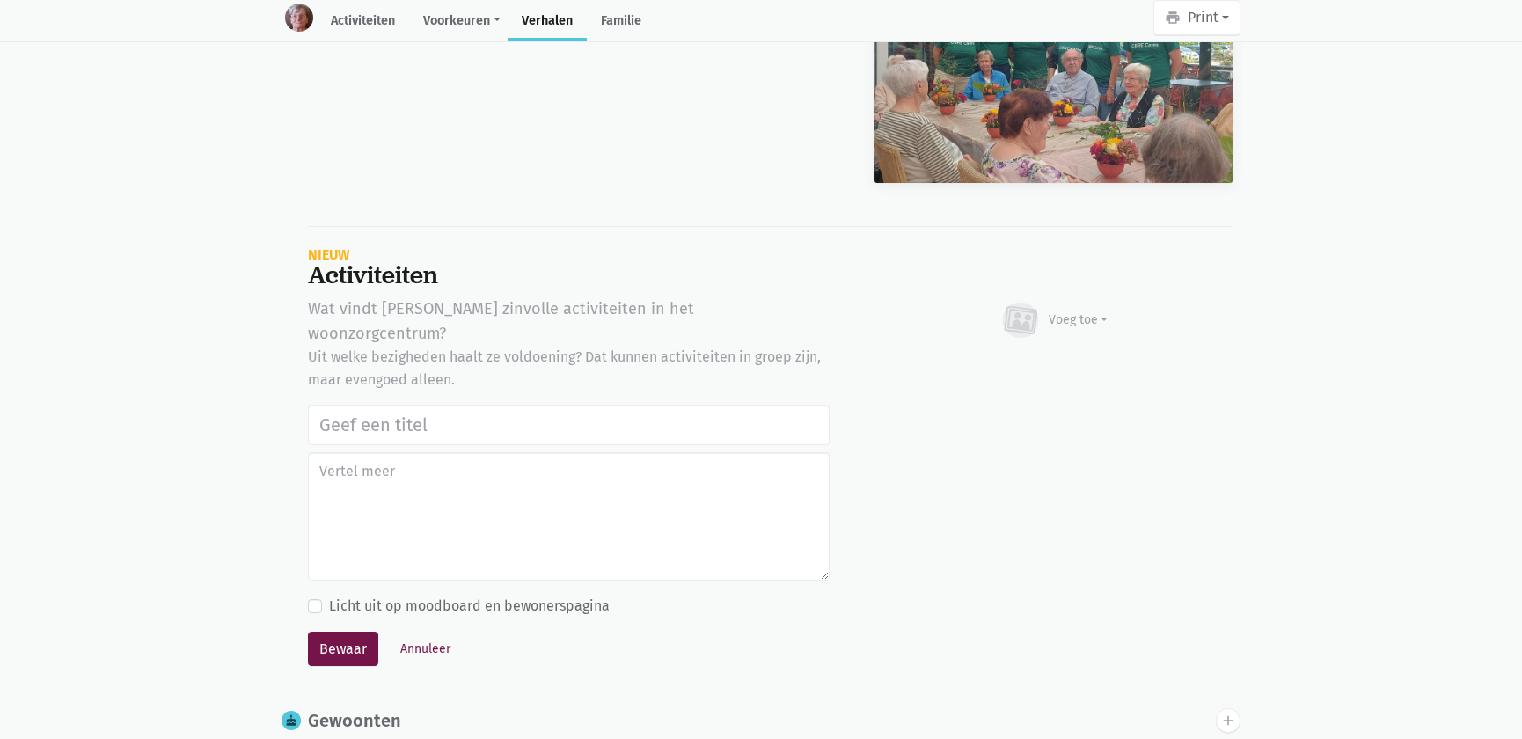
click at [343, 405] on input "text" at bounding box center [569, 425] width 522 height 40
type input "Vrijwilligers Time 4 Society Firma CBRE: bloemstuk maken, naar de markt Asse ga…"
click at [1066, 311] on div "Voeg toe" at bounding box center [1079, 320] width 60 height 18
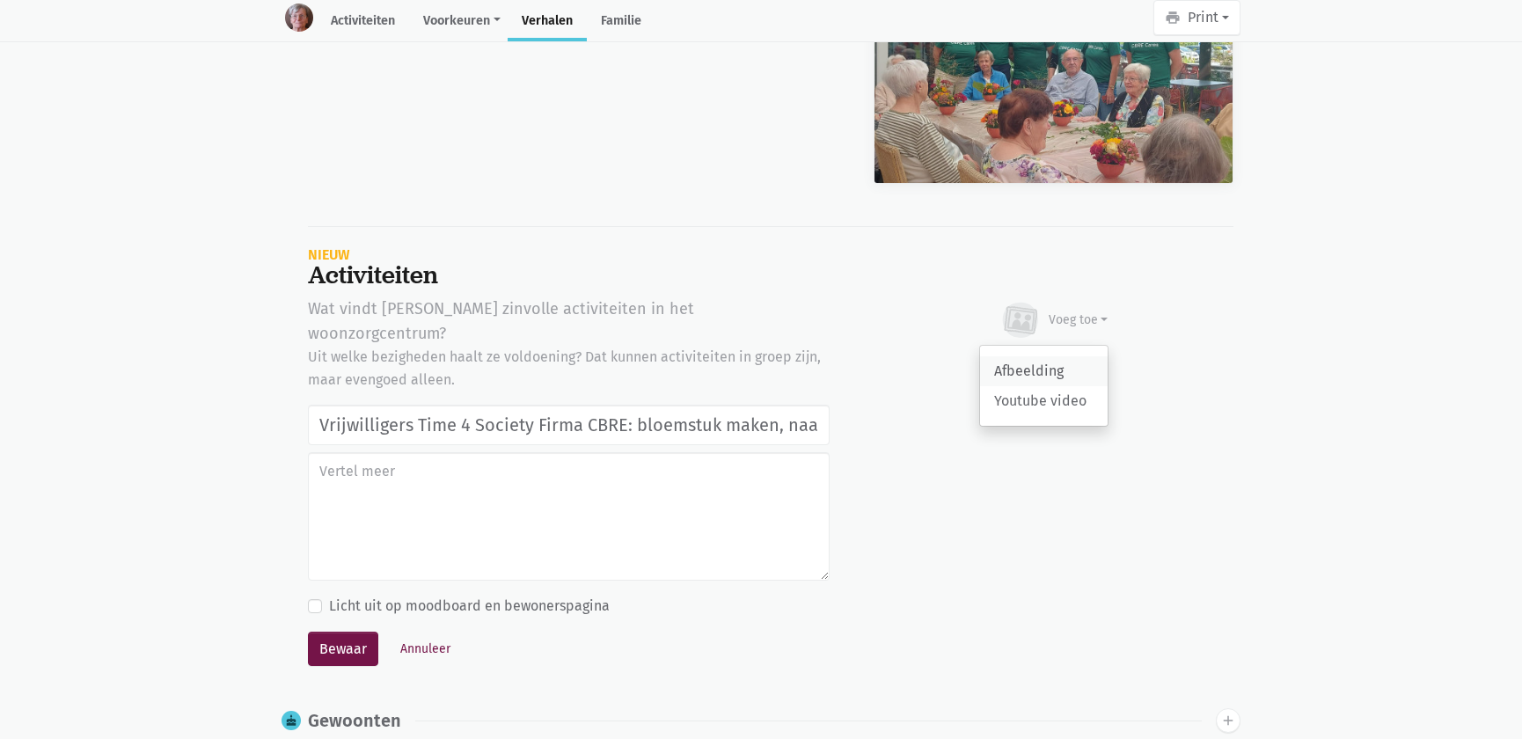
click at [1016, 356] on link "Afbeelding" at bounding box center [1044, 371] width 128 height 30
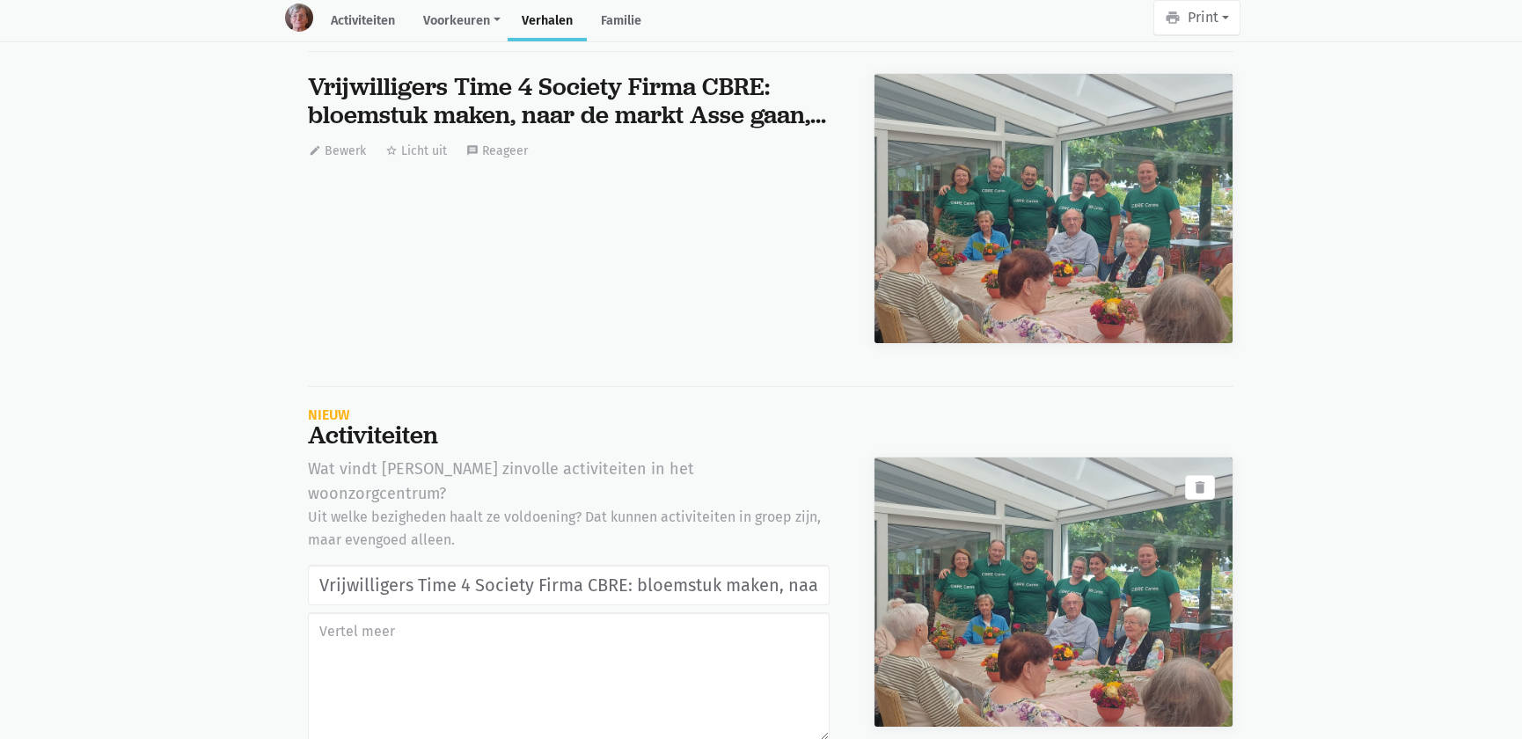
scroll to position [55086, 0]
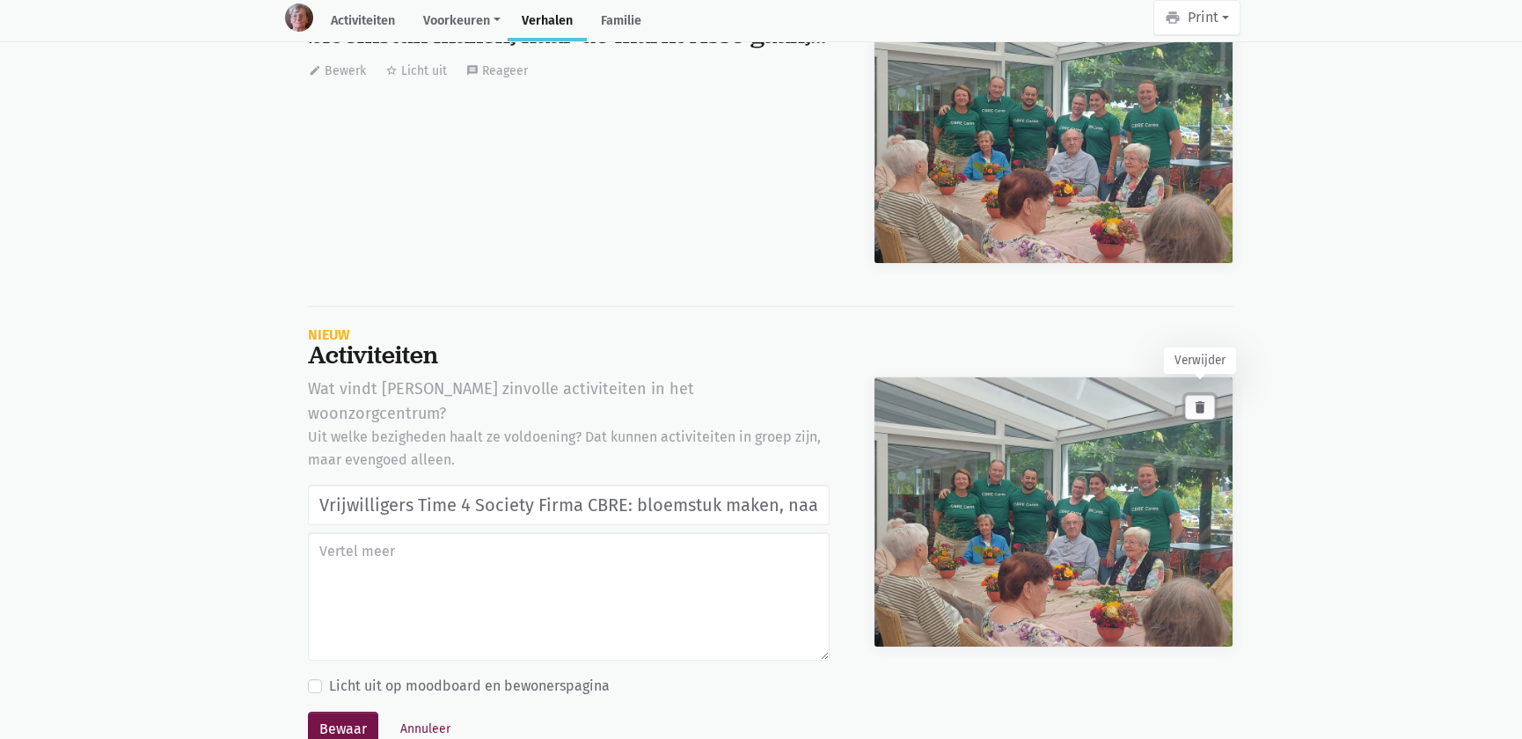
click at [1204, 399] on icon "delete" at bounding box center [1200, 407] width 16 height 16
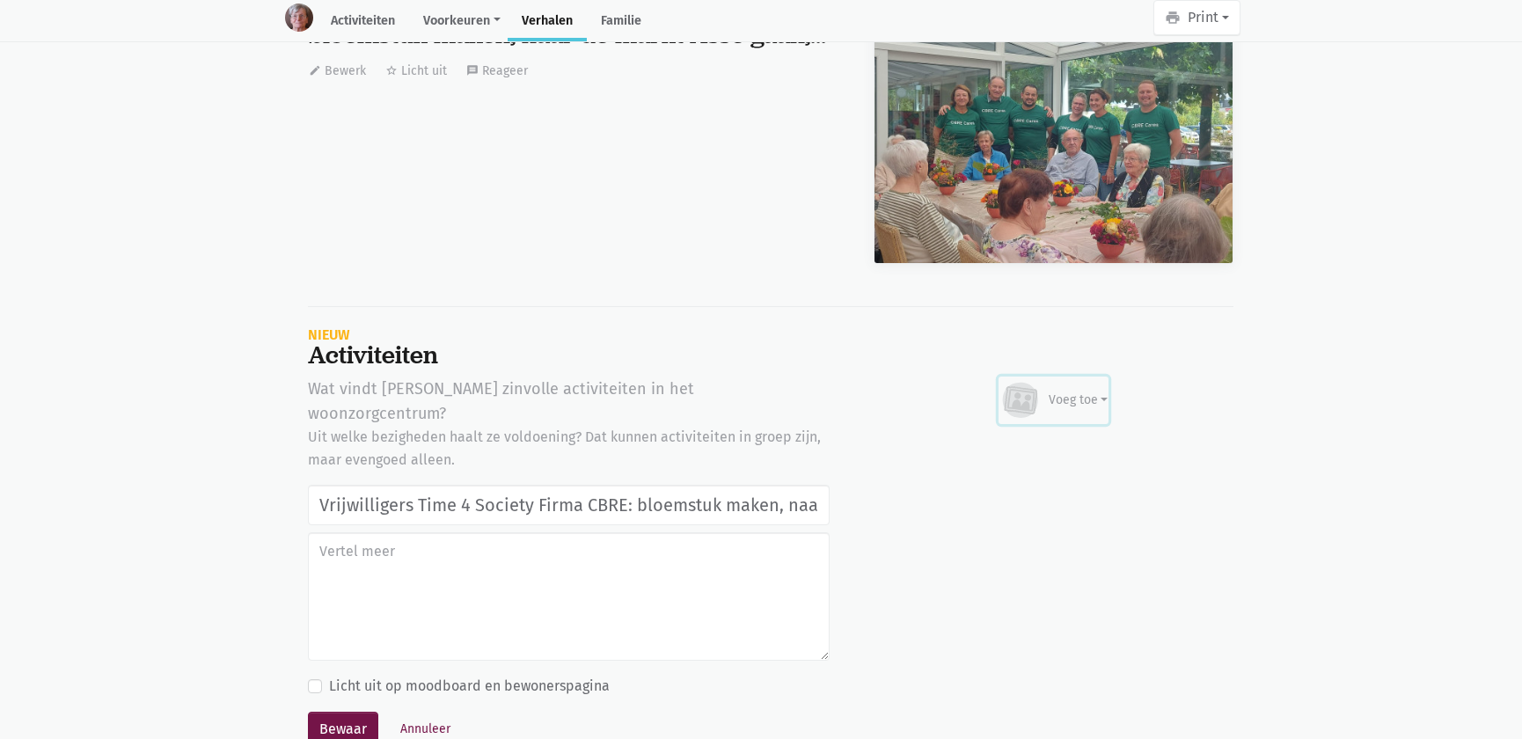
click at [1067, 393] on div "Voeg toe" at bounding box center [1079, 400] width 60 height 18
click at [1047, 436] on link "Afbeelding" at bounding box center [1044, 451] width 128 height 30
click at [405, 715] on button "Annuleer" at bounding box center [425, 728] width 66 height 27
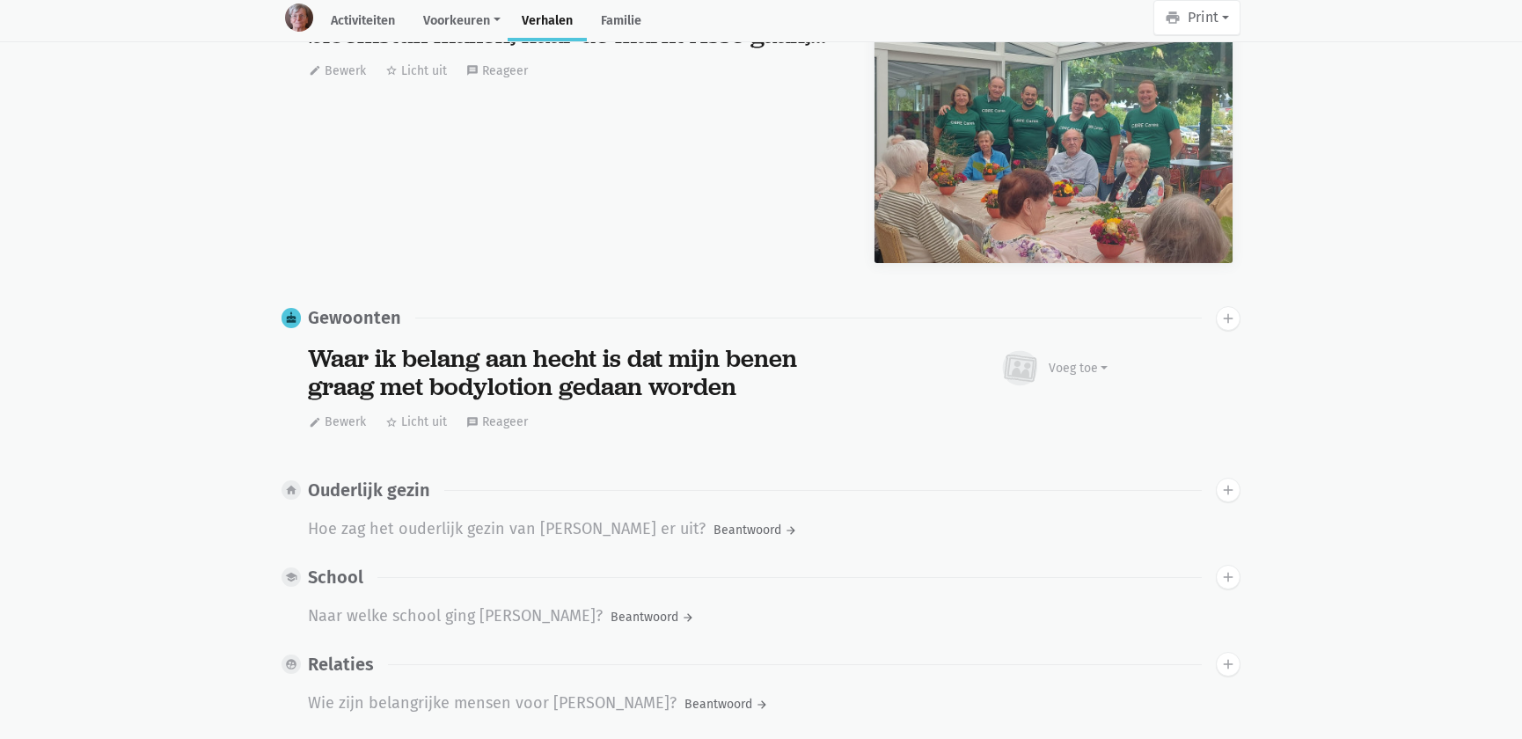
scroll to position [0, 0]
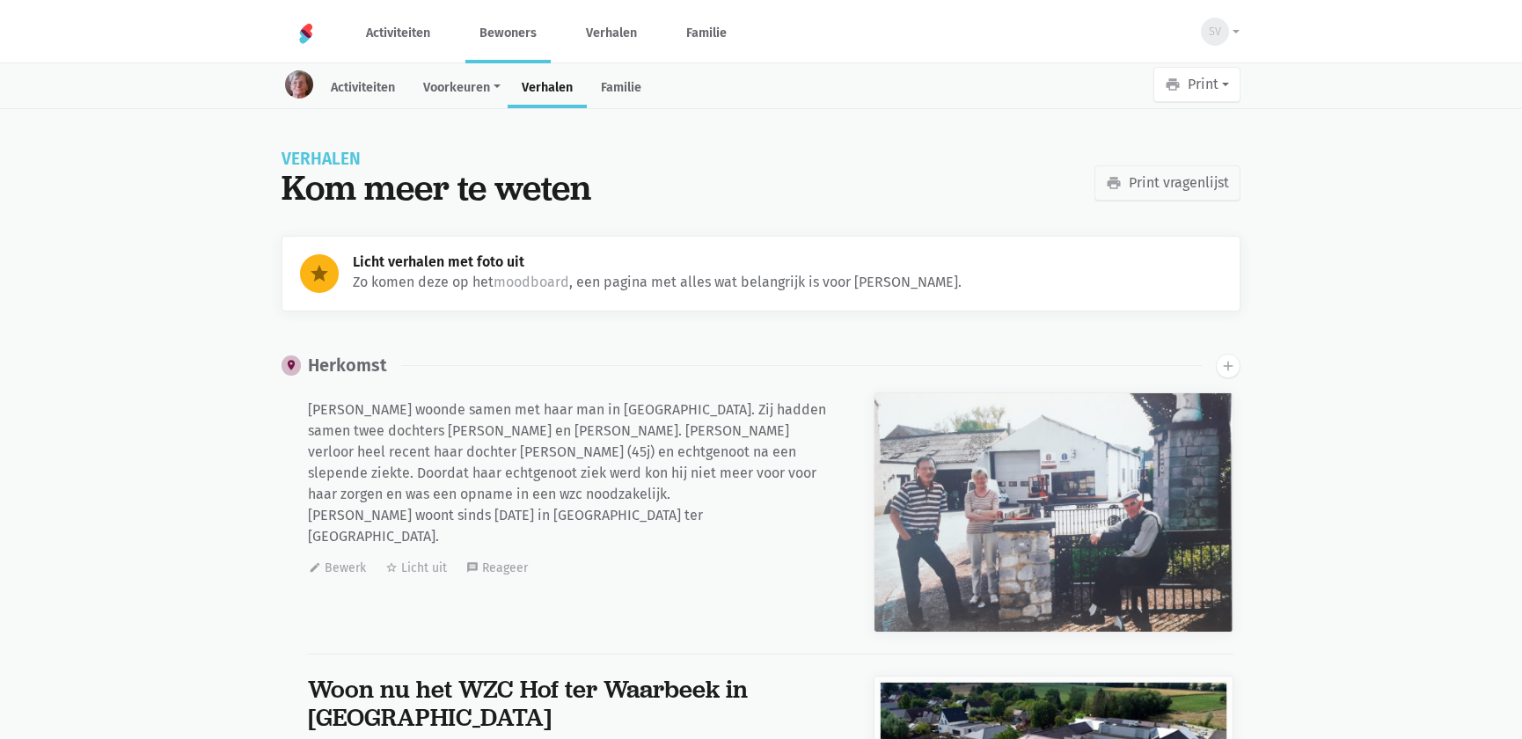
click at [506, 37] on link "Bewoners" at bounding box center [507, 33] width 85 height 59
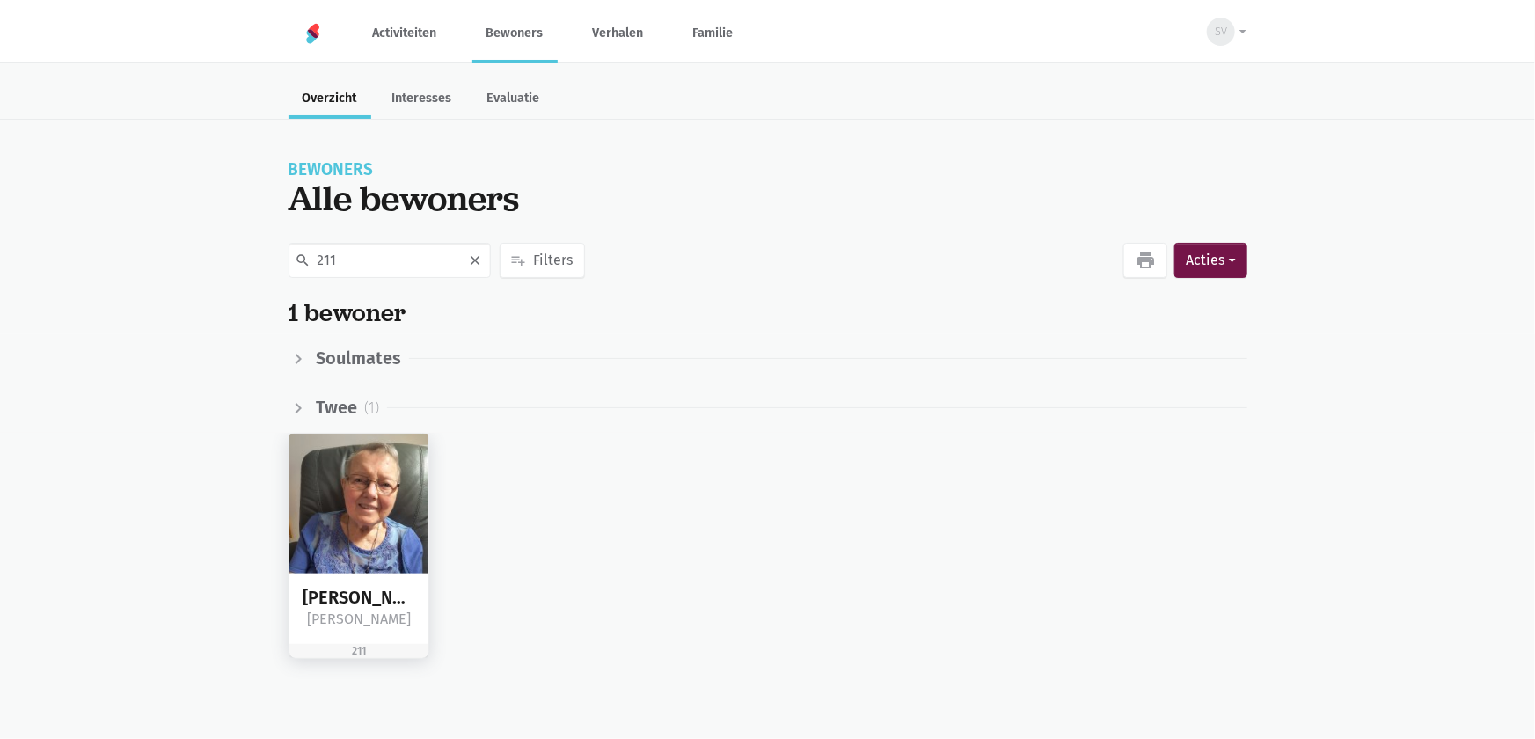
type input "211"
click at [384, 529] on img at bounding box center [359, 504] width 140 height 140
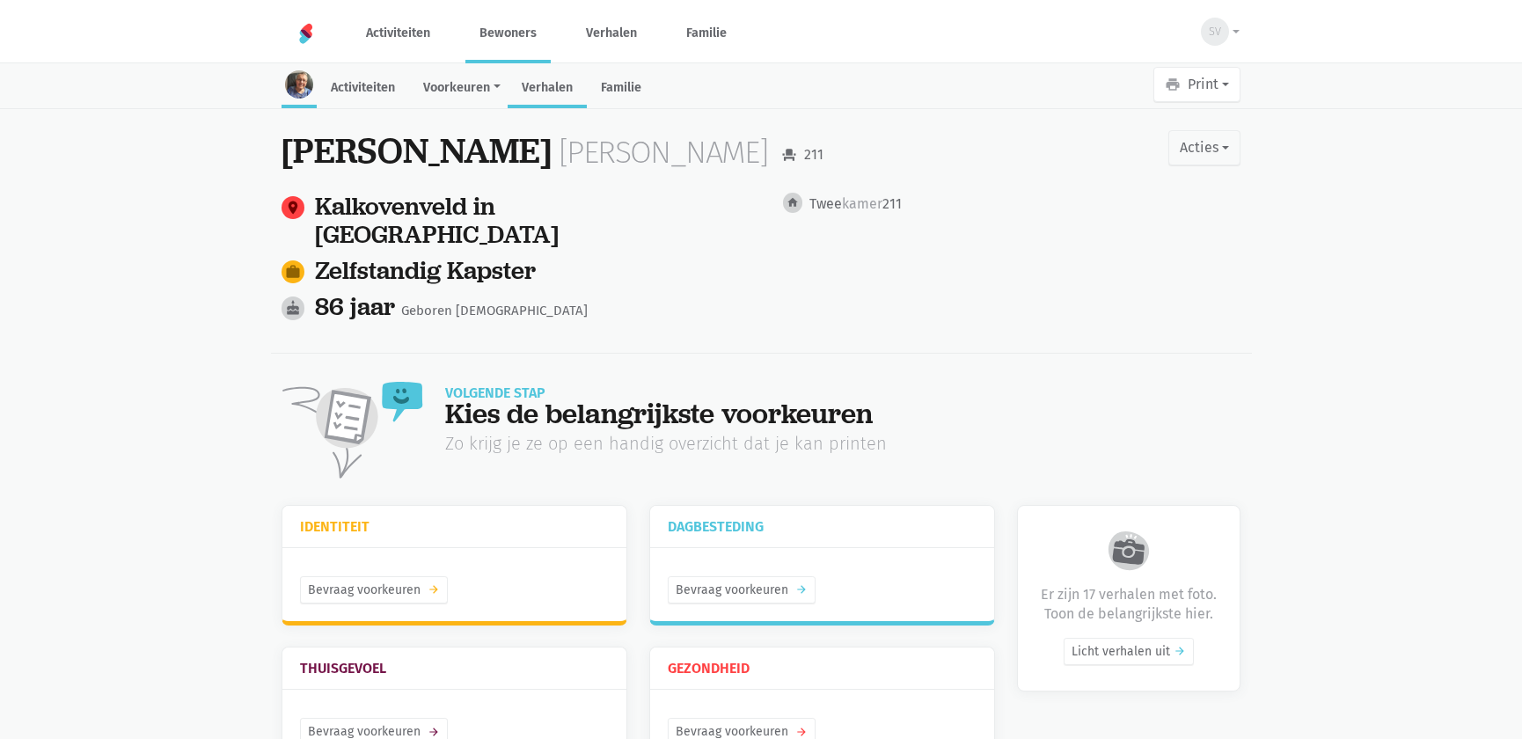
click at [540, 82] on link "Verhalen" at bounding box center [547, 89] width 79 height 38
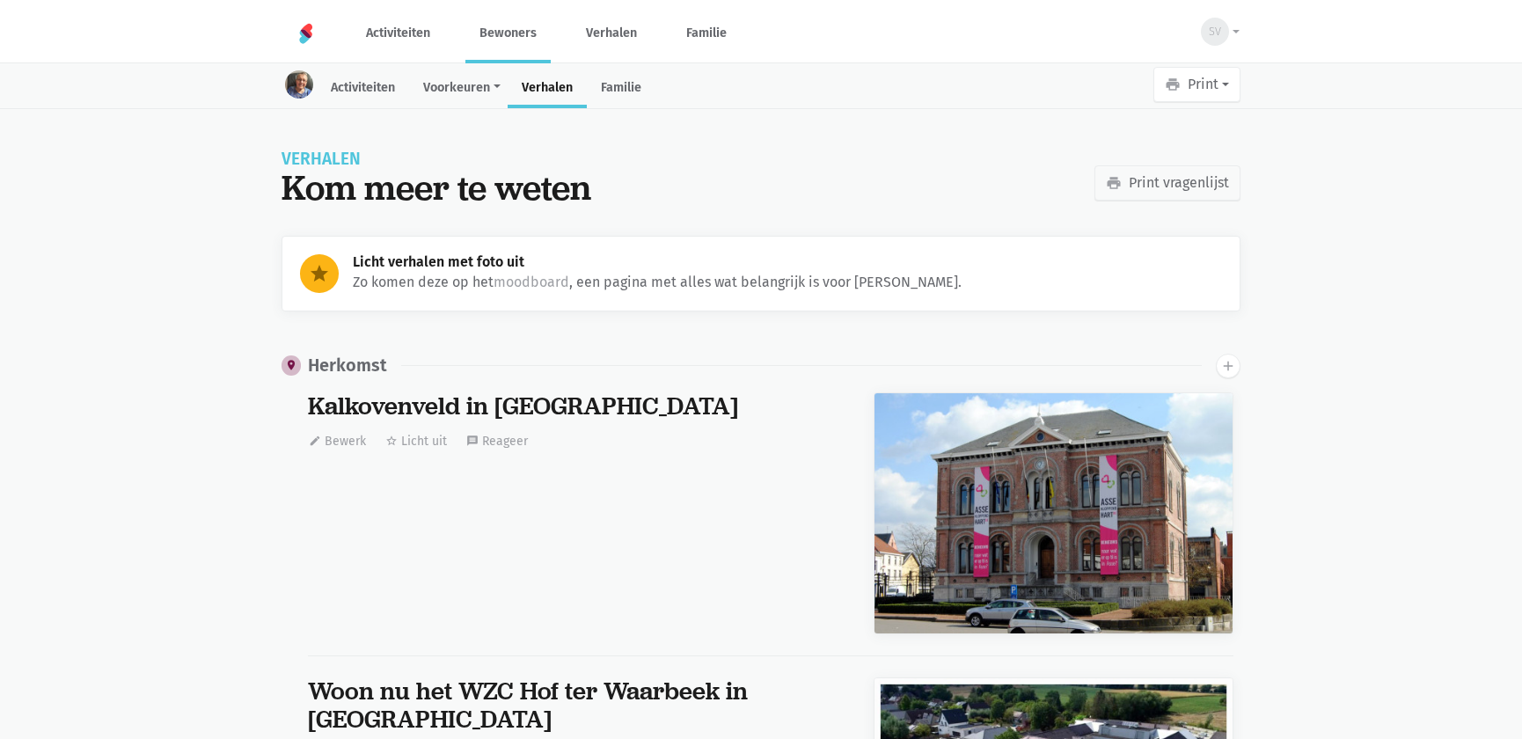
click at [546, 87] on link "Verhalen" at bounding box center [547, 89] width 79 height 38
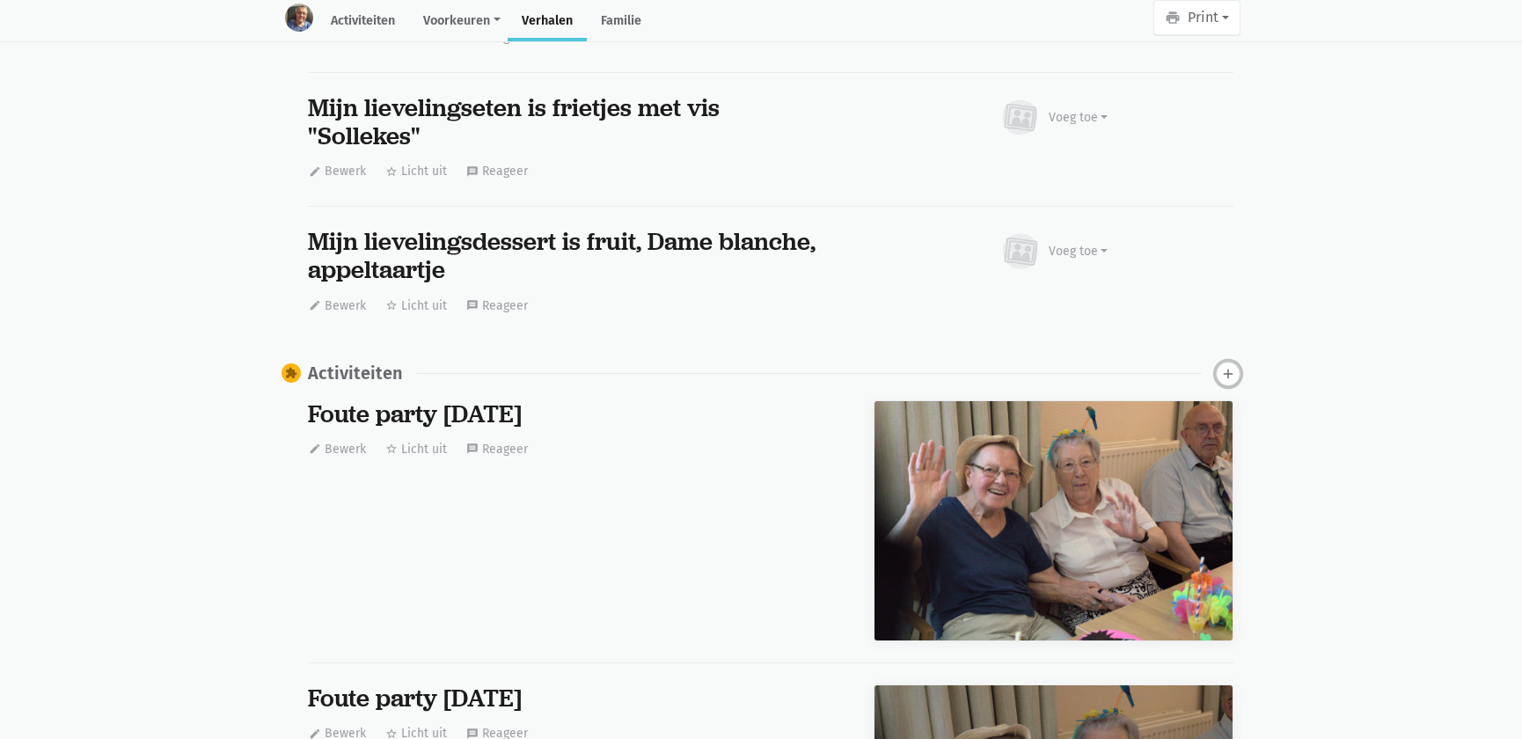
click at [1225, 377] on icon "add" at bounding box center [1228, 374] width 16 height 16
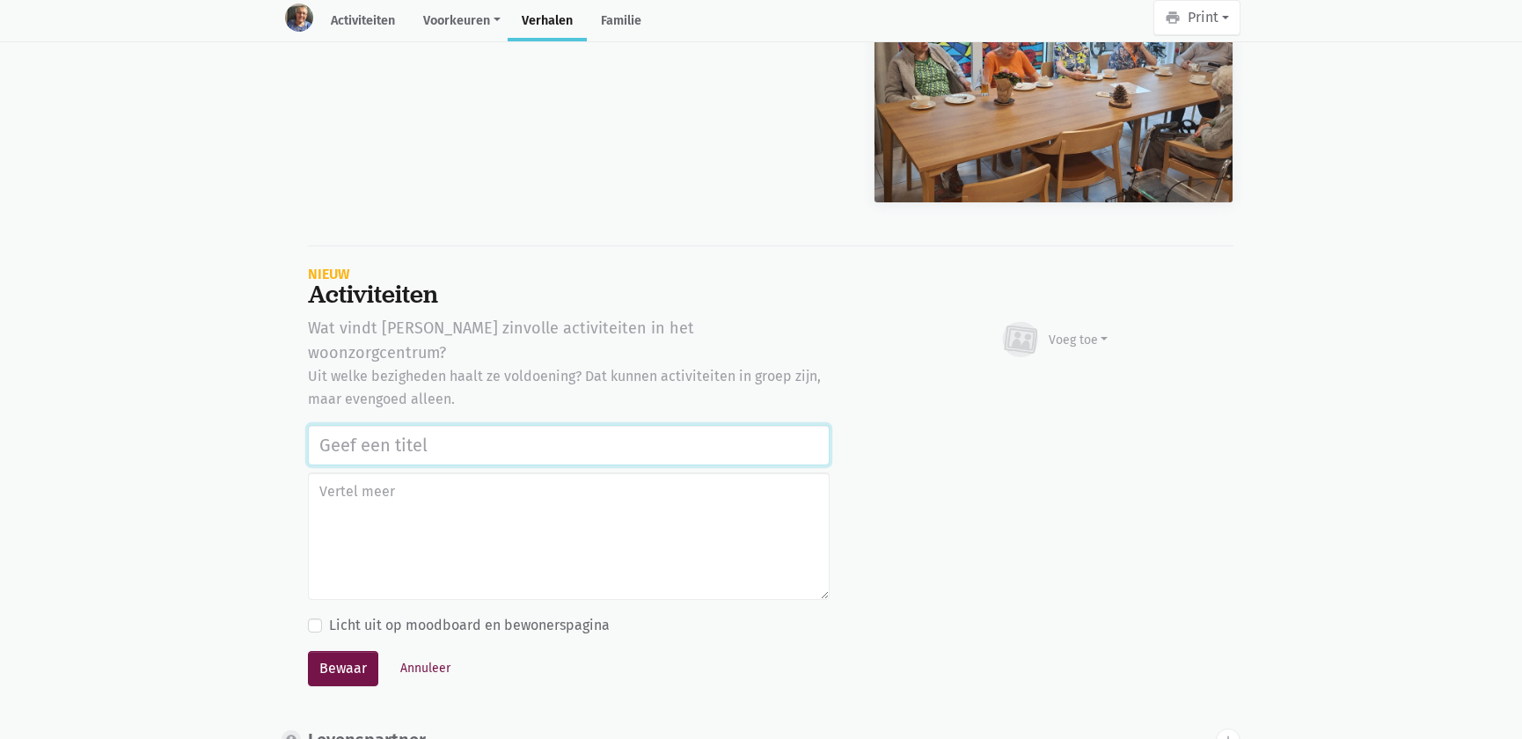
click at [529, 425] on input "text" at bounding box center [569, 445] width 522 height 40
paste input "Vrijwilligers Time 4 Society Firma CBRE: bloemstuk maken, naar de markt Asse ga…"
type input "Vrijwilligers Time 4 Society Firma CBRE: bloemstuk maken, naar de markt Asse ga…"
click at [1042, 320] on div "Voeg toe" at bounding box center [1054, 339] width 109 height 39
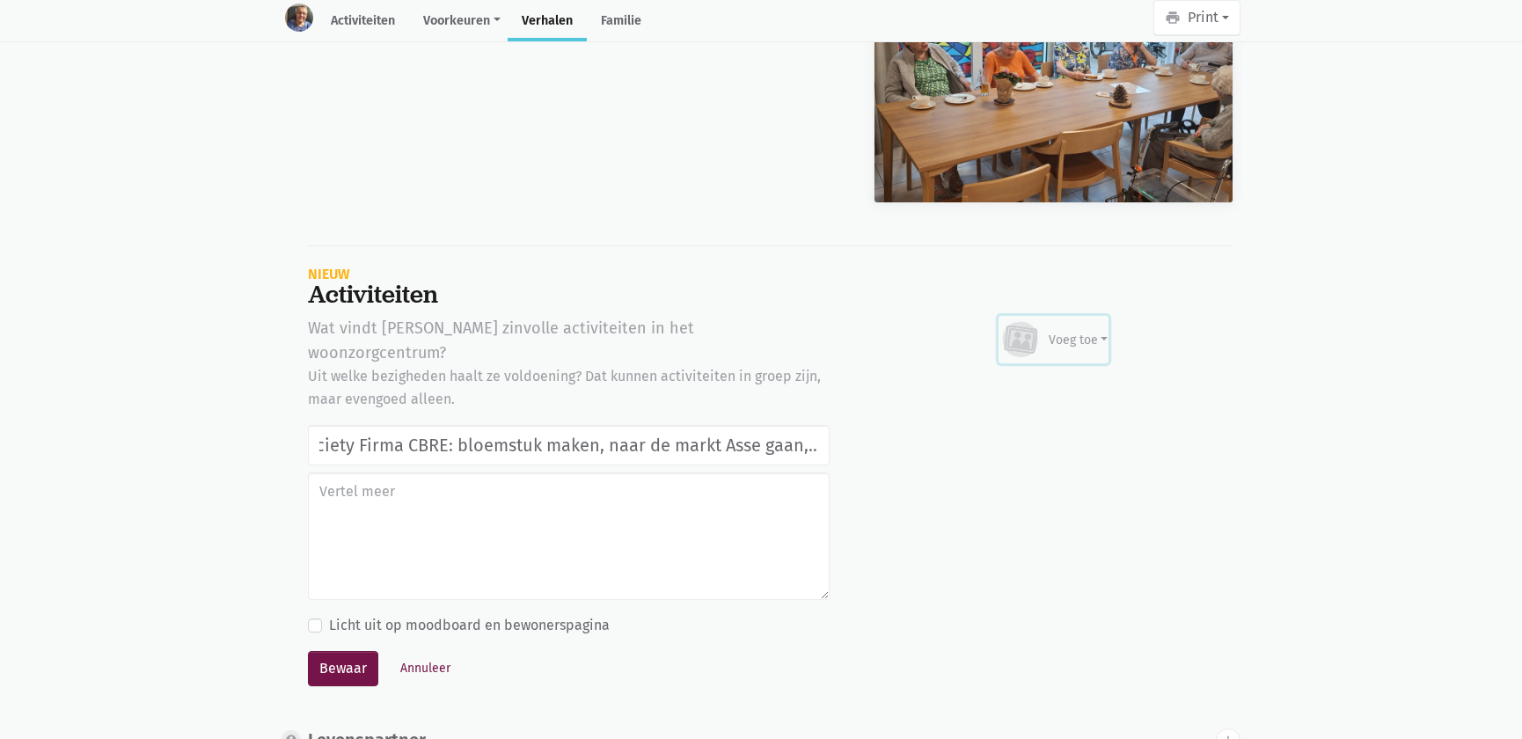
scroll to position [0, 0]
click at [1012, 406] on link "Youtube video" at bounding box center [1044, 421] width 128 height 30
click at [1061, 331] on div "Voeg toe" at bounding box center [1079, 340] width 60 height 18
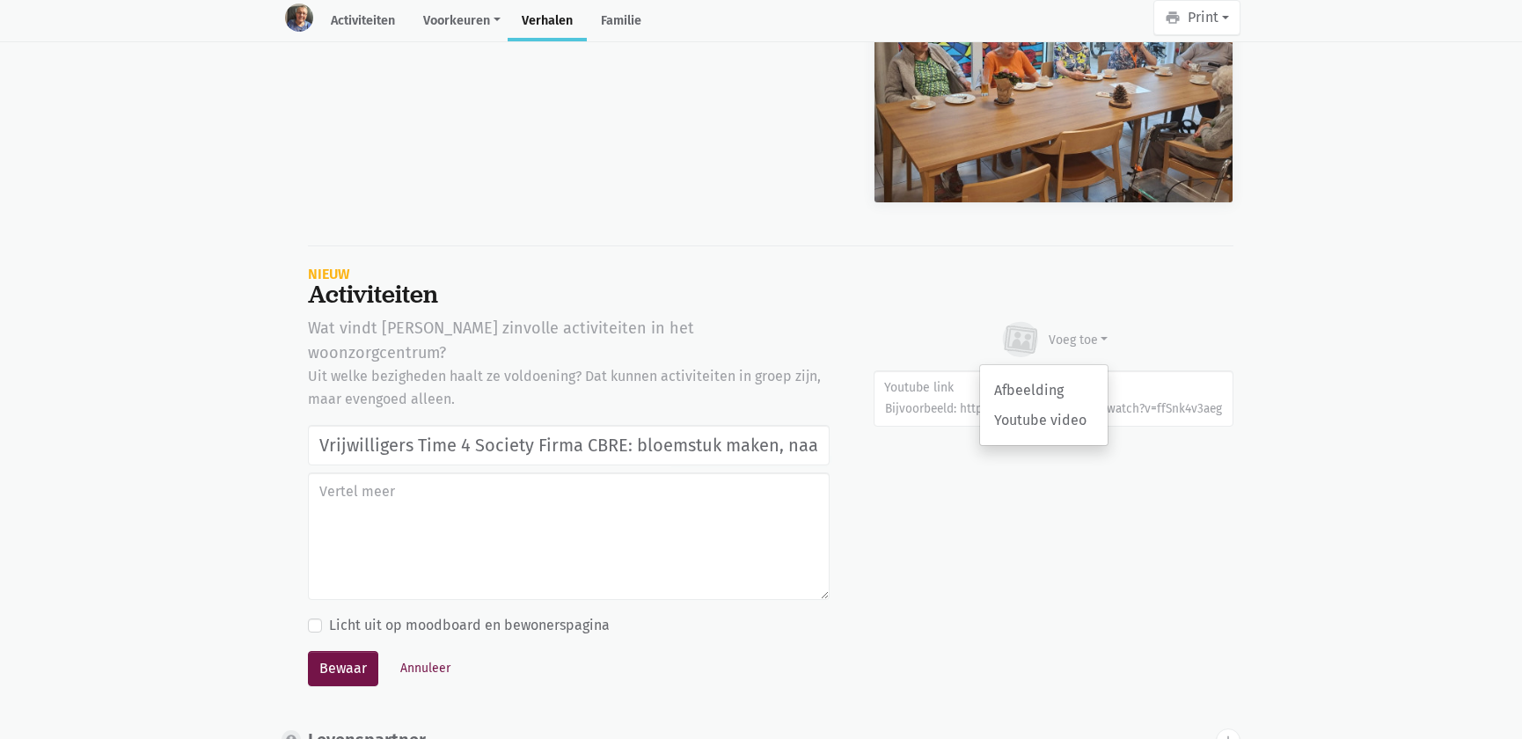
click at [1047, 364] on div "Afbeelding Youtube video" at bounding box center [1043, 405] width 129 height 82
click at [1062, 331] on div "Voeg toe" at bounding box center [1079, 340] width 60 height 18
click at [1039, 376] on link "Afbeelding" at bounding box center [1044, 391] width 128 height 30
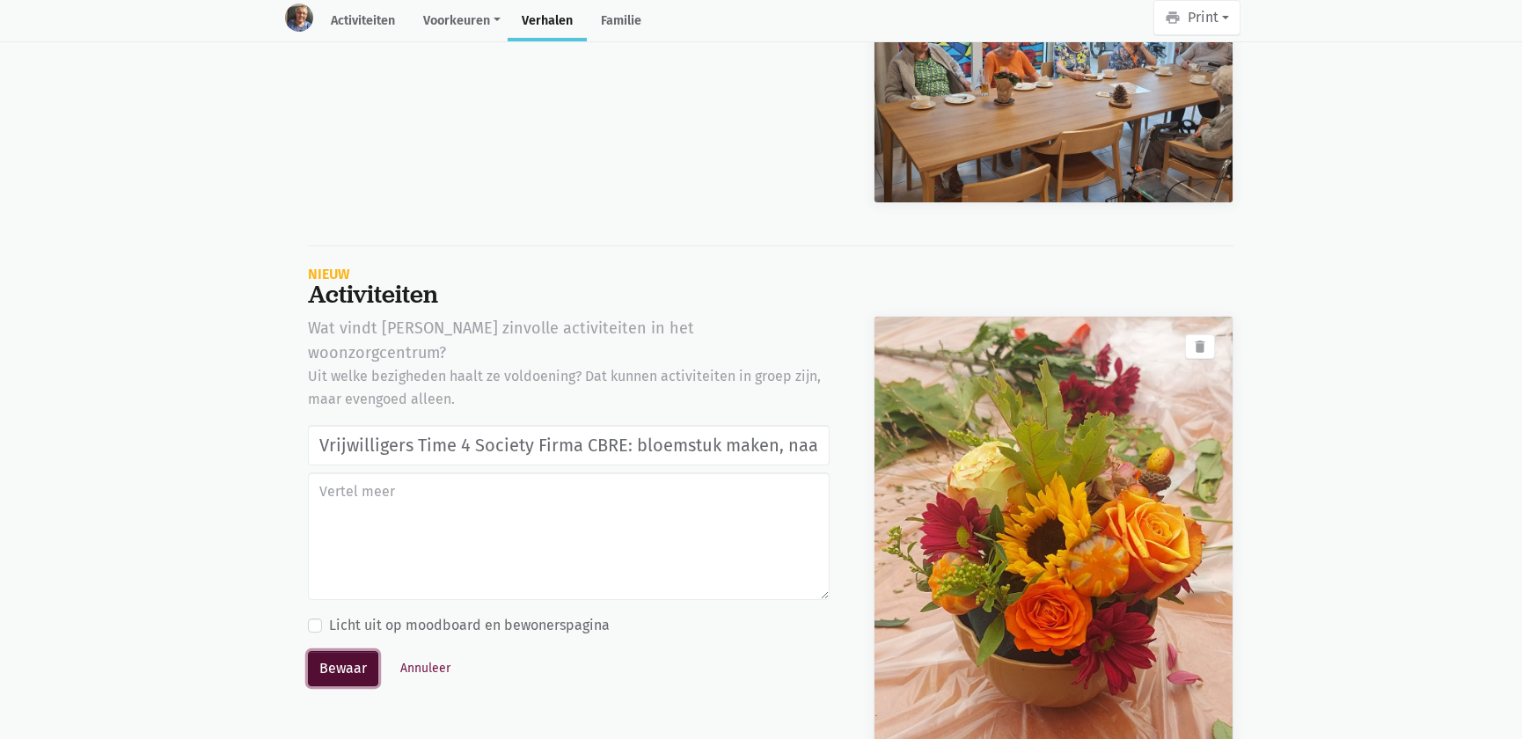
click at [342, 651] on button "Bewaar" at bounding box center [343, 668] width 70 height 35
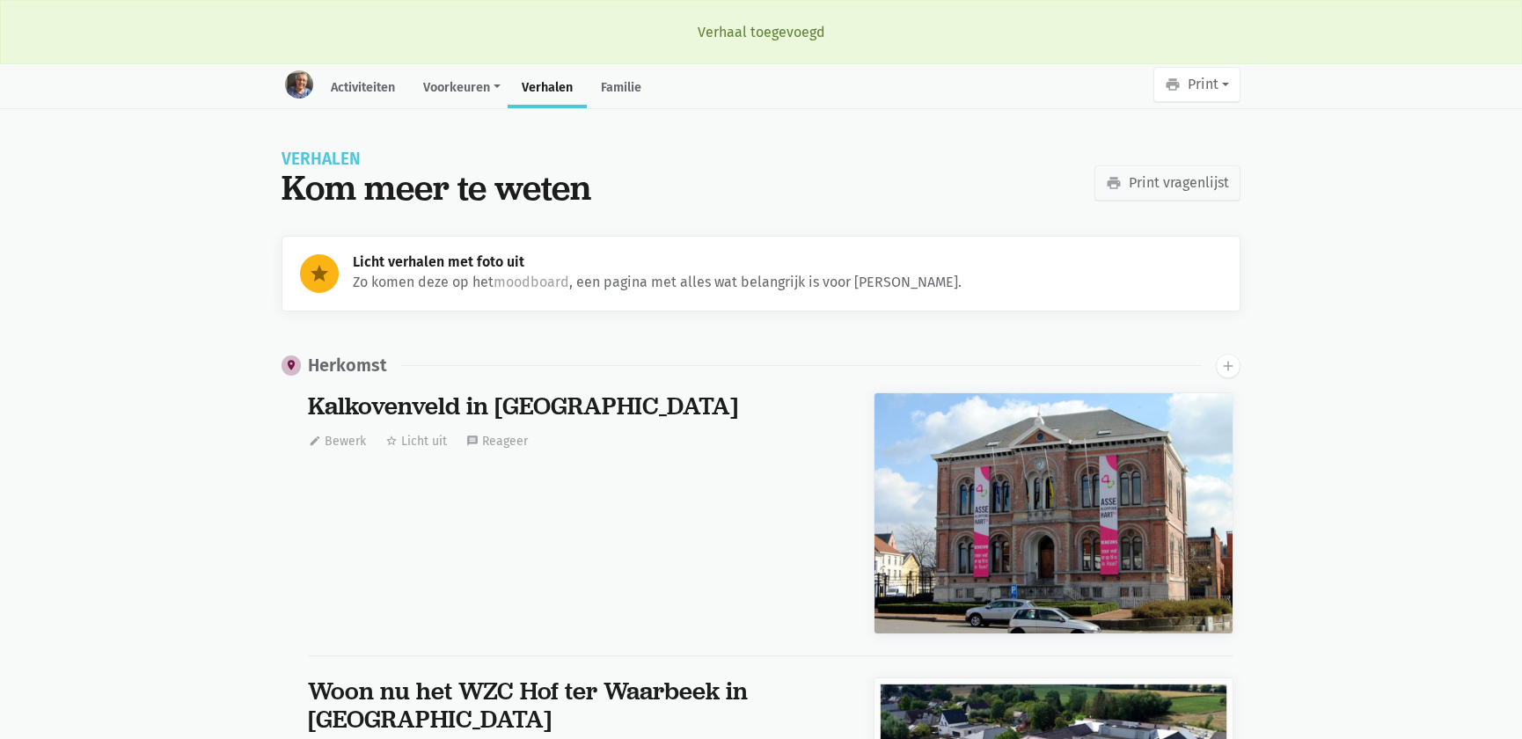
scroll to position [1757, 0]
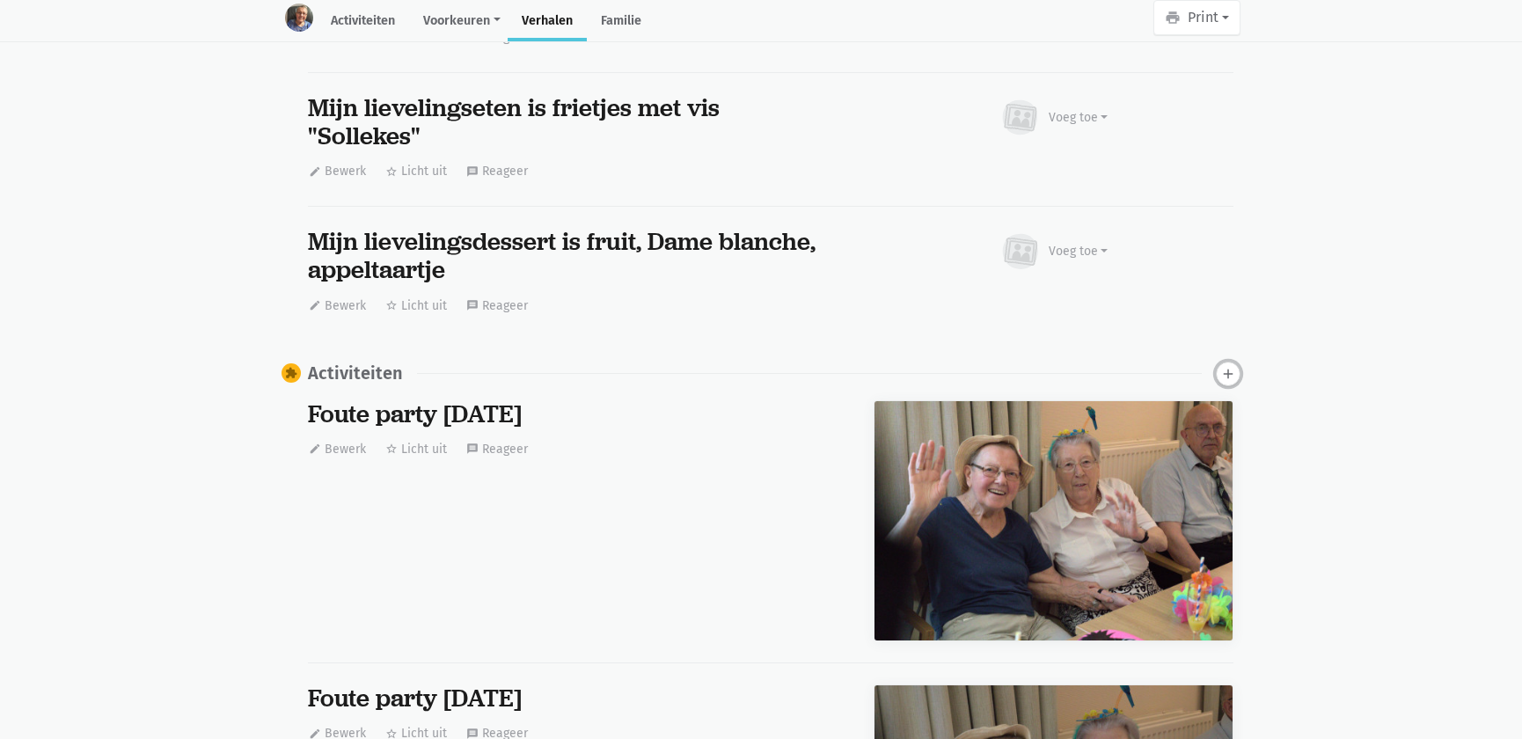
click at [1222, 370] on icon "add" at bounding box center [1228, 374] width 16 height 16
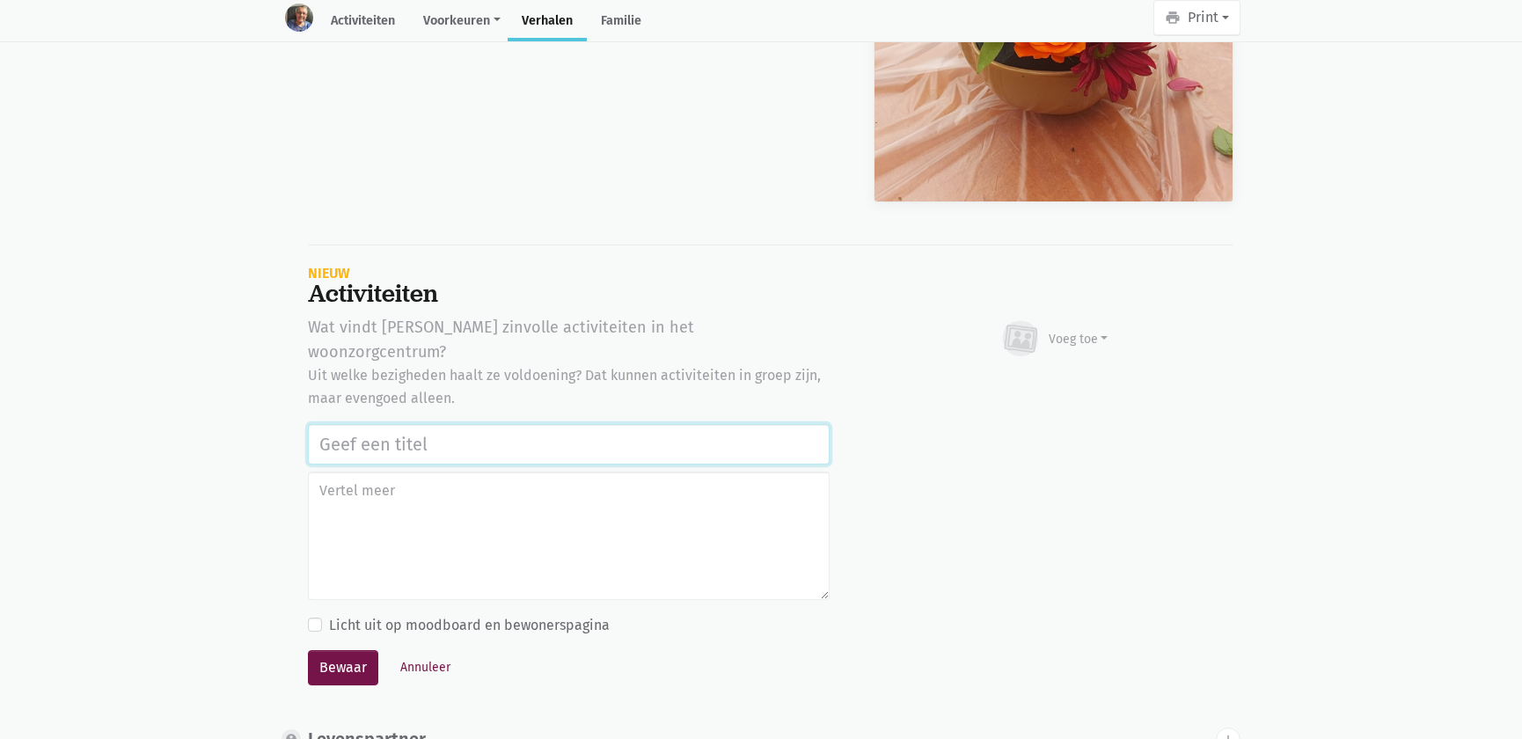
click at [538, 424] on input "text" at bounding box center [569, 444] width 522 height 40
paste input "Vrijwilligers Time 4 Society Firma CBRE: bloemstuk maken, naar de markt Asse ga…"
type input "Vrijwilligers Time 4 Society Firma CBRE: bloemstuk maken, naar de markt Asse ga…"
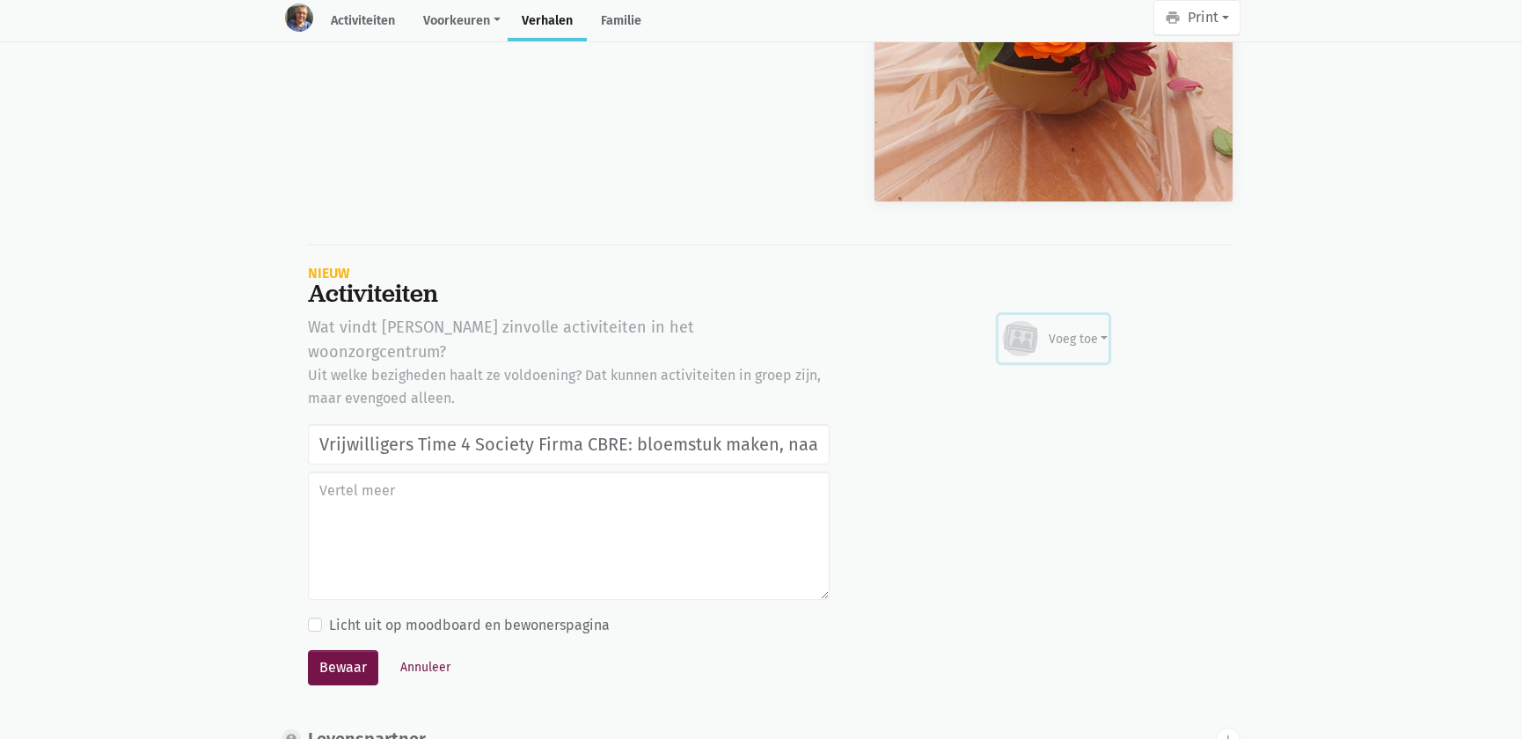
click at [1050, 330] on div "Voeg toe" at bounding box center [1079, 339] width 60 height 18
click at [1036, 375] on link "Afbeelding" at bounding box center [1044, 390] width 128 height 30
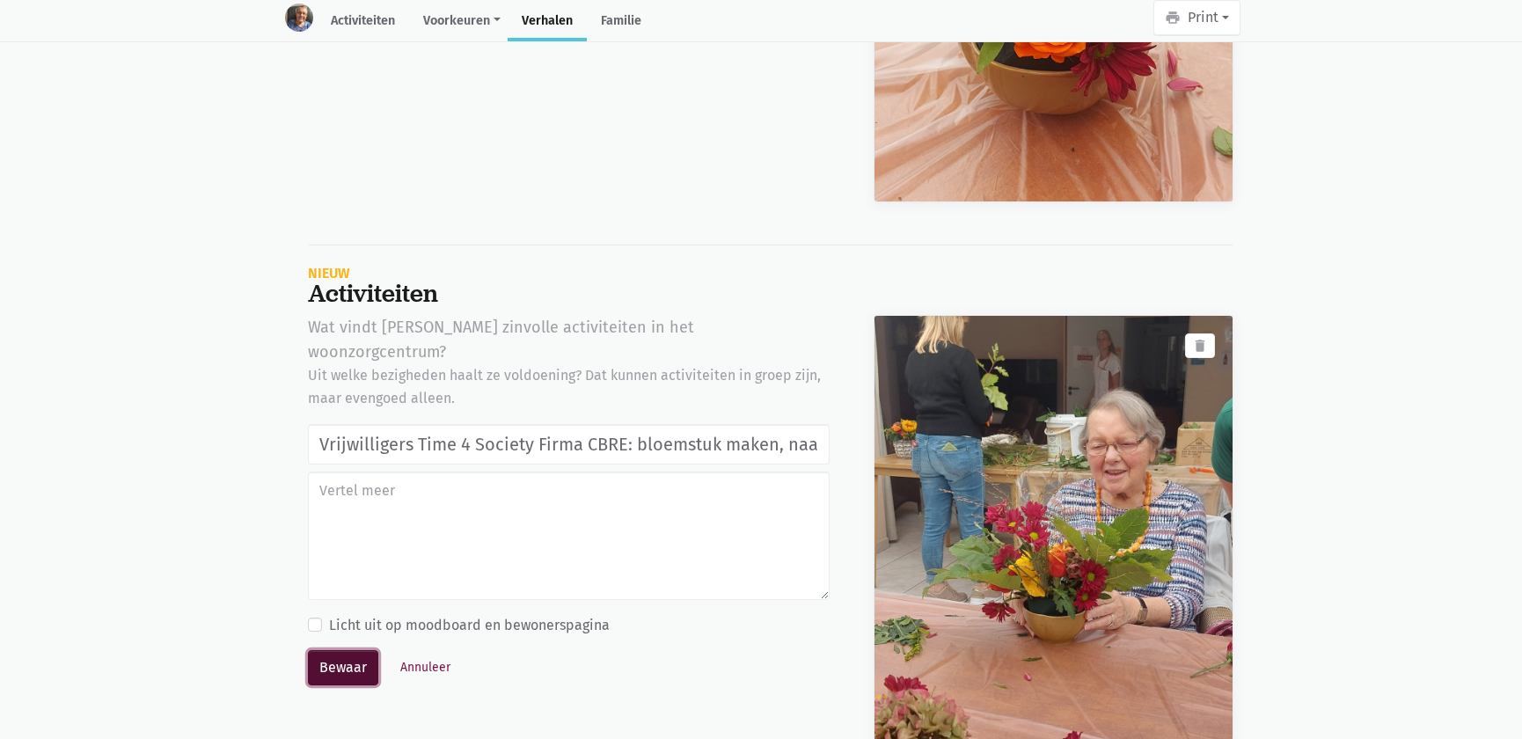
click at [352, 650] on button "Bewaar" at bounding box center [343, 667] width 70 height 35
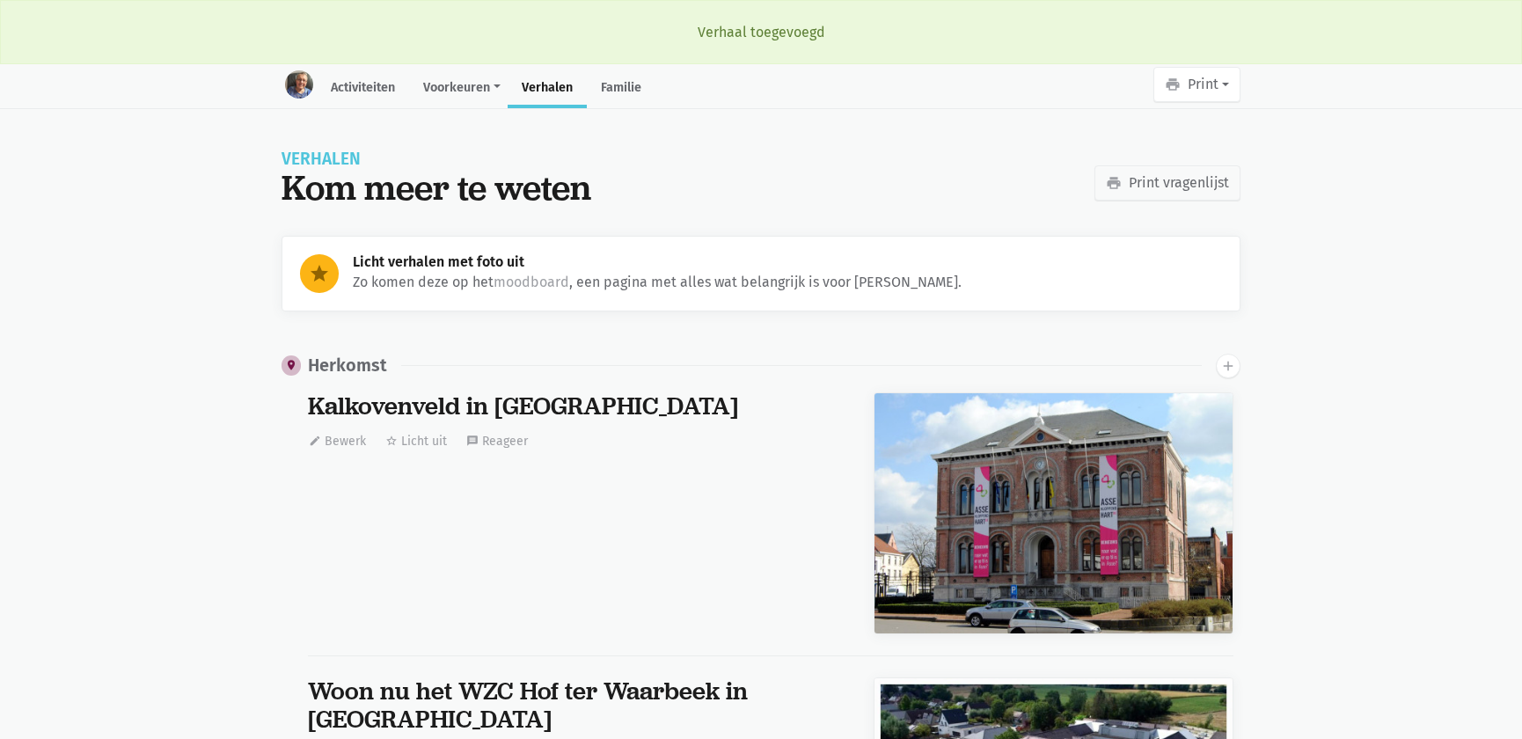
scroll to position [1757, 0]
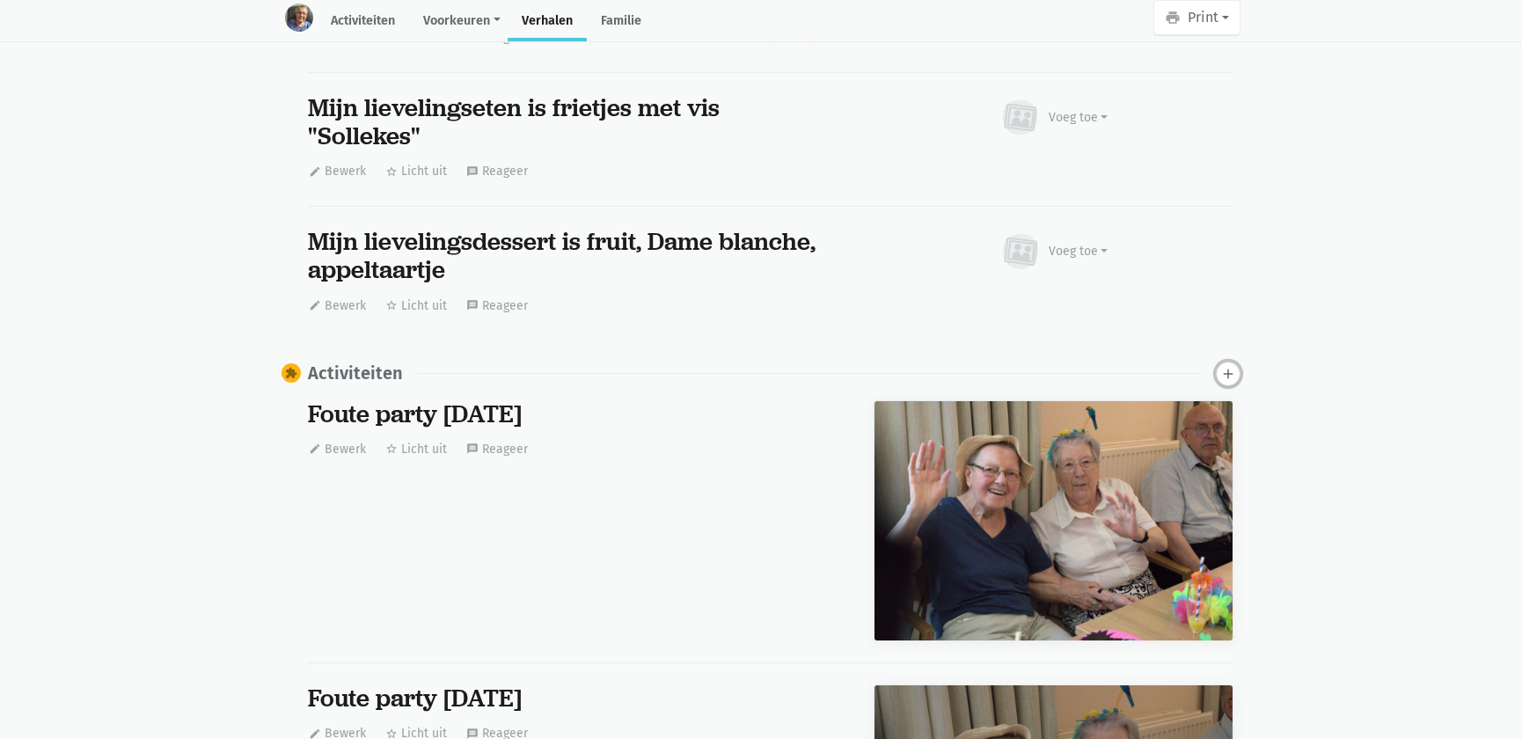
click at [1231, 362] on button "add" at bounding box center [1228, 374] width 25 height 25
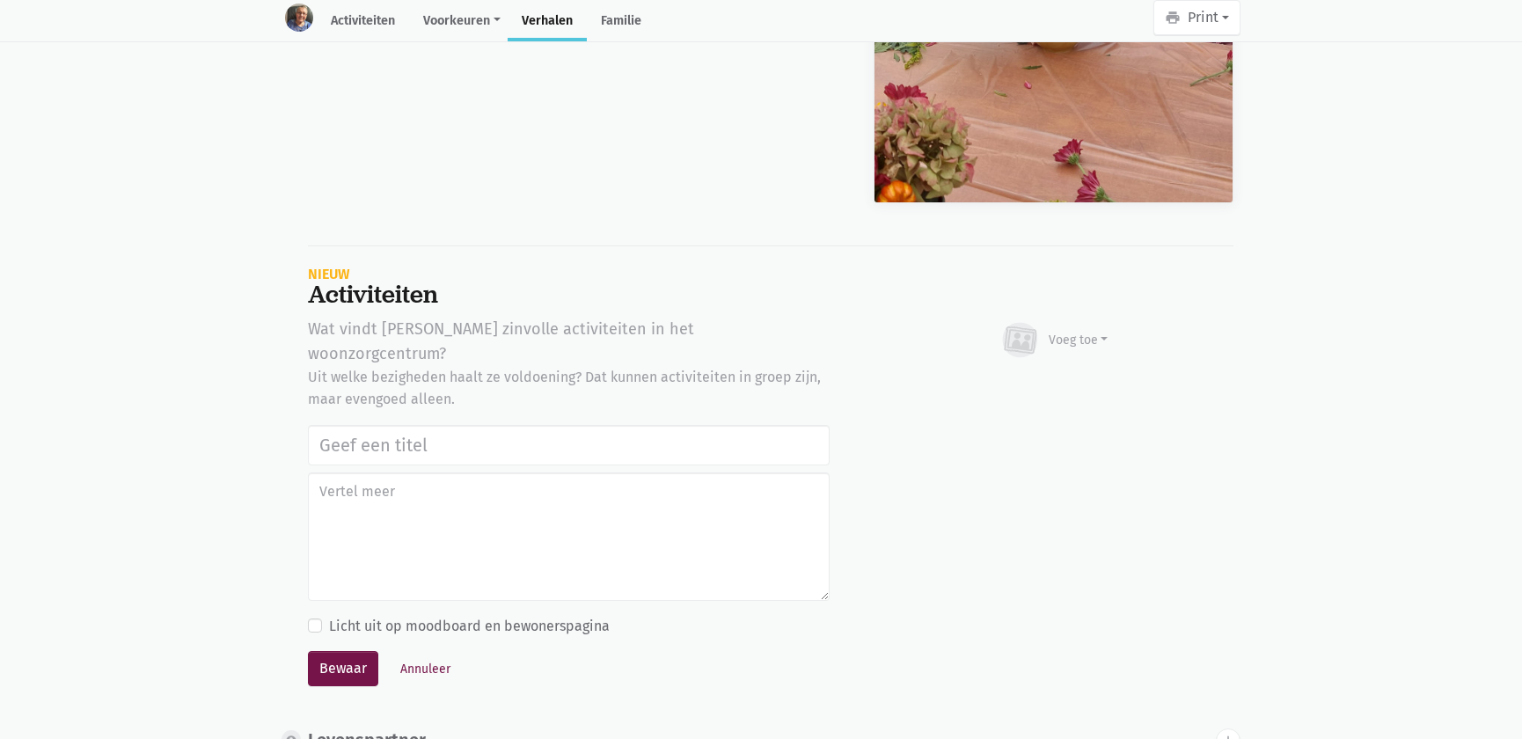
click at [356, 425] on input "text" at bounding box center [569, 445] width 522 height 40
type input "Vrijwilligers Time 4 Society Firma CBRE: bloemstuk maken, naar de markt Asse ga…"
click at [1078, 331] on div "Voeg toe" at bounding box center [1079, 340] width 60 height 18
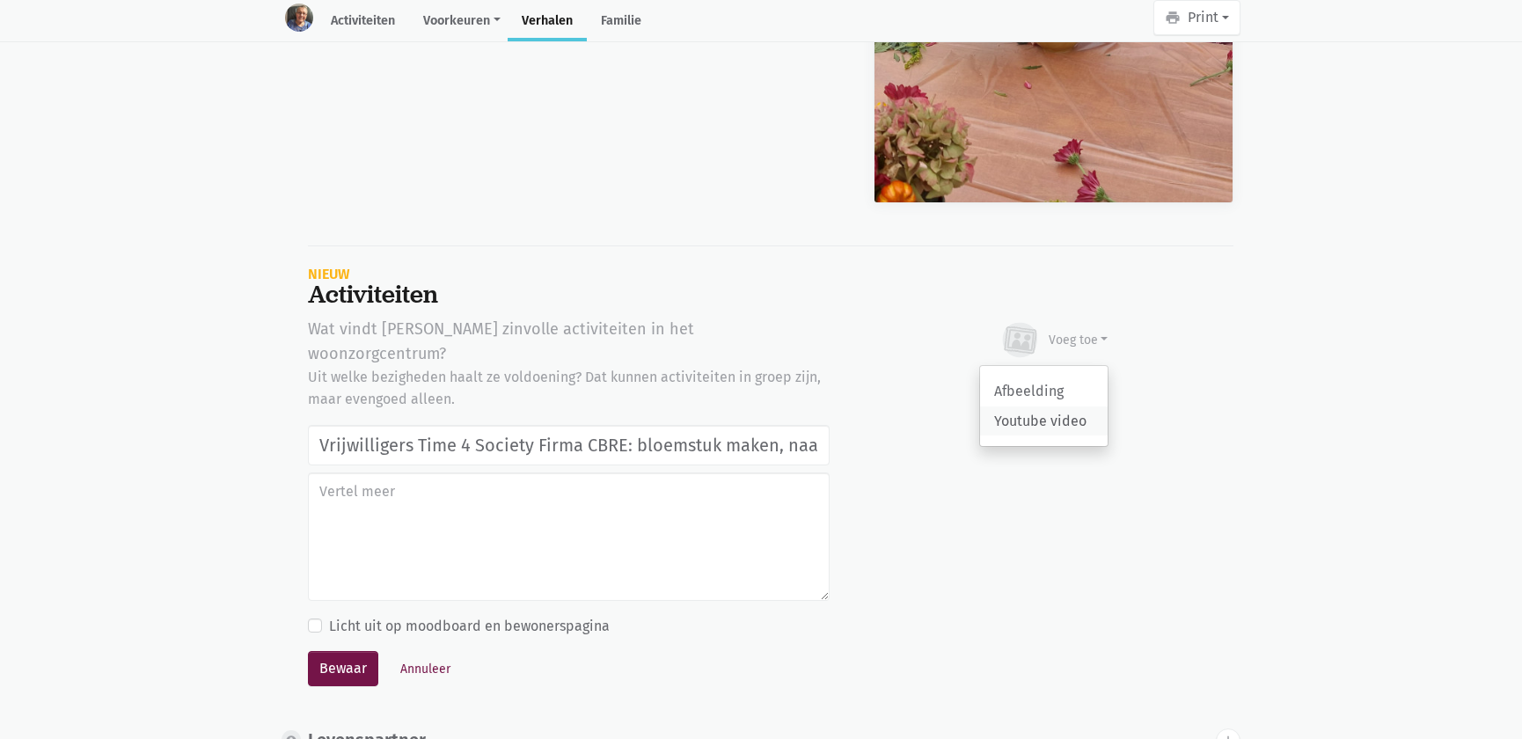
click at [1059, 406] on link "Youtube video" at bounding box center [1044, 421] width 128 height 30
click at [1073, 331] on div "Voeg toe" at bounding box center [1079, 340] width 60 height 18
click at [1067, 377] on link "Afbeelding" at bounding box center [1044, 392] width 128 height 30
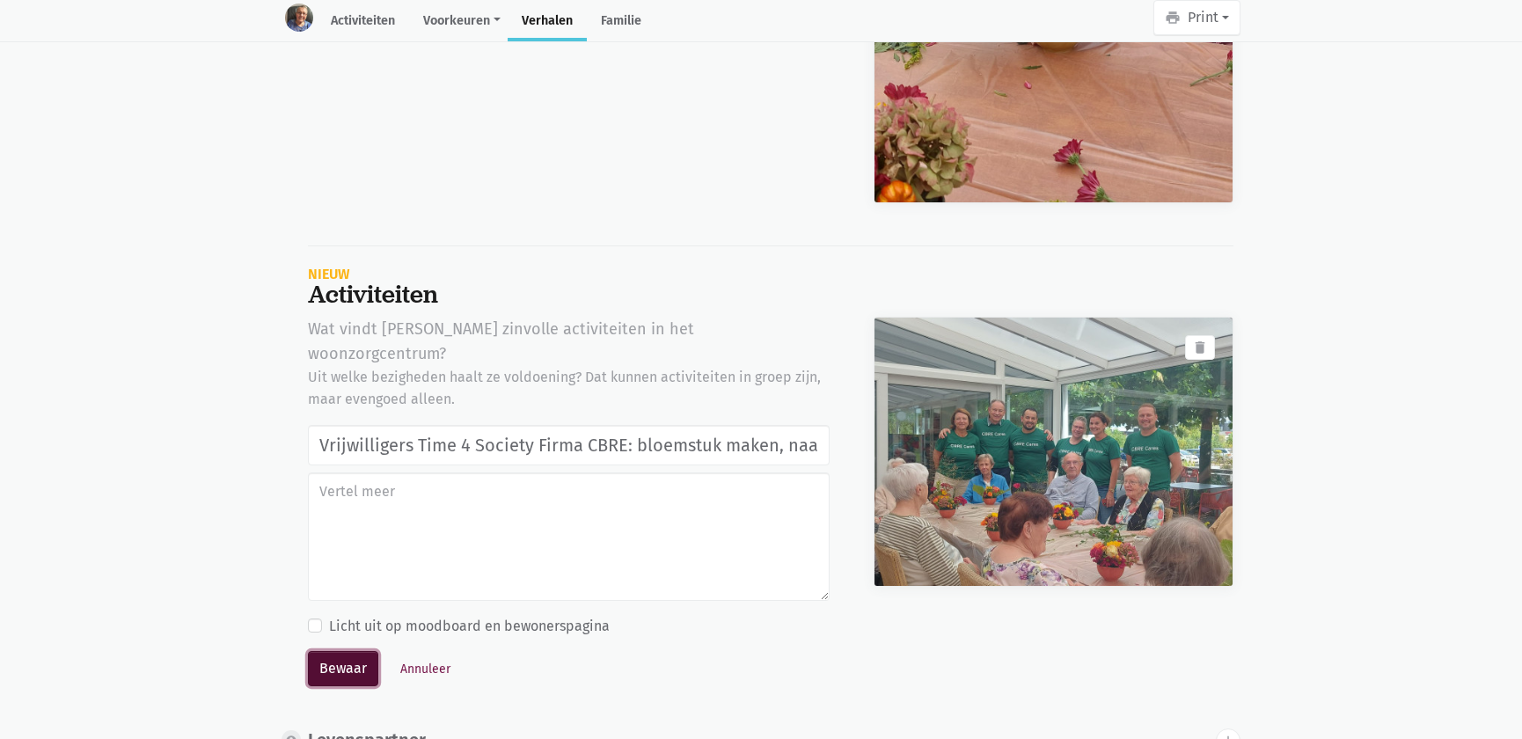
click at [340, 651] on button "Bewaar" at bounding box center [343, 668] width 70 height 35
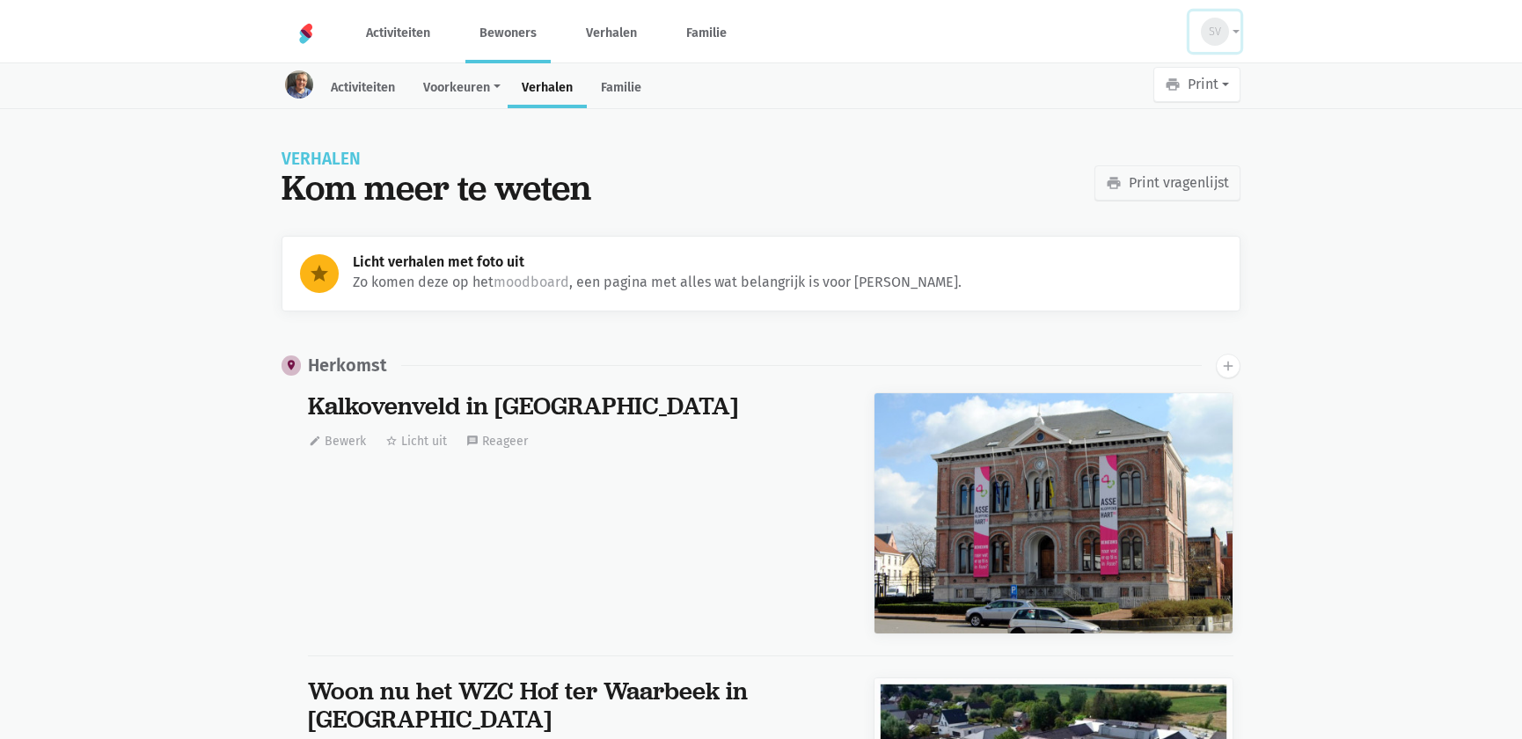
click at [1236, 32] on button "SV" at bounding box center [1215, 31] width 51 height 40
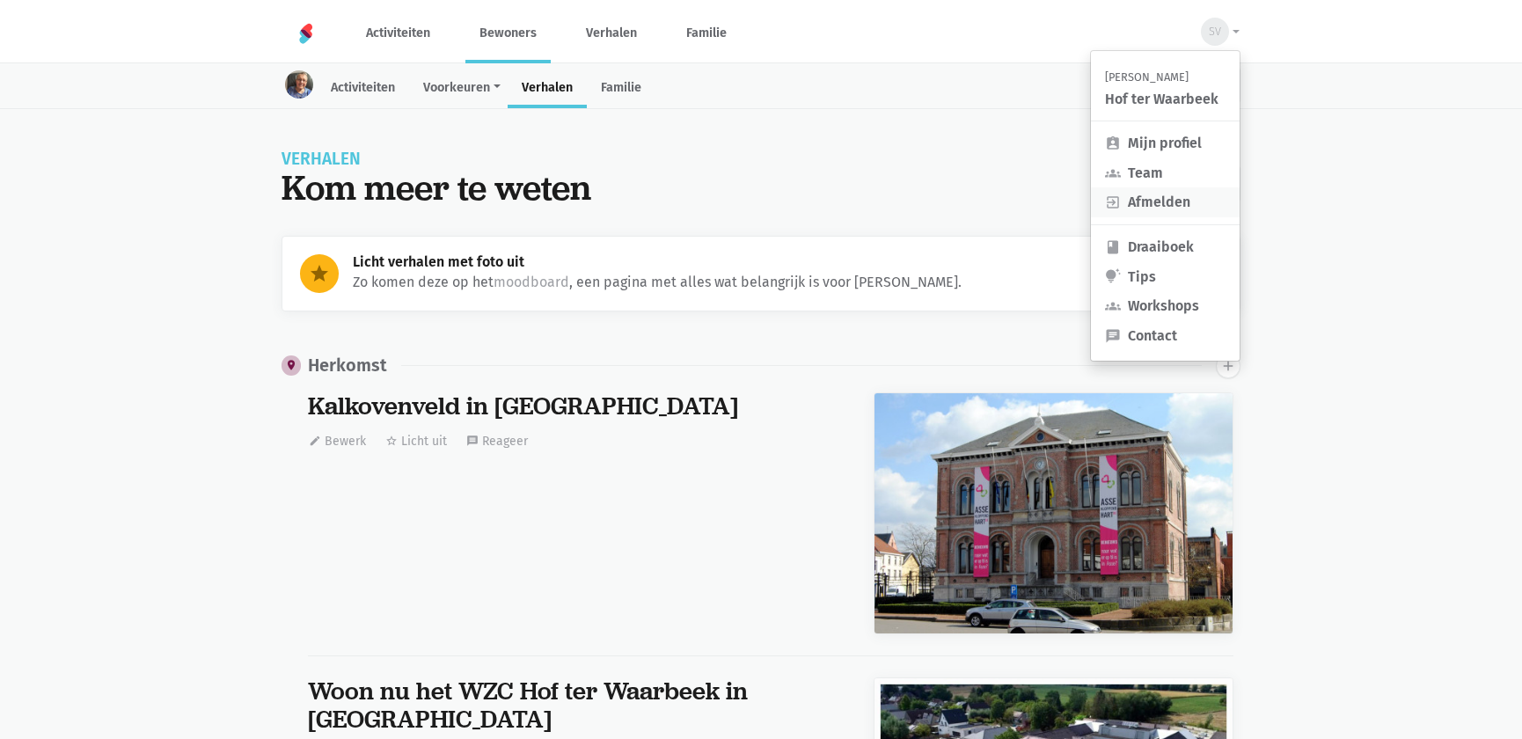
click at [1168, 197] on link "exit_to_app Afmelden" at bounding box center [1165, 202] width 149 height 30
